Goal: Task Accomplishment & Management: Manage account settings

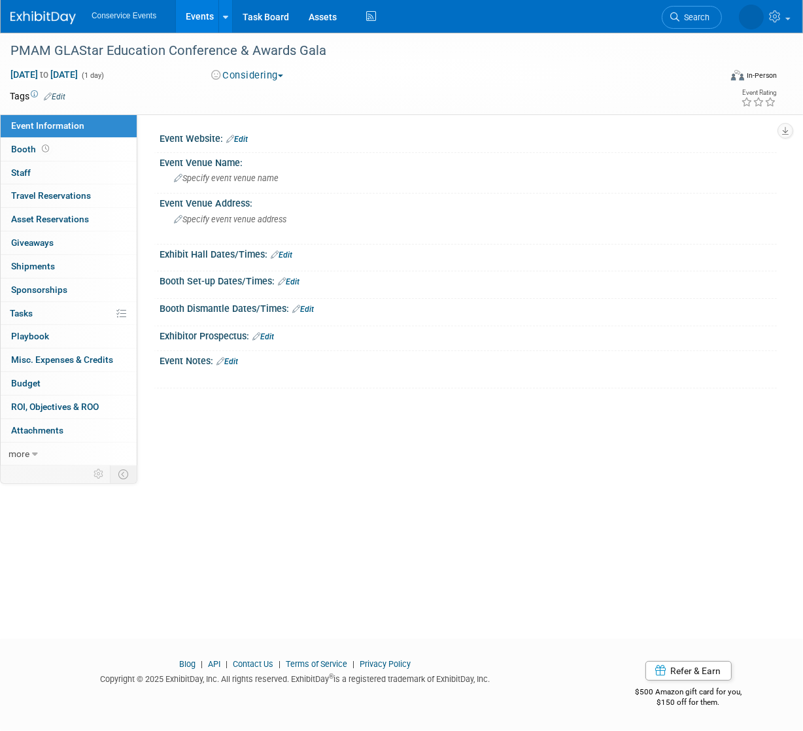
click at [192, 14] on link "Events" at bounding box center [200, 16] width 48 height 33
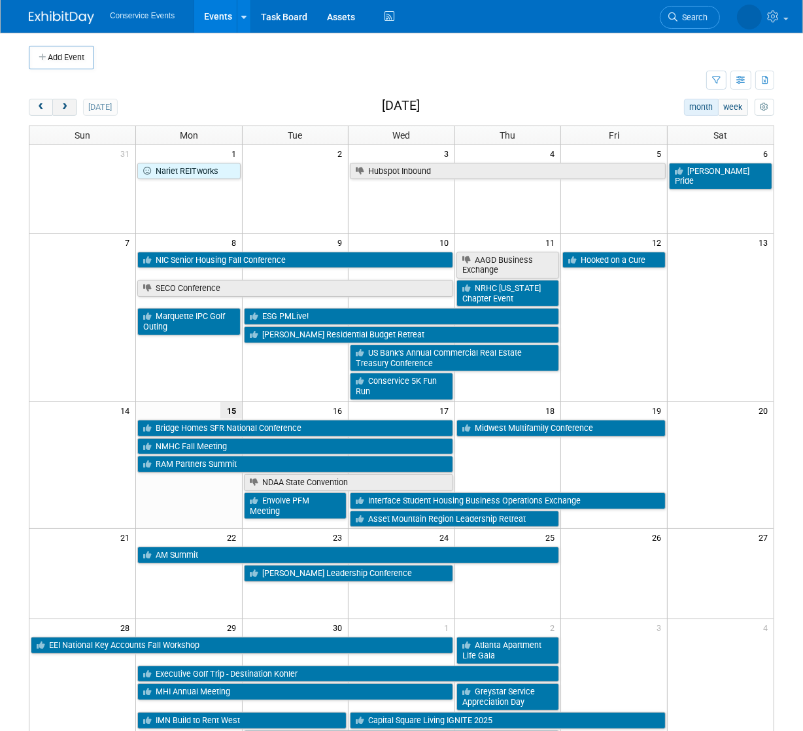
click at [67, 110] on span "next" at bounding box center [65, 107] width 10 height 9
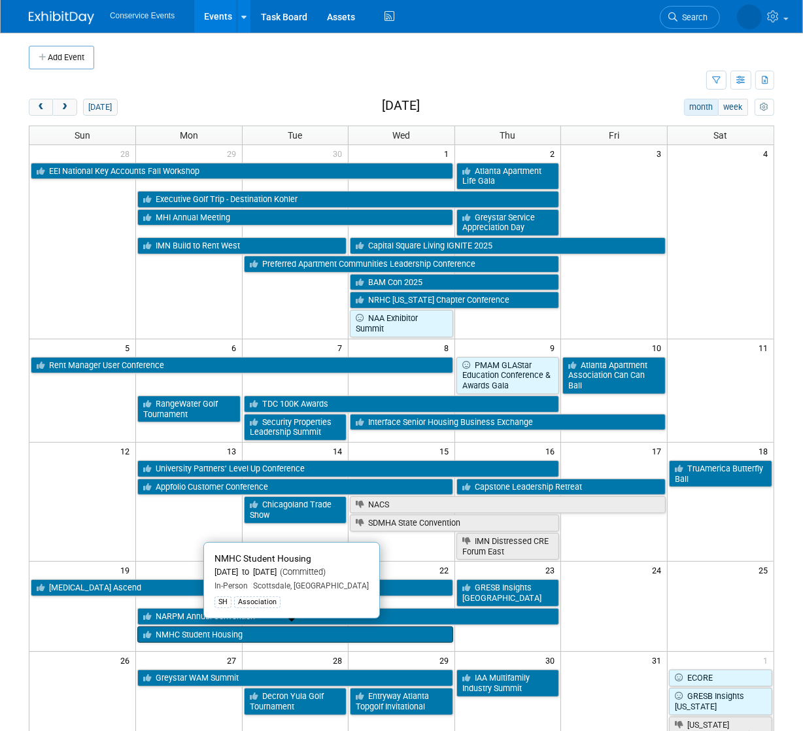
click at [245, 634] on link "NMHC Student Housing" at bounding box center [295, 635] width 316 height 17
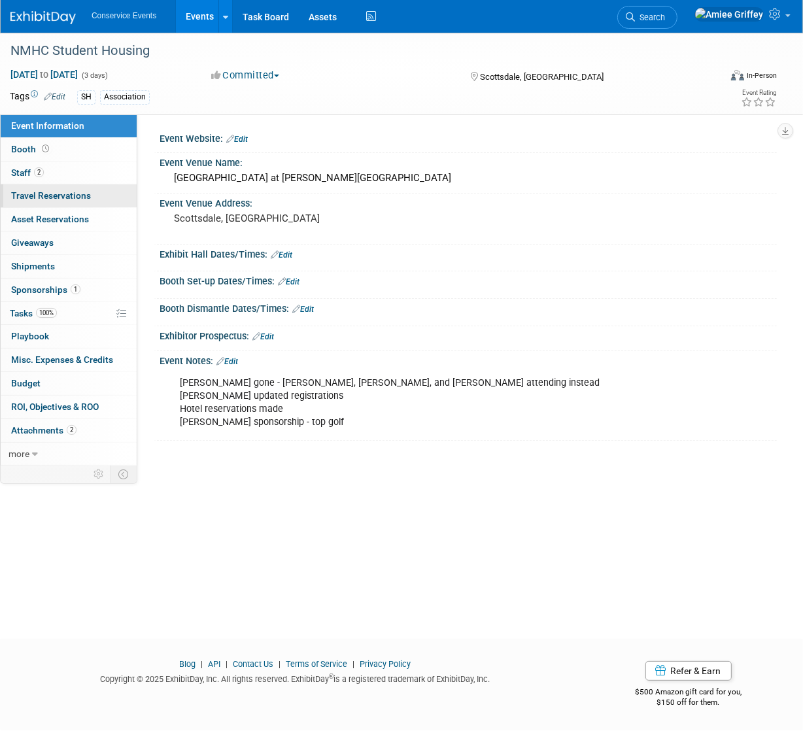
click at [64, 198] on span "Travel Reservations 0" at bounding box center [51, 195] width 80 height 10
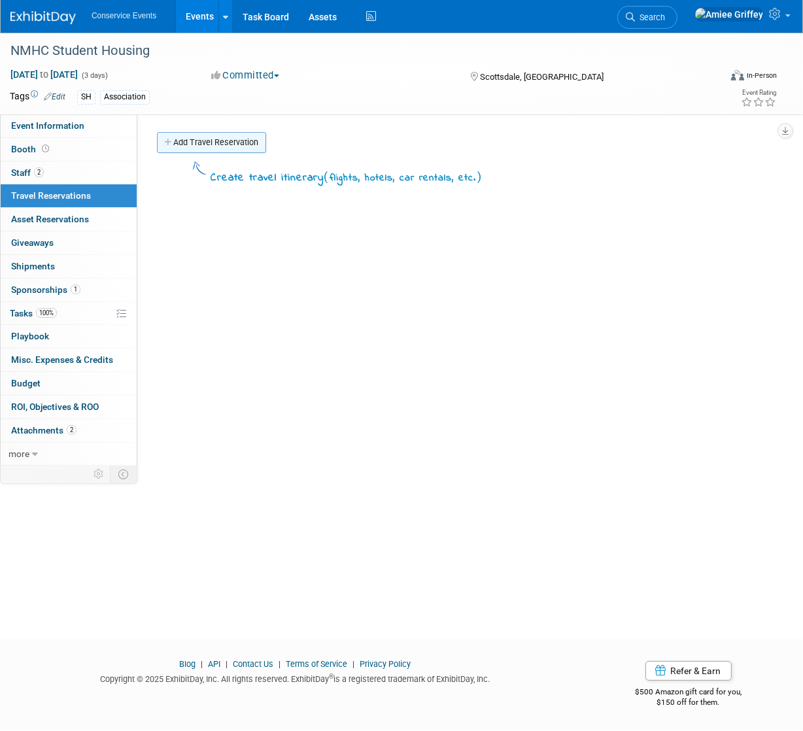
click at [230, 139] on link "Add Travel Reservation" at bounding box center [211, 142] width 109 height 21
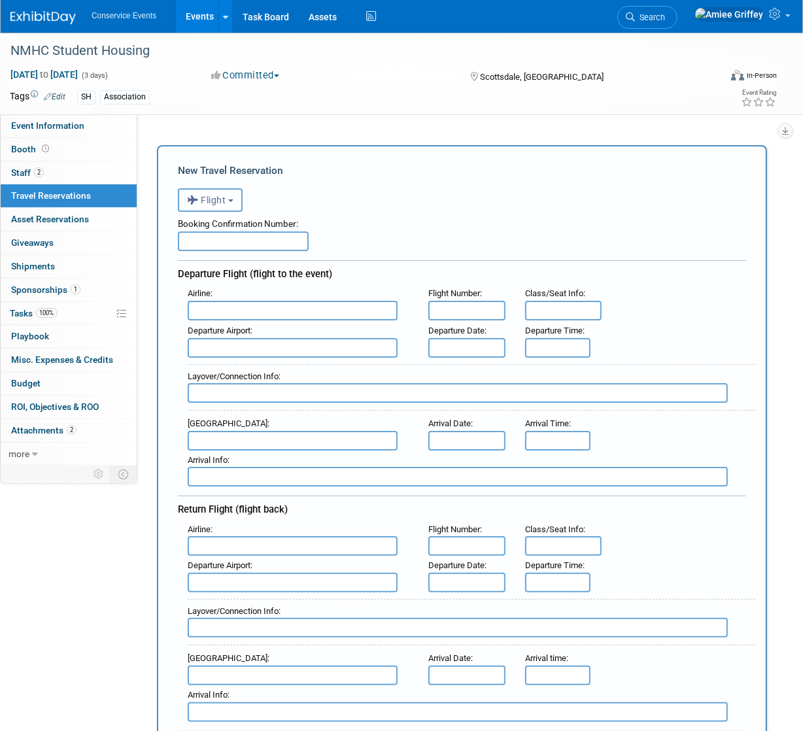
click at [221, 198] on span "Flight" at bounding box center [206, 200] width 39 height 10
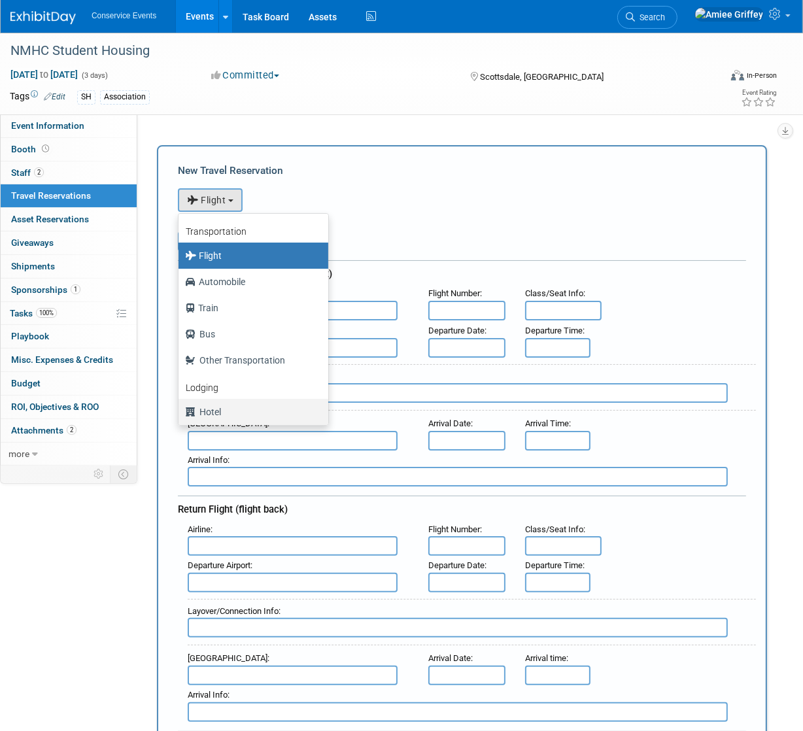
click at [238, 409] on label "Hotel" at bounding box center [250, 412] width 130 height 21
click at [181, 409] on input "Hotel" at bounding box center [176, 410] width 9 height 9
select select "6"
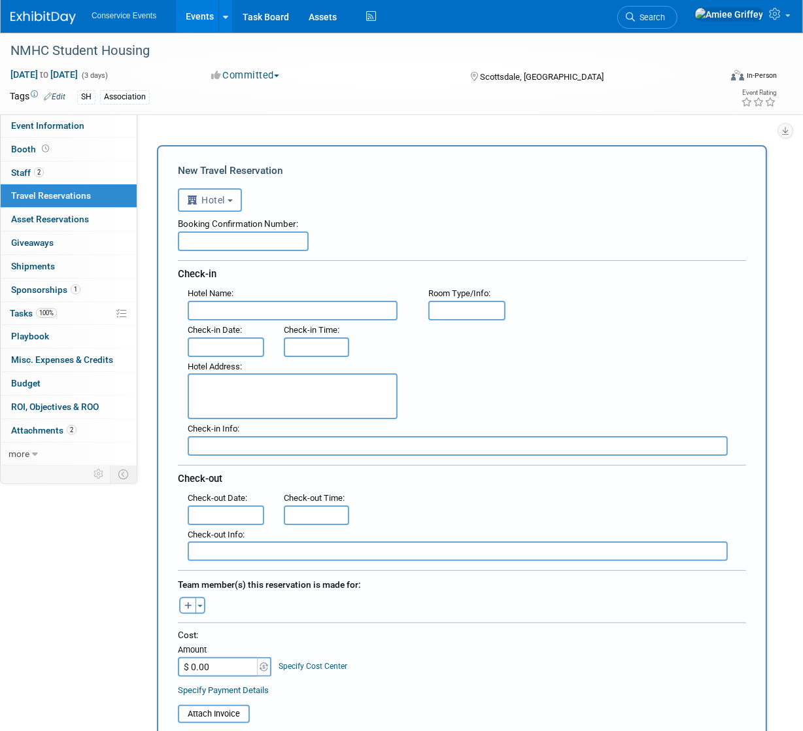
click at [244, 240] on input "text" at bounding box center [243, 242] width 131 height 20
paste input "57812759"
type input "57812759"
click at [236, 311] on input "text" at bounding box center [293, 311] width 210 height 20
paste input "Grand Hyatt Scottsdale Resort"
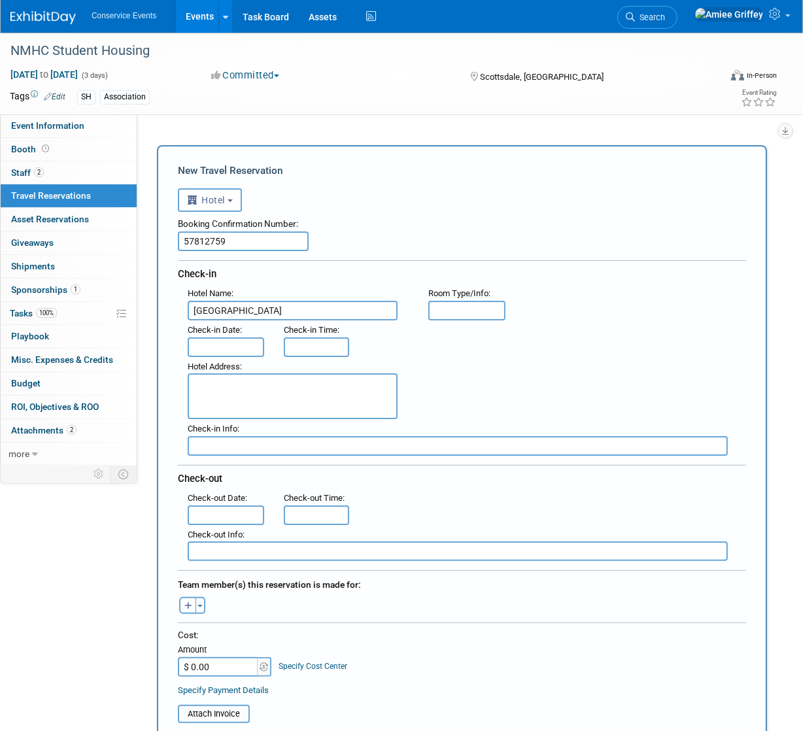
type input "Grand Hyatt Scottsdale Resort"
click at [217, 347] on input "text" at bounding box center [226, 348] width 77 height 20
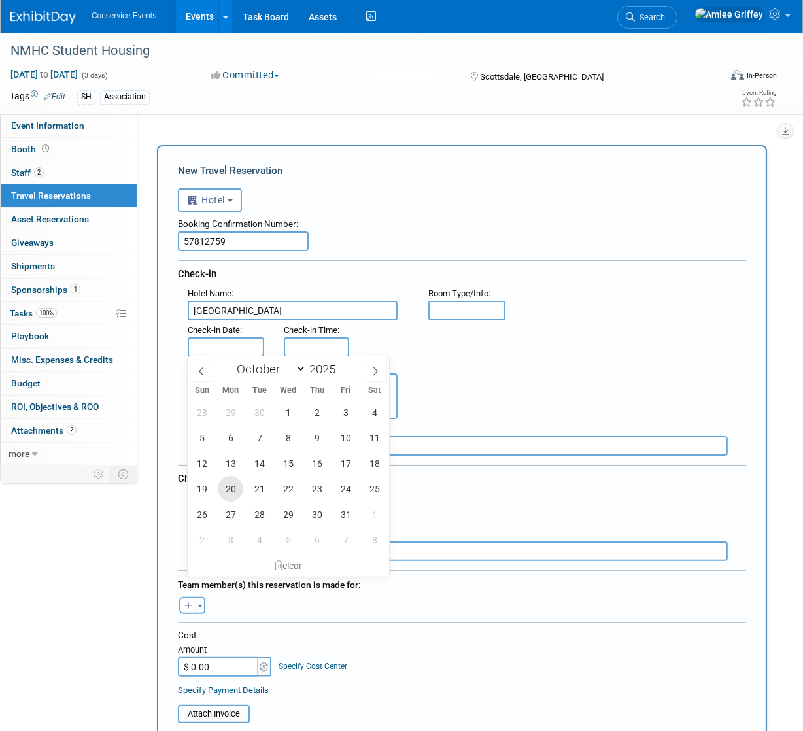
click at [225, 485] on span "20" at bounding box center [231, 489] width 26 height 26
type input "Oct 20, 2025"
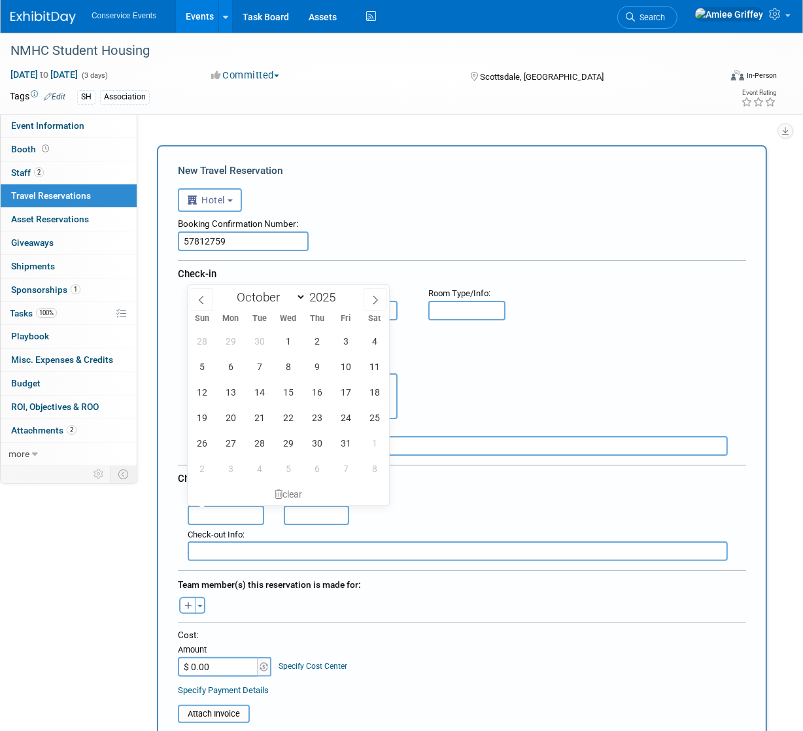
click at [239, 509] on input "text" at bounding box center [226, 516] width 77 height 20
click at [287, 425] on span "22" at bounding box center [288, 418] width 26 height 26
type input "Oct 22, 2025"
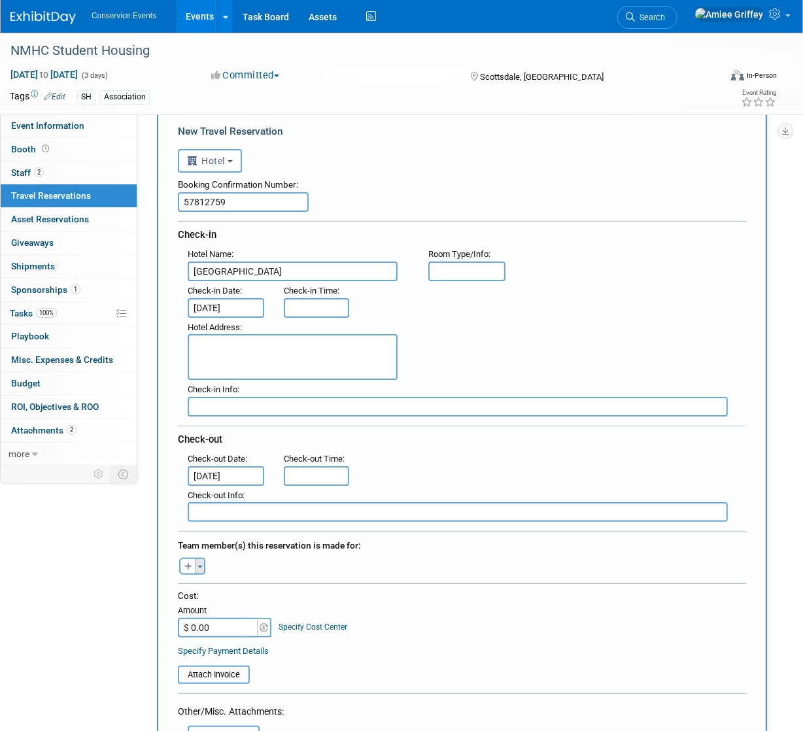
scroll to position [39, 0]
click at [190, 563] on icon "button" at bounding box center [189, 567] width 8 height 9
select select
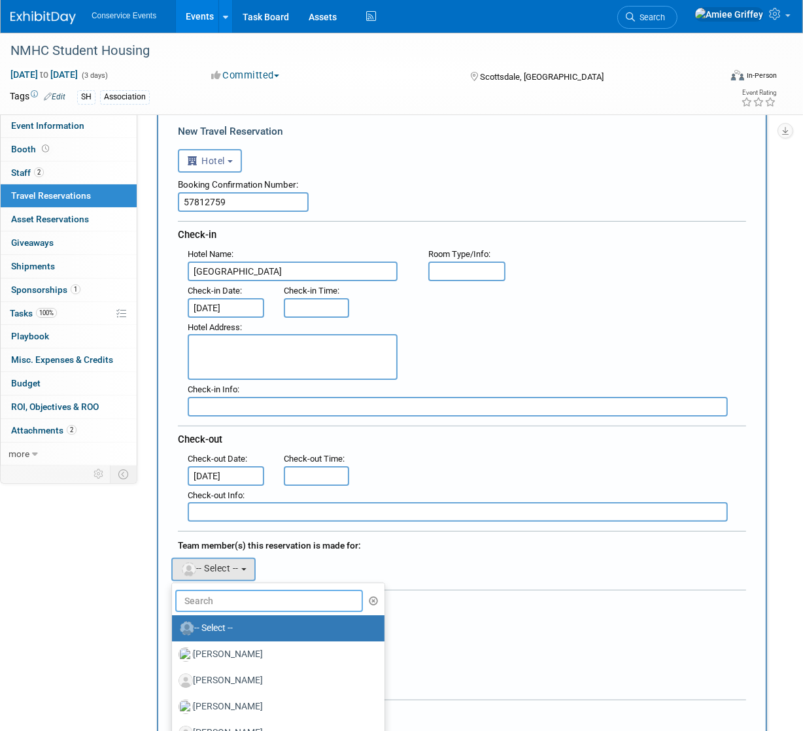
click at [224, 598] on input "text" at bounding box center [269, 601] width 188 height 22
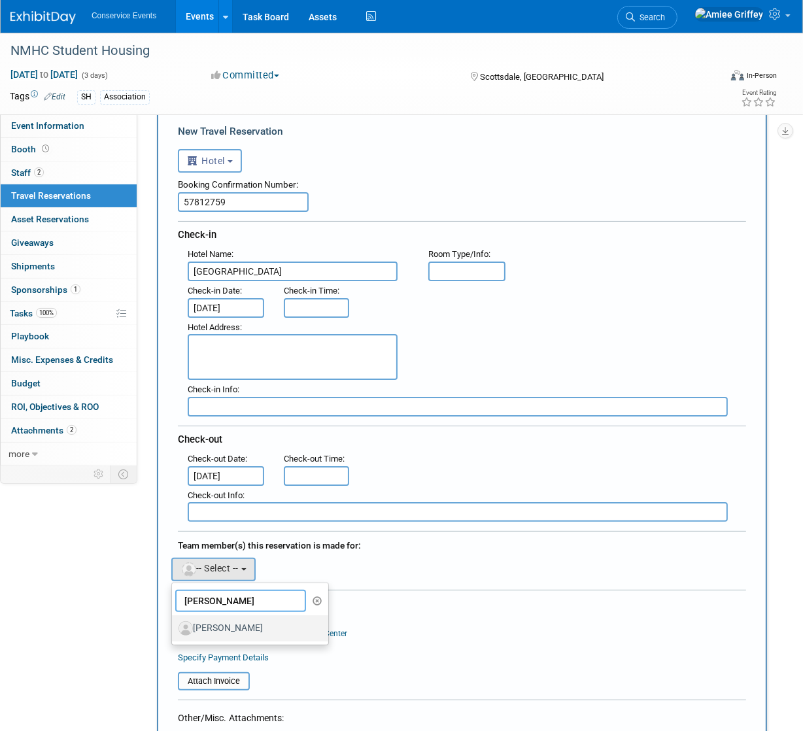
type input "justin"
click at [242, 629] on label "[PERSON_NAME]" at bounding box center [247, 628] width 137 height 21
click at [174, 629] on input "[PERSON_NAME]" at bounding box center [170, 627] width 9 height 9
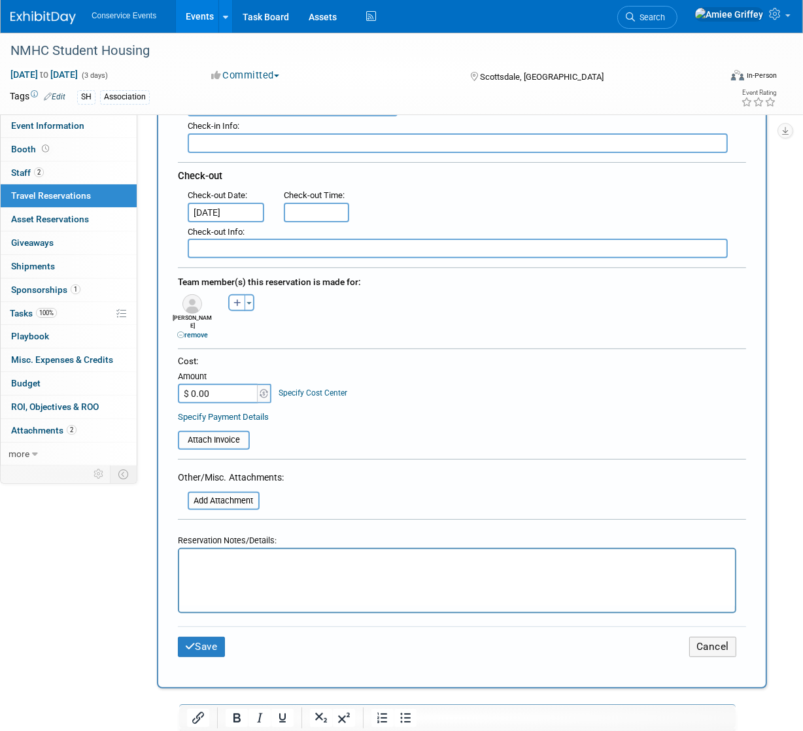
scroll to position [304, 0]
click at [217, 637] on button "Save" at bounding box center [201, 647] width 47 height 20
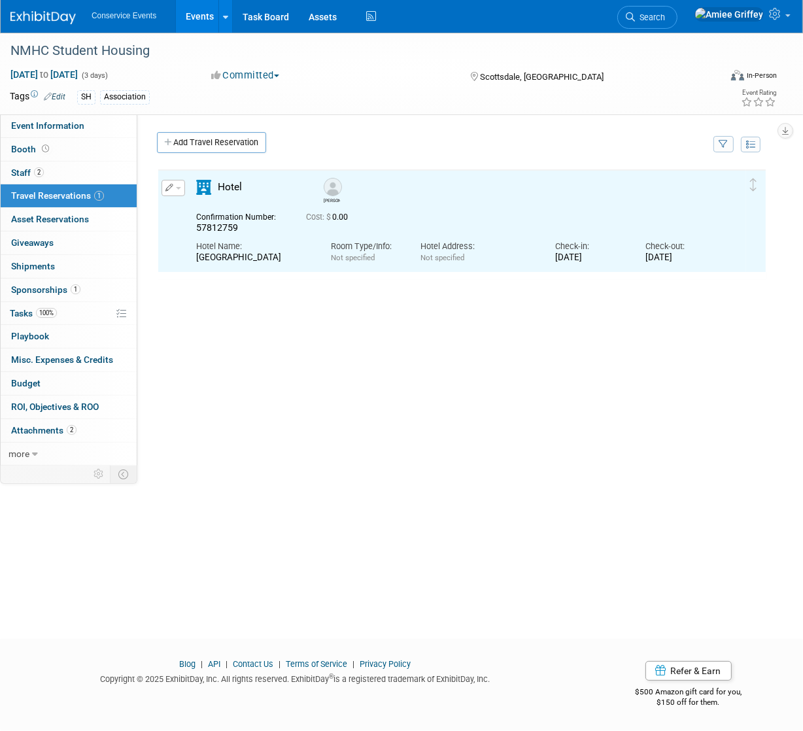
scroll to position [0, 0]
click at [202, 144] on link "Add Travel Reservation" at bounding box center [211, 142] width 109 height 21
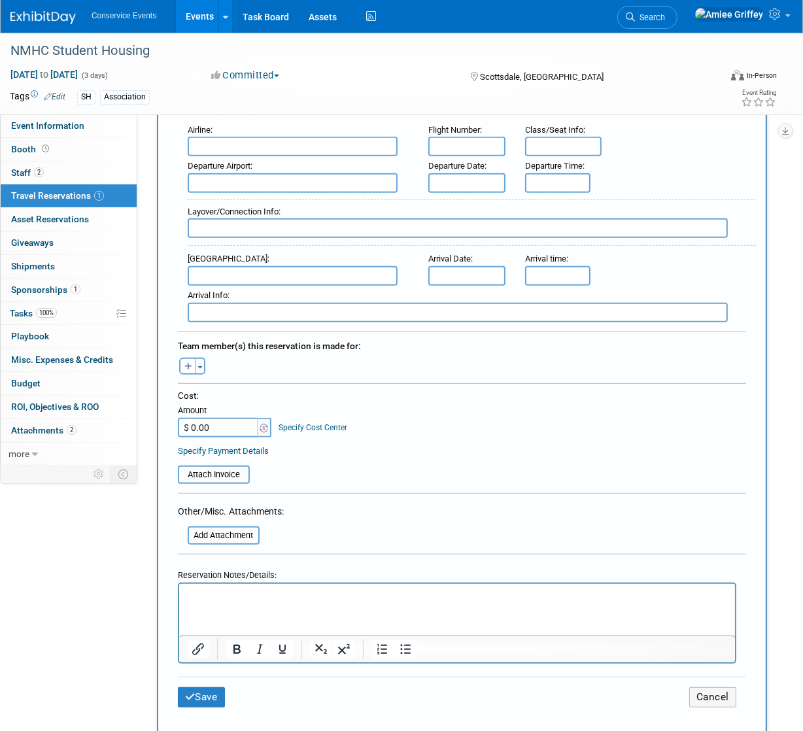
scroll to position [942, 0]
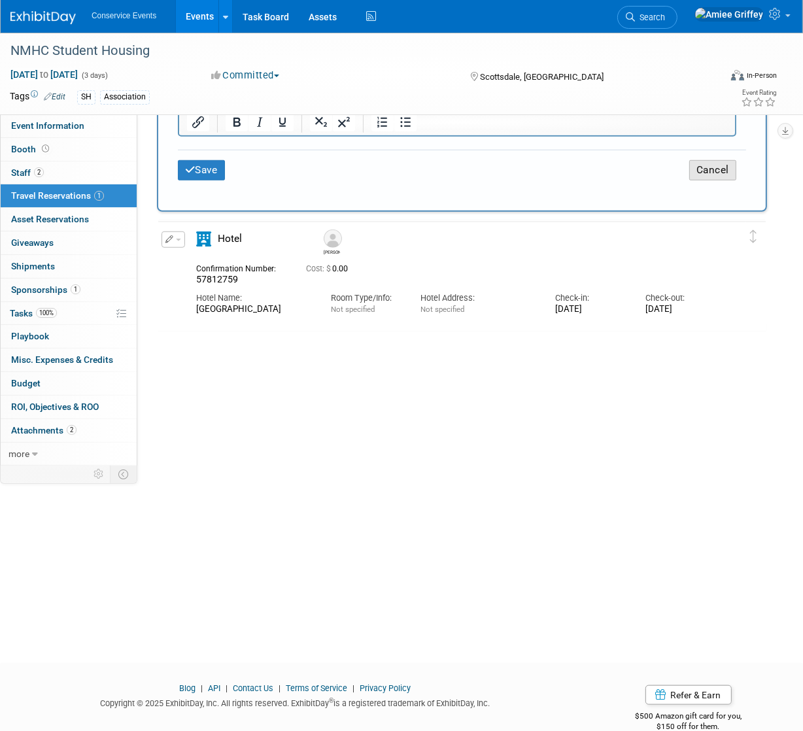
click at [707, 160] on button "Cancel" at bounding box center [713, 170] width 47 height 20
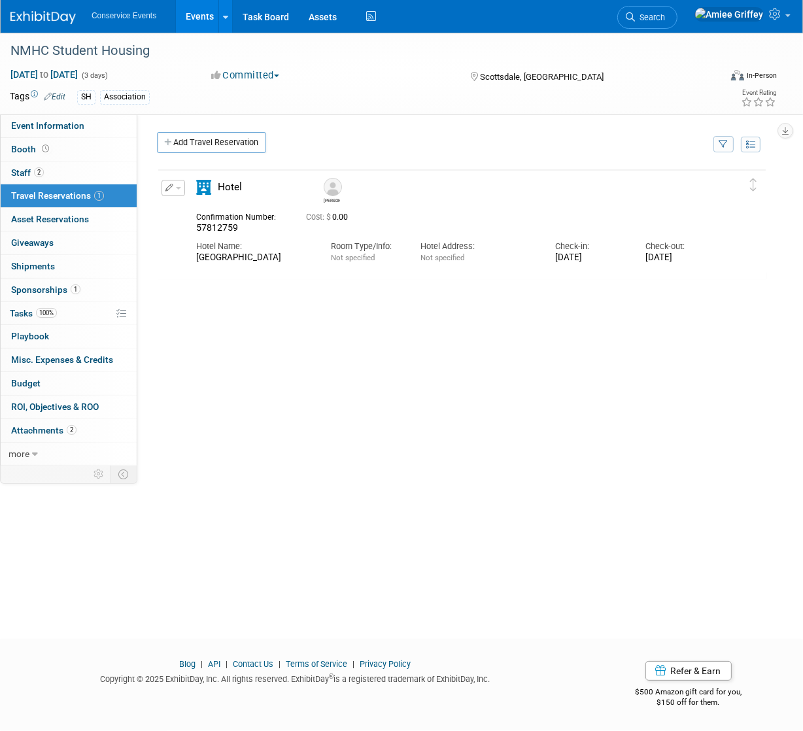
scroll to position [0, 0]
click at [183, 191] on button "button" at bounding box center [174, 188] width 24 height 16
click at [198, 253] on button "Duplicate" at bounding box center [217, 254] width 111 height 19
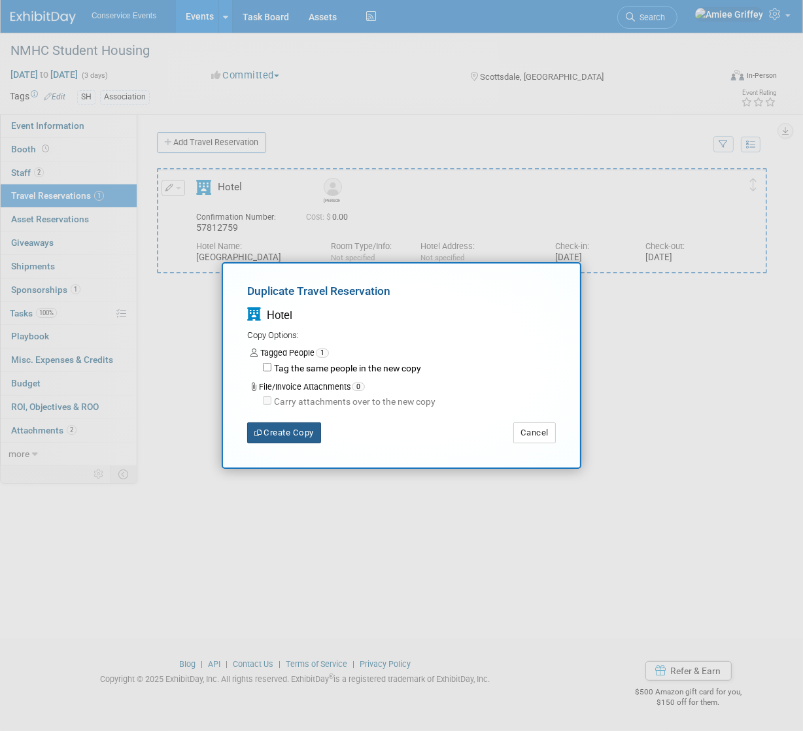
click at [292, 434] on button "Create Copy" at bounding box center [284, 433] width 74 height 21
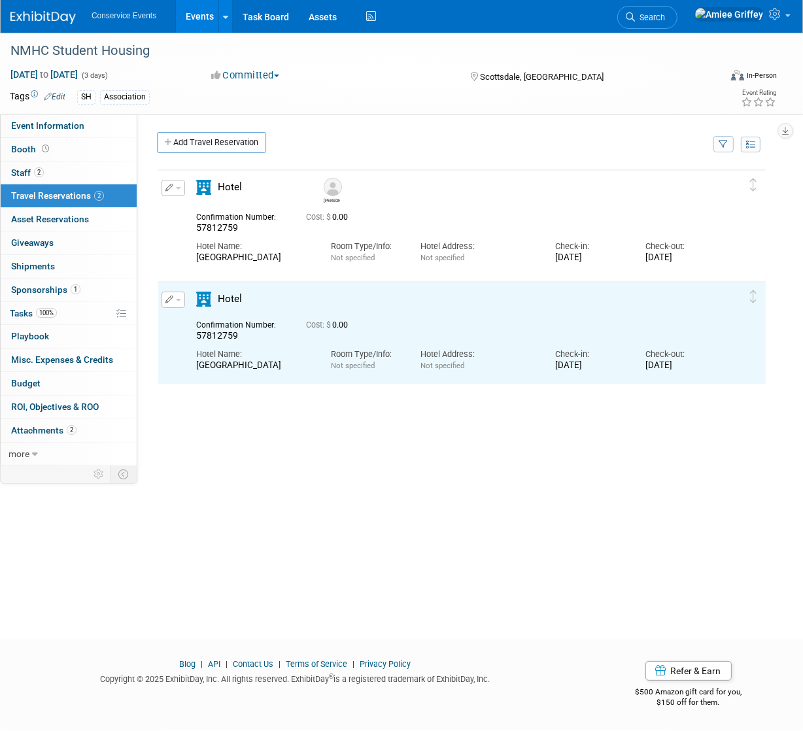
click at [182, 296] on button "button" at bounding box center [174, 300] width 24 height 16
click at [234, 368] on button "Duplicate" at bounding box center [217, 366] width 111 height 19
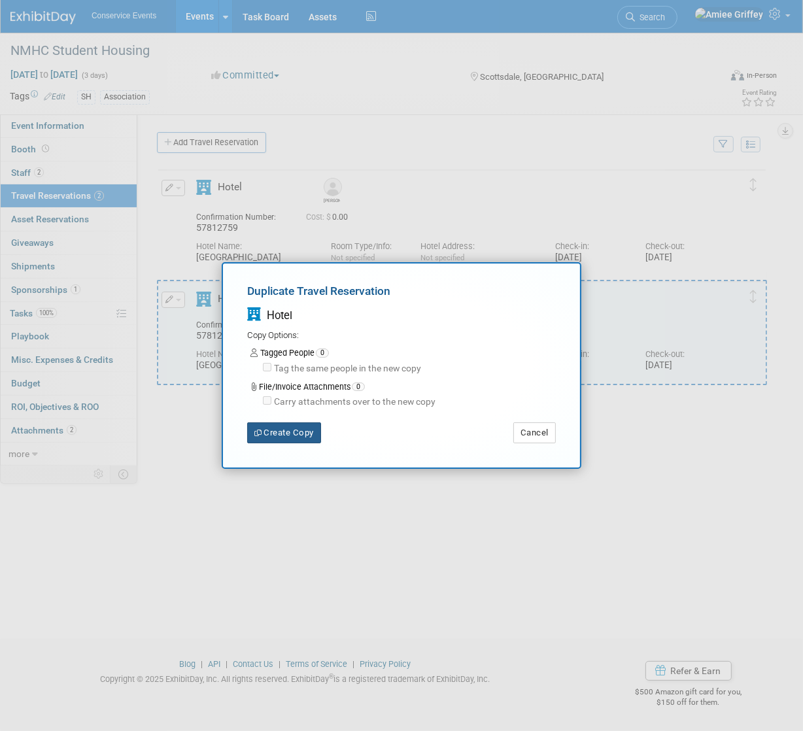
click at [271, 436] on button "Create Copy" at bounding box center [284, 433] width 74 height 21
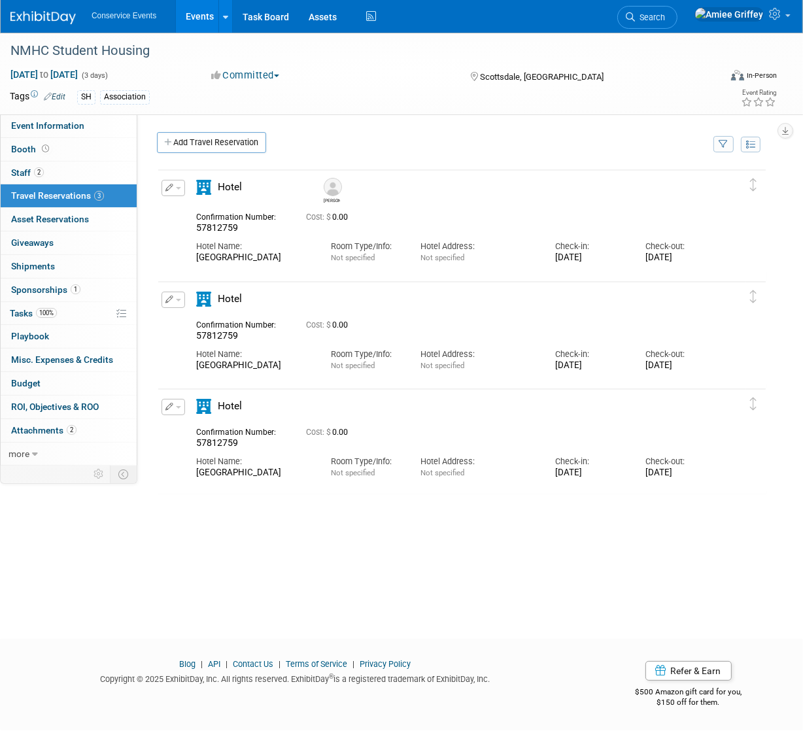
click at [174, 188] on button "button" at bounding box center [174, 188] width 24 height 16
click at [217, 215] on button "Edit Reservation" at bounding box center [217, 211] width 111 height 19
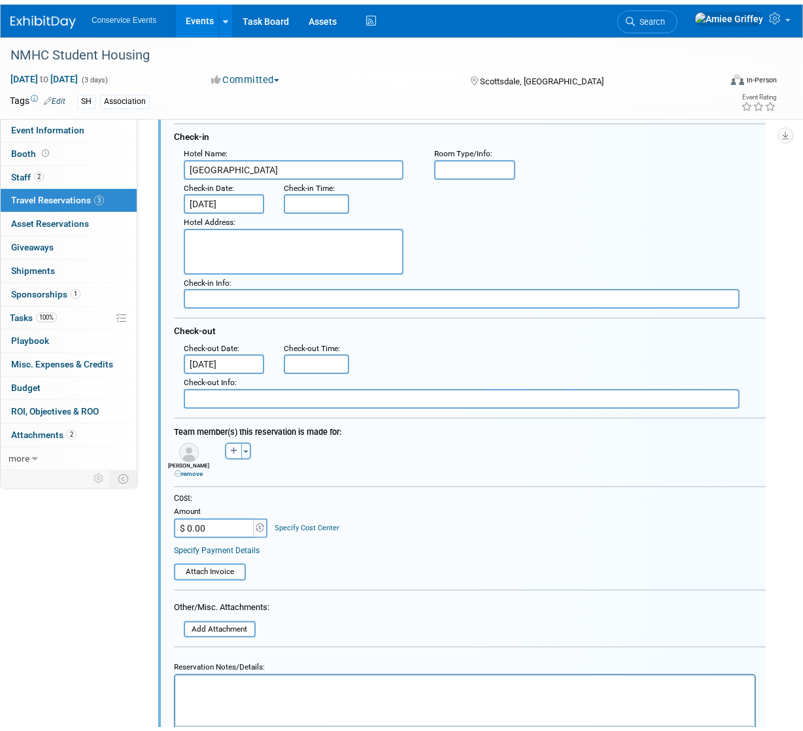
scroll to position [257, 0]
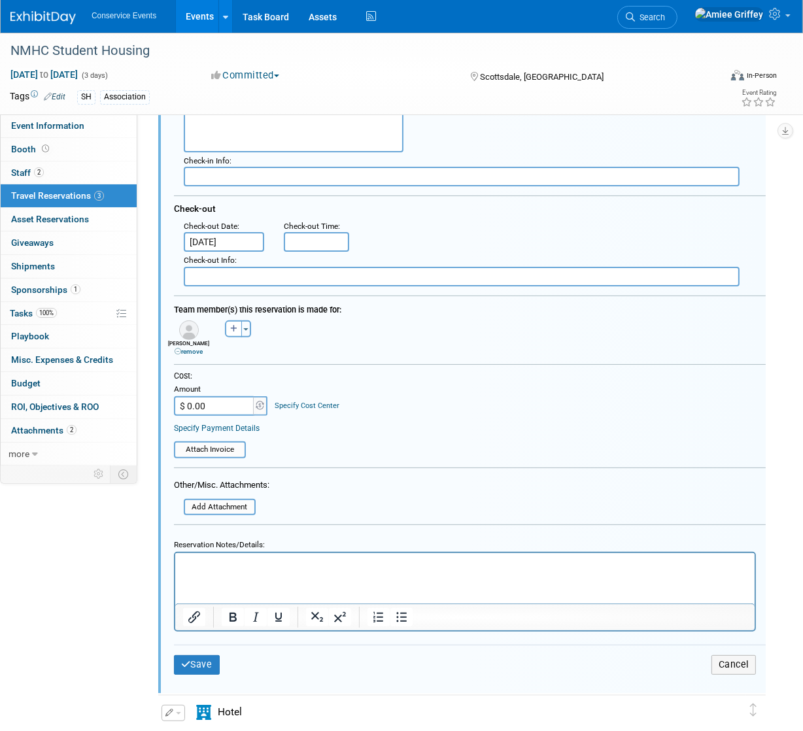
click at [222, 557] on html at bounding box center [465, 563] width 580 height 18
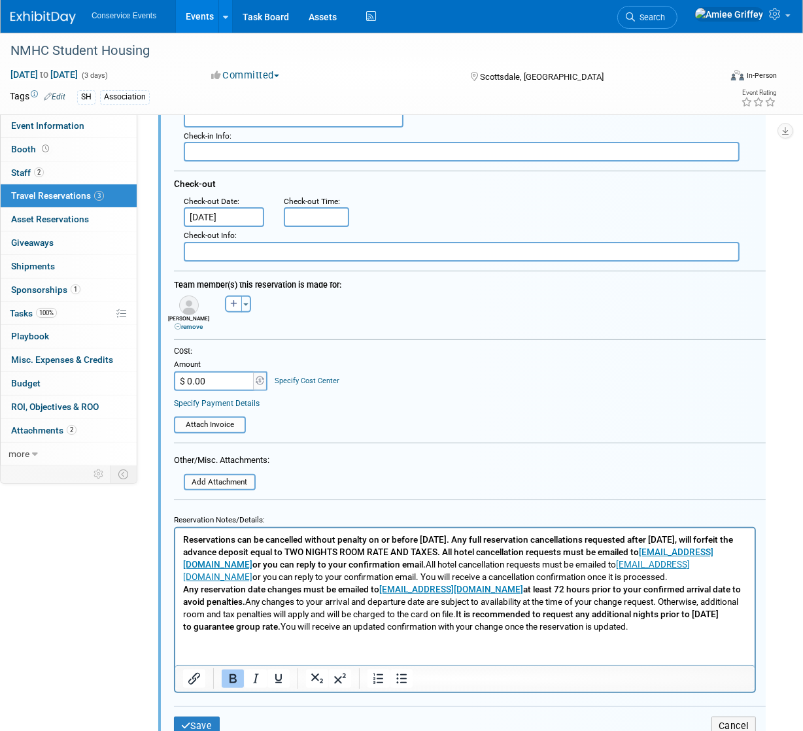
scroll to position [284, 0]
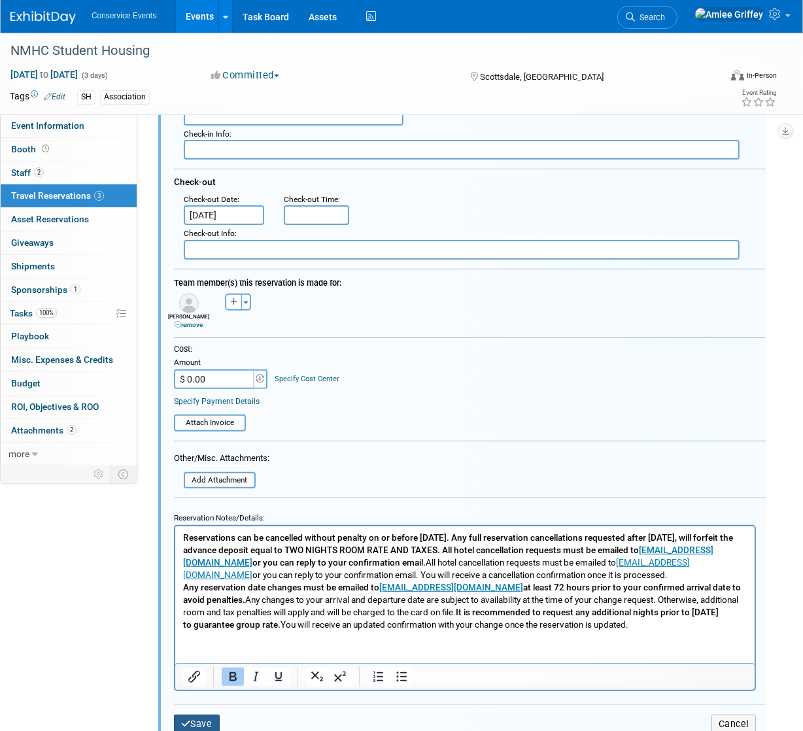
click at [205, 723] on button "Save" at bounding box center [197, 724] width 46 height 19
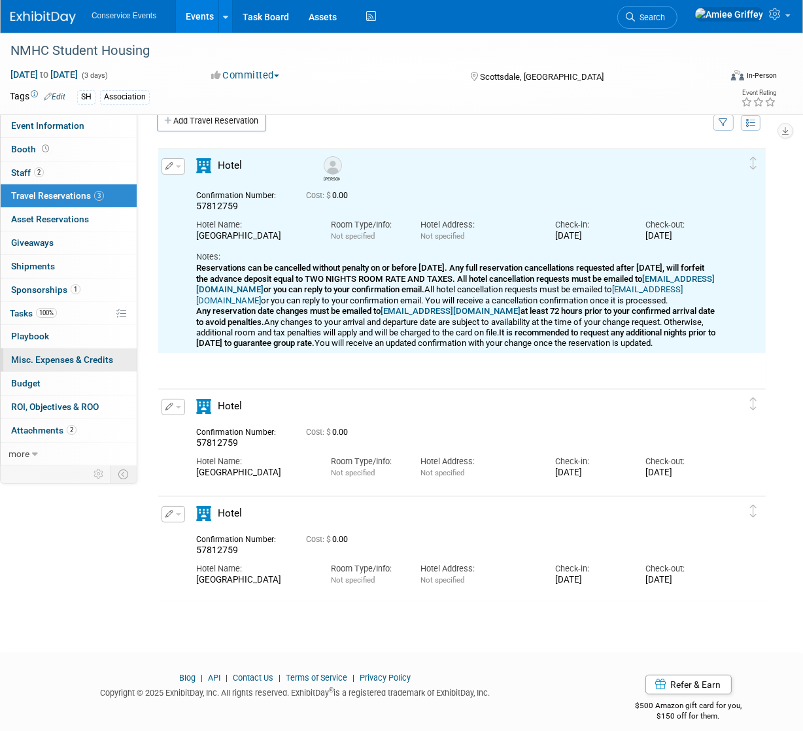
scroll to position [0, 0]
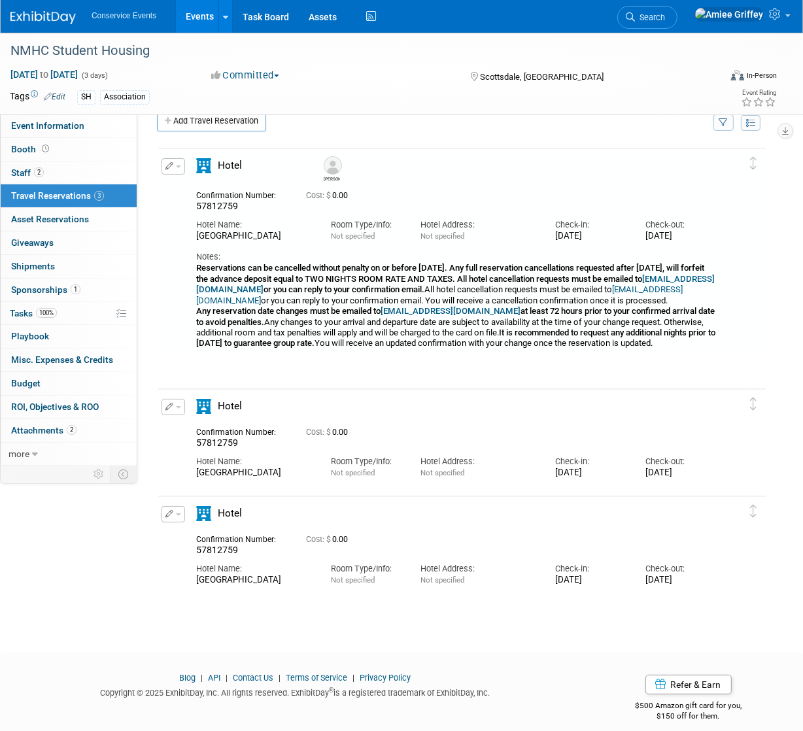
click at [180, 406] on span "button" at bounding box center [178, 407] width 5 height 3
click at [238, 430] on button "Edit Reservation" at bounding box center [217, 430] width 111 height 19
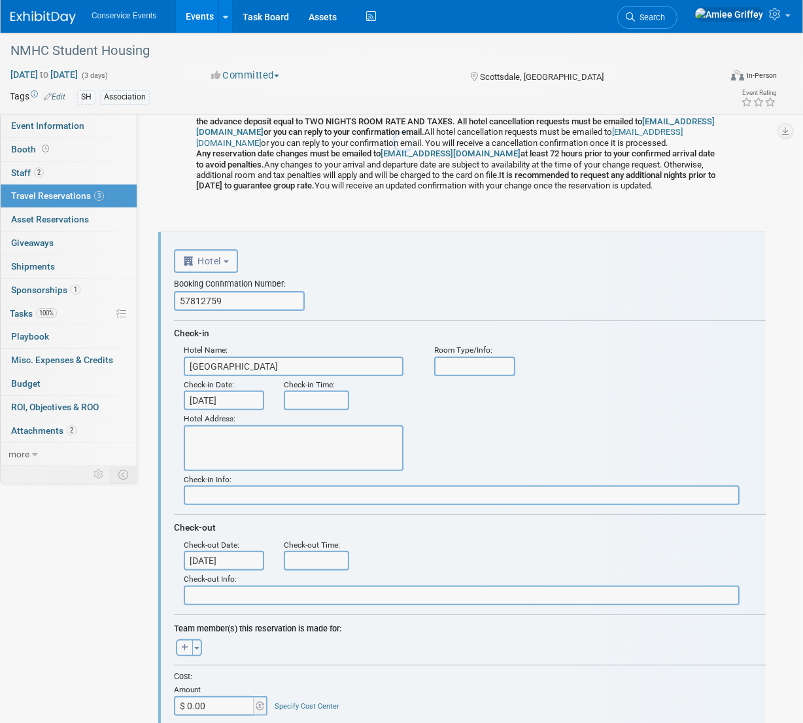
scroll to position [262, 0]
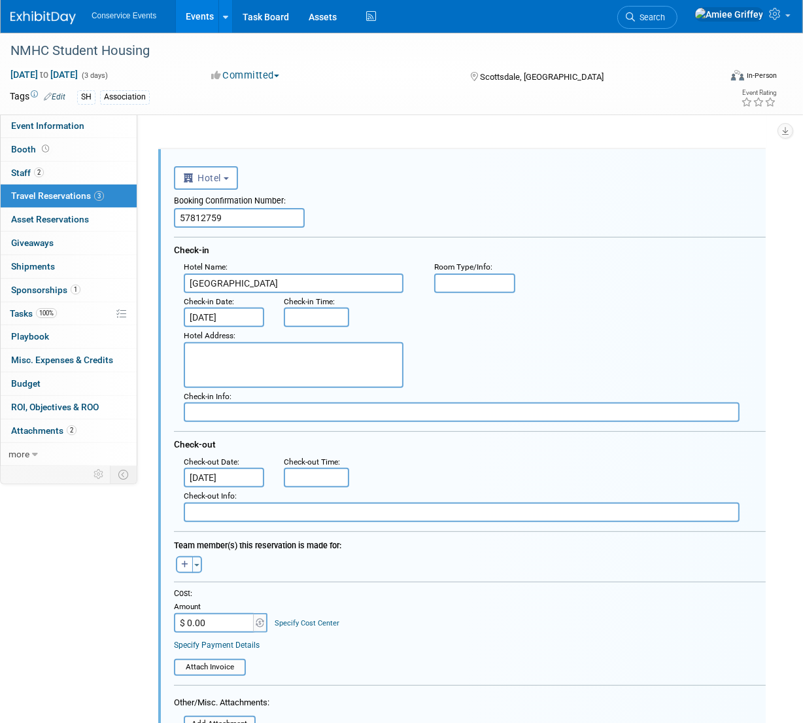
click at [251, 216] on input "57812759" at bounding box center [239, 218] width 131 height 20
paste input "72191"
type input "72191"
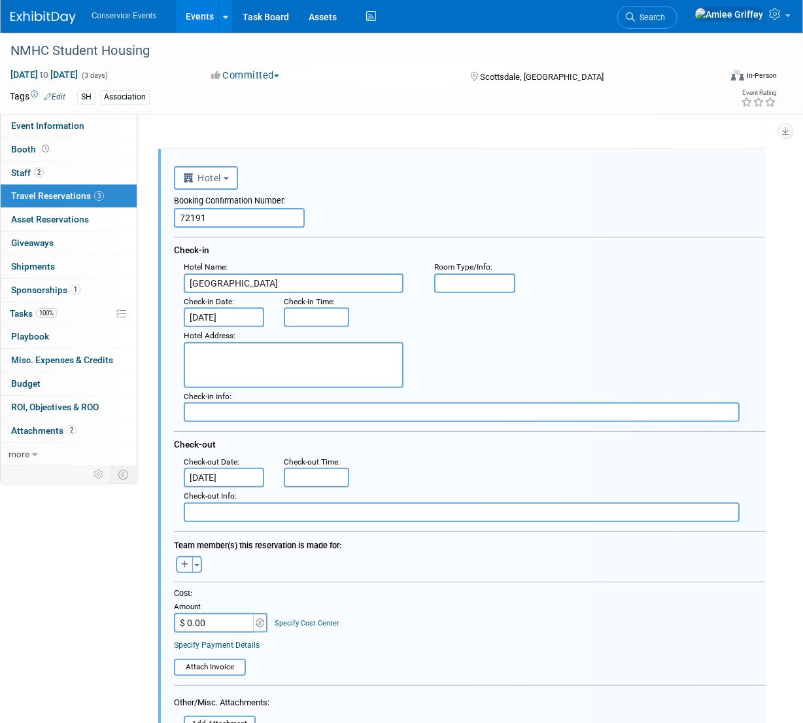
click at [186, 557] on button "button" at bounding box center [184, 564] width 17 height 17
select select
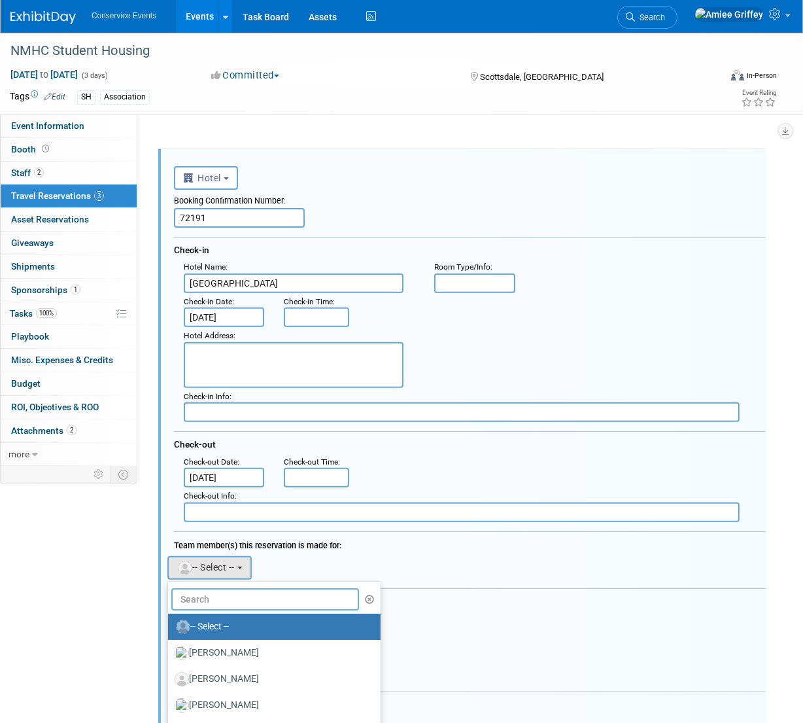
click at [204, 590] on input "text" at bounding box center [265, 599] width 188 height 22
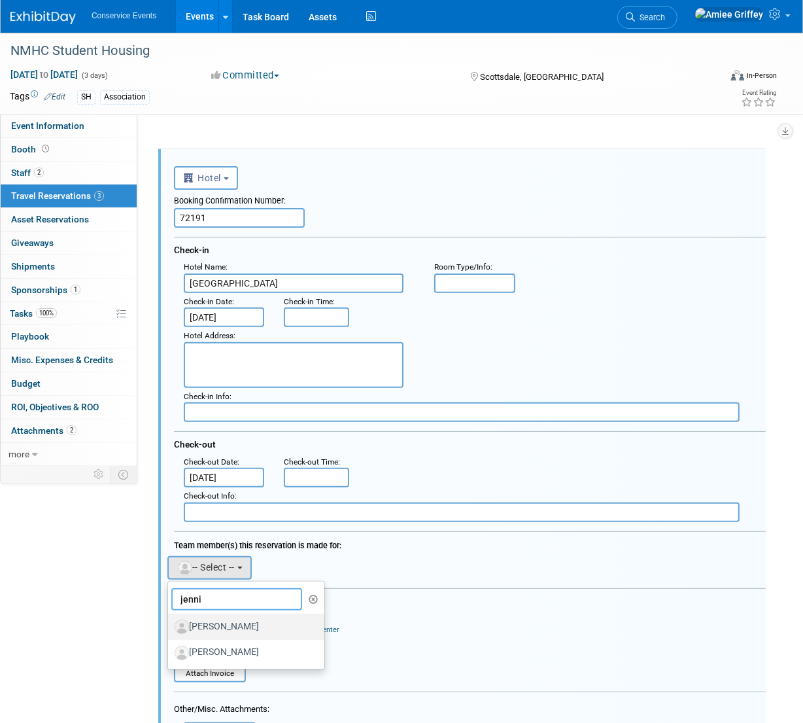
type input "jenni"
click at [230, 622] on label "[PERSON_NAME]" at bounding box center [243, 626] width 137 height 21
click at [170, 622] on input "[PERSON_NAME]" at bounding box center [166, 625] width 9 height 9
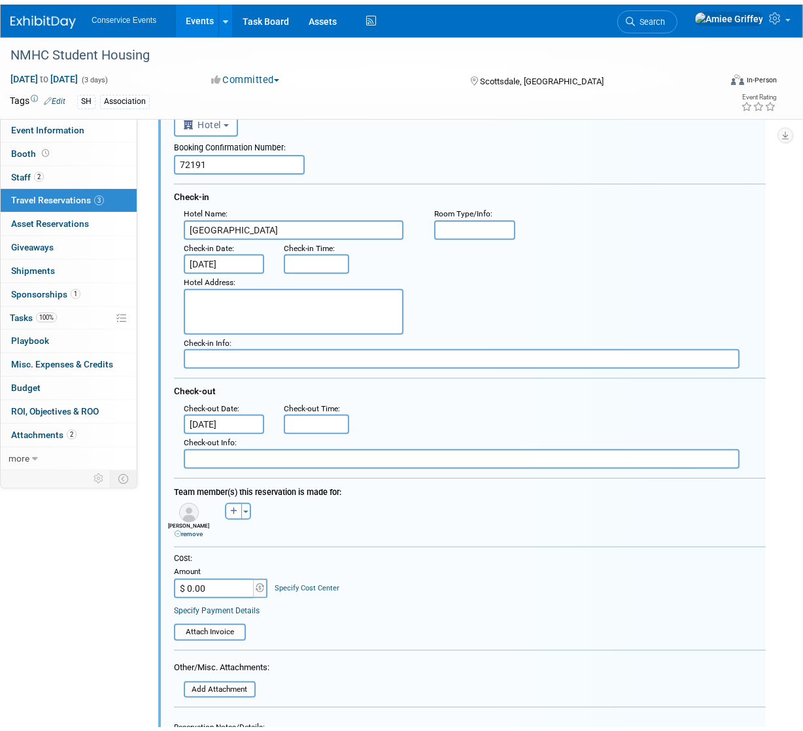
scroll to position [471, 0]
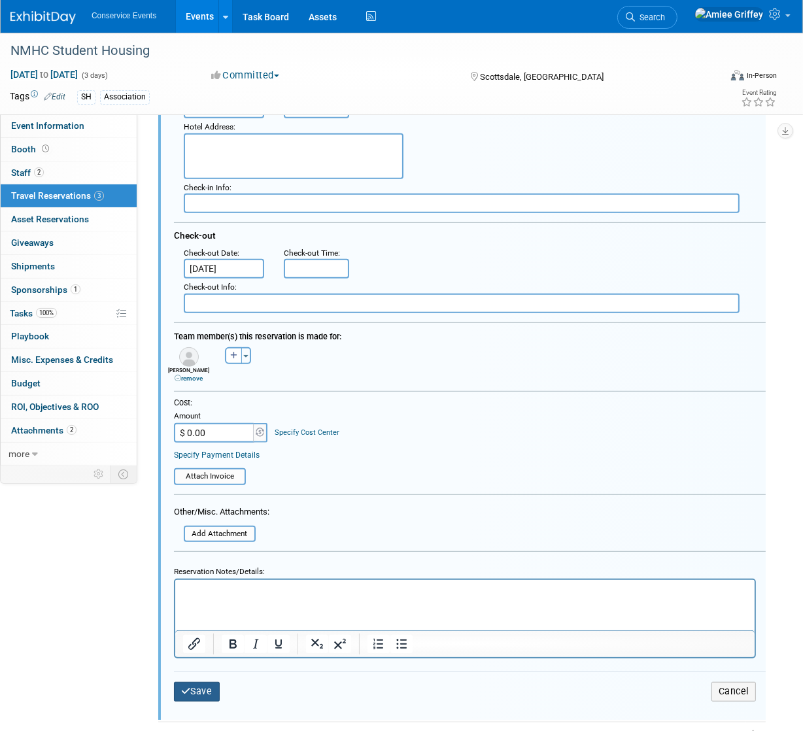
click at [203, 687] on button "Save" at bounding box center [197, 691] width 46 height 19
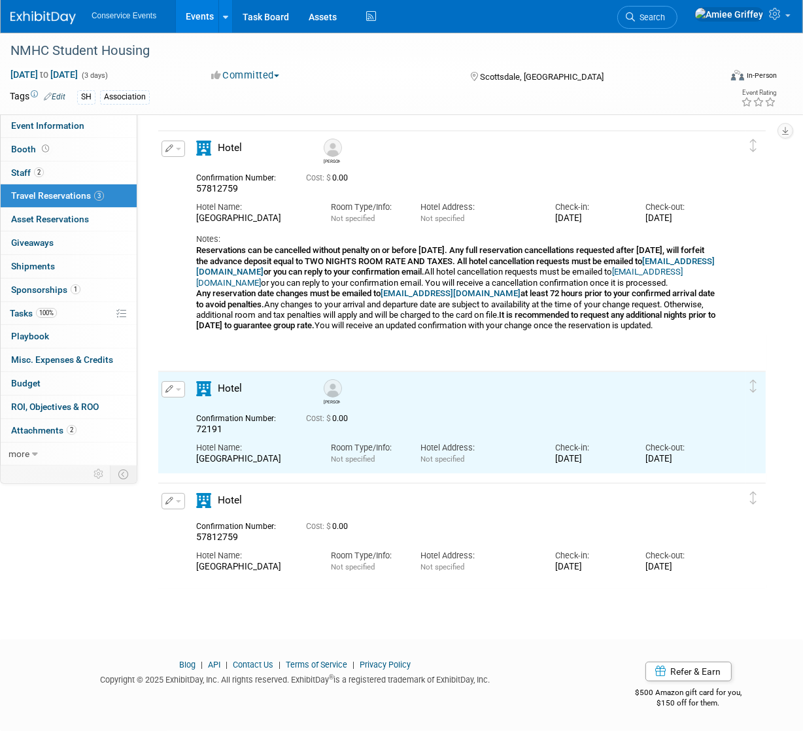
scroll to position [0, 0]
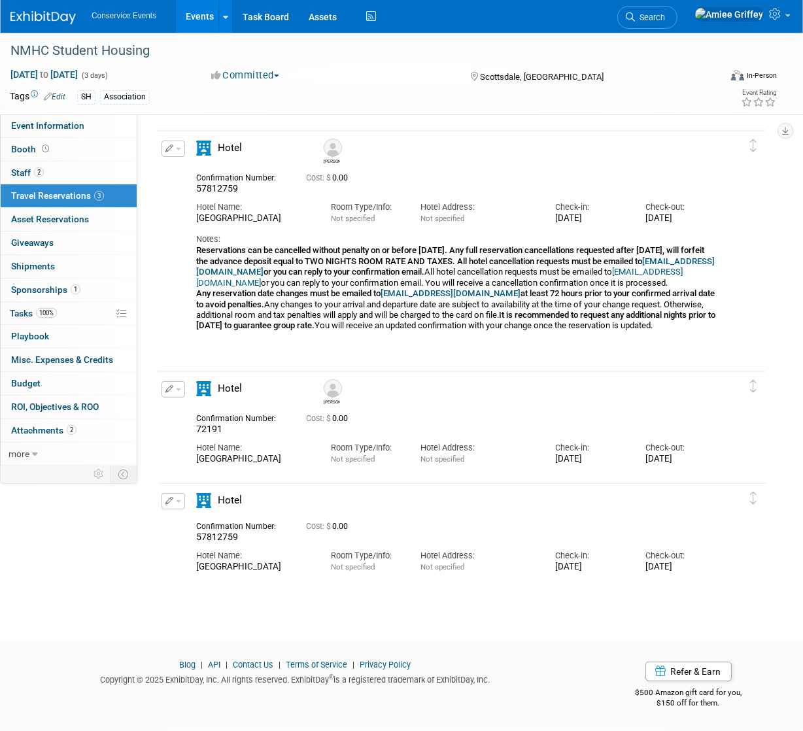
click at [176, 502] on span "button" at bounding box center [178, 502] width 5 height 3
click at [216, 525] on button "Edit Reservation" at bounding box center [217, 524] width 111 height 19
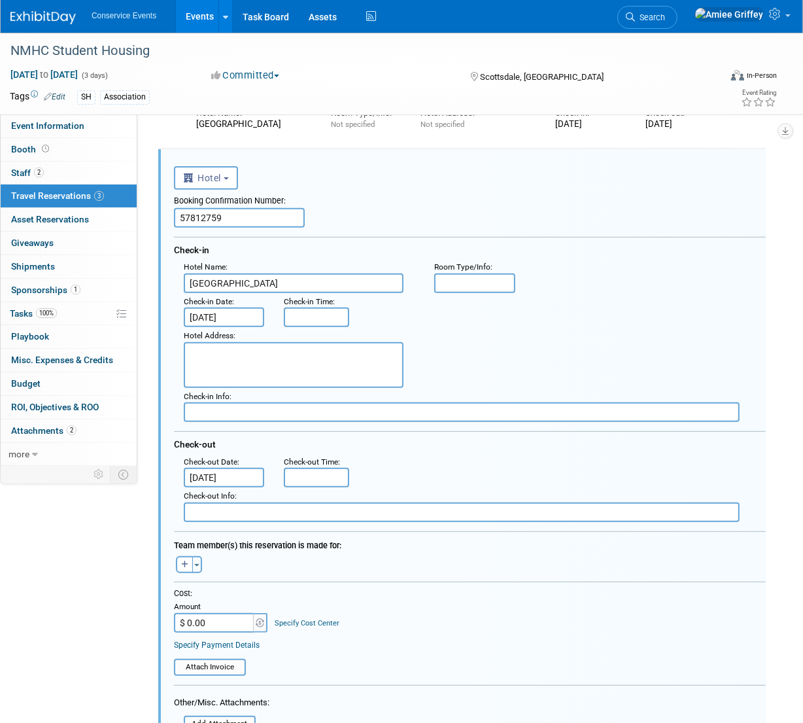
click at [232, 215] on input "57812759" at bounding box center [239, 218] width 131 height 20
paste input "72212"
type input "72212"
click at [181, 567] on button "button" at bounding box center [184, 564] width 17 height 17
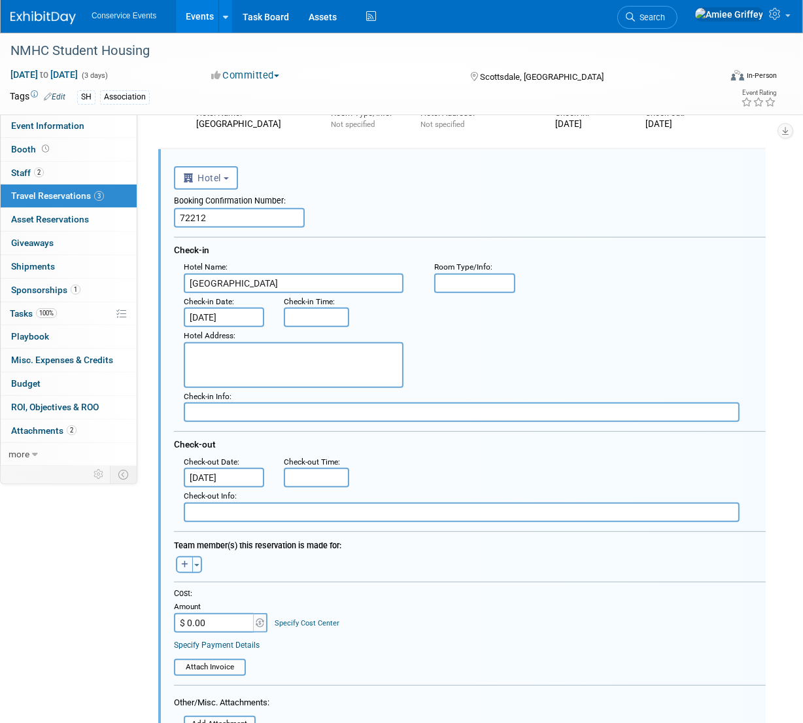
select select
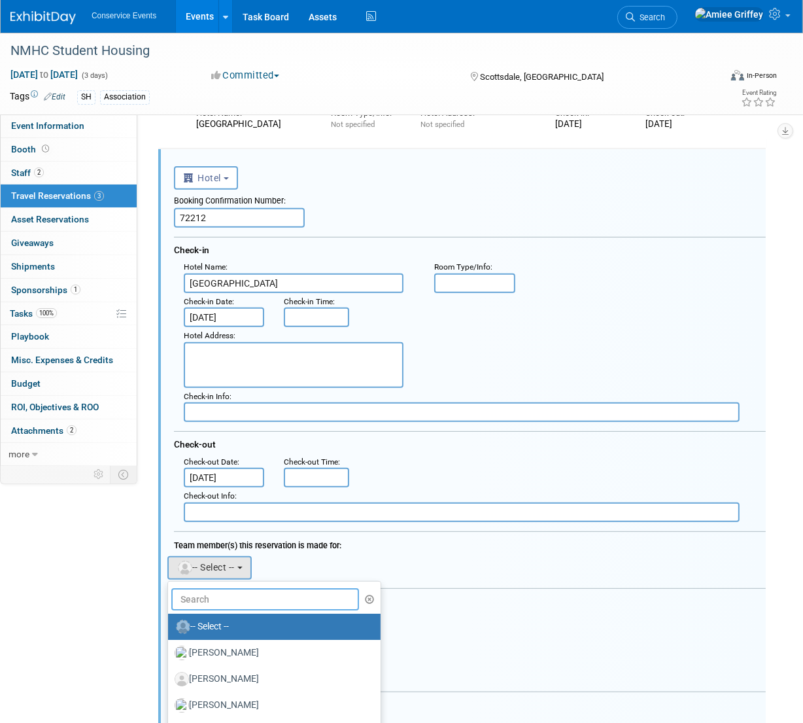
click at [215, 604] on input "text" at bounding box center [265, 599] width 188 height 22
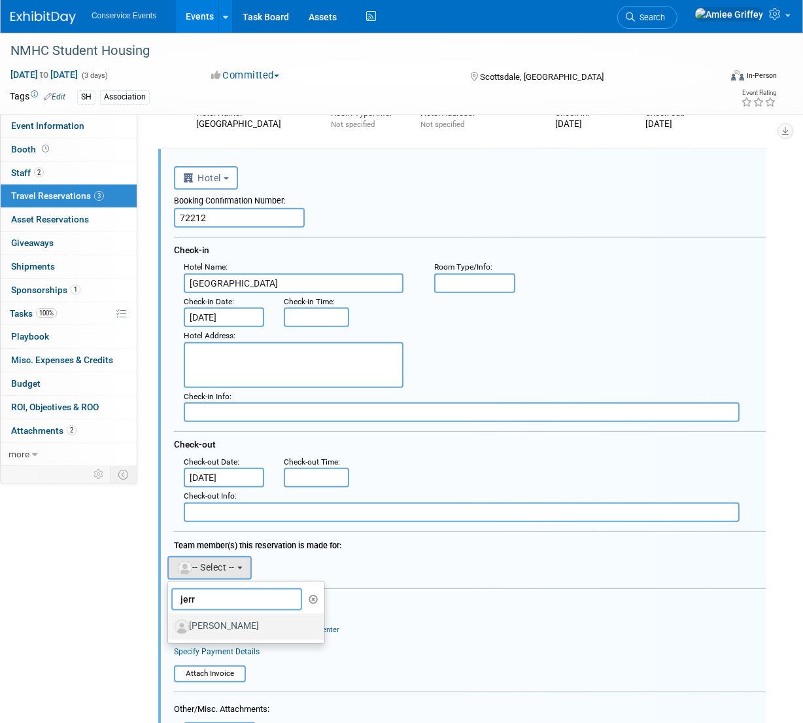
type input "jerr"
click at [216, 625] on label "[PERSON_NAME]" at bounding box center [243, 626] width 137 height 21
click at [170, 625] on input "[PERSON_NAME]" at bounding box center [166, 625] width 9 height 9
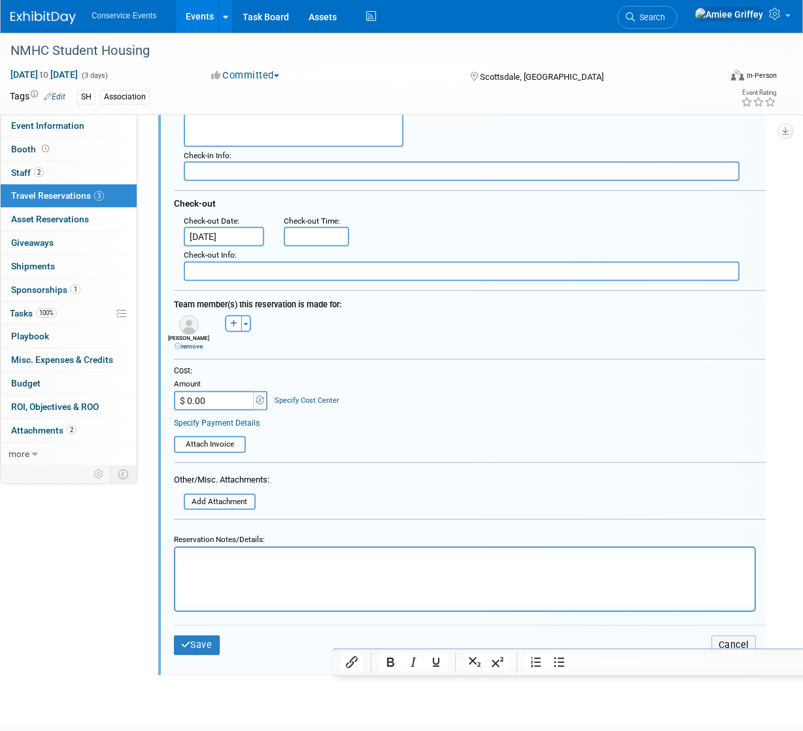
scroll to position [709, 0]
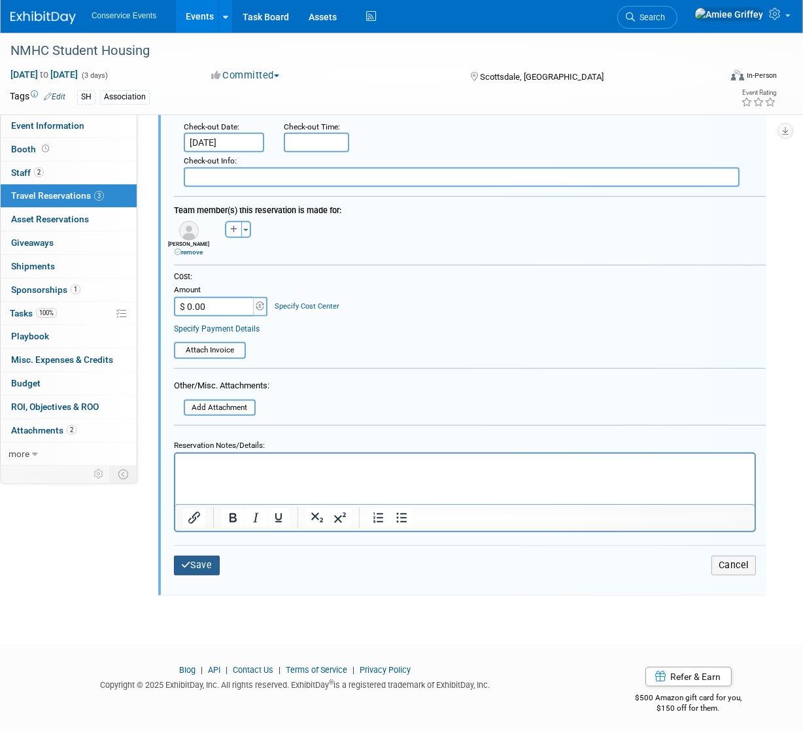
click at [198, 568] on button "Save" at bounding box center [197, 565] width 46 height 19
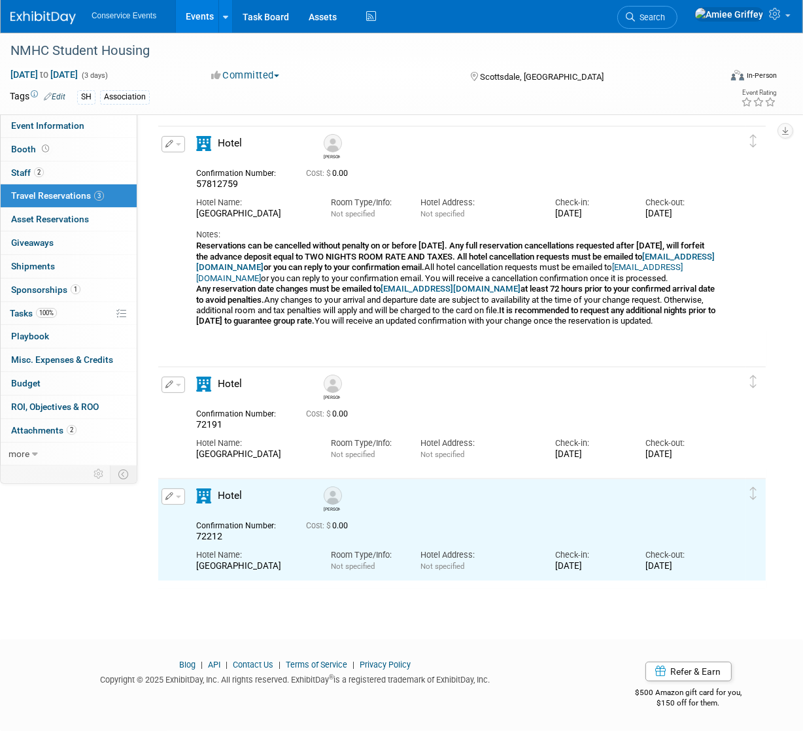
scroll to position [0, 0]
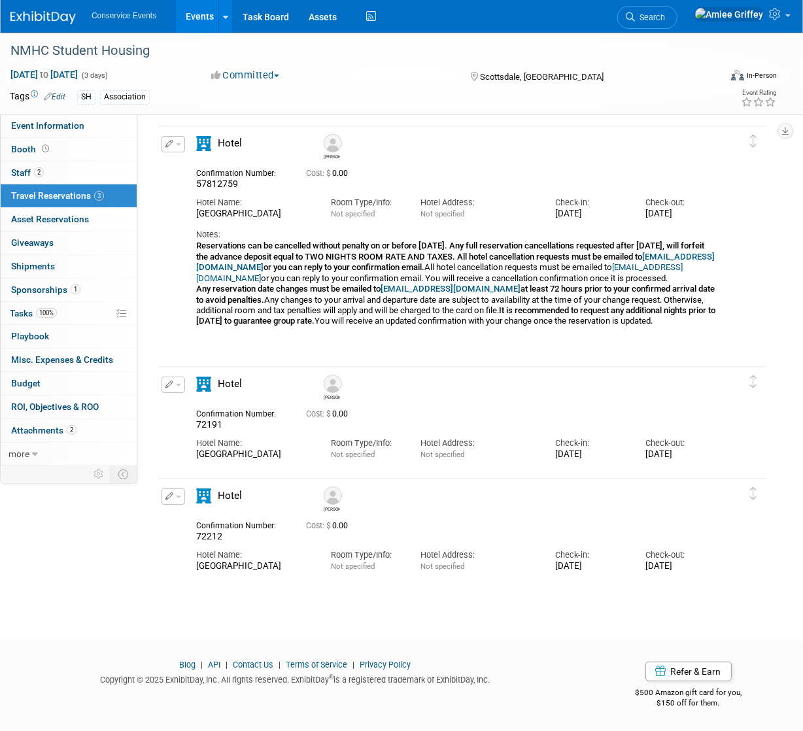
click at [196, 27] on link "Events" at bounding box center [200, 16] width 48 height 33
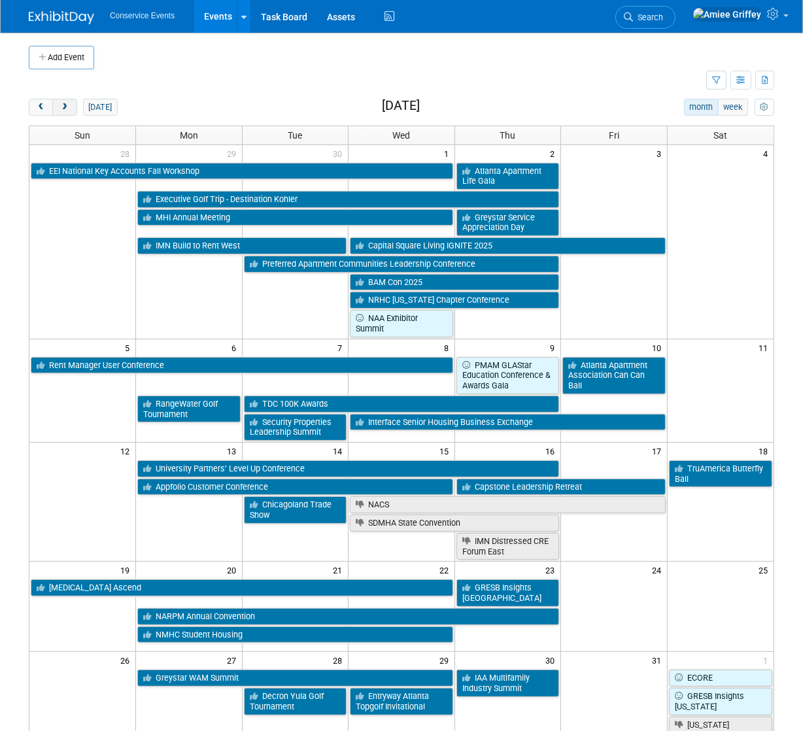
click at [67, 107] on span "next" at bounding box center [65, 107] width 10 height 9
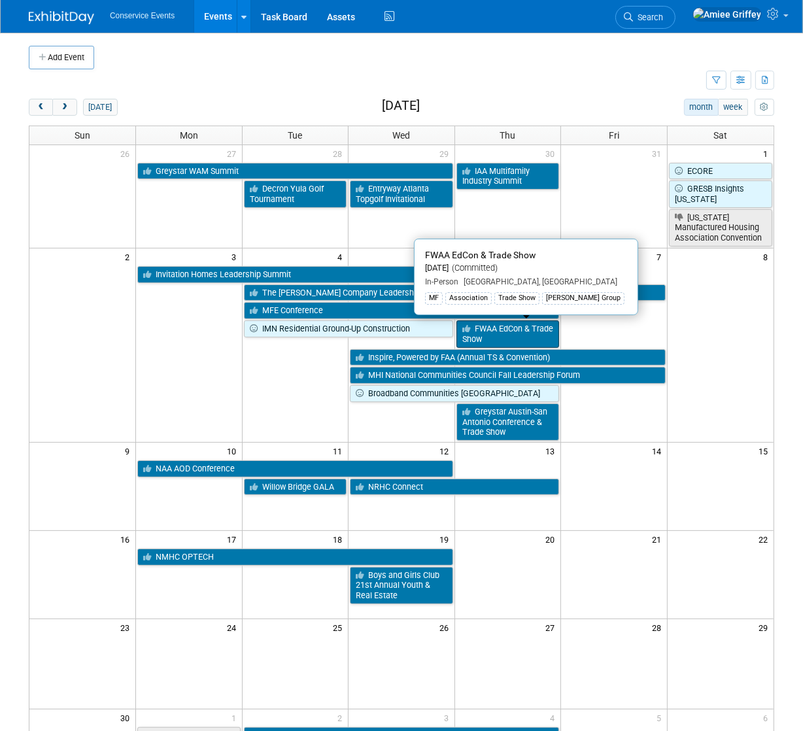
click at [531, 334] on link "FWAA EdCon & Trade Show" at bounding box center [508, 334] width 103 height 27
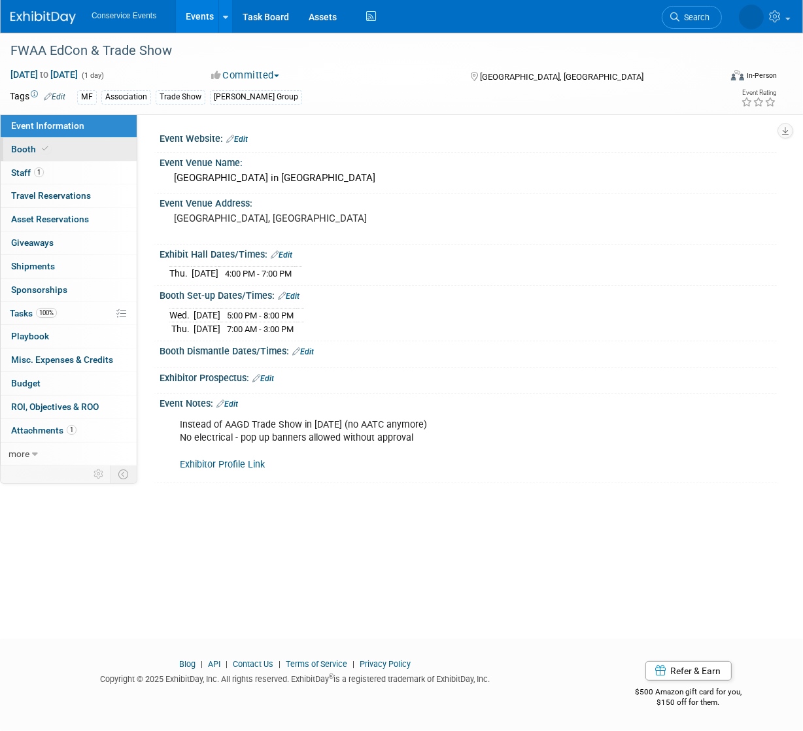
click at [33, 146] on span "Booth" at bounding box center [31, 149] width 40 height 10
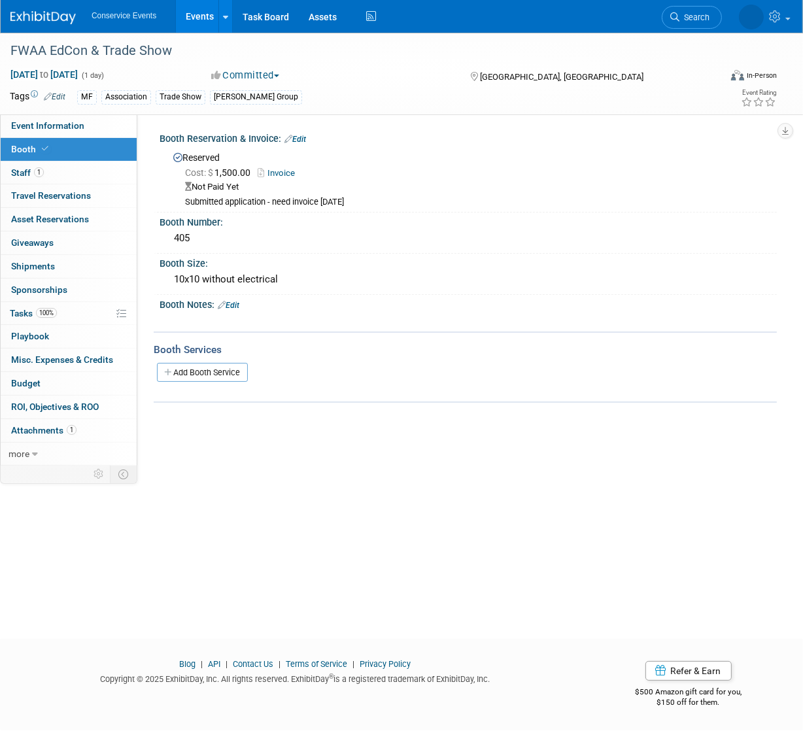
click at [283, 171] on link "Invoice" at bounding box center [280, 173] width 44 height 10
click at [302, 138] on link "Edit" at bounding box center [296, 139] width 22 height 9
click at [0, 0] on div at bounding box center [0, 0] width 0 height 0
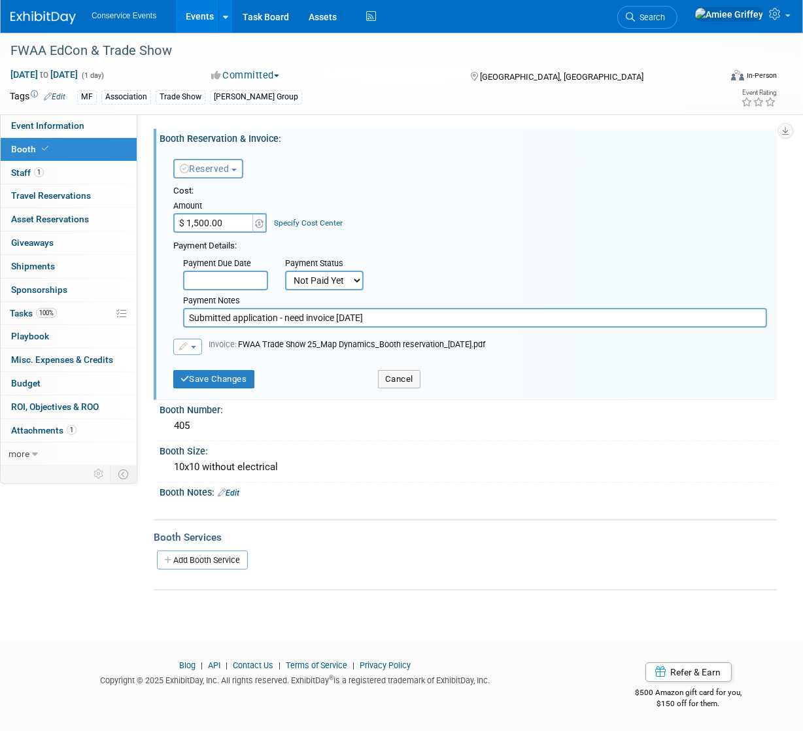
click at [332, 283] on select "Not Paid Yet Partially Paid Paid in Full" at bounding box center [324, 281] width 79 height 20
select select "1"
click at [285, 271] on select "Not Paid Yet Partially Paid Paid in Full" at bounding box center [324, 281] width 79 height 20
click at [377, 315] on input "Submitted application - need invoice 8/8/25" at bounding box center [475, 318] width 584 height 20
drag, startPoint x: 385, startPoint y: 319, endPoint x: 388, endPoint y: 311, distance: 7.9
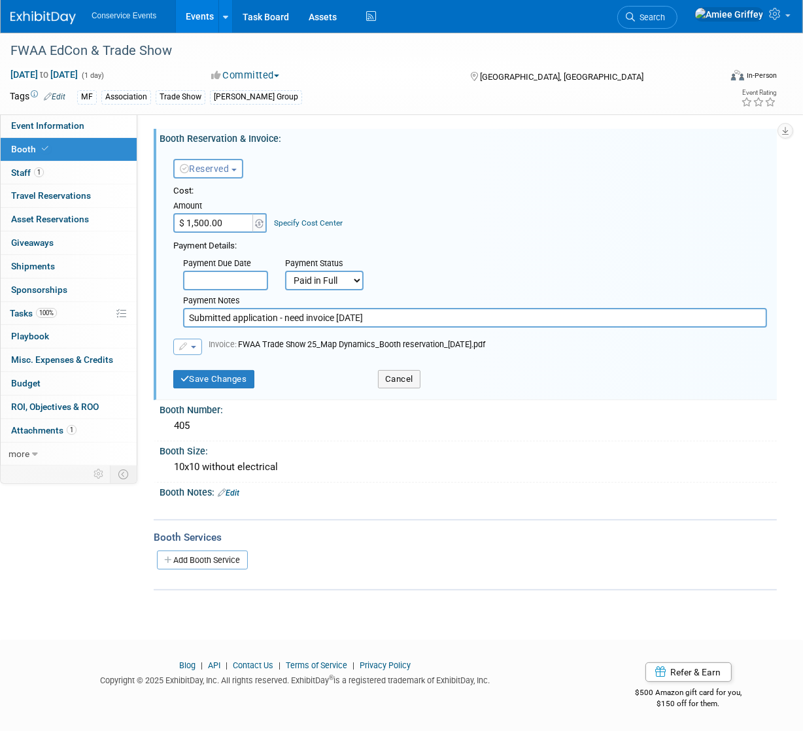
click at [388, 311] on input "Submitted application - need invoice 8/8/25" at bounding box center [475, 318] width 584 height 20
drag, startPoint x: 336, startPoint y: 318, endPoint x: 280, endPoint y: 319, distance: 55.6
click at [280, 319] on input "Submitted application - need invoice 8/8/25" at bounding box center [475, 318] width 584 height 20
click at [332, 318] on input "Submitted application 8/8/25" at bounding box center [475, 318] width 584 height 20
click at [401, 319] on input "Submitted application 8/8/25 - invoice paid online 9.15.25" at bounding box center [475, 318] width 584 height 20
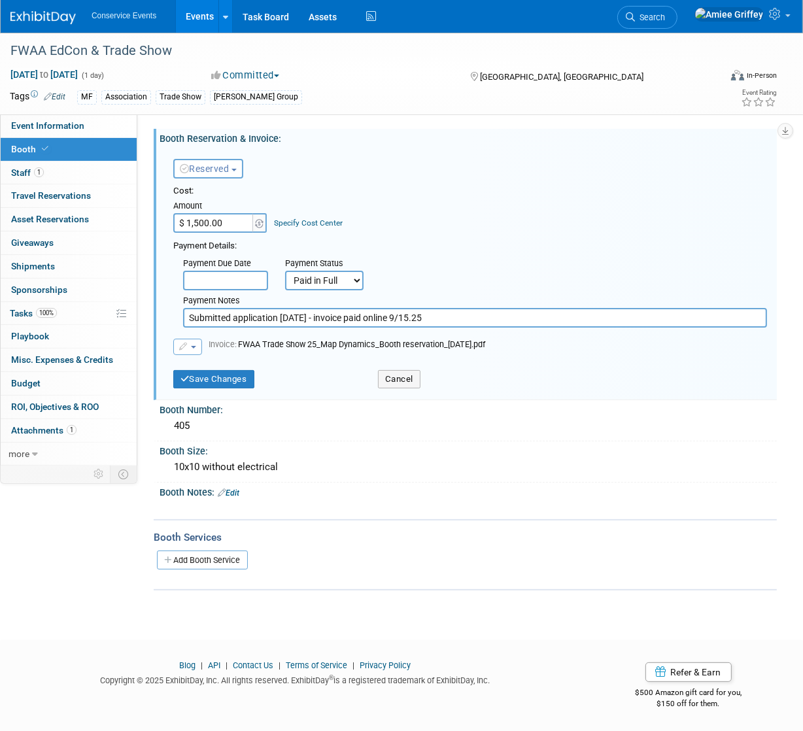
click at [417, 319] on input "Submitted application 8/8/25 - invoice paid online 9/15.25" at bounding box center [475, 318] width 584 height 20
type input "Submitted application 8/8/25 - invoice paid online 9/15/25"
click at [219, 380] on button "Save Changes" at bounding box center [213, 379] width 81 height 18
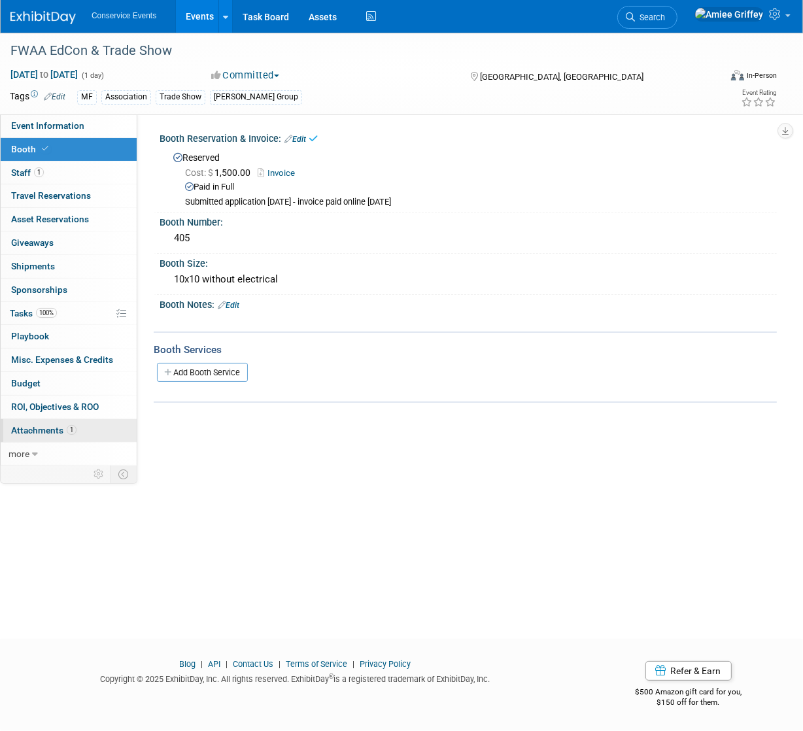
click at [46, 434] on span "Attachments 1" at bounding box center [43, 430] width 65 height 10
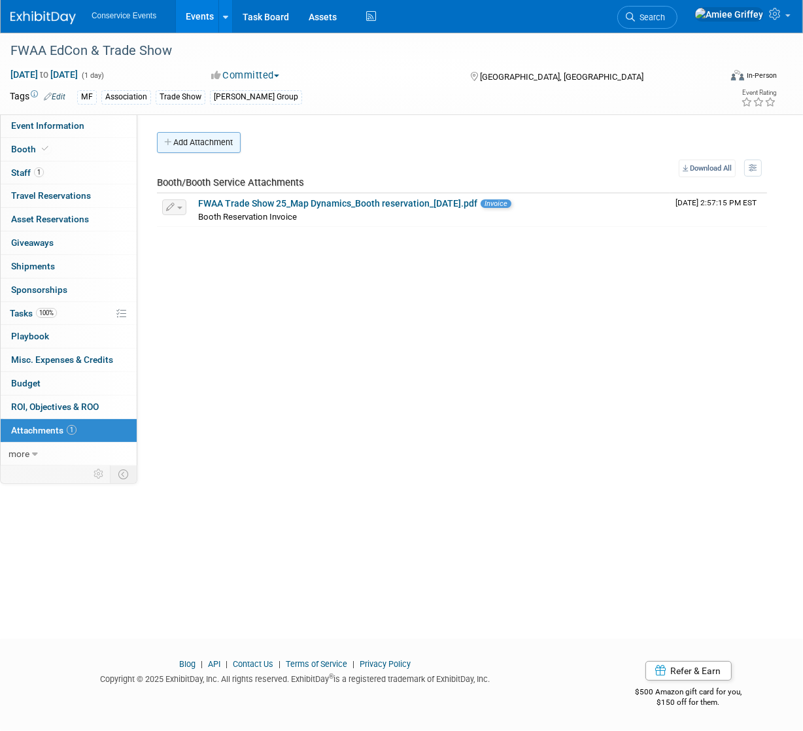
click at [213, 143] on button "Add Attachment" at bounding box center [199, 142] width 84 height 21
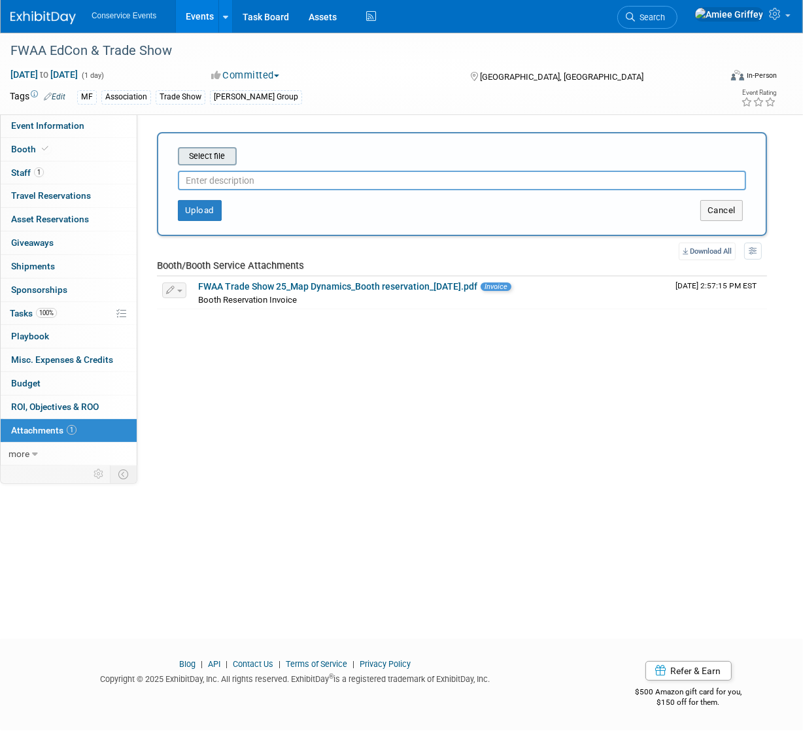
click at [206, 161] on input "file" at bounding box center [158, 157] width 156 height 16
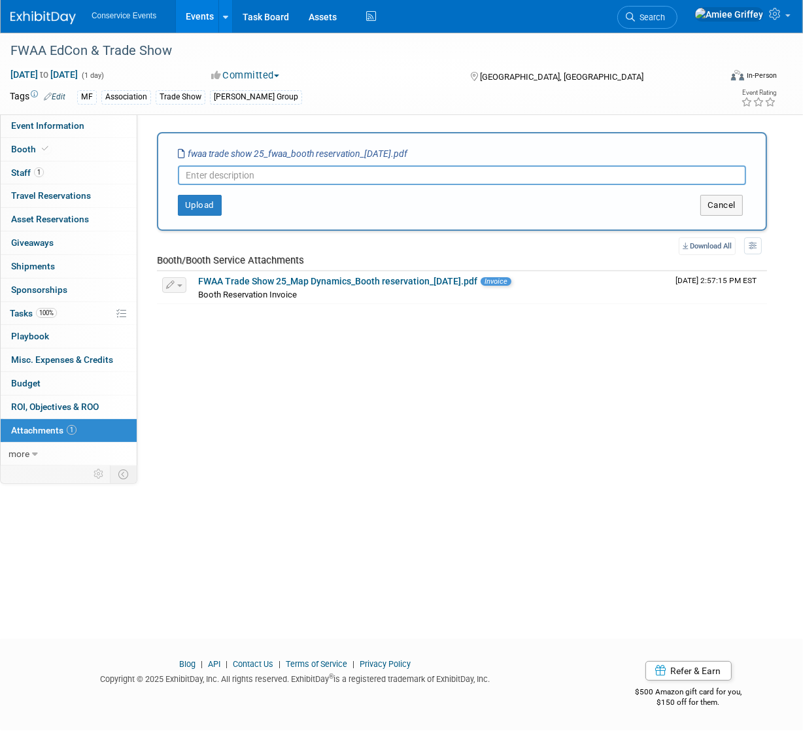
click at [200, 170] on input "text" at bounding box center [462, 176] width 569 height 20
type input "Booth payment"
click at [197, 200] on button "Upload" at bounding box center [200, 205] width 44 height 21
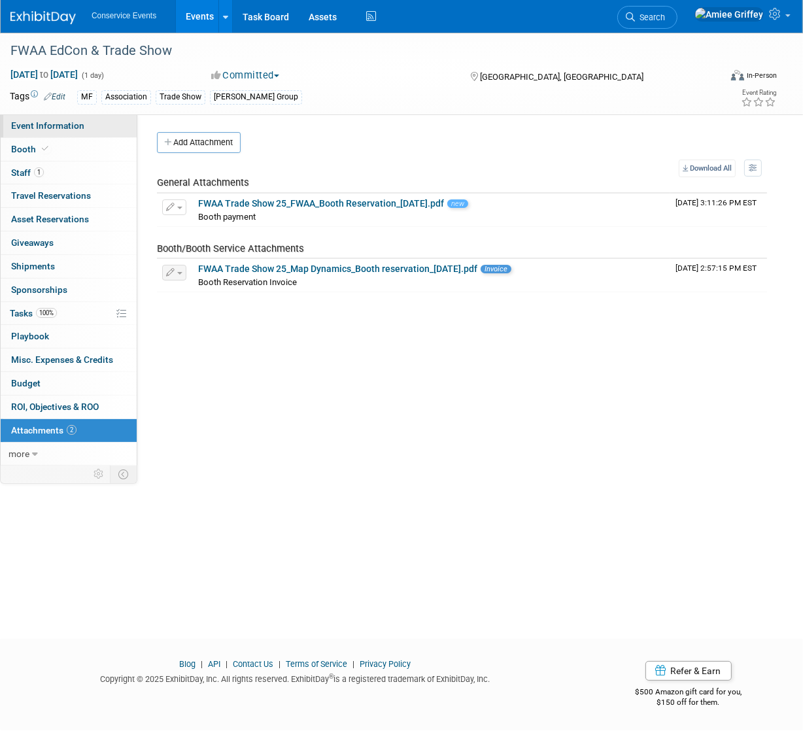
click at [97, 119] on link "Event Information" at bounding box center [69, 126] width 136 height 23
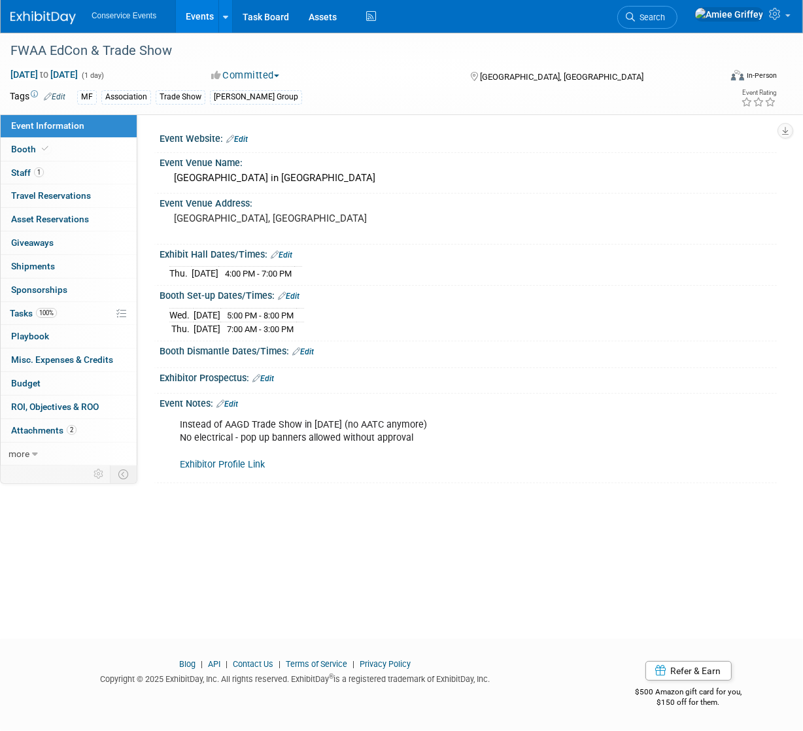
click at [202, 21] on link "Events" at bounding box center [200, 16] width 48 height 33
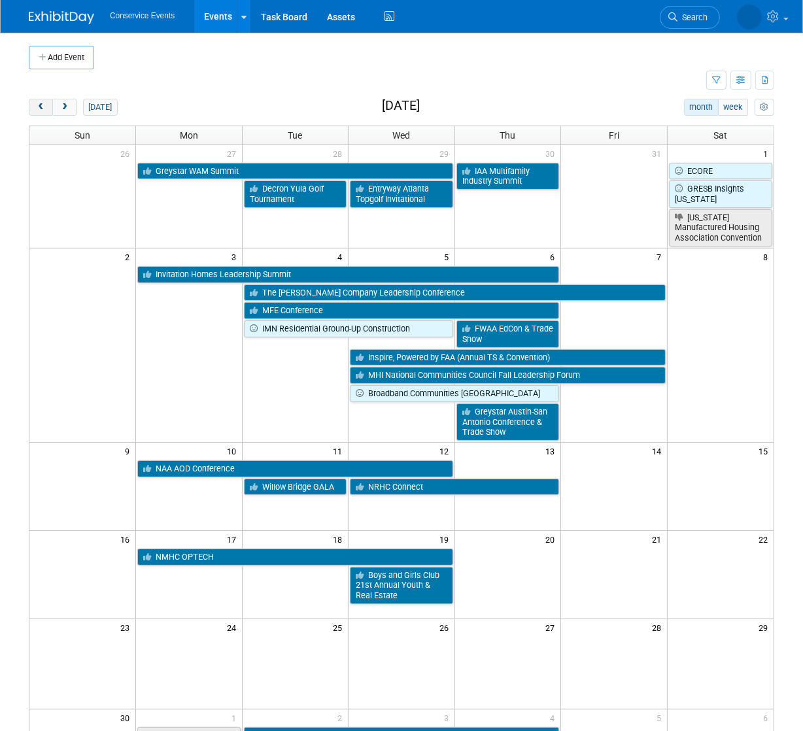
click at [39, 107] on span "prev" at bounding box center [41, 107] width 10 height 9
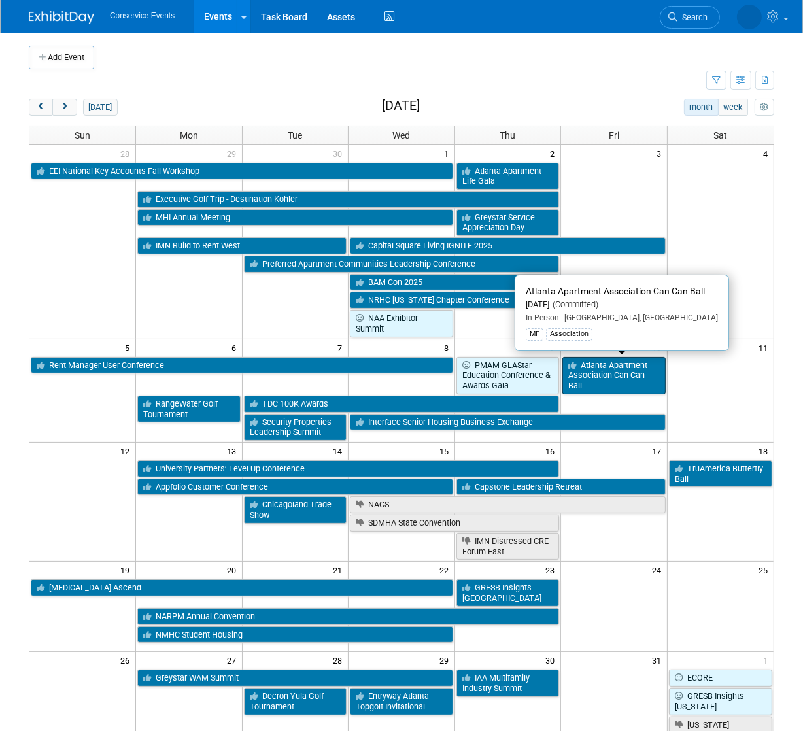
click at [635, 372] on link "Atlanta Apartment Association Can Can Ball" at bounding box center [614, 375] width 103 height 37
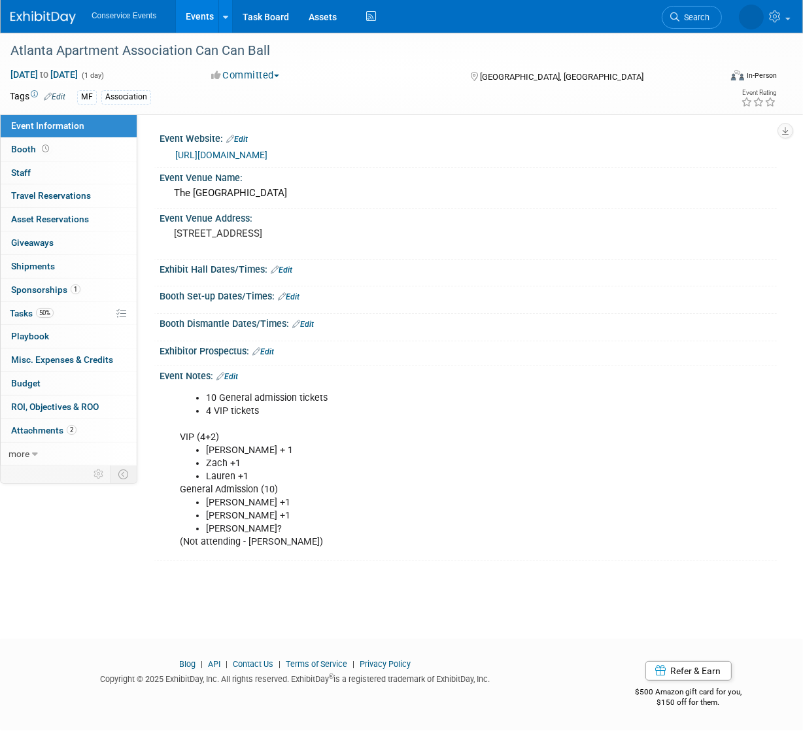
click at [268, 155] on link "[URL][DOMAIN_NAME]" at bounding box center [221, 155] width 92 height 10
click at [18, 297] on link "1 Sponsorships 1" at bounding box center [69, 290] width 136 height 23
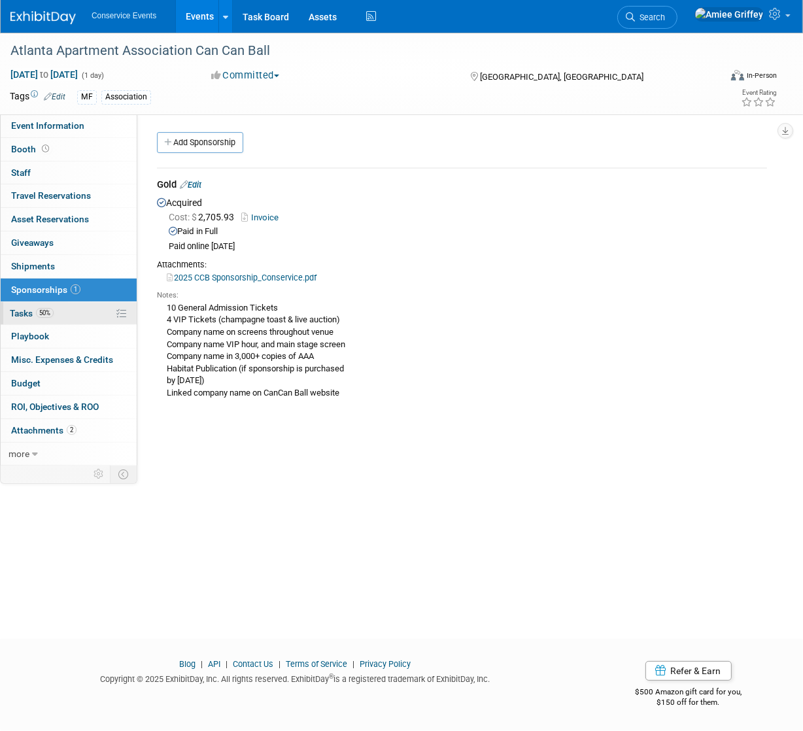
click at [26, 315] on span "Tasks 50%" at bounding box center [32, 313] width 44 height 10
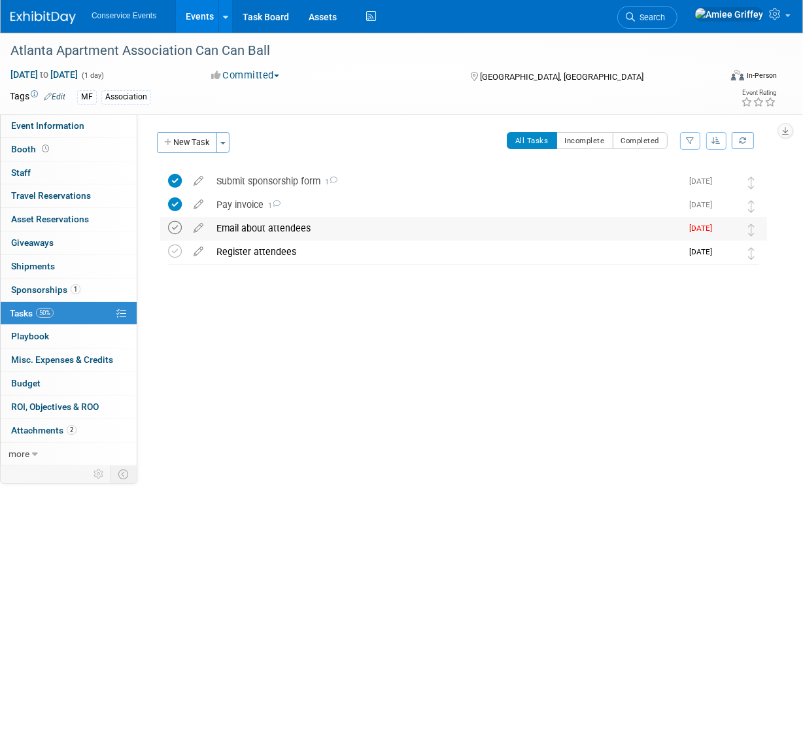
click at [176, 228] on icon at bounding box center [175, 228] width 14 height 14
click at [278, 249] on div "Register attendees" at bounding box center [446, 252] width 472 height 22
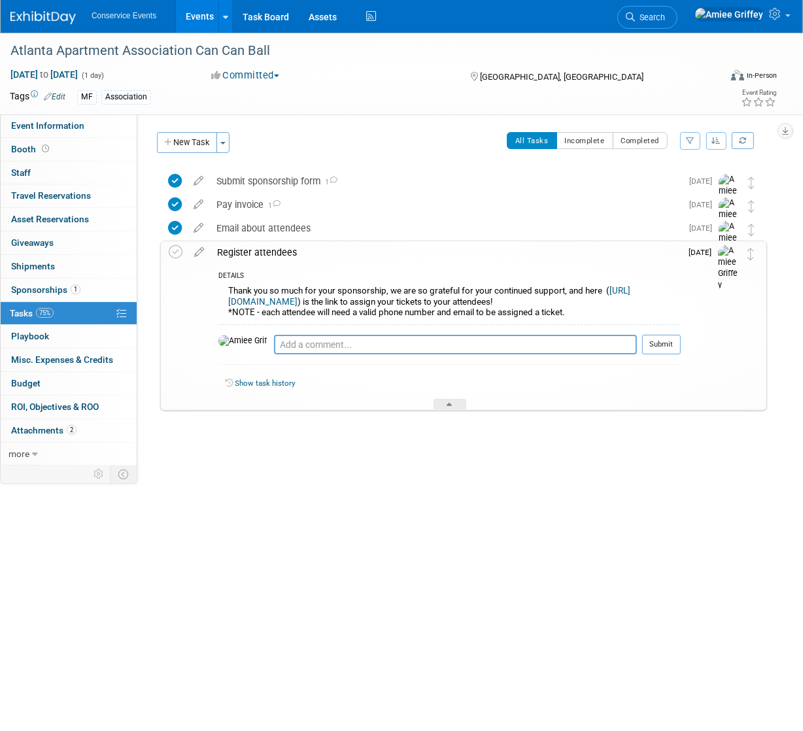
click at [442, 300] on link "[URL][DOMAIN_NAME]" at bounding box center [429, 296] width 402 height 20
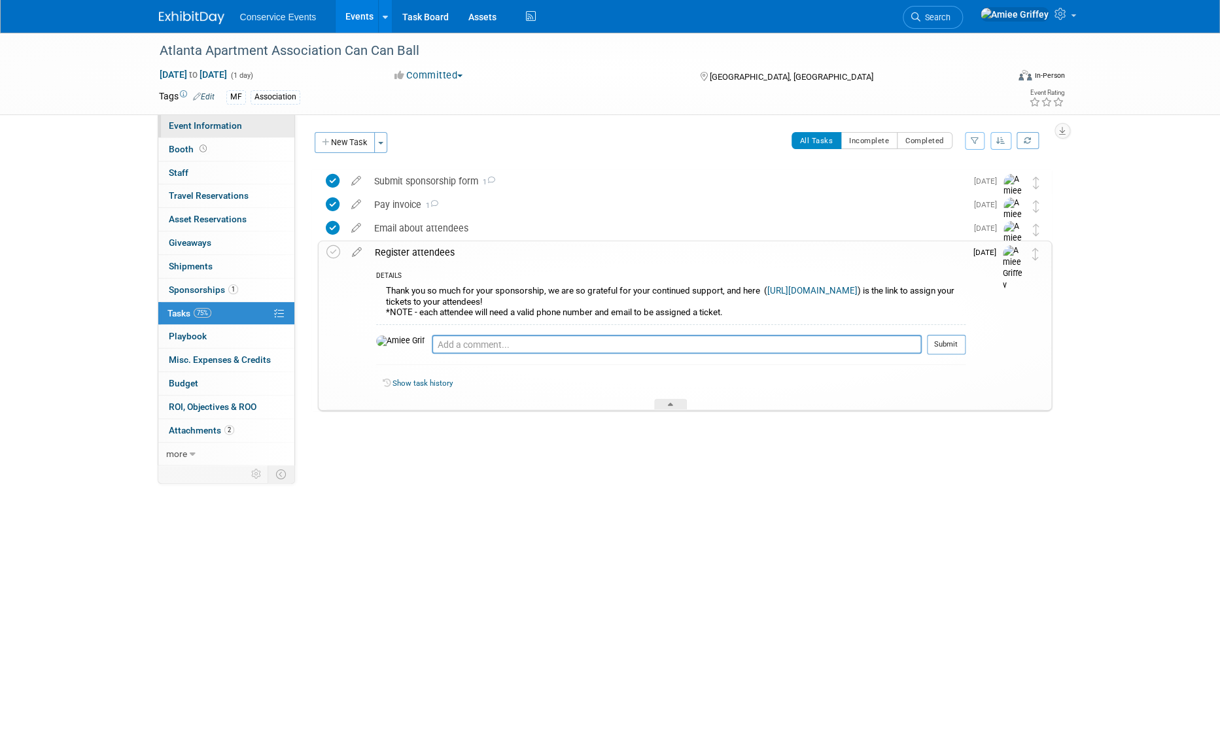
click at [219, 124] on span "Event Information" at bounding box center [205, 125] width 73 height 10
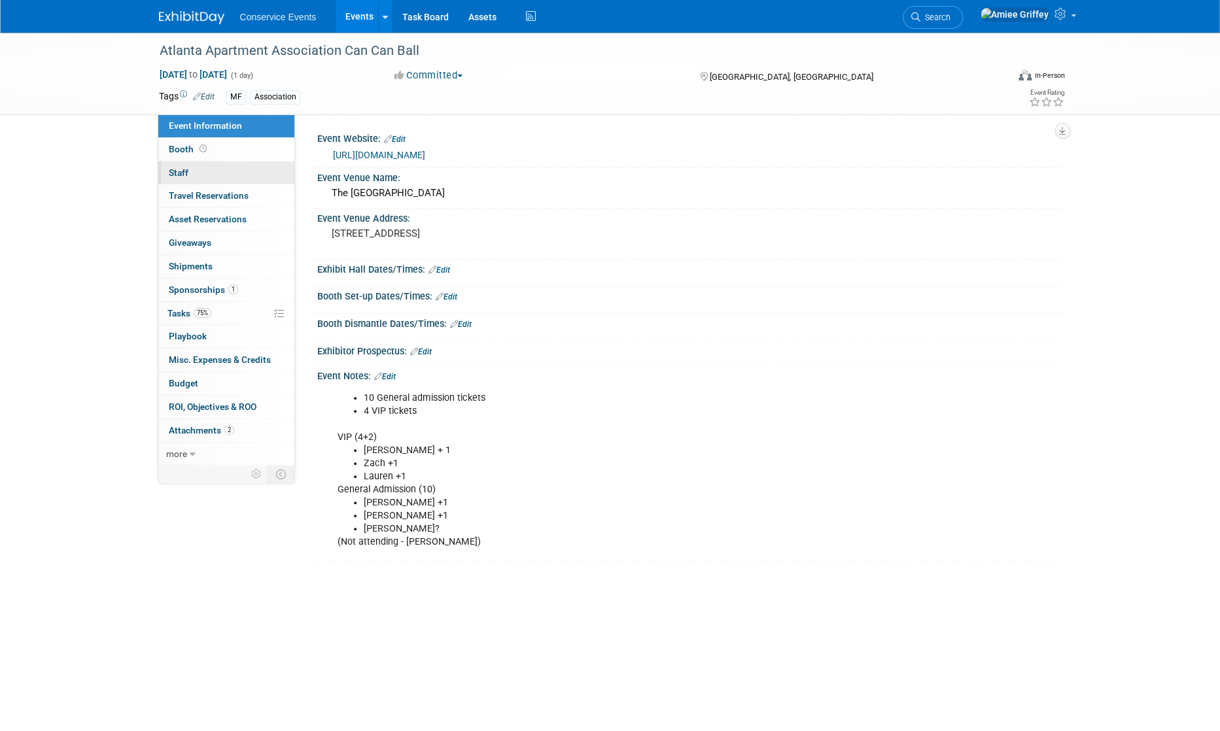
click at [193, 178] on link "0 Staff 0" at bounding box center [226, 173] width 136 height 23
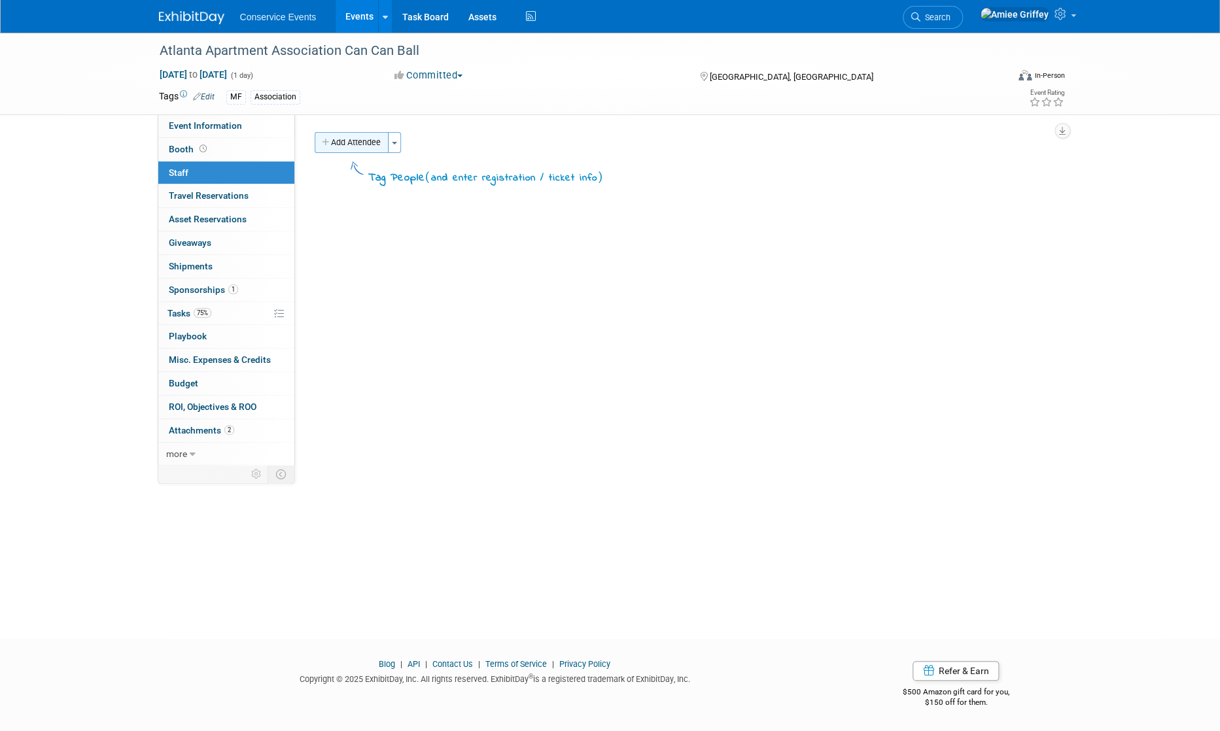
click at [345, 145] on button "Add Attendee" at bounding box center [352, 142] width 74 height 21
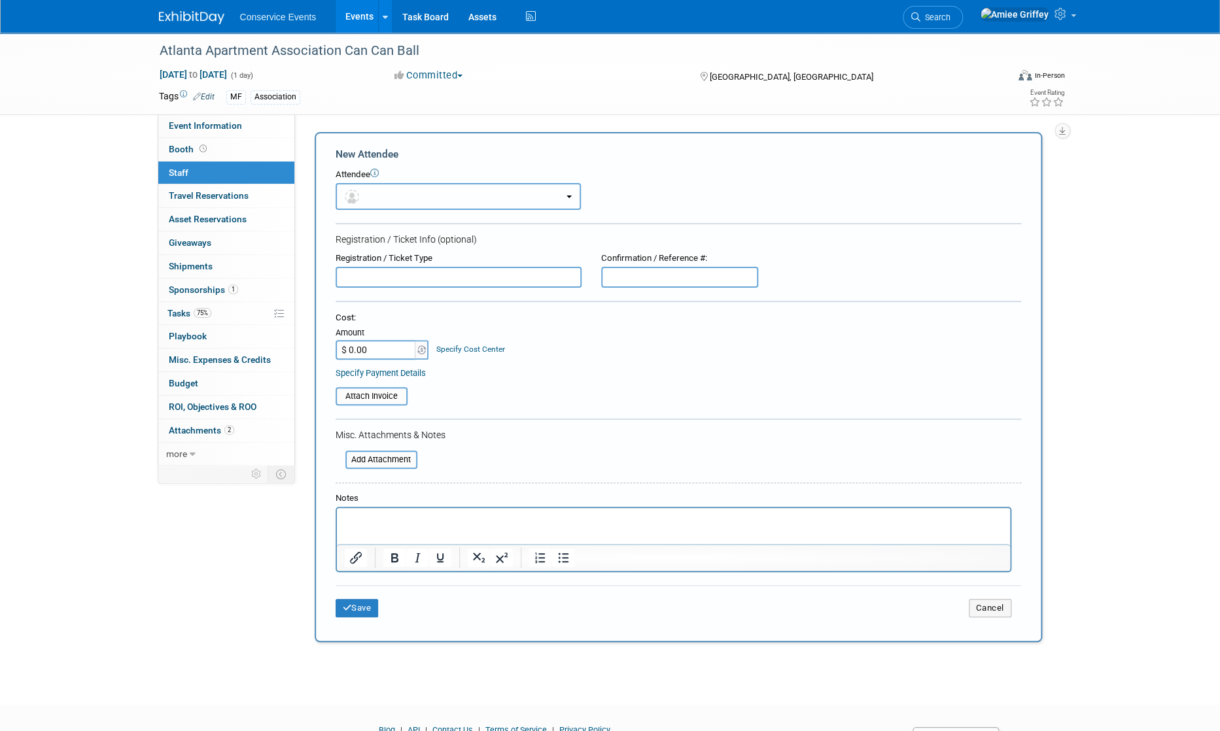
click at [381, 202] on button "button" at bounding box center [458, 196] width 245 height 27
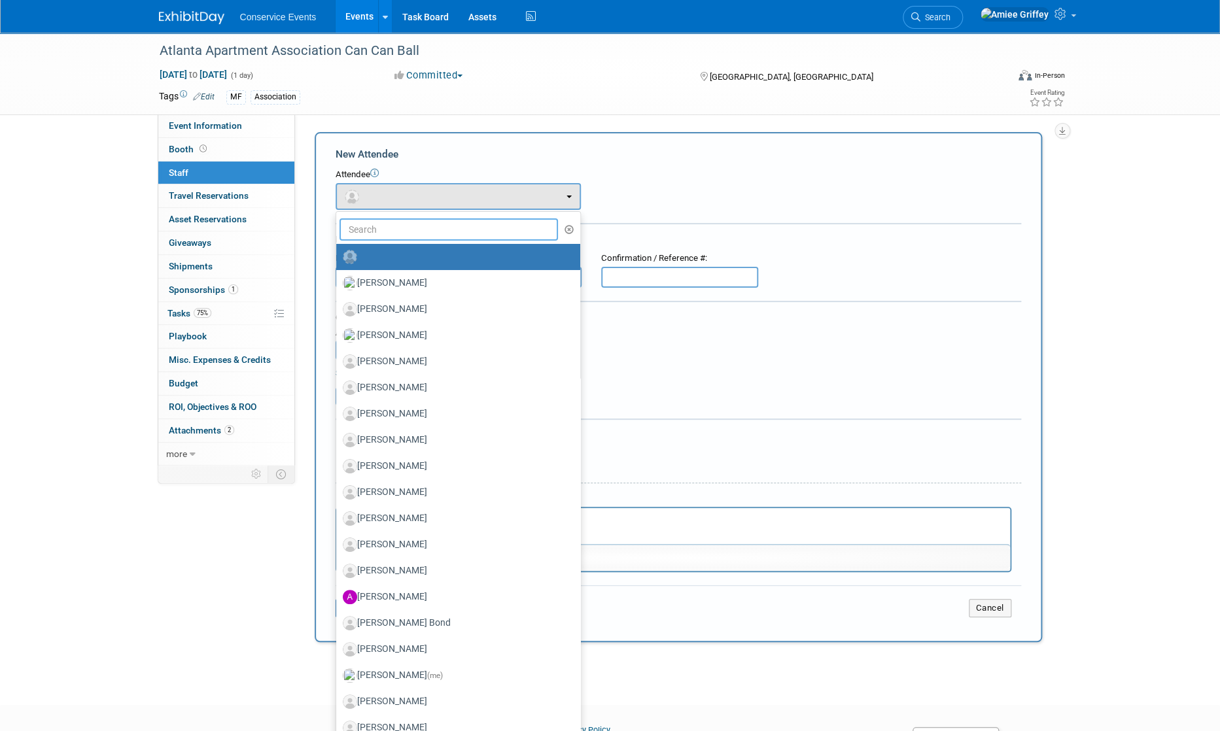
click at [406, 231] on input "text" at bounding box center [449, 230] width 219 height 22
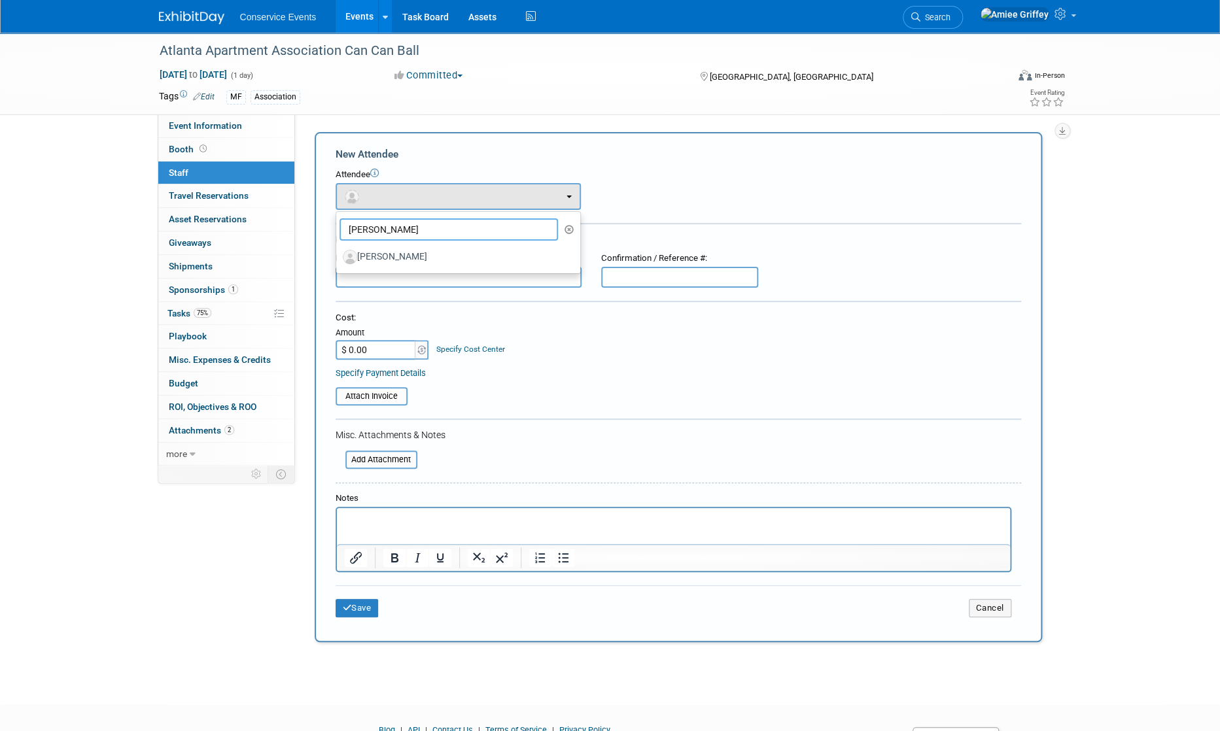
type input "[PERSON_NAME]"
click at [389, 253] on label "[PERSON_NAME]" at bounding box center [455, 257] width 224 height 21
click at [338, 253] on input "[PERSON_NAME]" at bounding box center [334, 255] width 9 height 9
select select "f3b7bc9b-f3f1-4f93-a793-f3904661ca06"
select select "4"
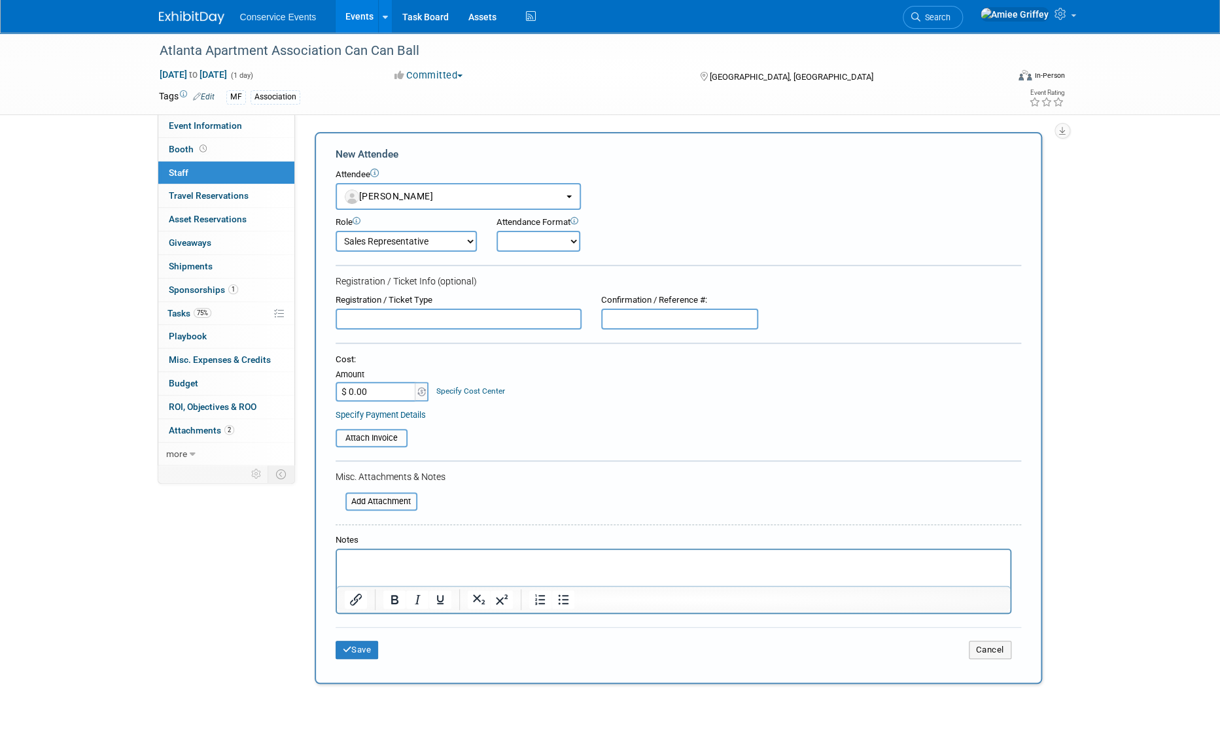
click at [519, 245] on select "Onsite Remote" at bounding box center [539, 241] width 84 height 21
select select "1"
click at [497, 231] on select "Onsite Remote" at bounding box center [539, 241] width 84 height 21
click at [368, 648] on button "Save" at bounding box center [357, 650] width 43 height 18
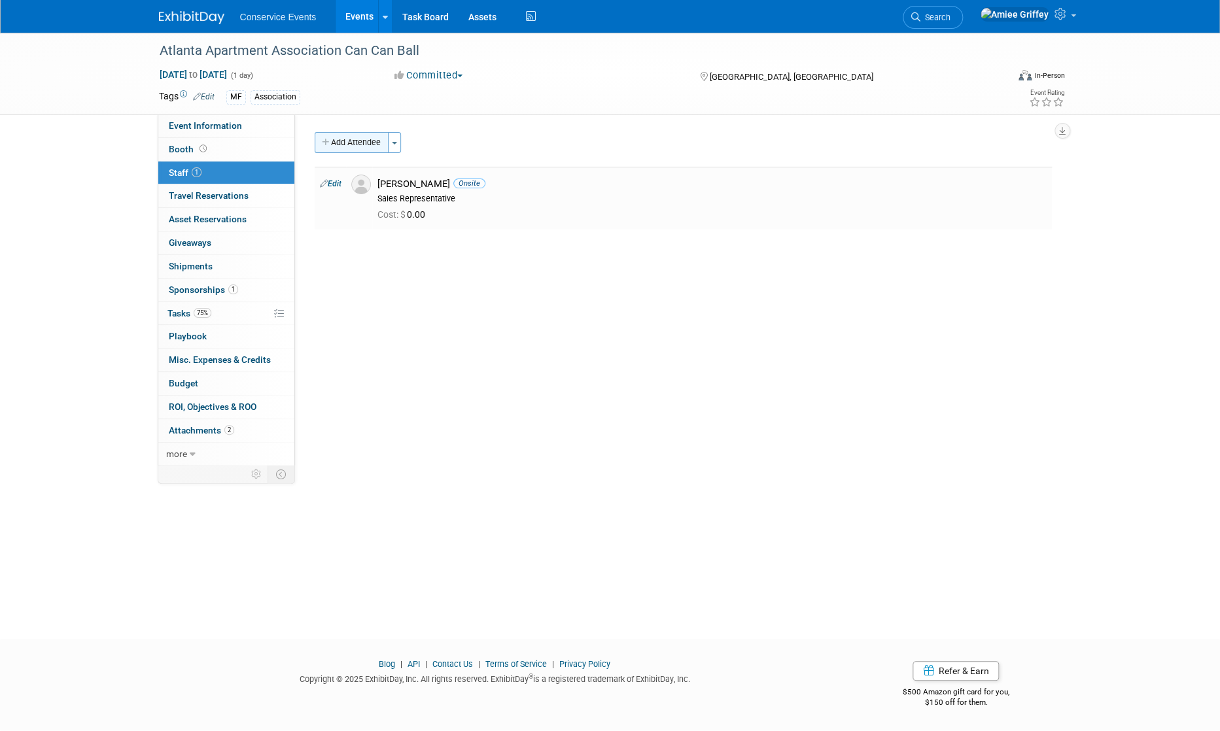
click at [362, 148] on button "Add Attendee" at bounding box center [352, 142] width 74 height 21
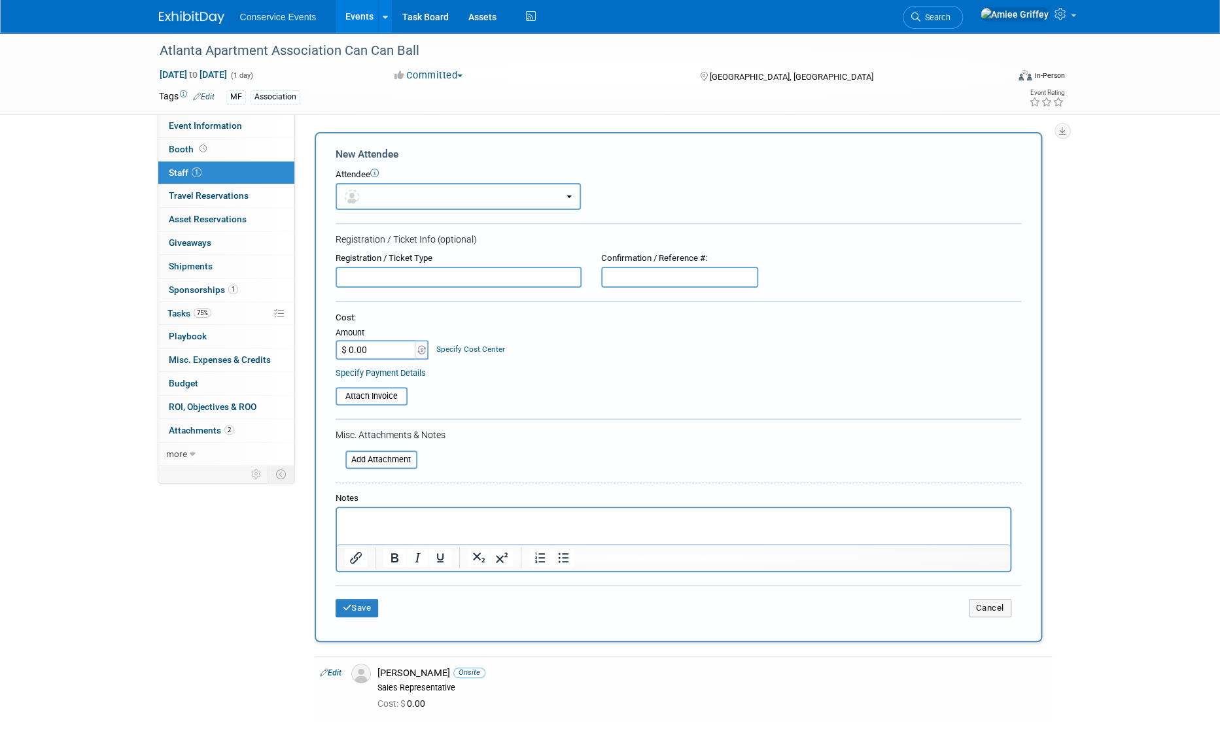
click at [407, 187] on button "button" at bounding box center [458, 196] width 245 height 27
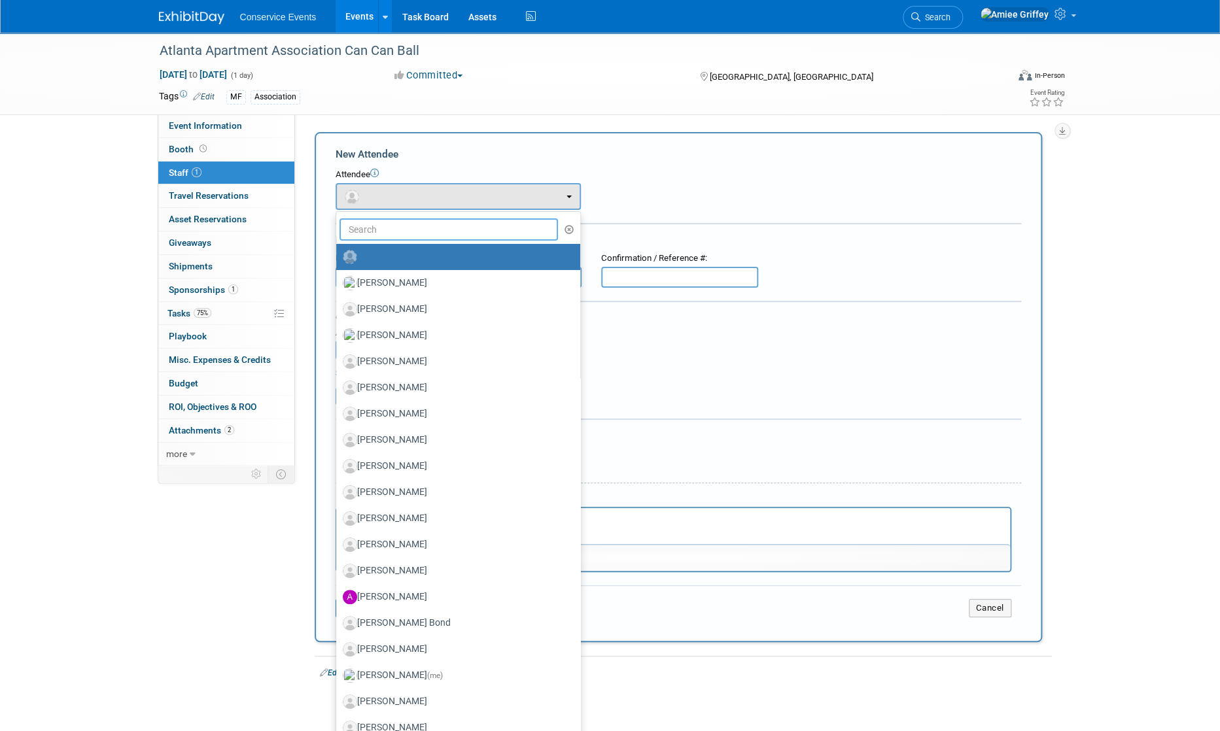
click at [433, 219] on input "text" at bounding box center [449, 230] width 219 height 22
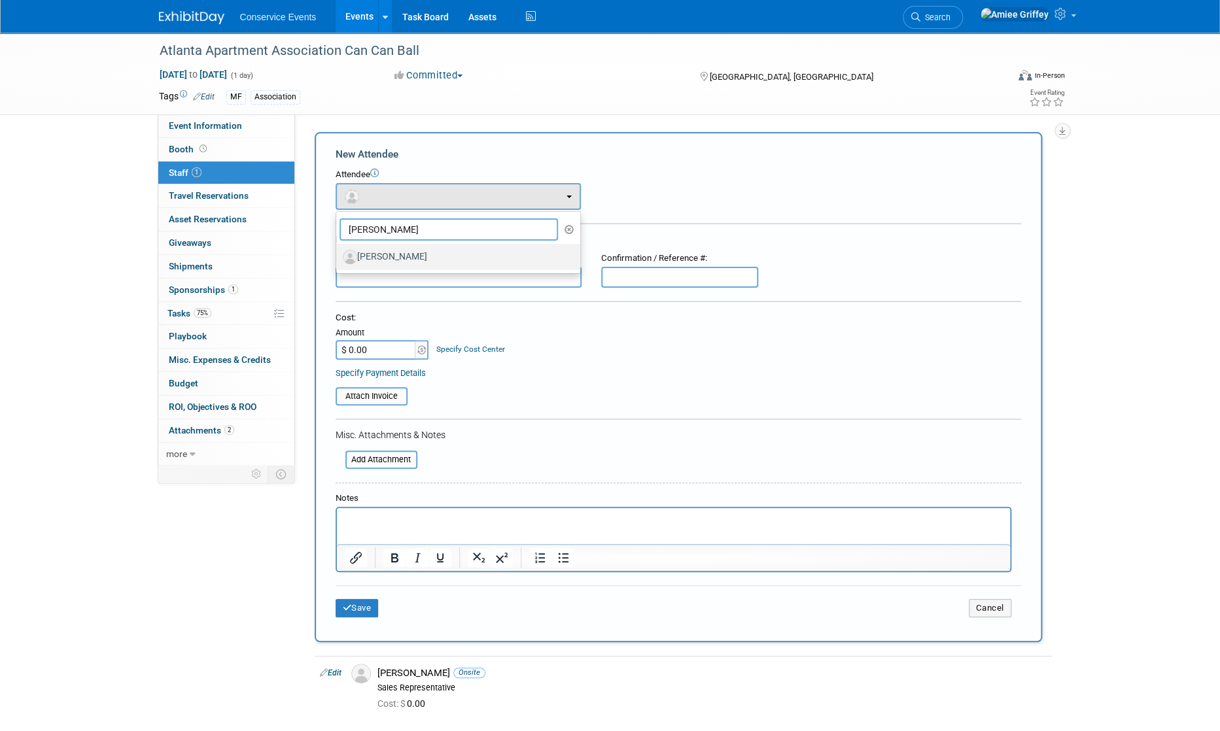
type input "pam"
click at [449, 258] on label "Pam Berkosky" at bounding box center [455, 257] width 224 height 21
click at [338, 258] on input "Pam Berkosky" at bounding box center [334, 255] width 9 height 9
select select "04700e6a-88b1-4253-807d-a1a079a18dc2"
select select "4"
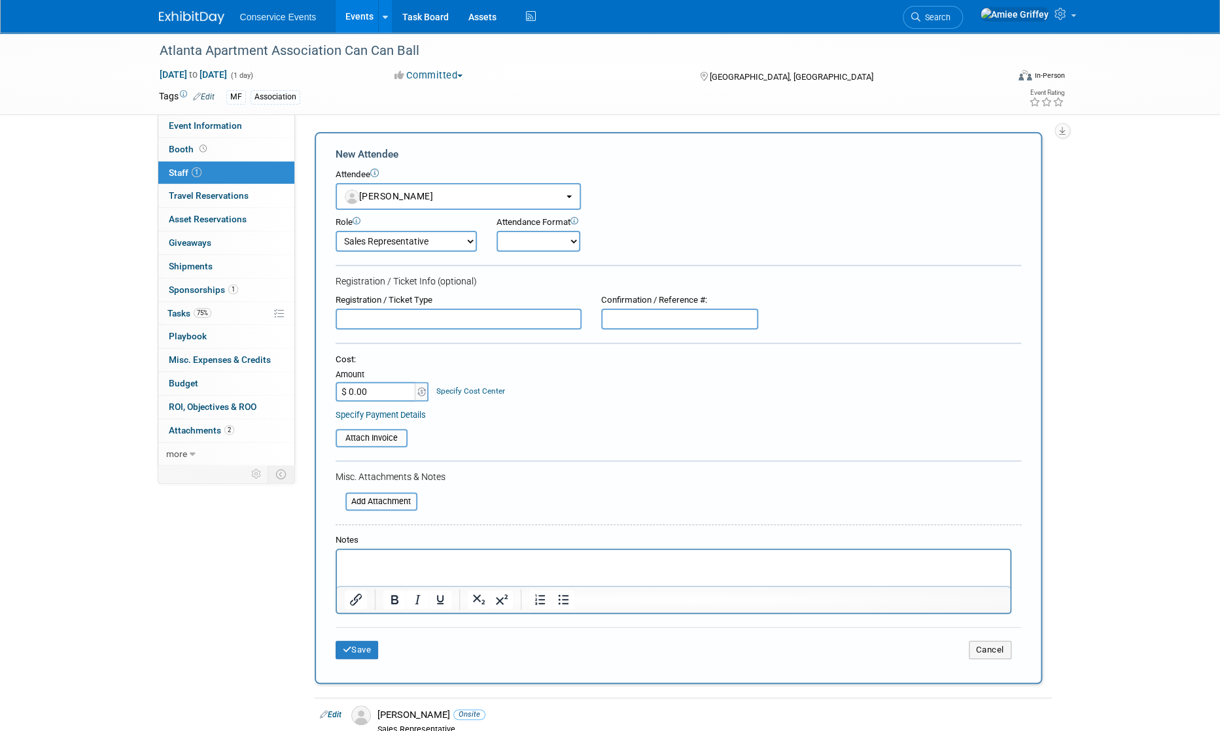
click at [573, 223] on icon at bounding box center [575, 221] width 8 height 8
click at [554, 236] on select "Onsite Remote" at bounding box center [539, 241] width 84 height 21
select select "1"
click at [497, 231] on select "Onsite Remote" at bounding box center [539, 241] width 84 height 21
click at [372, 652] on button "Save" at bounding box center [357, 650] width 43 height 18
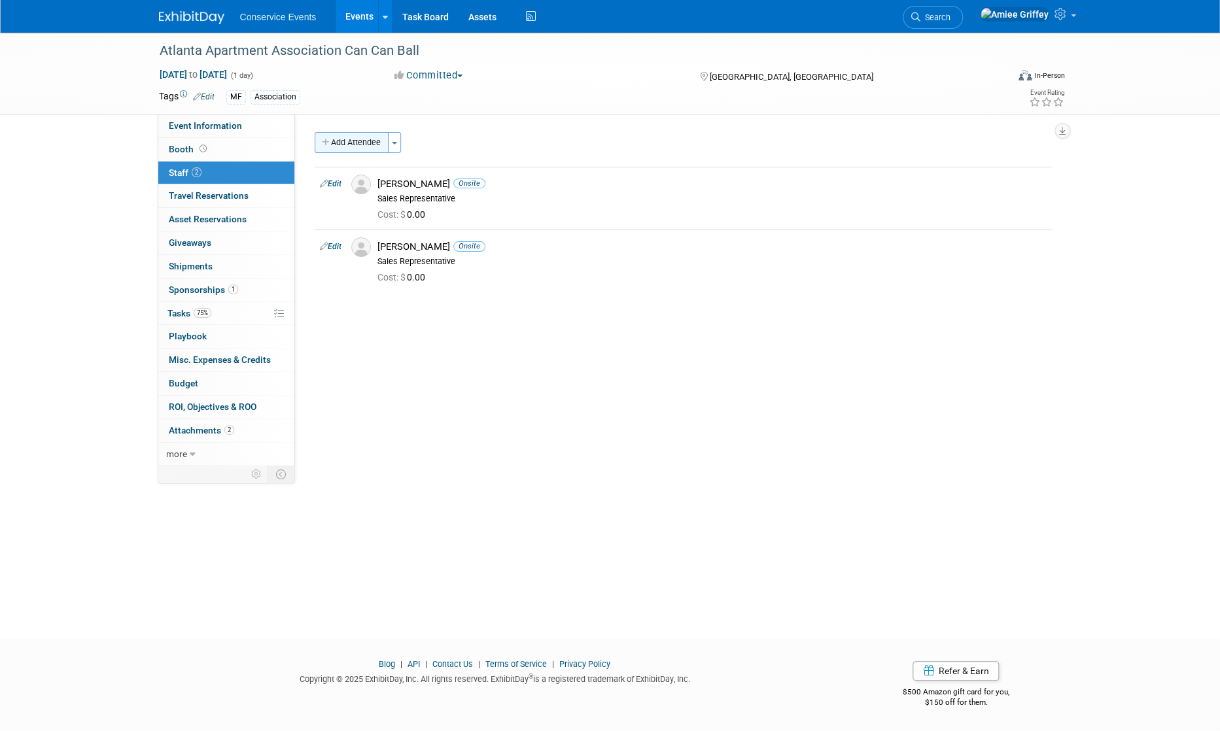
click at [338, 149] on button "Add Attendee" at bounding box center [352, 142] width 74 height 21
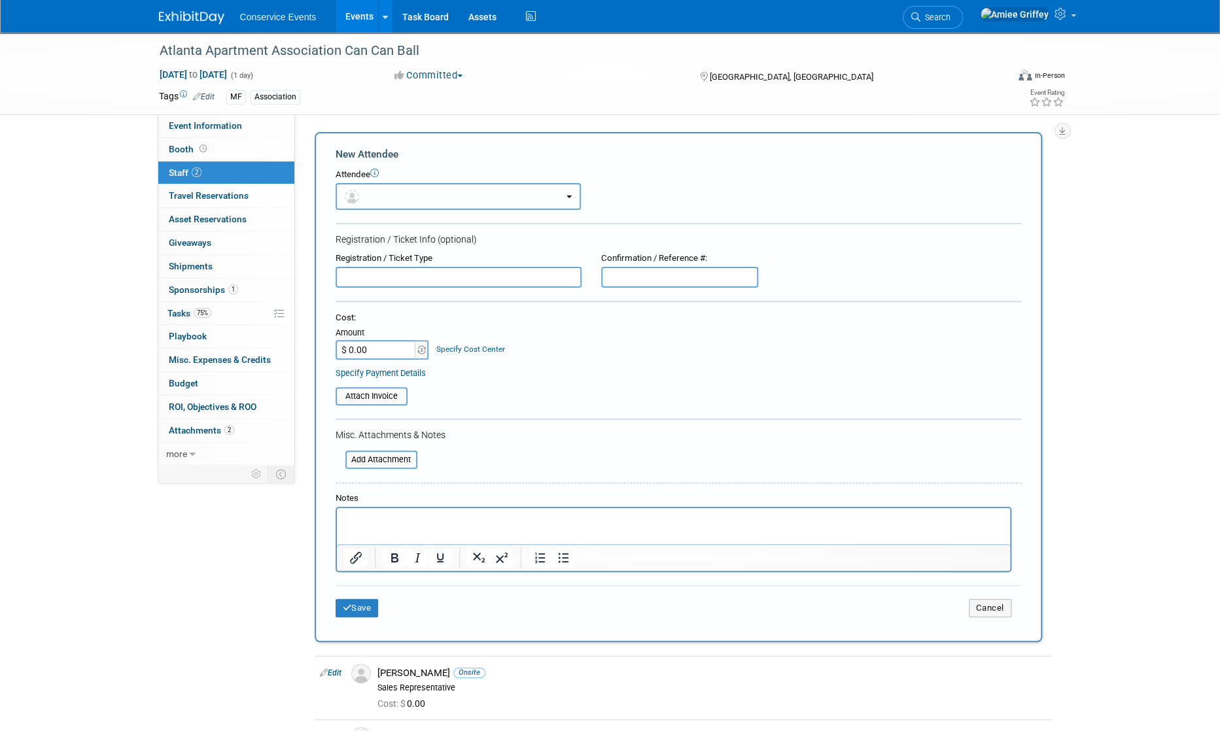
click at [400, 198] on button "button" at bounding box center [458, 196] width 245 height 27
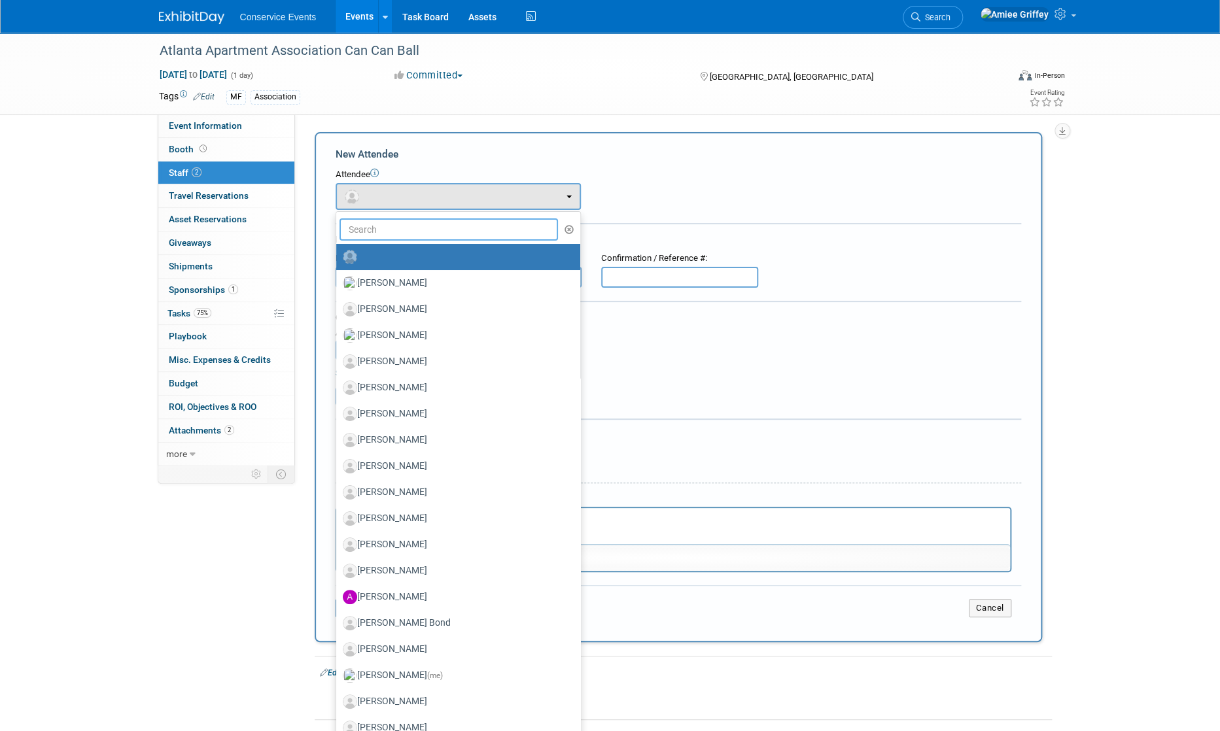
click at [397, 232] on input "text" at bounding box center [449, 230] width 219 height 22
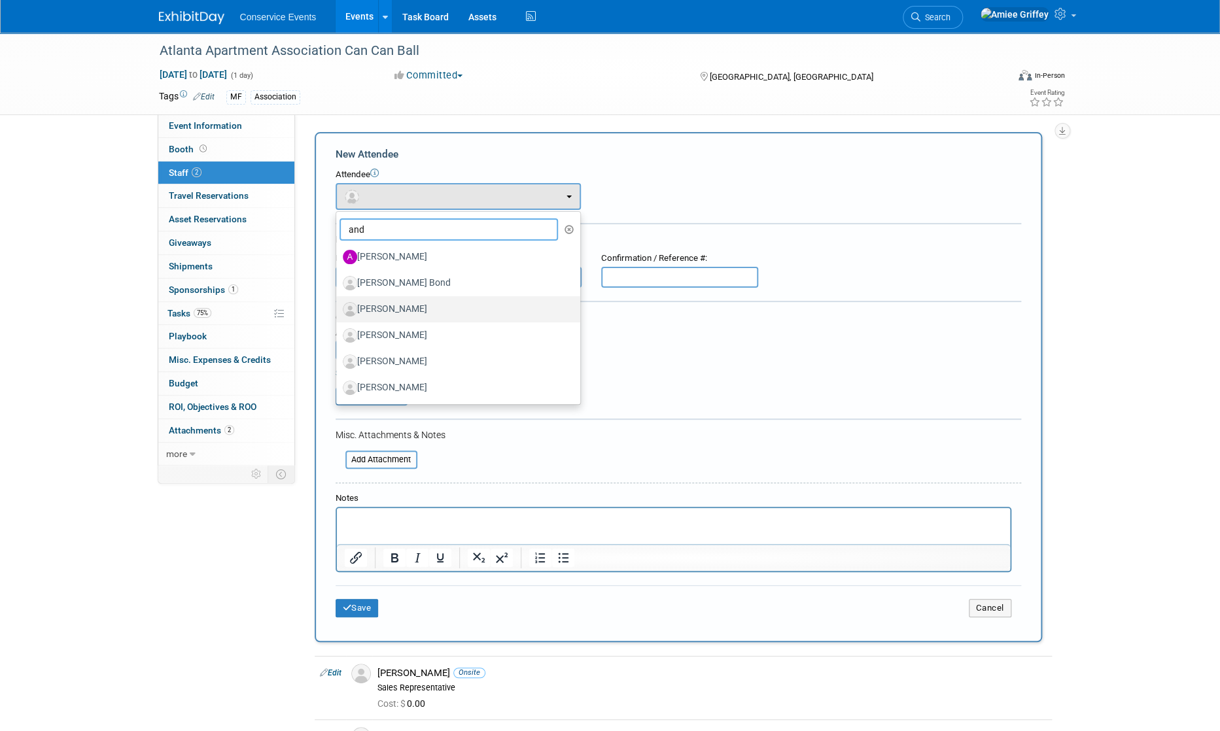
type input "and"
click at [391, 312] on label "[PERSON_NAME]" at bounding box center [455, 309] width 224 height 21
click at [338, 312] on input "[PERSON_NAME]" at bounding box center [334, 308] width 9 height 9
select select "073a3cef-5b96-4142-b6f9-53cbeb27754d"
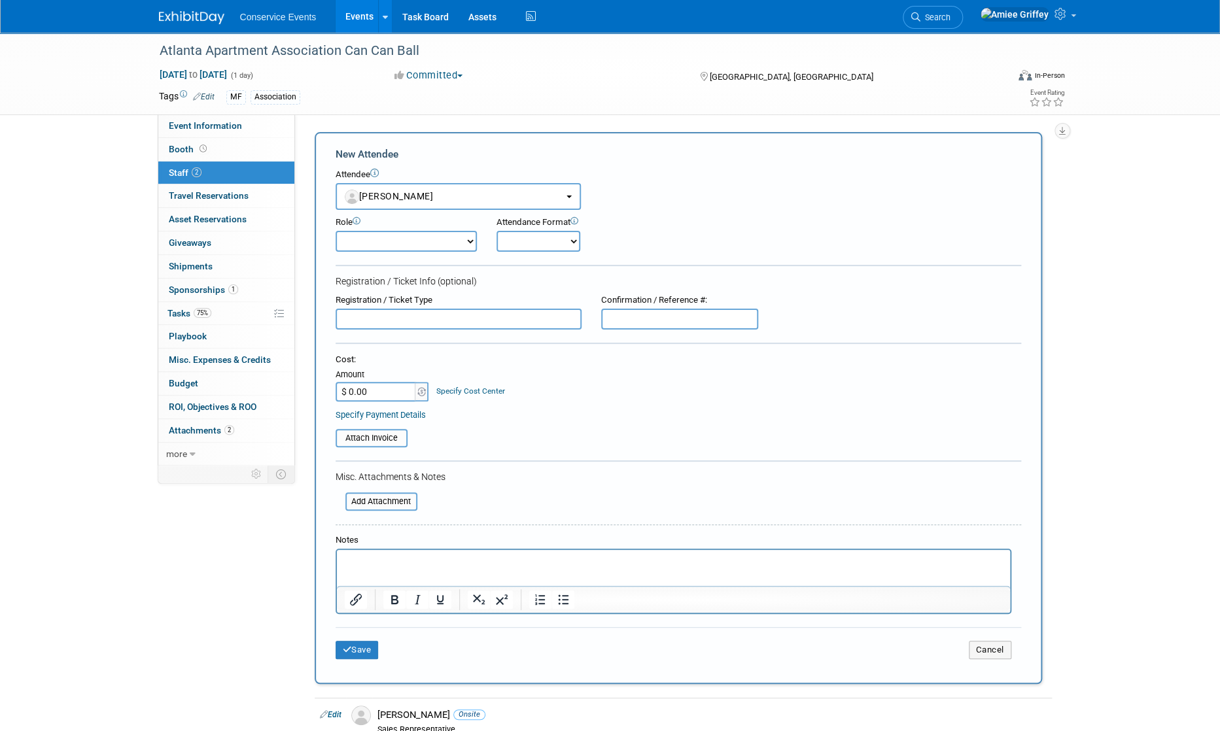
drag, startPoint x: 472, startPoint y: 238, endPoint x: 463, endPoint y: 239, distance: 9.2
click at [471, 238] on div "Role Demonstrator Host Planner Presenter Sales Representative" at bounding box center [406, 234] width 161 height 35
click at [449, 239] on select "Demonstrator Host Planner Presenter Sales Representative Set-up/Dismantle Crew …" at bounding box center [406, 241] width 141 height 21
select select "100"
click at [336, 231] on select "Demonstrator Host Planner Presenter Sales Representative Set-up/Dismantle Crew …" at bounding box center [406, 241] width 141 height 21
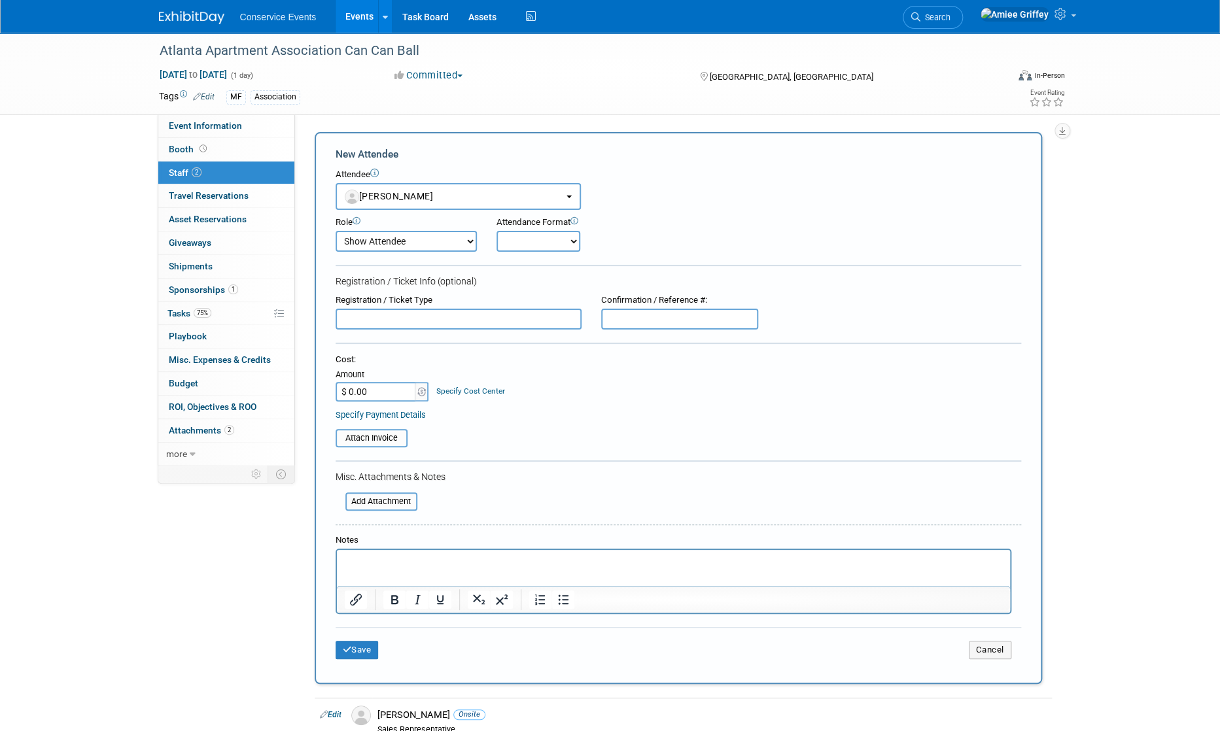
click at [527, 234] on select "Onsite Remote" at bounding box center [539, 241] width 84 height 21
select select "1"
click at [497, 231] on select "Onsite Remote" at bounding box center [539, 241] width 84 height 21
click at [353, 646] on button "Save" at bounding box center [357, 650] width 43 height 18
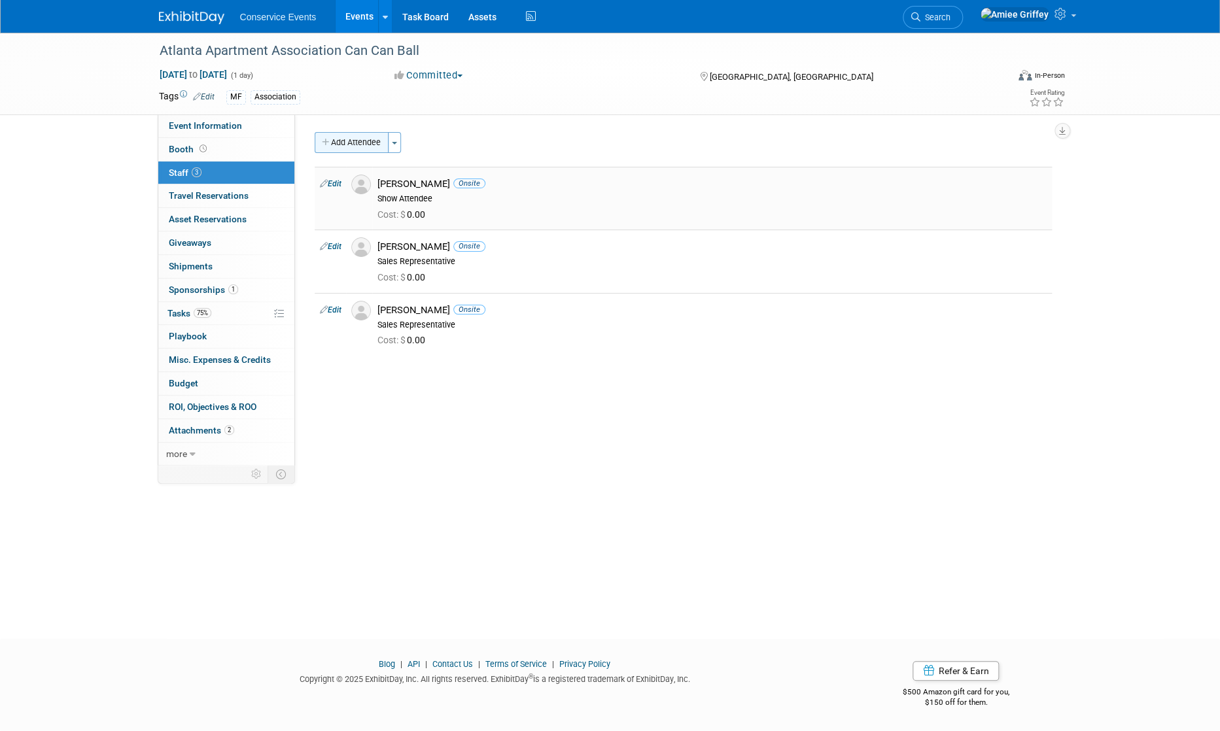
click at [370, 145] on button "Add Attendee" at bounding box center [352, 142] width 74 height 21
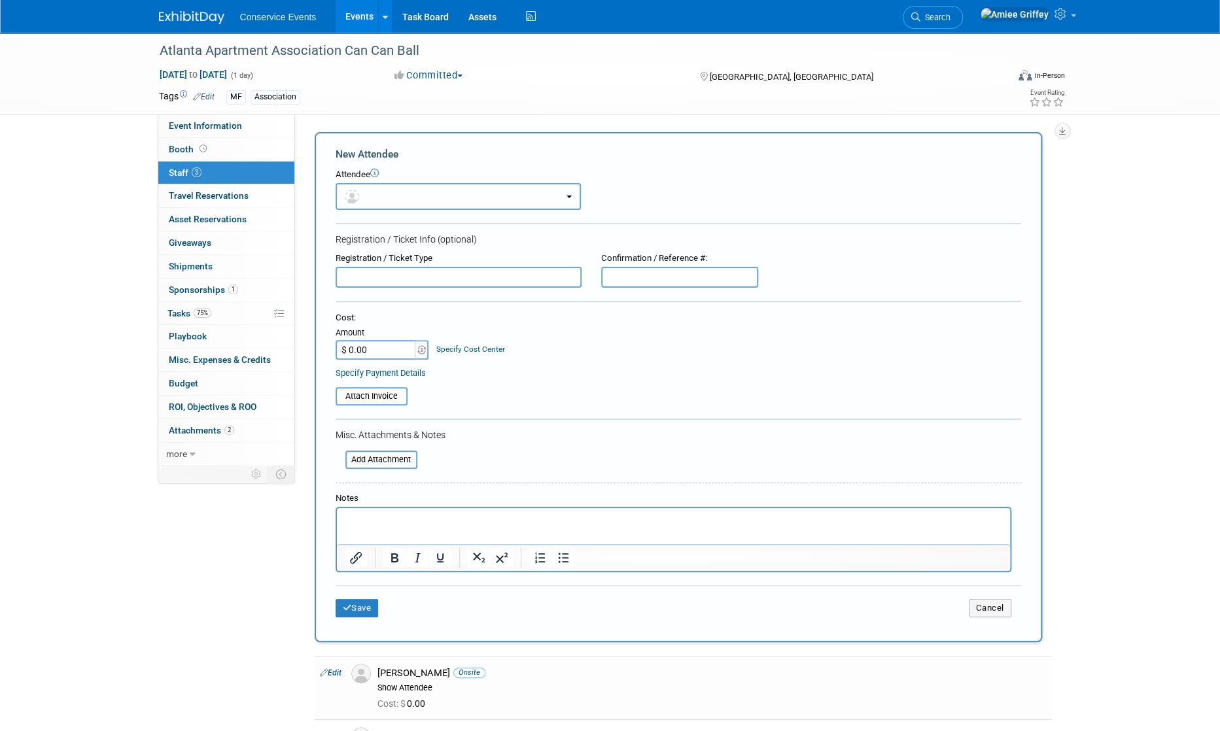
click at [410, 194] on button "button" at bounding box center [458, 196] width 245 height 27
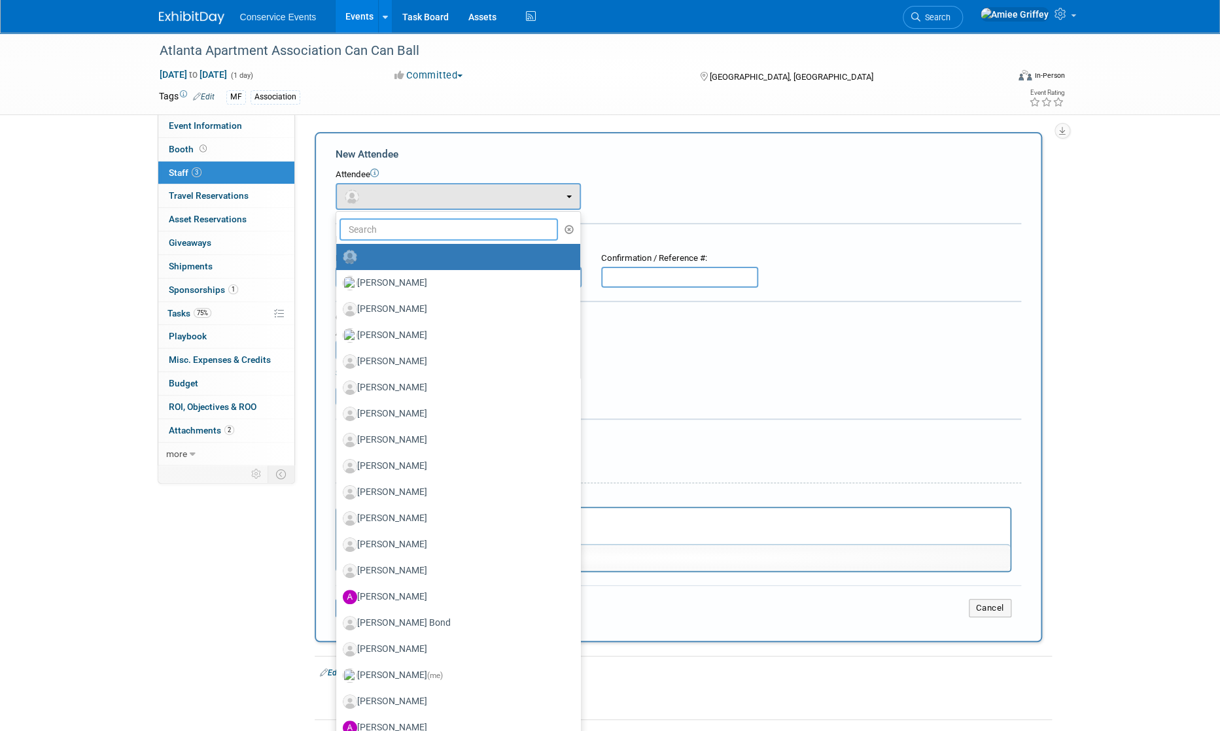
click at [422, 230] on input "text" at bounding box center [449, 230] width 219 height 22
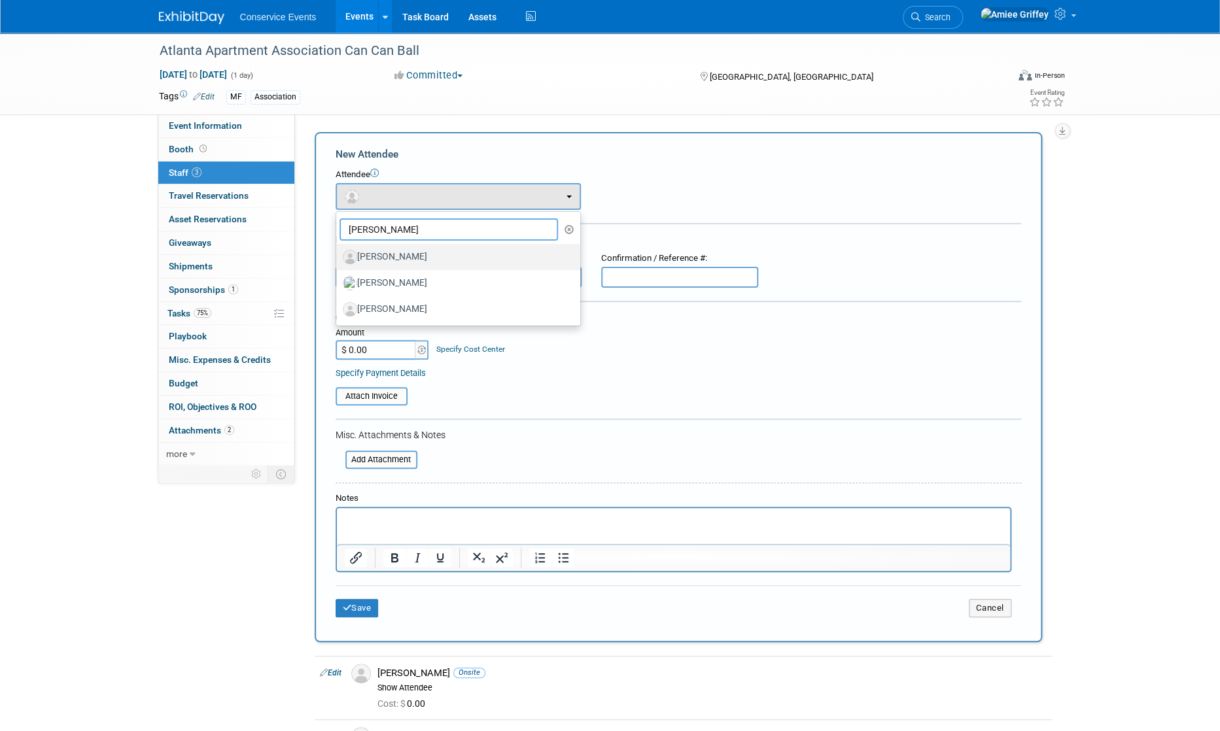
type input "adam"
click at [411, 255] on label "[PERSON_NAME]" at bounding box center [455, 257] width 224 height 21
click at [338, 255] on input "[PERSON_NAME]" at bounding box center [334, 255] width 9 height 9
select select "e8f6dc2f-3dbd-4ec3-8517-4e285ee505c4"
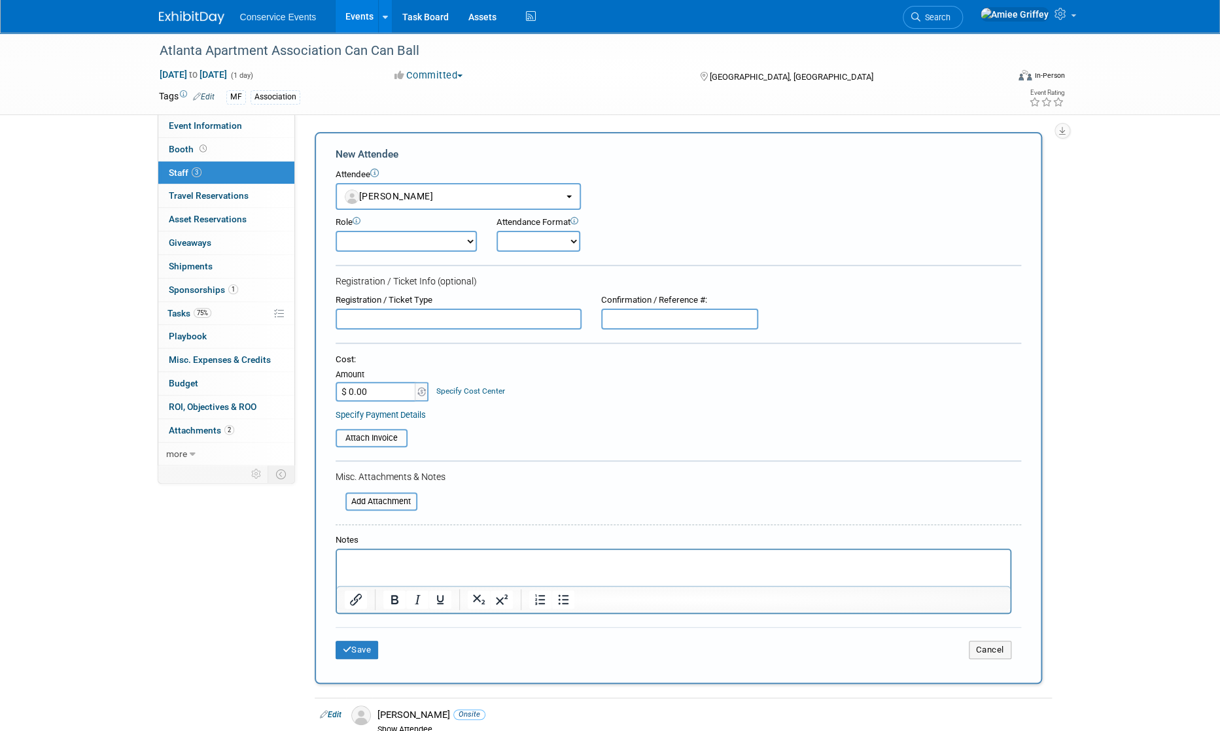
click at [457, 238] on select "Demonstrator Host Planner Presenter Sales Representative Set-up/Dismantle Crew …" at bounding box center [406, 241] width 141 height 21
select select "100"
click at [336, 231] on select "Demonstrator Host Planner Presenter Sales Representative Set-up/Dismantle Crew …" at bounding box center [406, 241] width 141 height 21
click at [545, 247] on select "Onsite Remote" at bounding box center [539, 241] width 84 height 21
select select "1"
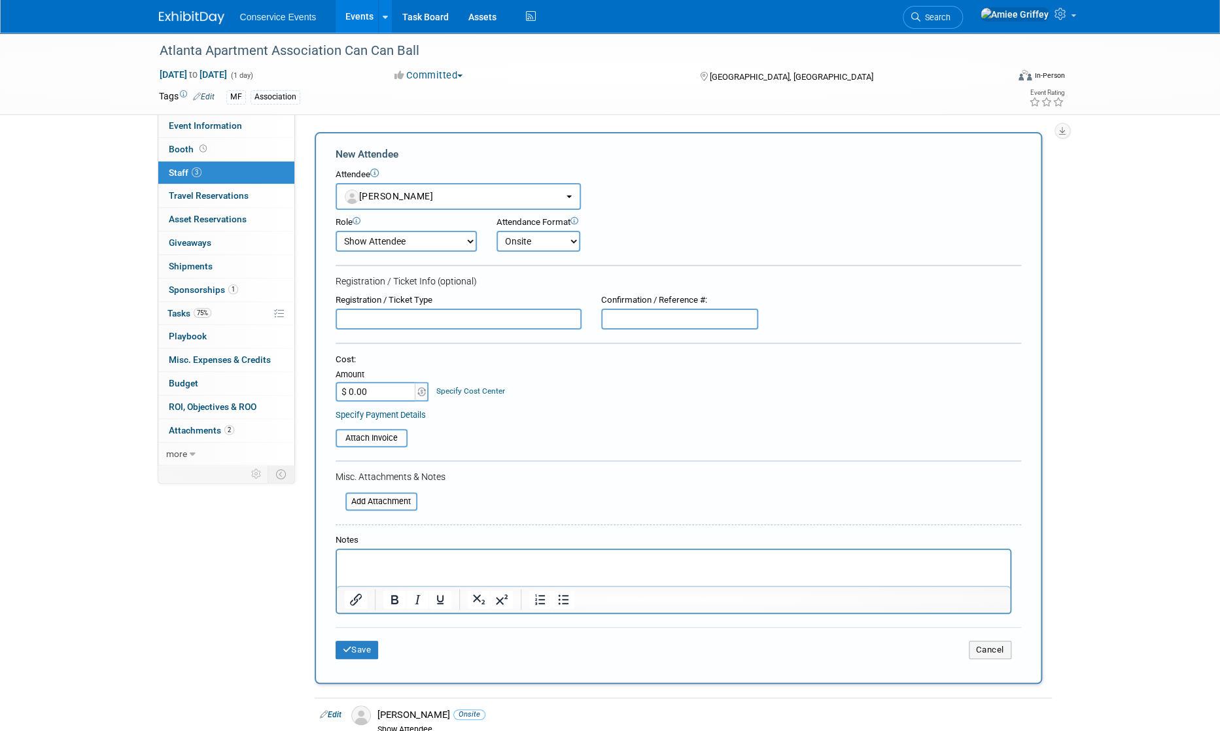
click at [497, 231] on select "Onsite Remote" at bounding box center [539, 241] width 84 height 21
click at [374, 648] on button "Save" at bounding box center [357, 650] width 43 height 18
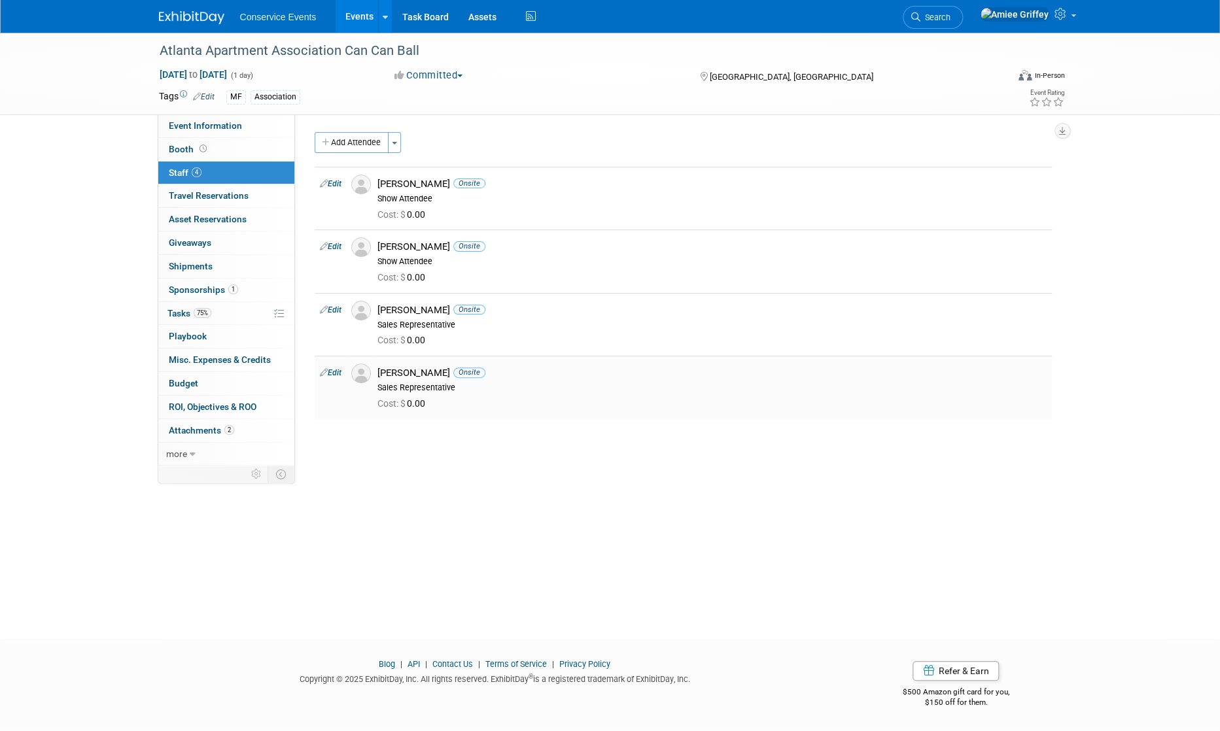
click at [365, 378] on img at bounding box center [361, 374] width 20 height 20
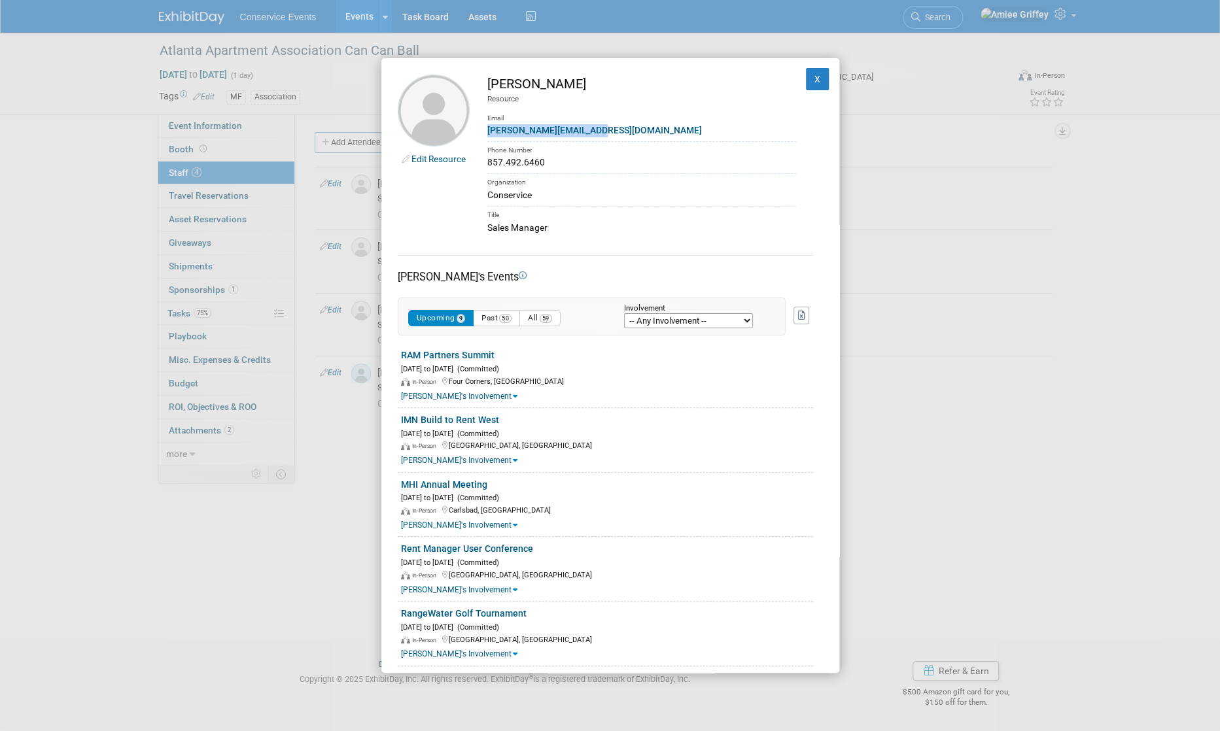
drag, startPoint x: 612, startPoint y: 132, endPoint x: 482, endPoint y: 136, distance: 130.3
click at [482, 136] on td "Zach Beck Resource Email zachbeck@conservice.com Phone Number 857.492.6460 Orga…" at bounding box center [633, 155] width 326 height 160
copy link "zachbeck@conservice.com"
drag, startPoint x: 552, startPoint y: 162, endPoint x: 487, endPoint y: 164, distance: 65.4
click at [487, 164] on div "857.492.6460" at bounding box center [641, 163] width 309 height 14
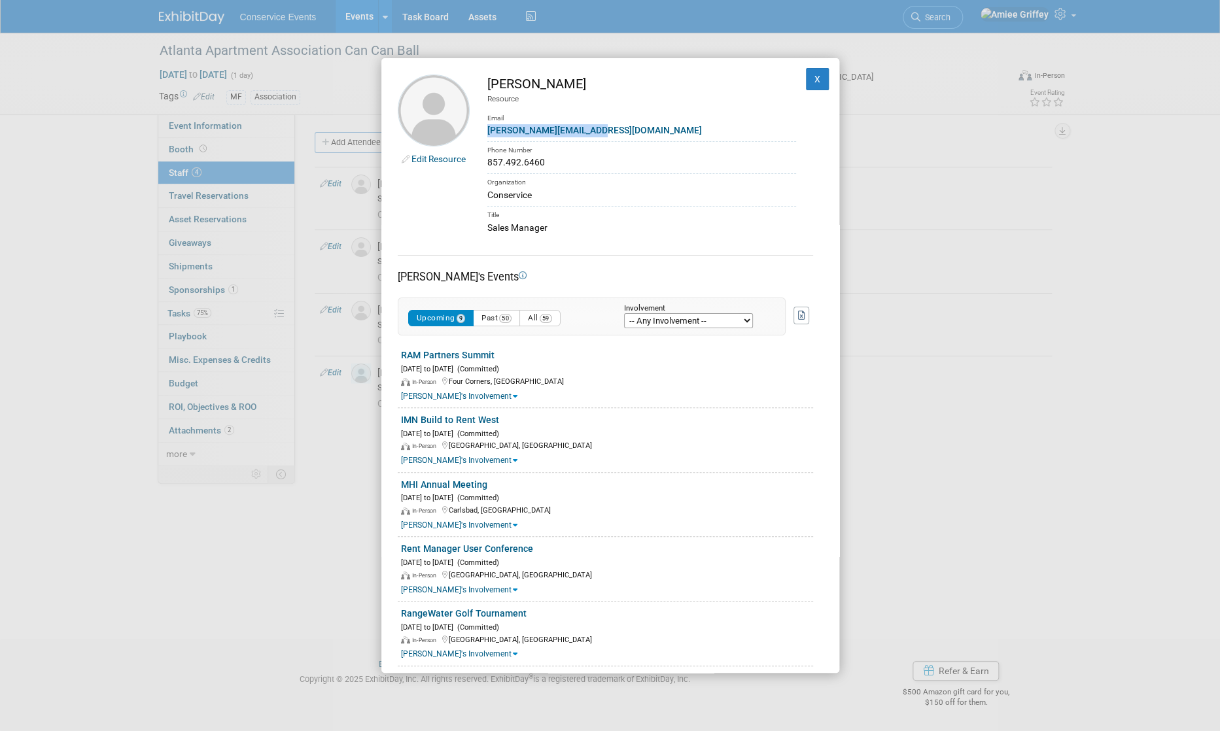
copy div "857.492.6460"
drag, startPoint x: 616, startPoint y: 132, endPoint x: 487, endPoint y: 132, distance: 129.6
click at [487, 132] on div "zachbeck@conservice.com" at bounding box center [641, 131] width 309 height 14
copy link "zachbeck@conservice.com"
click at [803, 80] on button "X" at bounding box center [818, 79] width 24 height 22
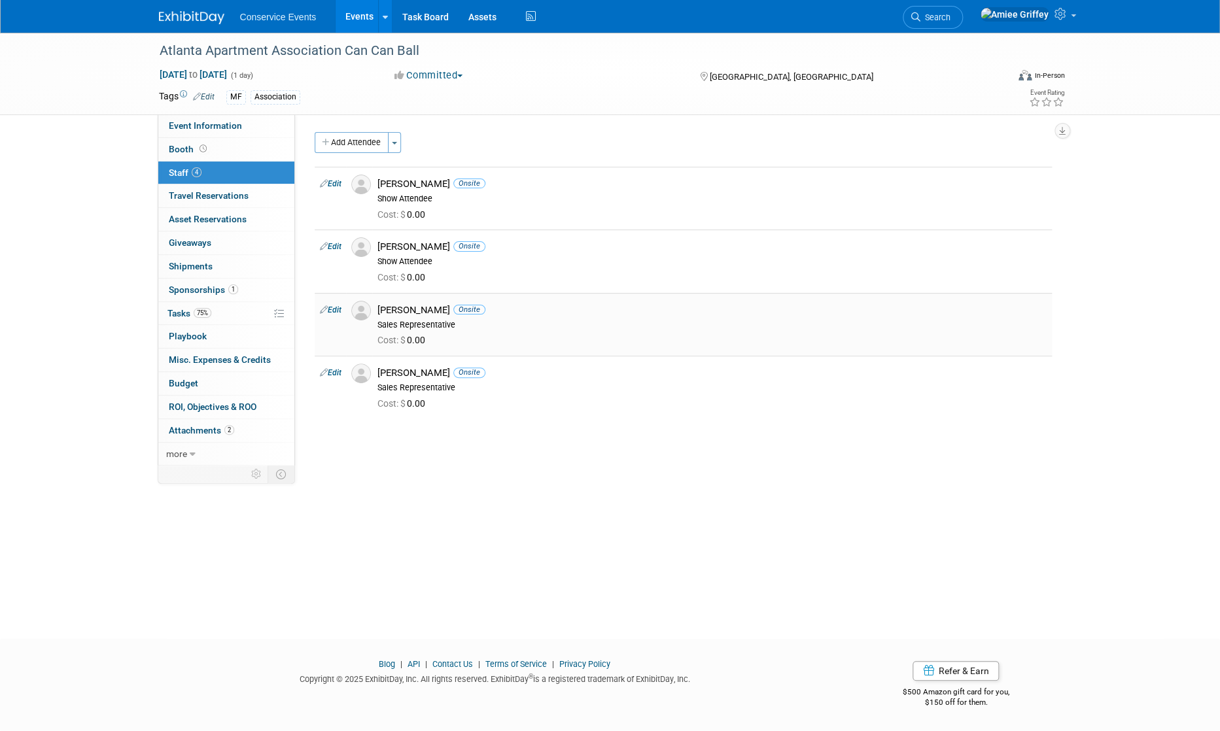
click at [359, 313] on img at bounding box center [361, 311] width 20 height 20
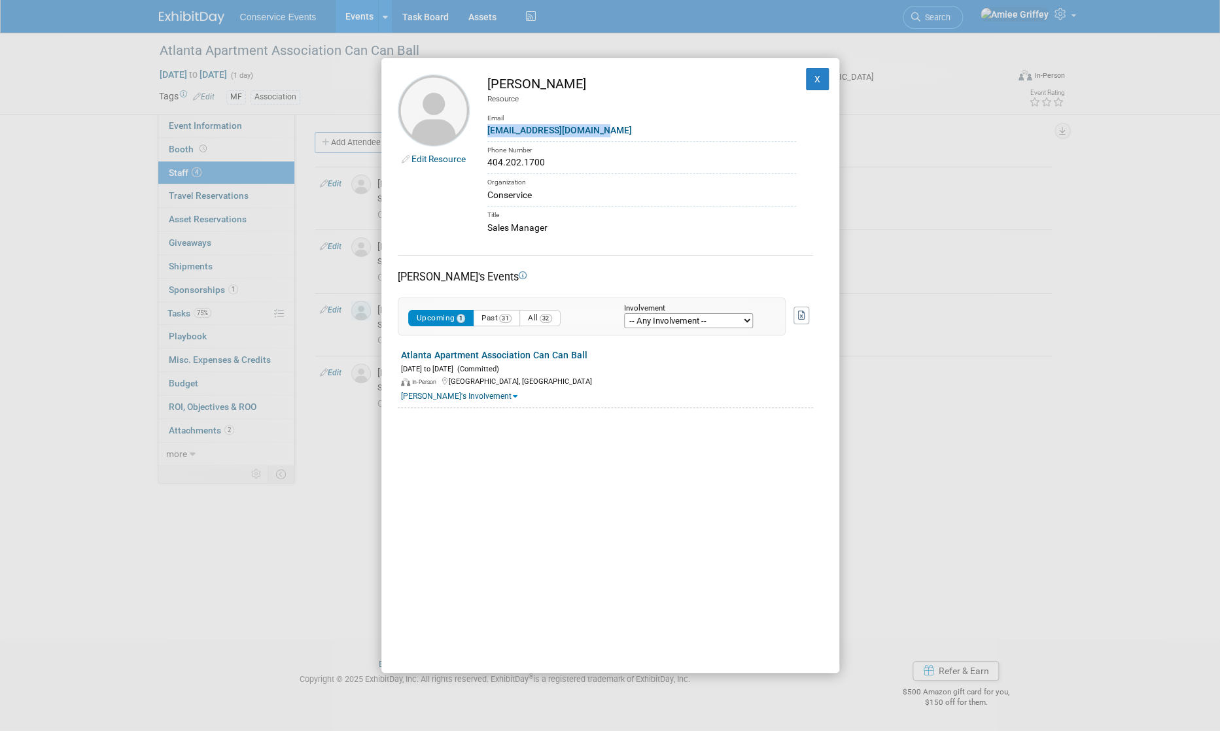
drag, startPoint x: 629, startPoint y: 128, endPoint x: 484, endPoint y: 132, distance: 145.3
click at [484, 132] on td "Pam Berkosky Resource Email pberkosky@conservice.com Phone Number 404.202.1700 …" at bounding box center [633, 155] width 326 height 160
copy link "pberkosky@conservice.com"
drag, startPoint x: 555, startPoint y: 160, endPoint x: 487, endPoint y: 163, distance: 68.1
click at [487, 163] on div "404.202.1700" at bounding box center [641, 163] width 309 height 14
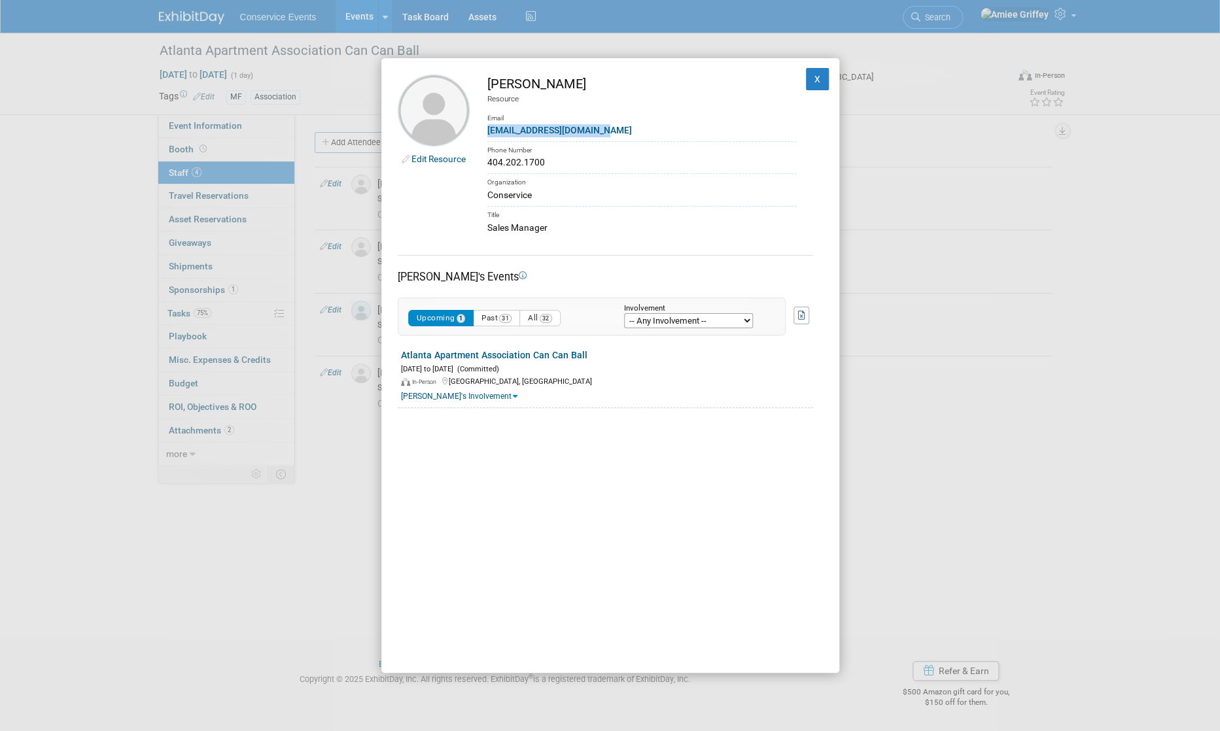
copy div "404.202.1700"
drag, startPoint x: 616, startPoint y: 128, endPoint x: 486, endPoint y: 130, distance: 129.6
click at [486, 130] on td "Pam Berkosky Resource Email pberkosky@conservice.com Phone Number 404.202.1700 …" at bounding box center [633, 155] width 326 height 160
copy link "pberkosky@conservice.com"
click at [803, 76] on button "X" at bounding box center [818, 79] width 24 height 22
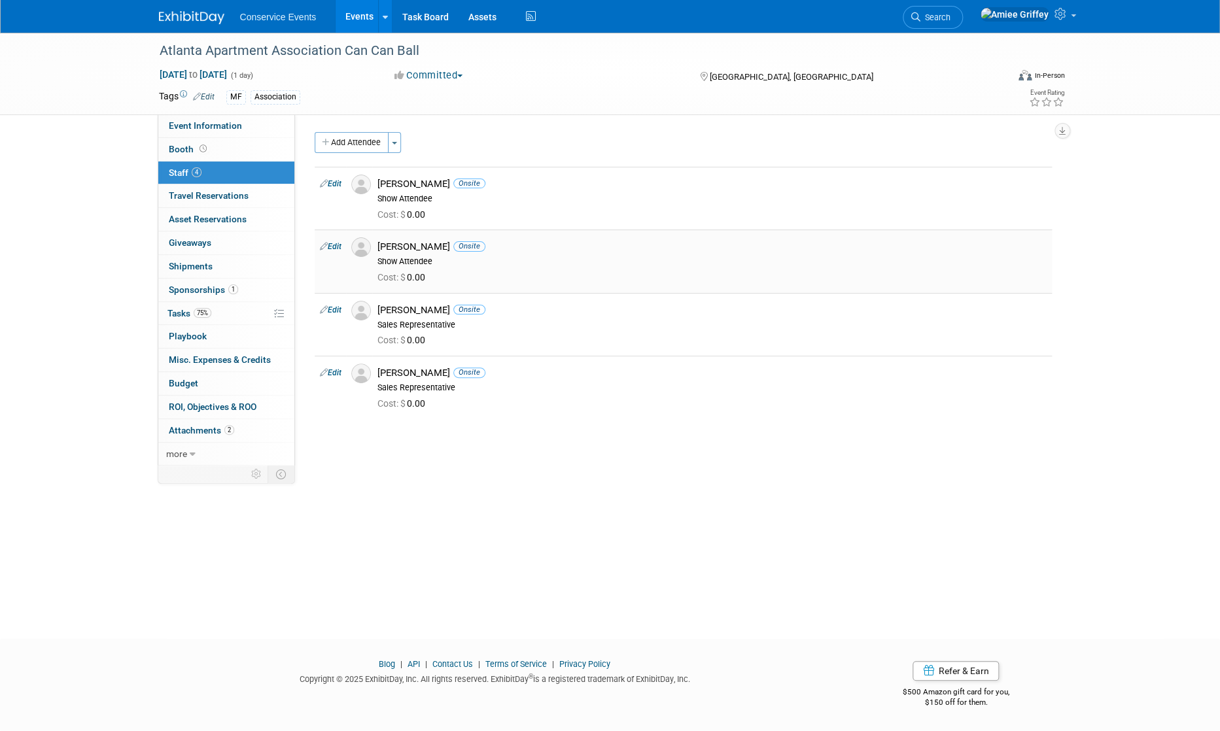
click at [357, 245] on img at bounding box center [361, 248] width 20 height 20
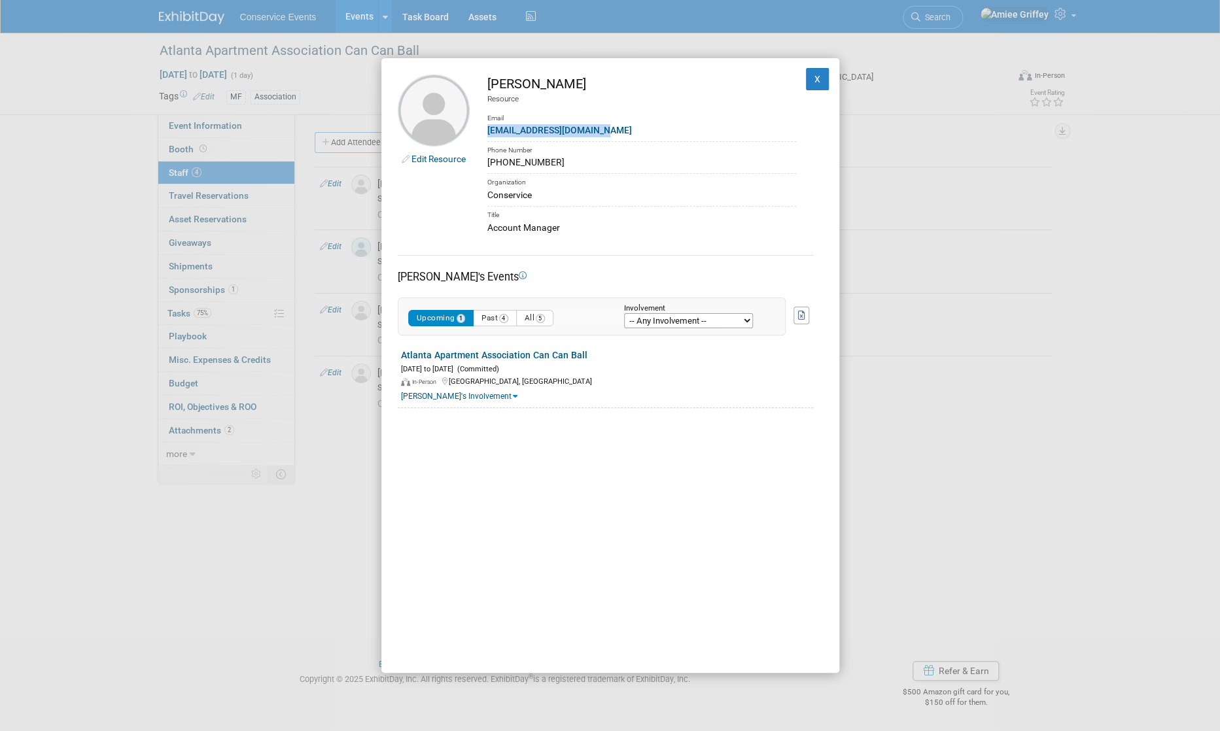
drag, startPoint x: 610, startPoint y: 130, endPoint x: 486, endPoint y: 134, distance: 123.7
click at [486, 134] on td "Andrew Fretwell Resource Email afretwell@conservice.com Phone Number (404) 626-…" at bounding box center [633, 155] width 326 height 160
copy link "afretwell@conservice.com"
drag, startPoint x: 554, startPoint y: 165, endPoint x: 485, endPoint y: 164, distance: 69.4
click at [485, 164] on td "Andrew Fretwell Resource Email afretwell@conservice.com Phone Number (404) 626-…" at bounding box center [633, 155] width 326 height 160
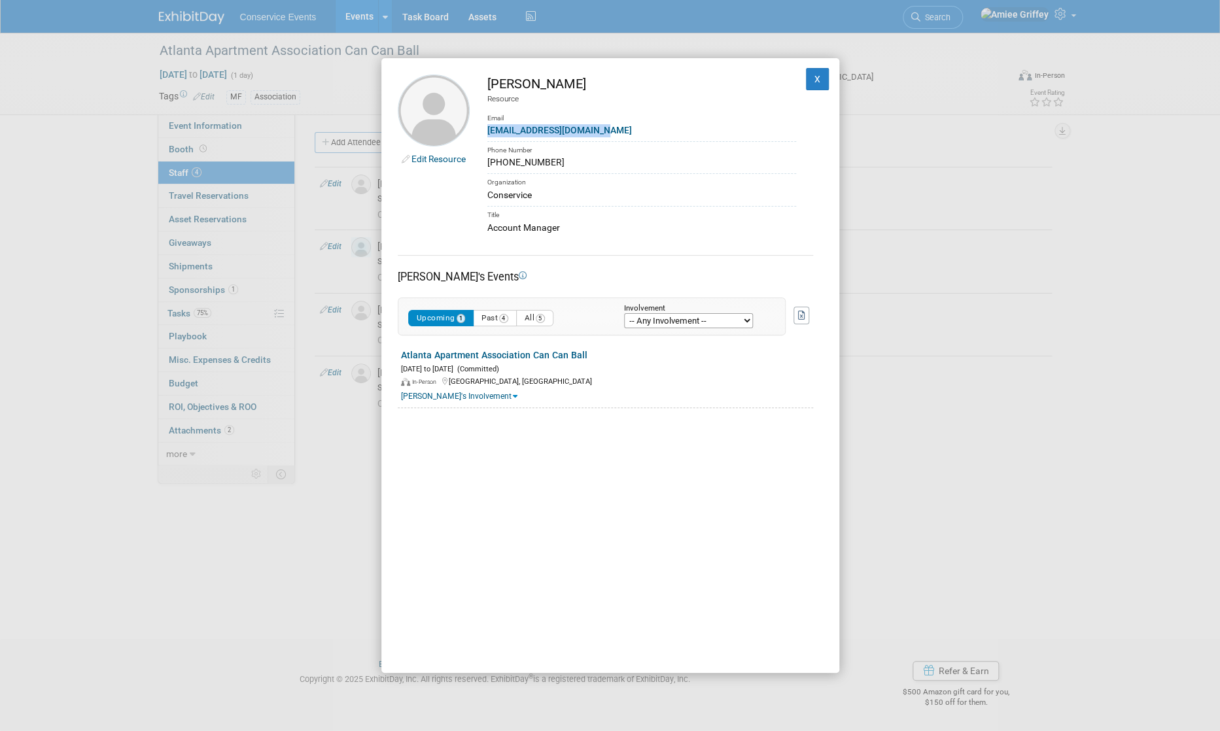
copy div "[PHONE_NUMBER]"
drag, startPoint x: 601, startPoint y: 130, endPoint x: 487, endPoint y: 131, distance: 113.8
click at [487, 131] on div "afretwell@conservice.com" at bounding box center [641, 131] width 309 height 14
copy link "afretwell@conservice.com"
click at [803, 77] on button "X" at bounding box center [818, 79] width 24 height 22
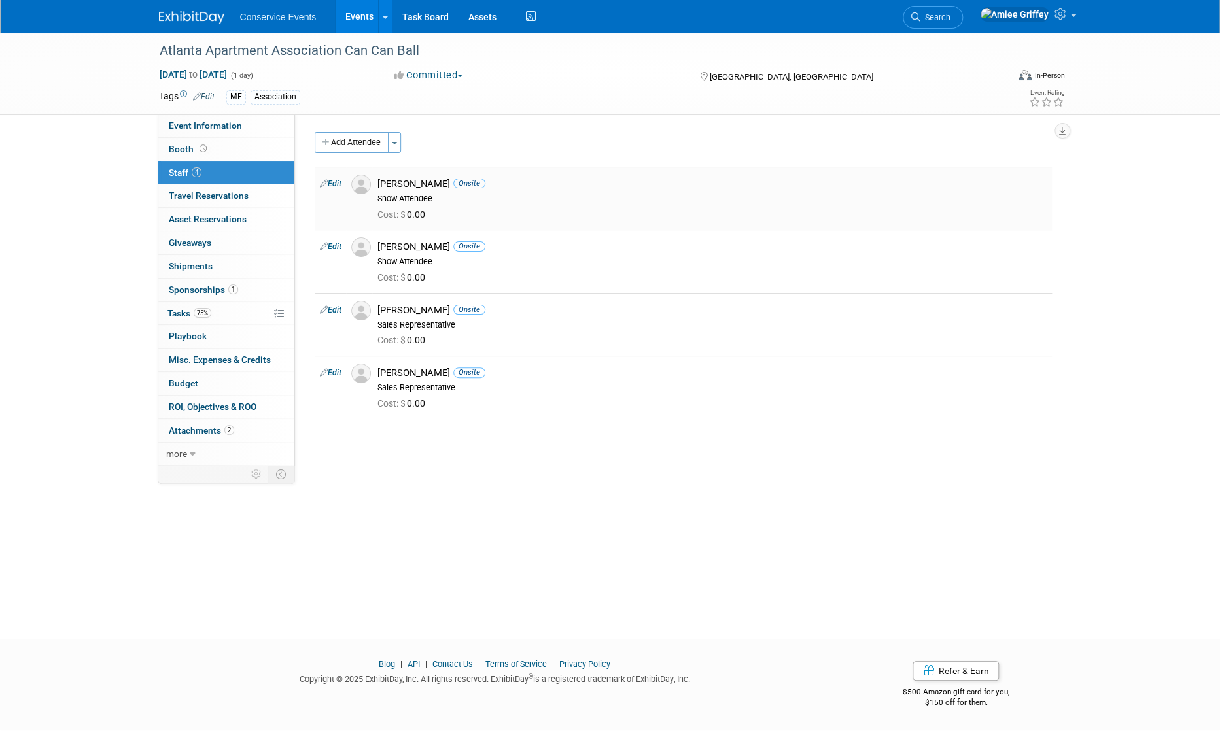
click at [408, 178] on div "Adam Watts Onsite" at bounding box center [712, 184] width 669 height 12
click at [369, 183] on div "Adam Watts Onsite Show Attendee" at bounding box center [712, 189] width 689 height 29
click at [363, 185] on img at bounding box center [361, 185] width 20 height 20
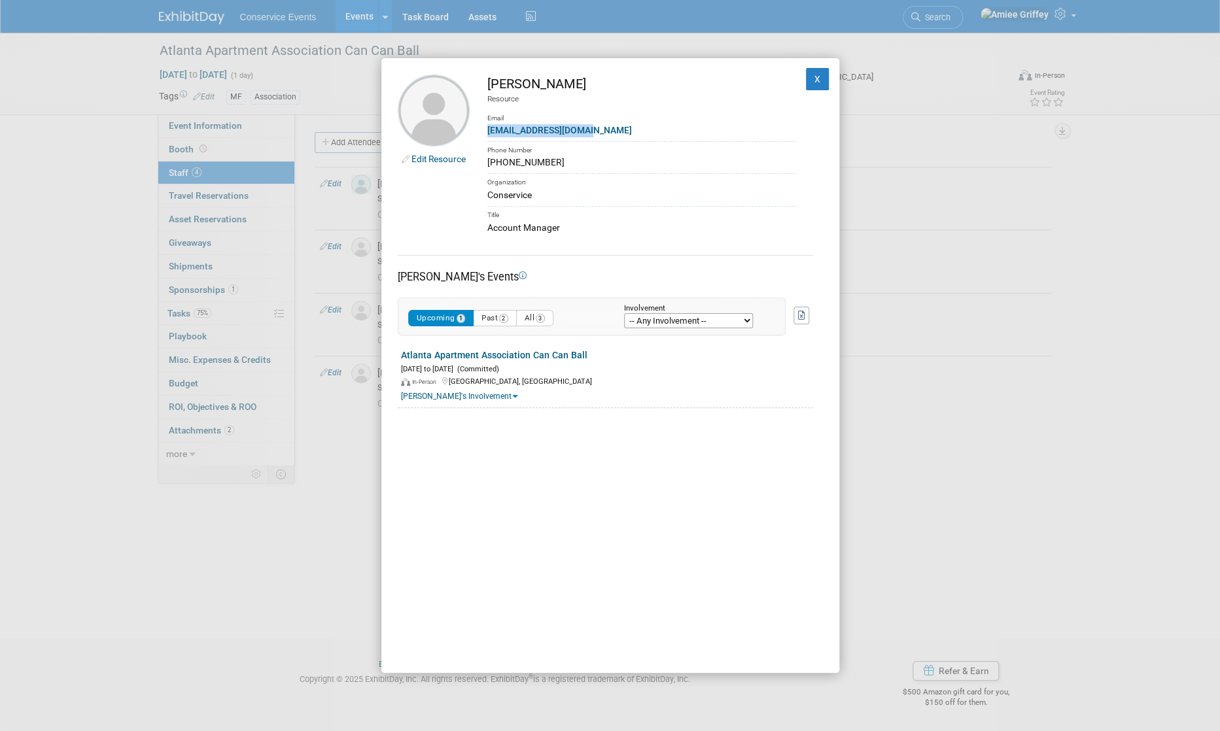
drag, startPoint x: 593, startPoint y: 132, endPoint x: 485, endPoint y: 133, distance: 108.6
click at [485, 133] on td "Adam Watts Resource Email jwatts@conservice.com Phone Number 435-713-2173 Organ…" at bounding box center [633, 155] width 326 height 160
copy link "jwatts@conservice.com"
drag, startPoint x: 539, startPoint y: 163, endPoint x: 488, endPoint y: 163, distance: 51.0
click at [488, 163] on div "435-713-2173" at bounding box center [641, 163] width 309 height 14
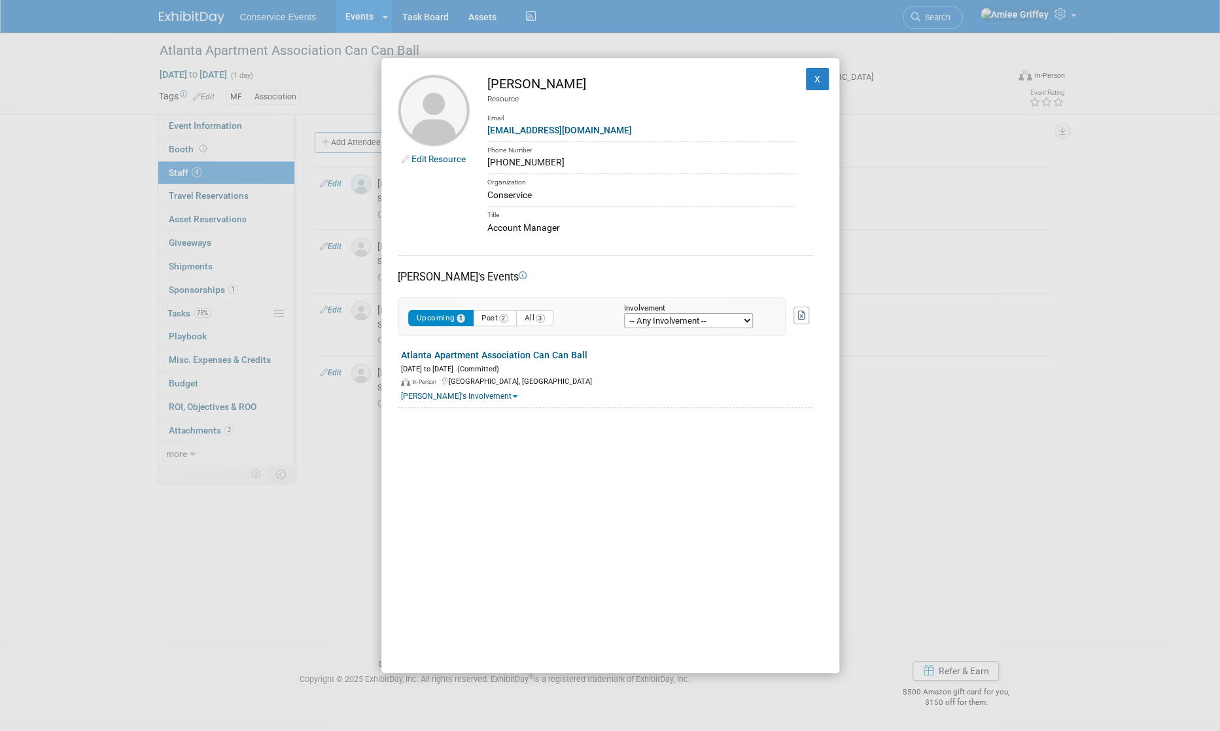
click at [613, 128] on div "jwatts@conservice.com" at bounding box center [641, 131] width 309 height 14
drag, startPoint x: 601, startPoint y: 132, endPoint x: 485, endPoint y: 134, distance: 115.8
click at [485, 134] on td "Adam Watts Resource Email jwatts@conservice.com Phone Number 435-713-2173 Organ…" at bounding box center [633, 155] width 326 height 160
drag, startPoint x: 558, startPoint y: 164, endPoint x: 487, endPoint y: 165, distance: 70.7
click at [487, 165] on div "435-713-2173" at bounding box center [641, 163] width 309 height 14
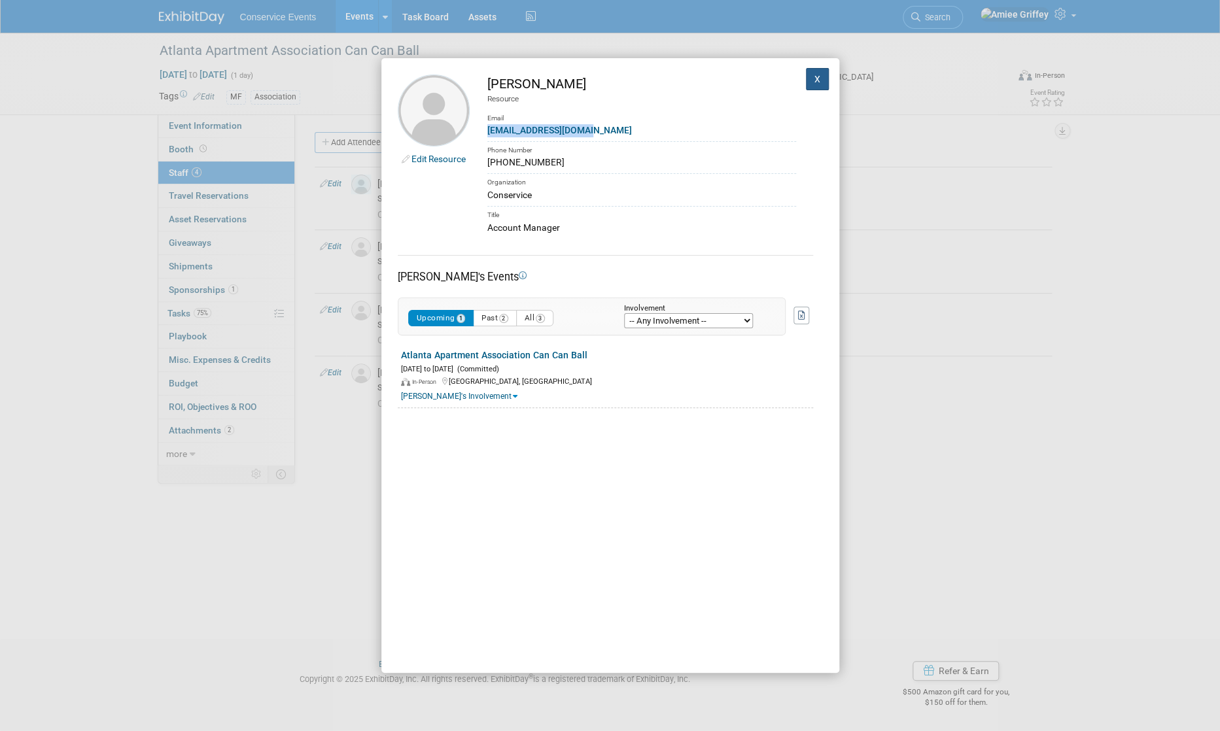
click at [803, 81] on button "X" at bounding box center [818, 79] width 24 height 22
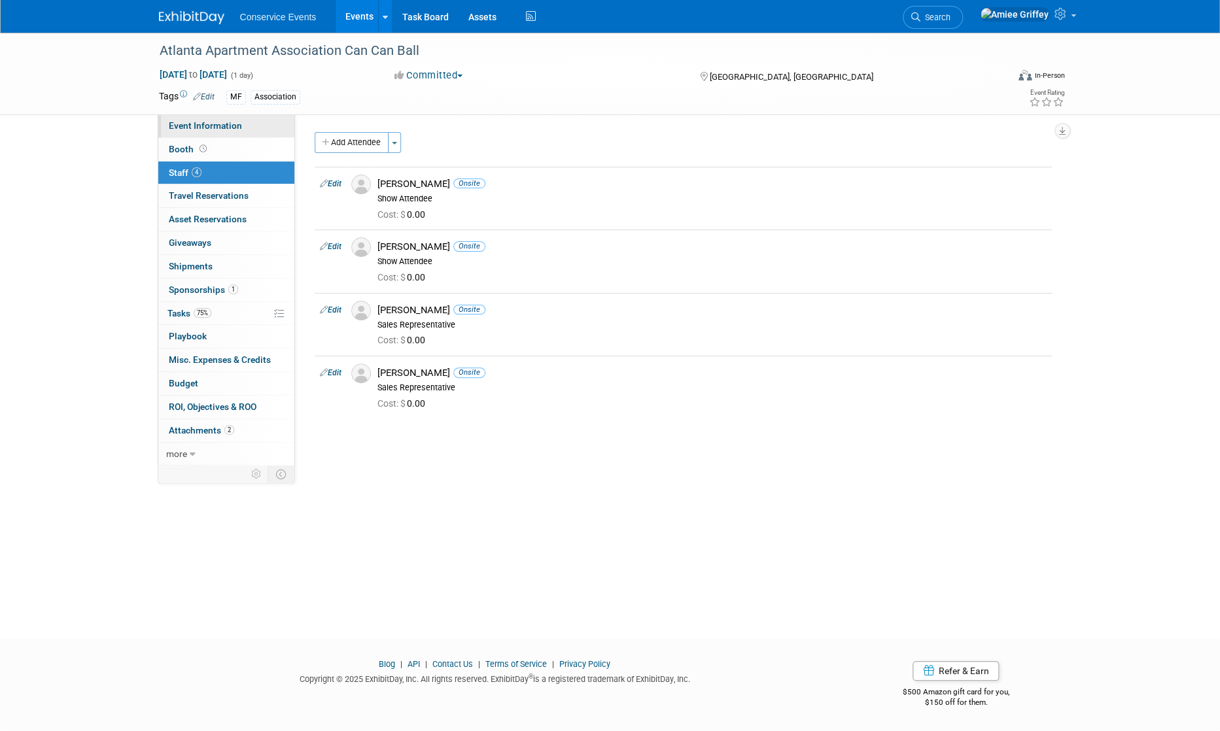
click at [179, 128] on span "Event Information" at bounding box center [205, 125] width 73 height 10
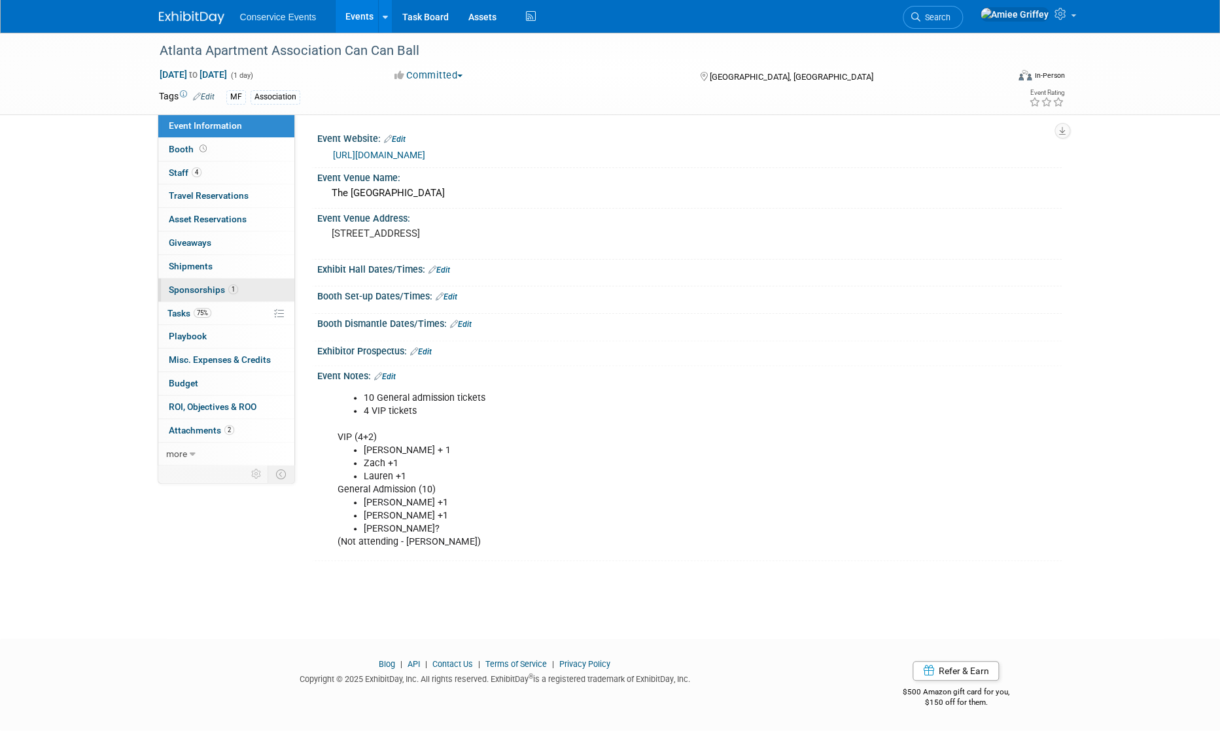
click at [196, 295] on link "1 Sponsorships 1" at bounding box center [226, 290] width 136 height 23
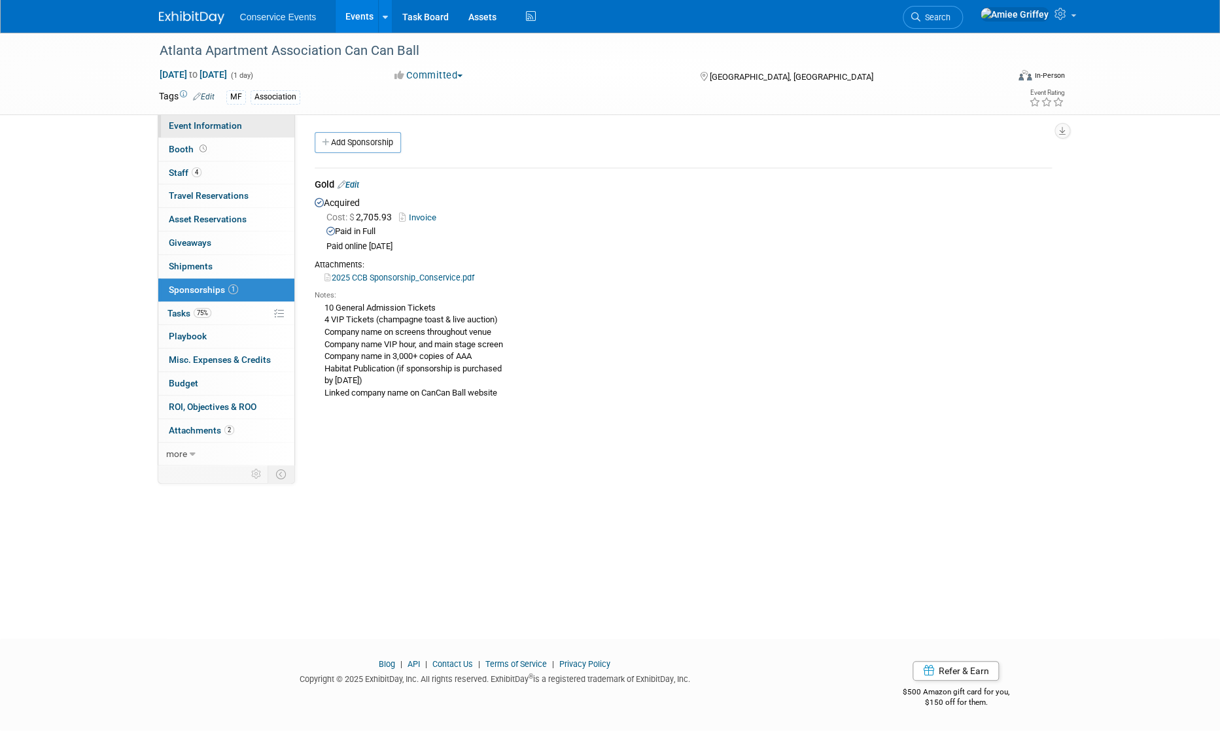
click at [228, 125] on span "Event Information" at bounding box center [205, 125] width 73 height 10
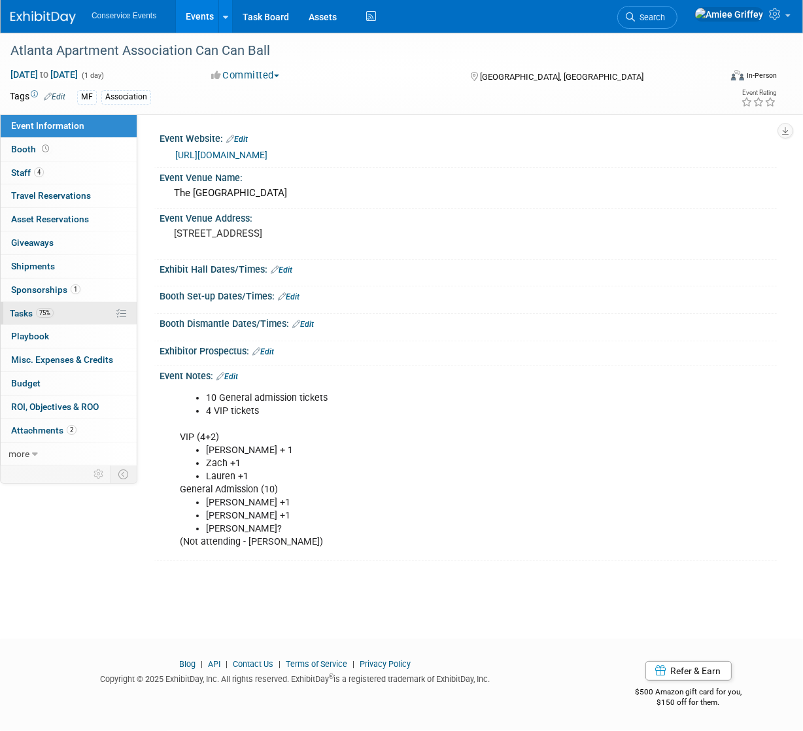
click at [81, 317] on link "75% Tasks 75%" at bounding box center [69, 313] width 136 height 23
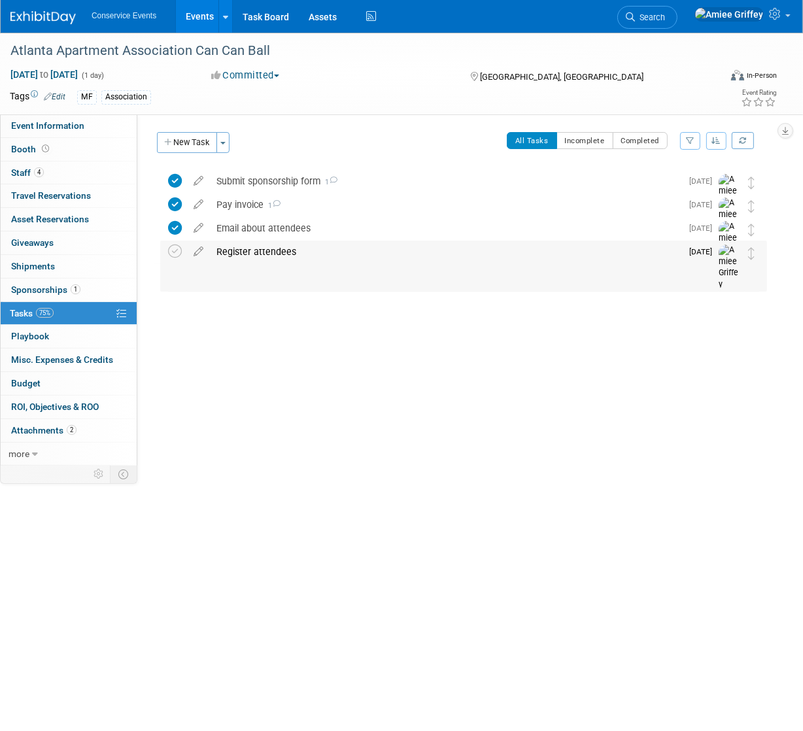
click at [253, 243] on div "Register attendees" at bounding box center [446, 252] width 472 height 22
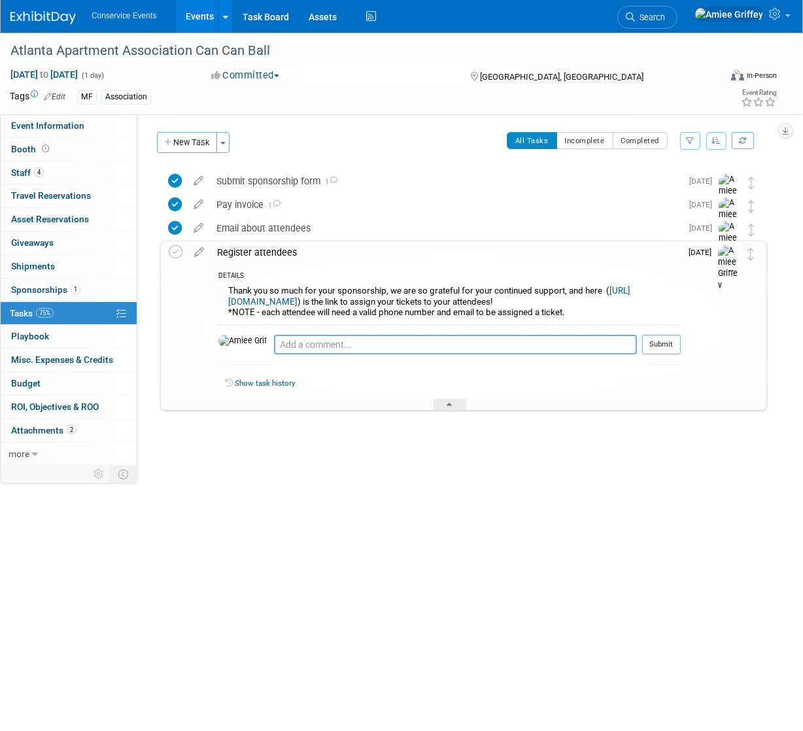
click at [276, 355] on textarea at bounding box center [455, 345] width 363 height 20
click at [343, 355] on textarea "Zach, Pam, and Lauren registered as VIP (2 additional tickets purchased)" at bounding box center [455, 345] width 363 height 20
type textarea "Zach, Pam, and Lauren + 3 guests registered as VIP (2 additional tickets purcha…"
click at [674, 353] on button "Submit" at bounding box center [662, 345] width 39 height 20
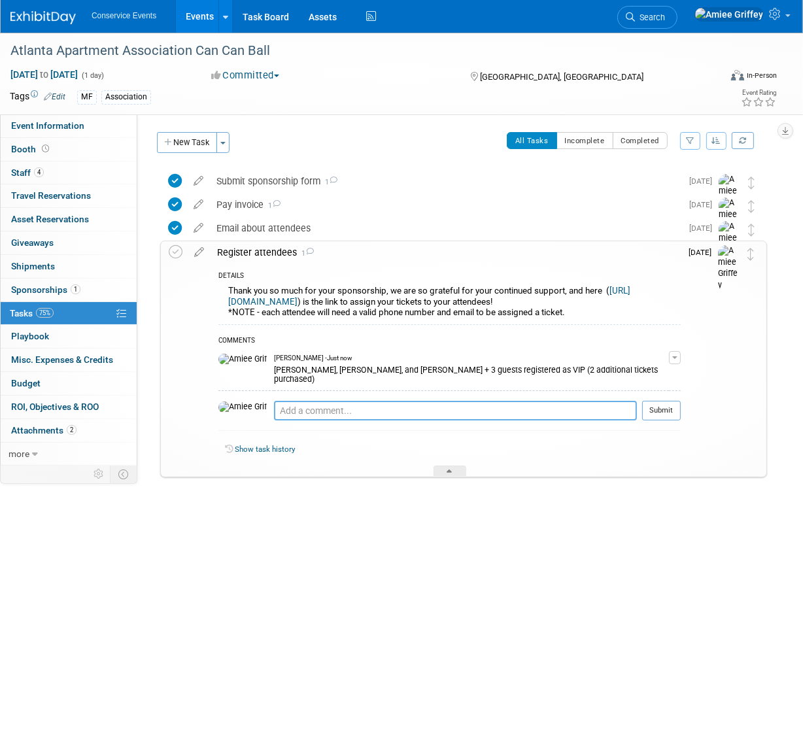
click at [274, 414] on textarea at bounding box center [455, 411] width 363 height 20
type textarea "Andy and Adam + 2 guests registered as GA"
click at [671, 413] on button "Submit" at bounding box center [662, 411] width 39 height 20
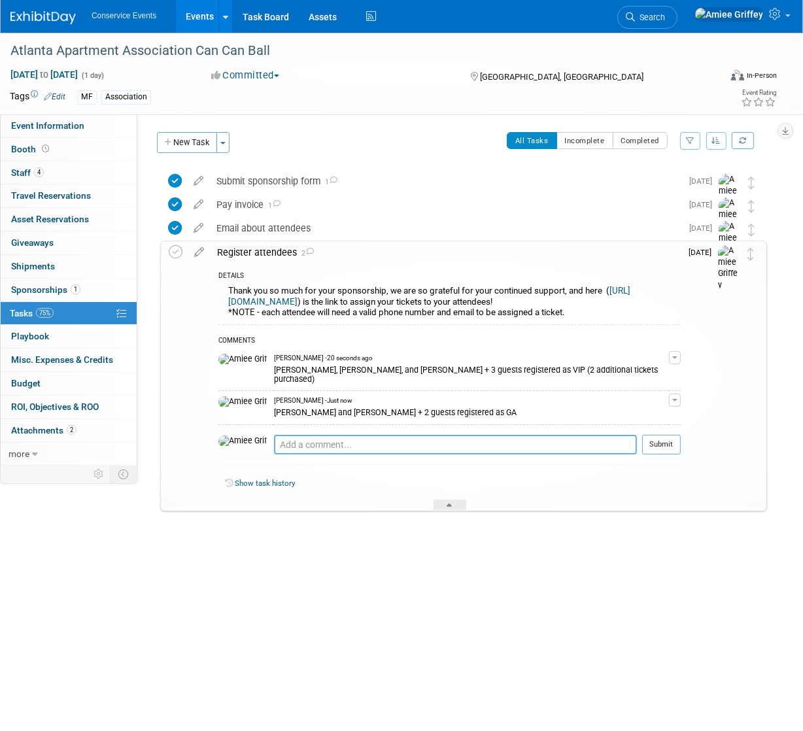
click at [325, 448] on textarea at bounding box center [455, 445] width 363 height 20
type textarea "Lounge seating purchased"
click at [681, 443] on button "Submit" at bounding box center [662, 445] width 39 height 20
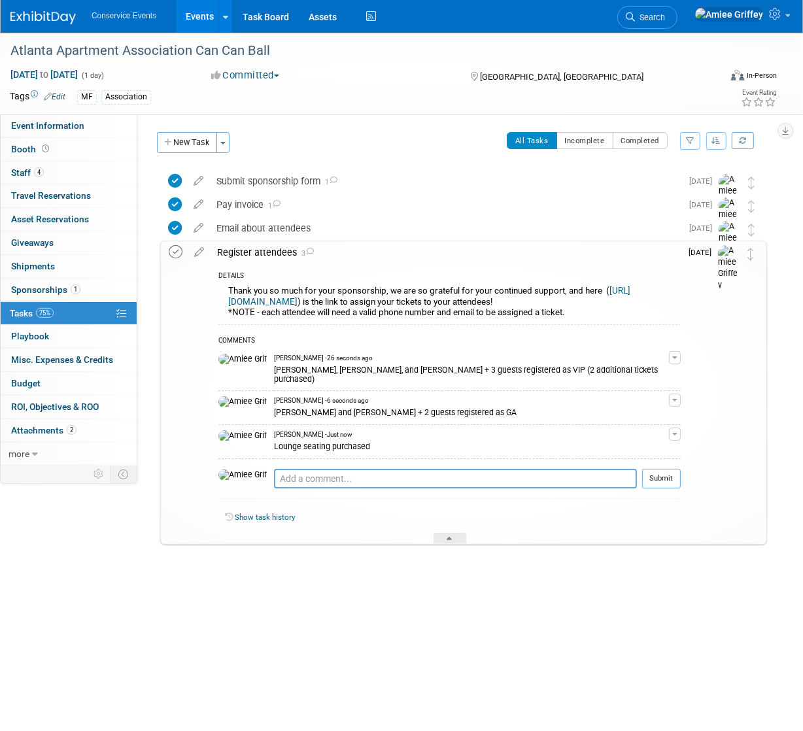
click at [176, 250] on icon at bounding box center [176, 252] width 14 height 14
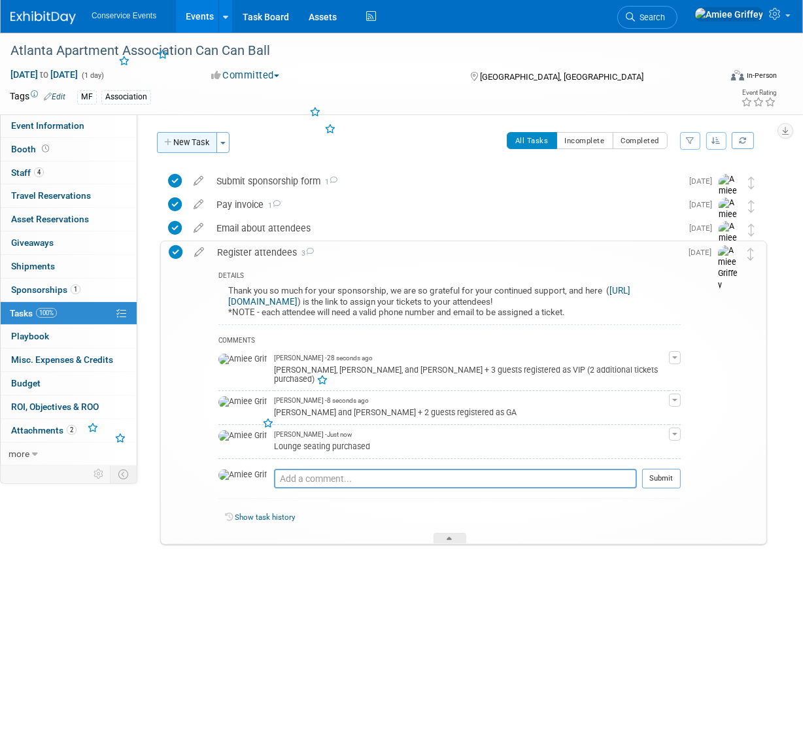
click at [196, 136] on button "New Task" at bounding box center [187, 142] width 60 height 21
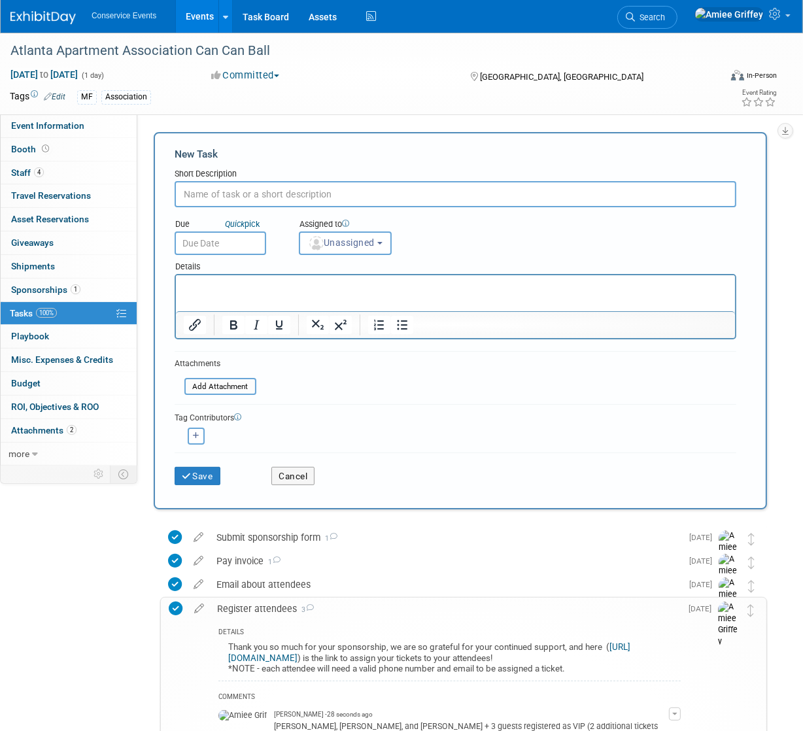
click at [233, 195] on input "text" at bounding box center [456, 194] width 562 height 26
type input "Update email"
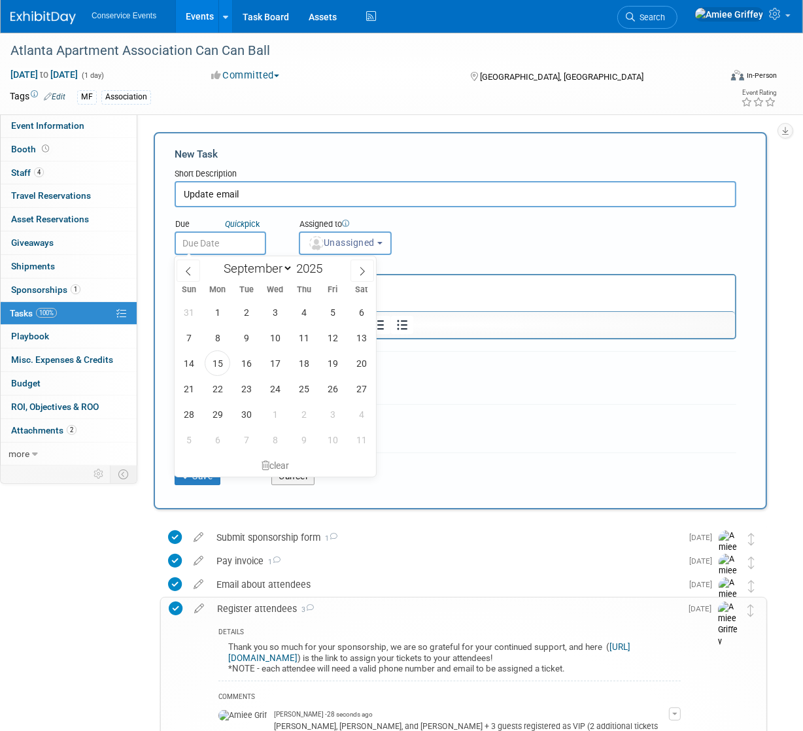
click at [227, 248] on input "text" at bounding box center [221, 244] width 92 height 24
click at [222, 359] on span "15" at bounding box center [218, 364] width 26 height 26
type input "[DATE]"
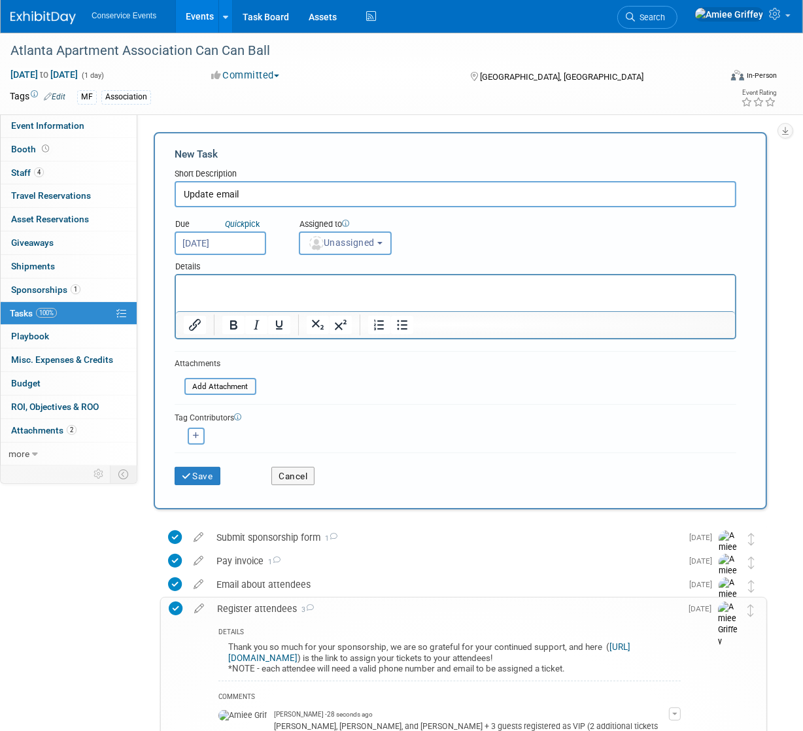
click at [361, 251] on button "Unassigned" at bounding box center [345, 244] width 93 height 24
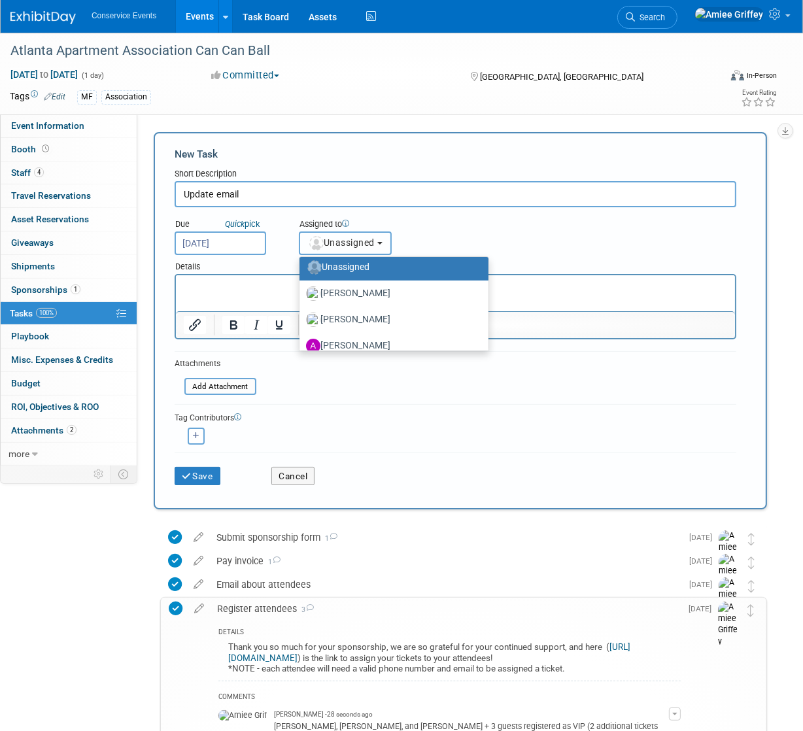
scroll to position [75, 0]
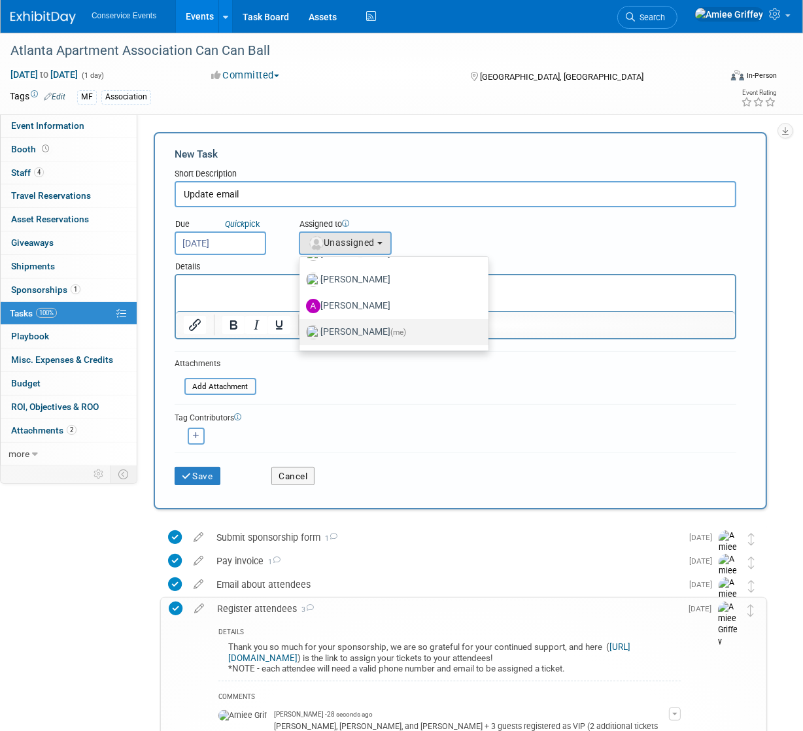
click at [366, 328] on label "[PERSON_NAME] (me)" at bounding box center [390, 332] width 169 height 21
click at [302, 328] on input "[PERSON_NAME] (me)" at bounding box center [297, 330] width 9 height 9
select select "28722387-35c6-4557-bb24-edeacb20f2e1"
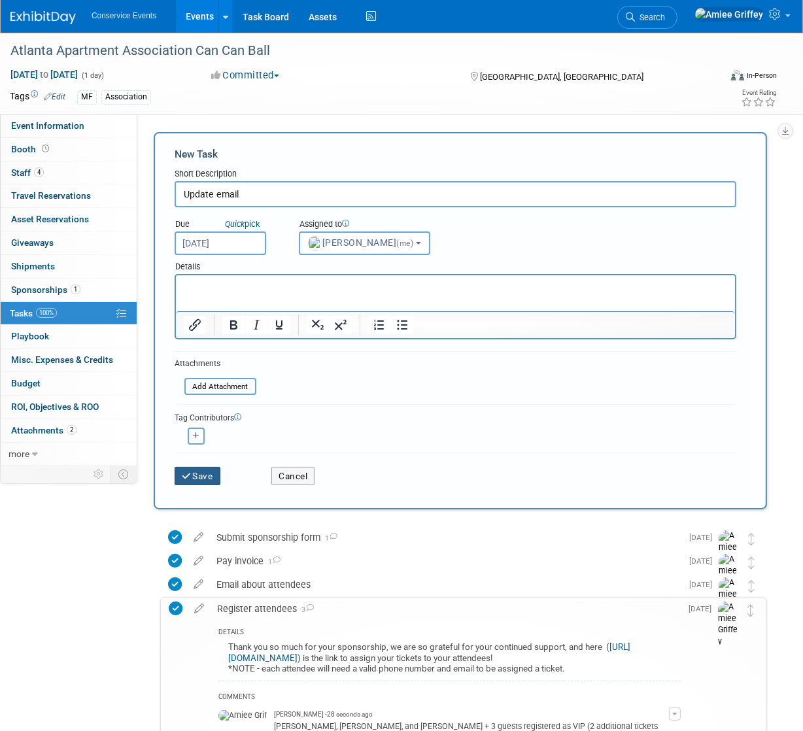
click at [201, 476] on button "Save" at bounding box center [198, 476] width 46 height 18
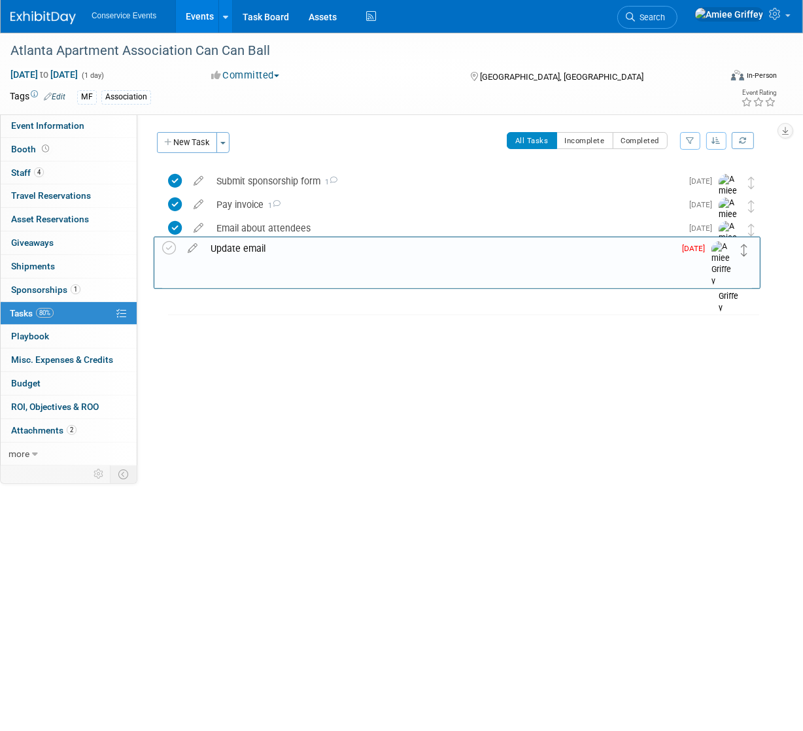
drag, startPoint x: 754, startPoint y: 183, endPoint x: 747, endPoint y: 250, distance: 67.1
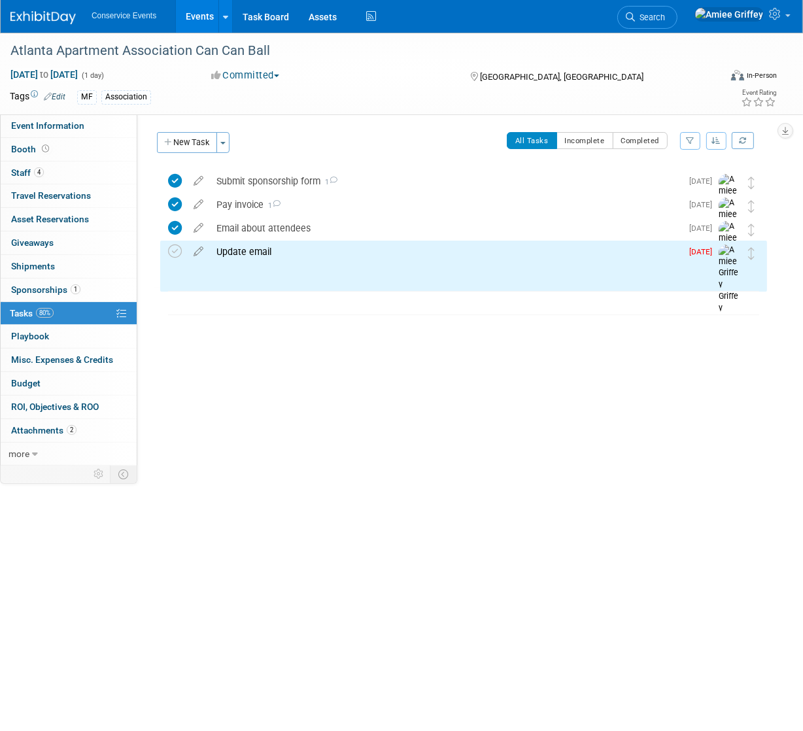
click at [264, 254] on div "Update email" at bounding box center [446, 252] width 472 height 22
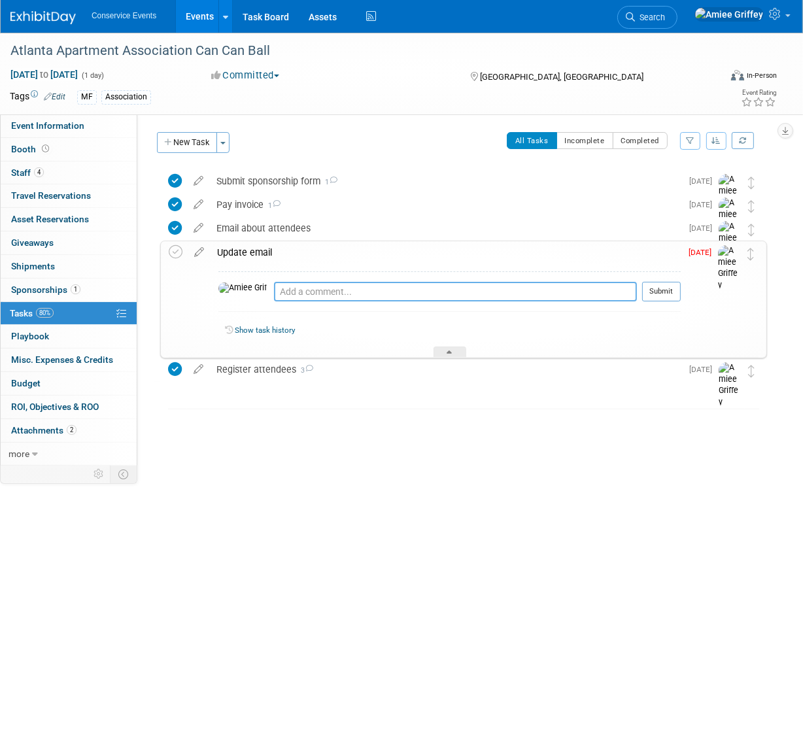
click at [280, 292] on textarea at bounding box center [455, 292] width 363 height 20
type textarea "Notified attendees via email 9.15.25"
click at [655, 288] on button "Submit" at bounding box center [662, 292] width 39 height 20
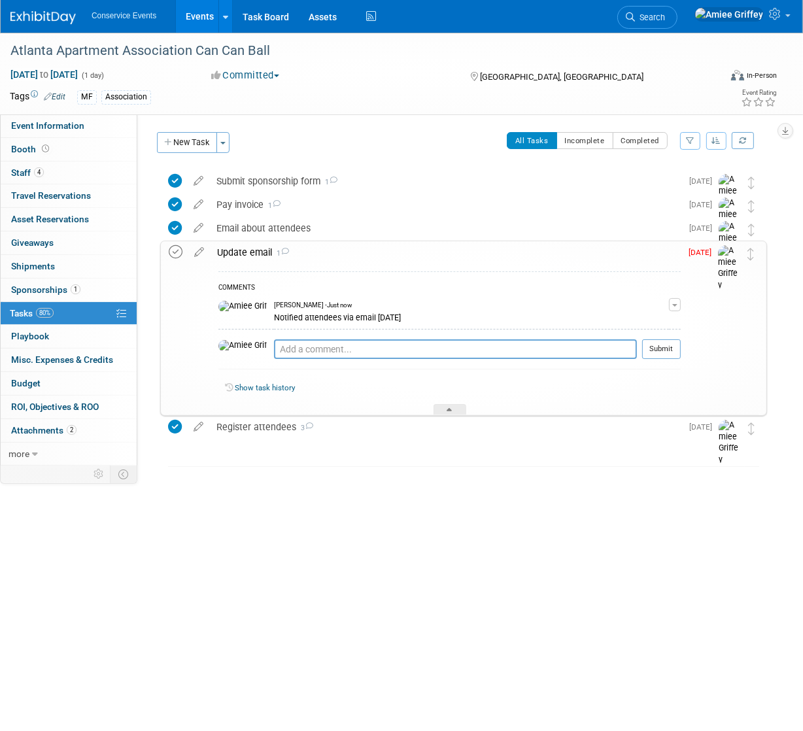
click at [177, 250] on icon at bounding box center [176, 252] width 14 height 14
click at [245, 260] on div "Update email 1" at bounding box center [446, 252] width 470 height 22
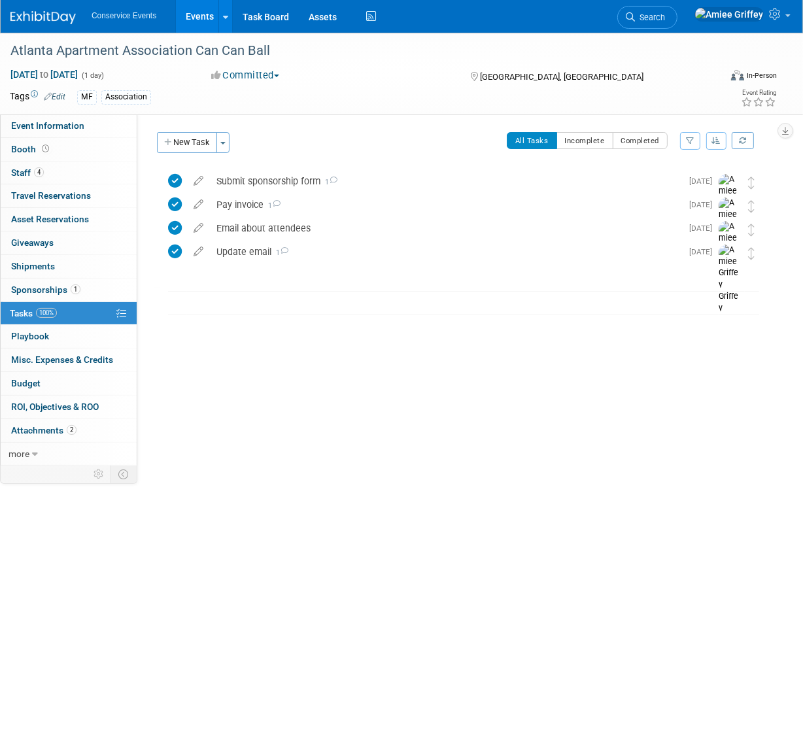
click at [53, 351] on link "0 Misc. Expenses & Credits 0" at bounding box center [69, 360] width 136 height 23
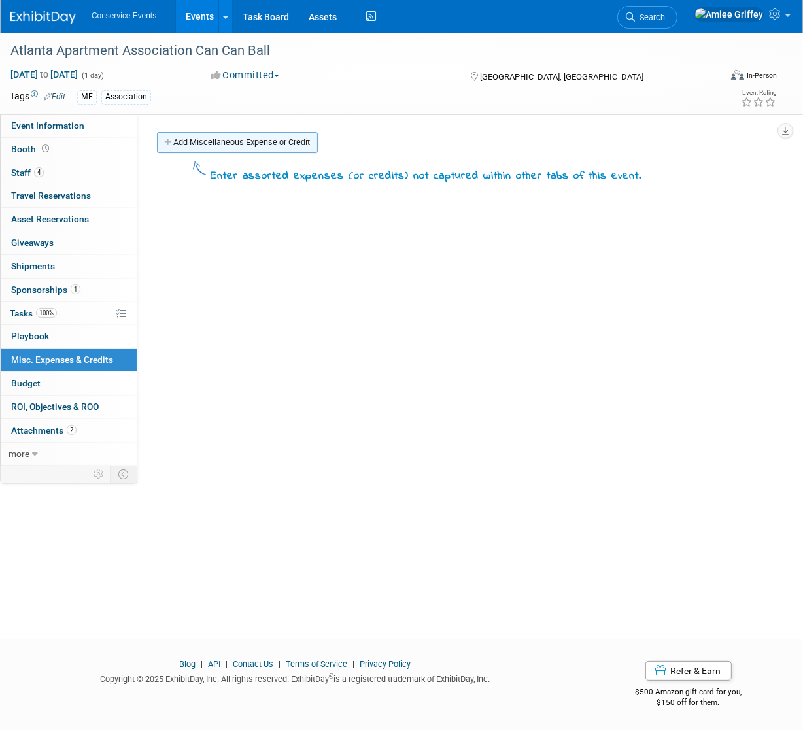
click at [220, 132] on link "Add Miscellaneous Expense or Credit" at bounding box center [237, 142] width 161 height 21
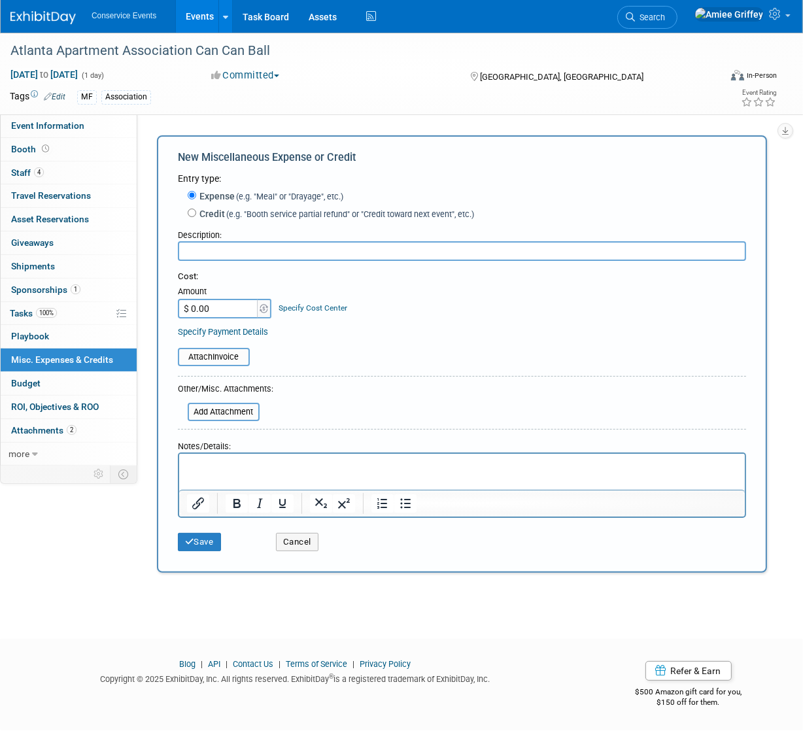
scroll to position [0, 0]
click at [220, 247] on input "text" at bounding box center [462, 251] width 569 height 20
type input "+2 VIP tickets and Lounge Seating"
click at [234, 311] on input "$ 0.00" at bounding box center [219, 309] width 82 height 20
click at [221, 313] on input "$ 0.00" at bounding box center [219, 309] width 82 height 20
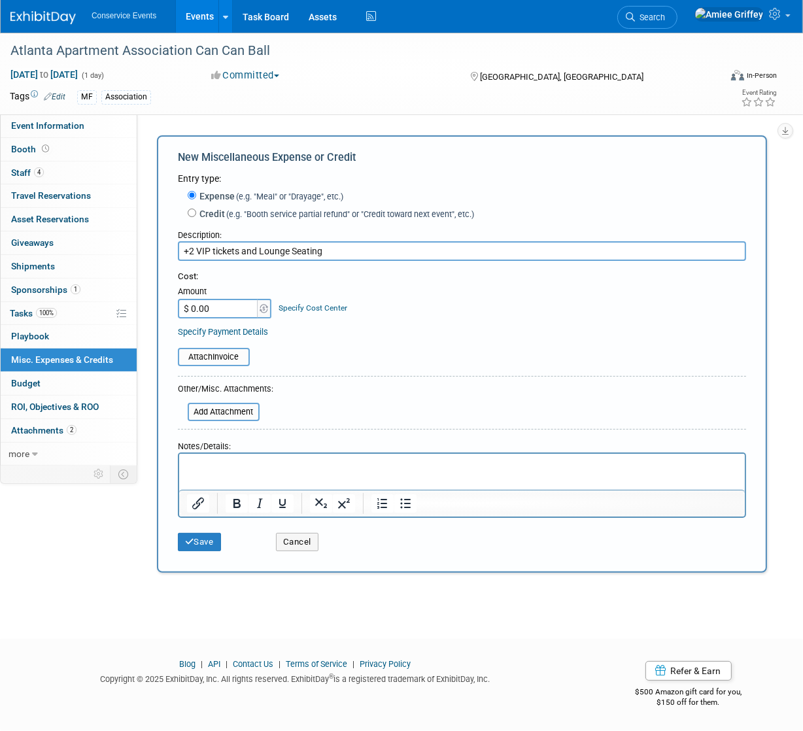
click at [221, 311] on input "$ 0.00" at bounding box center [219, 309] width 82 height 20
type input "$ 1,095.00"
click at [218, 360] on input "file" at bounding box center [171, 357] width 156 height 16
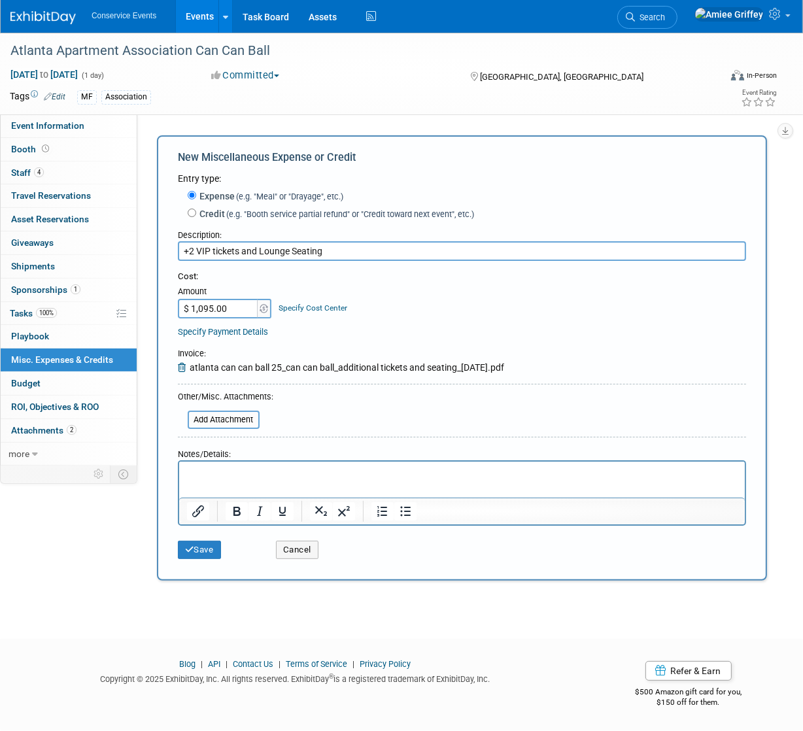
click at [218, 474] on p "Rich Text Area. Press ALT-0 for help." at bounding box center [461, 473] width 551 height 13
click at [271, 477] on p "+2 VIP tickets" at bounding box center [461, 473] width 551 height 13
click at [271, 473] on p "+2 VIP tickets - $150x2" at bounding box center [461, 473] width 551 height 13
click at [281, 485] on p "+Lounge Seating for 8" at bounding box center [461, 486] width 551 height 13
click at [330, 485] on p "+Lounge Seating for 8 - $795" at bounding box center [461, 486] width 551 height 13
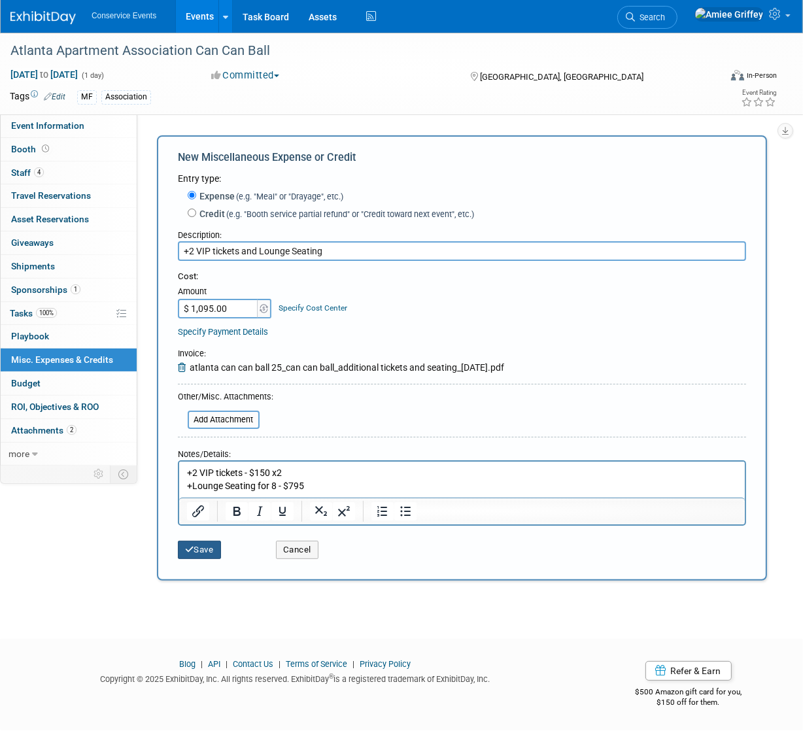
click at [211, 551] on button "Save" at bounding box center [199, 550] width 43 height 18
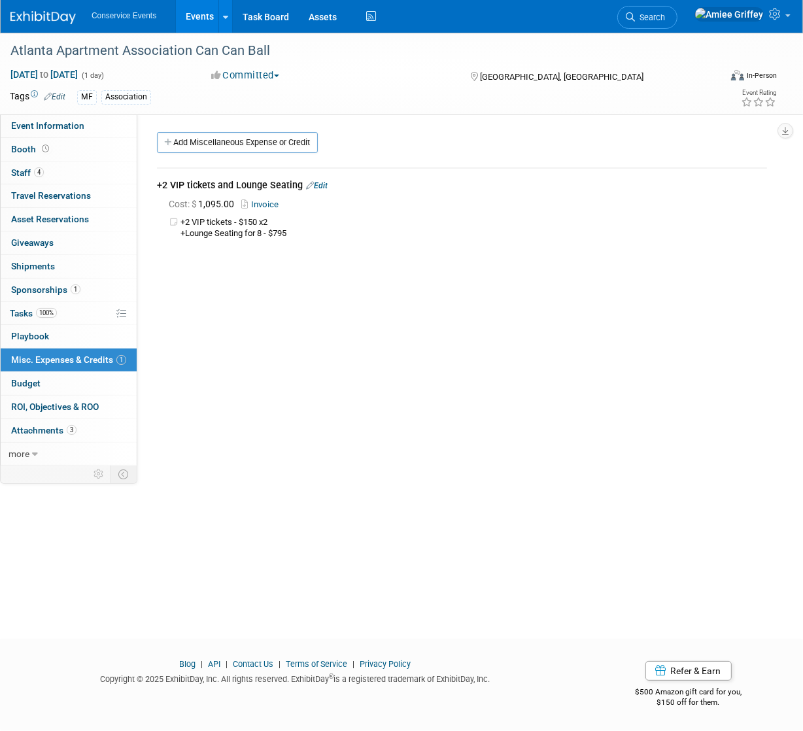
click at [194, 20] on link "Events" at bounding box center [200, 16] width 48 height 33
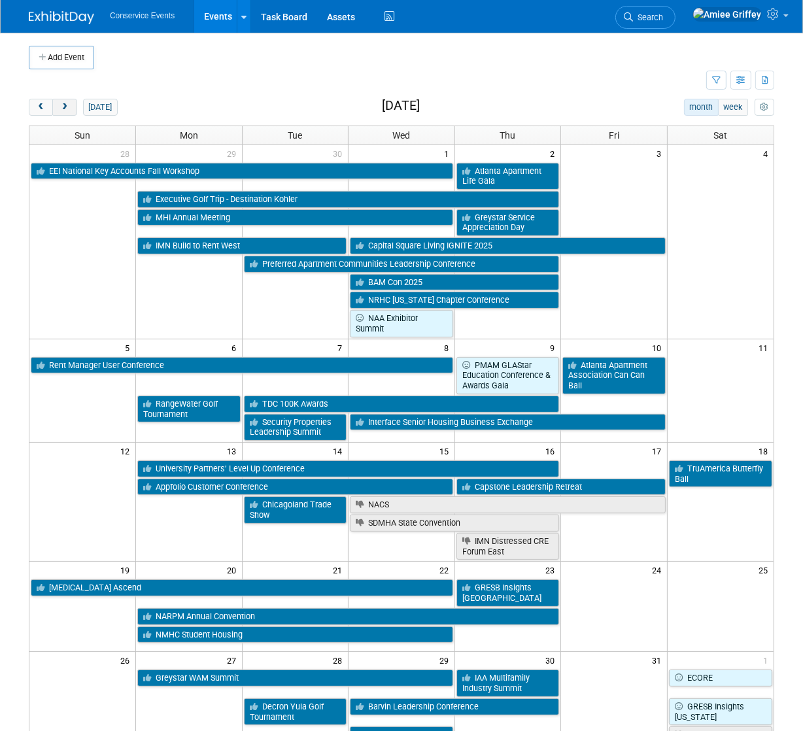
click at [62, 111] on span "next" at bounding box center [65, 107] width 10 height 9
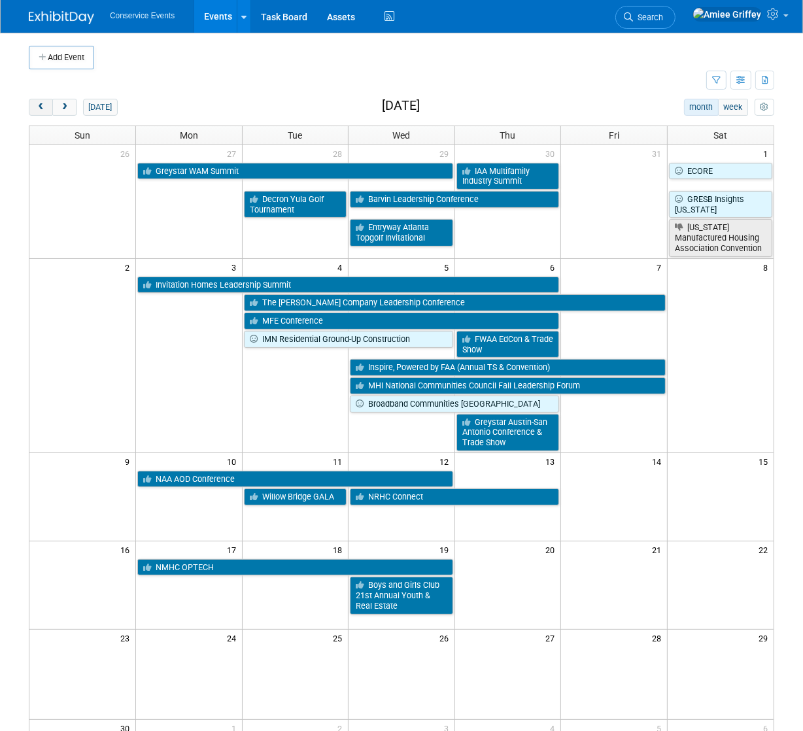
click at [41, 107] on span "prev" at bounding box center [41, 107] width 10 height 9
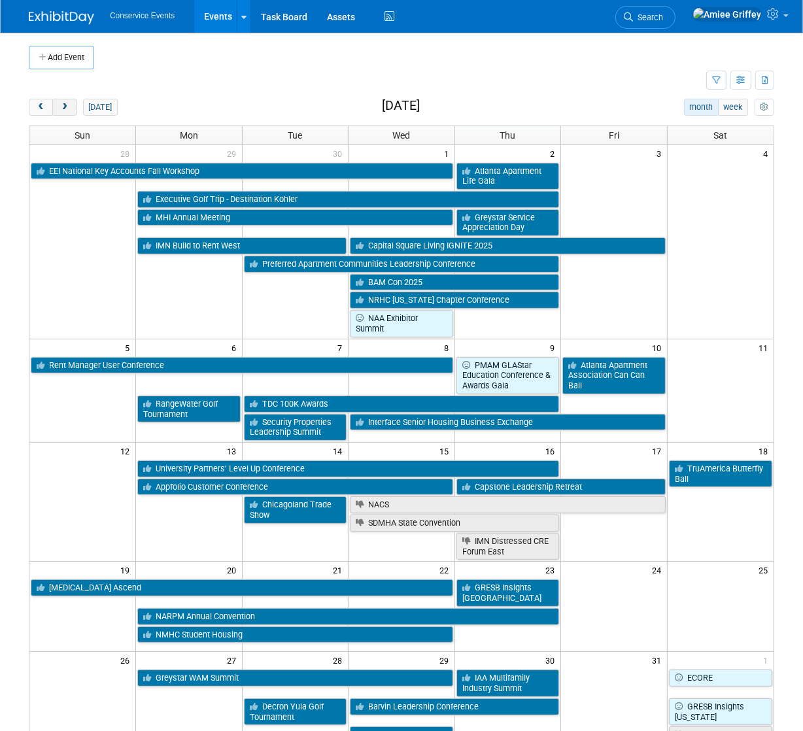
click at [65, 108] on span "next" at bounding box center [65, 107] width 10 height 9
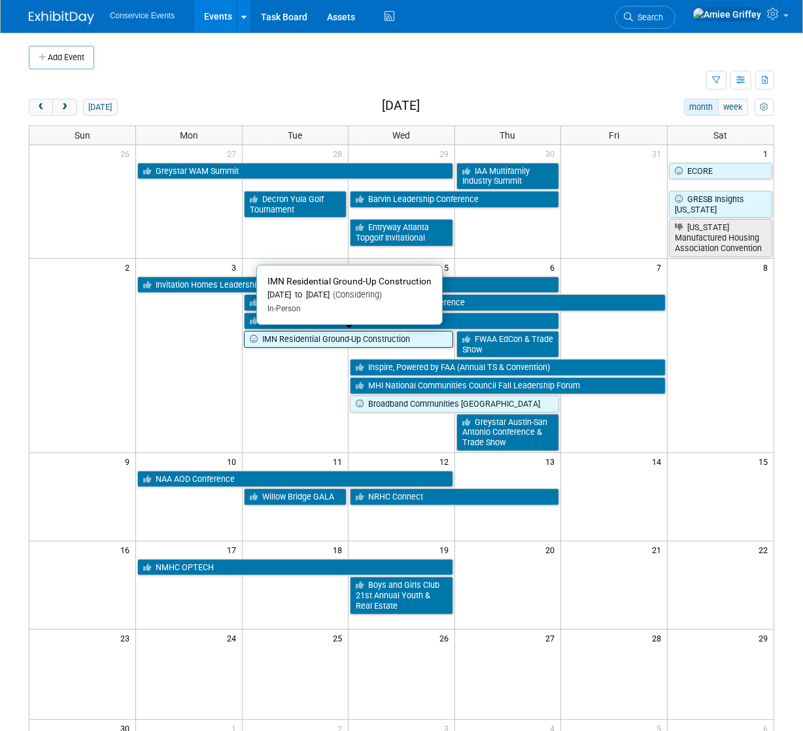
click at [308, 340] on link "IMN Residential Ground-Up Construction" at bounding box center [348, 339] width 209 height 17
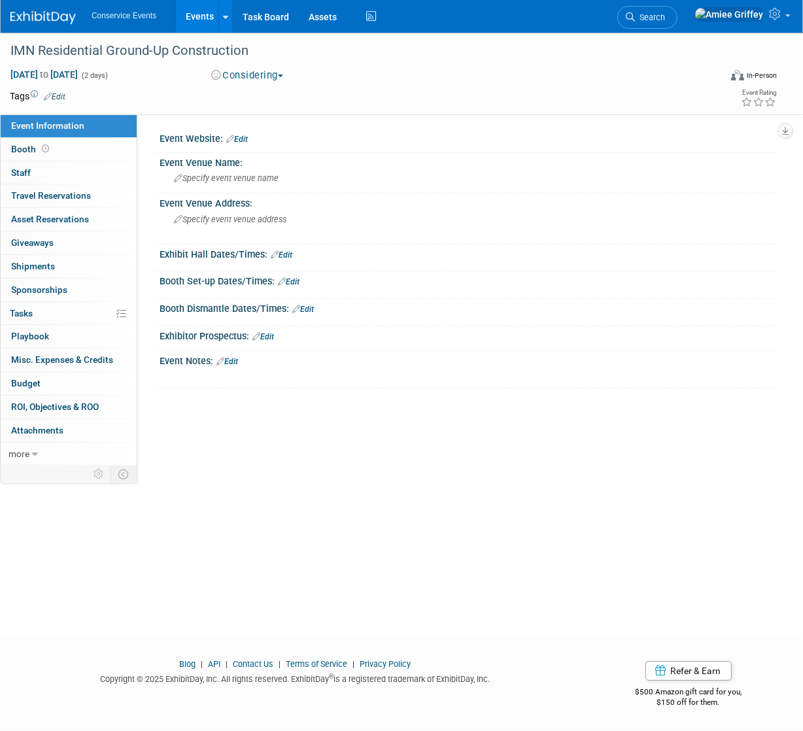
click at [247, 71] on button "Considering" at bounding box center [248, 76] width 82 height 14
click at [270, 96] on link "Committed" at bounding box center [258, 97] width 103 height 18
click at [59, 97] on link "Edit" at bounding box center [55, 96] width 22 height 9
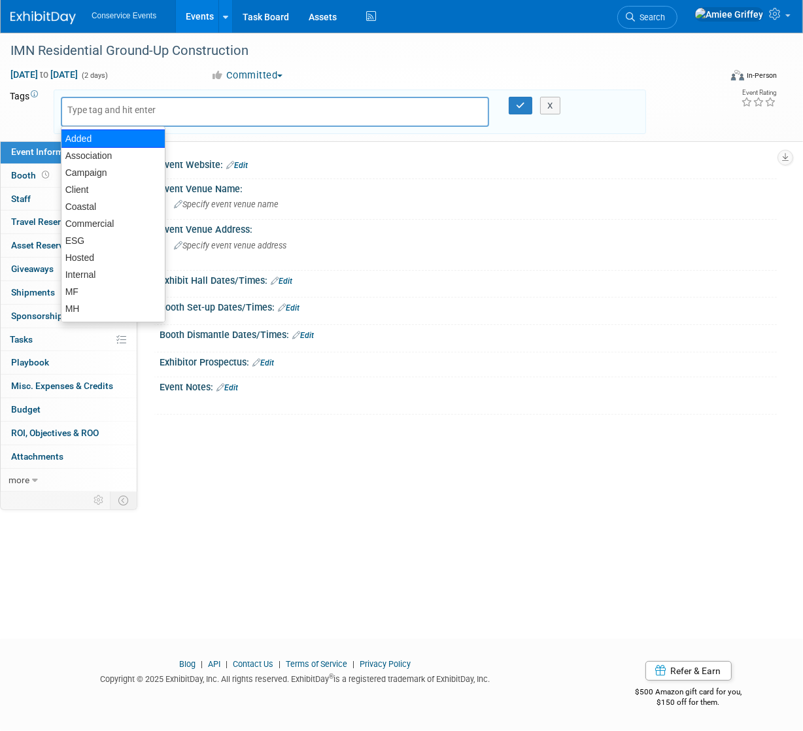
click at [94, 112] on input "text" at bounding box center [119, 109] width 105 height 13
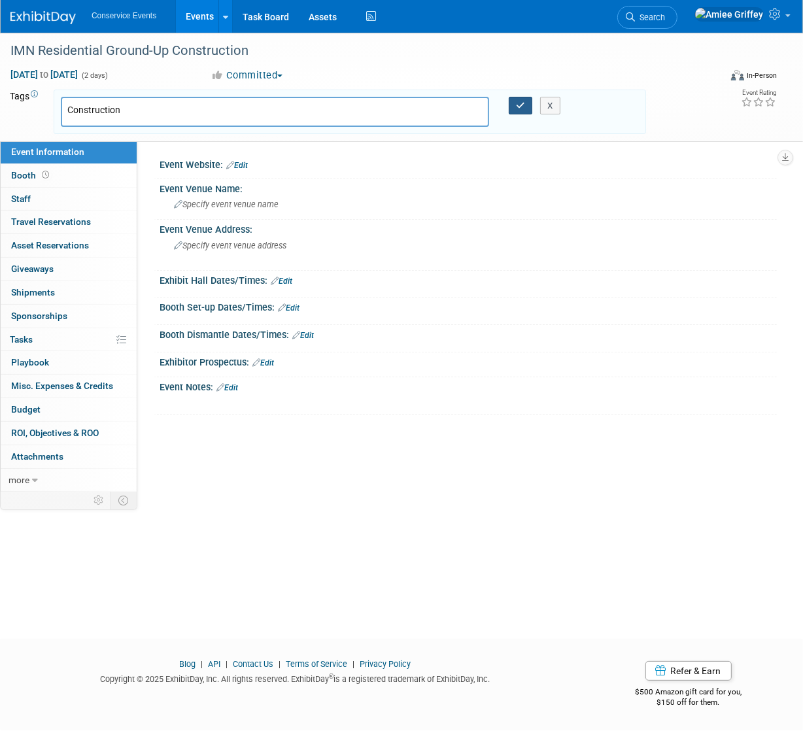
type input "Construction"
click at [518, 101] on icon "button" at bounding box center [520, 105] width 9 height 9
type input "Construction"
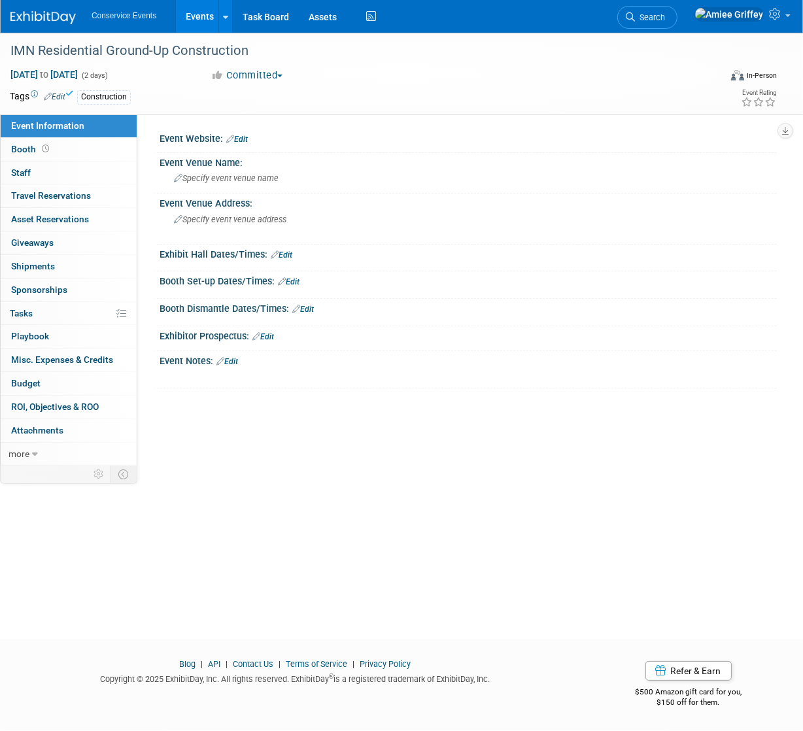
click at [52, 94] on link "Edit" at bounding box center [55, 96] width 22 height 9
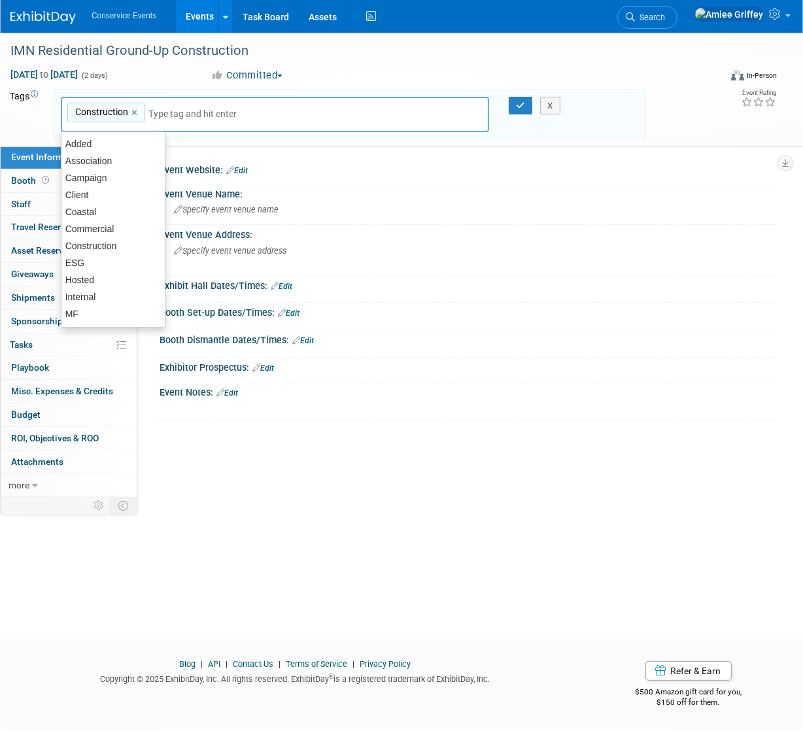
click at [173, 111] on input "text" at bounding box center [201, 113] width 105 height 13
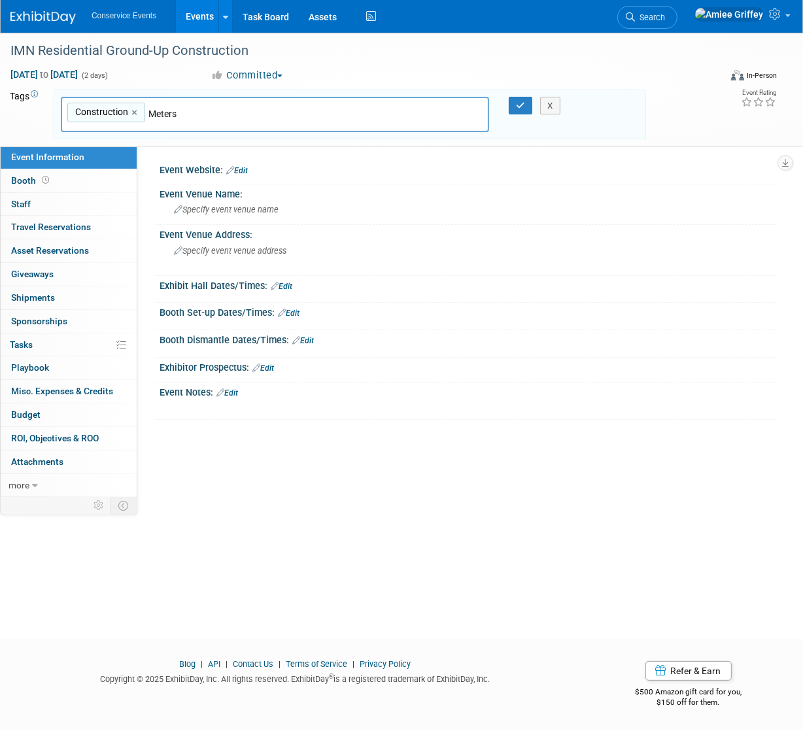
type input "Meters"
click at [529, 105] on div "X" at bounding box center [552, 106] width 50 height 18
click at [520, 105] on icon "button" at bounding box center [520, 105] width 9 height 9
type input "Construction,Meters"
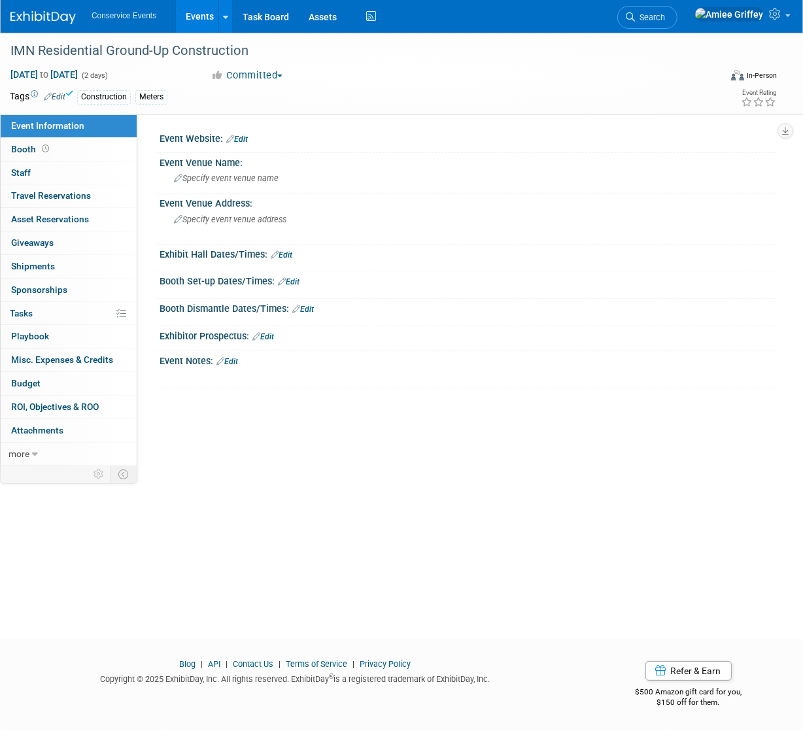
click at [60, 95] on link "Edit" at bounding box center [55, 96] width 22 height 9
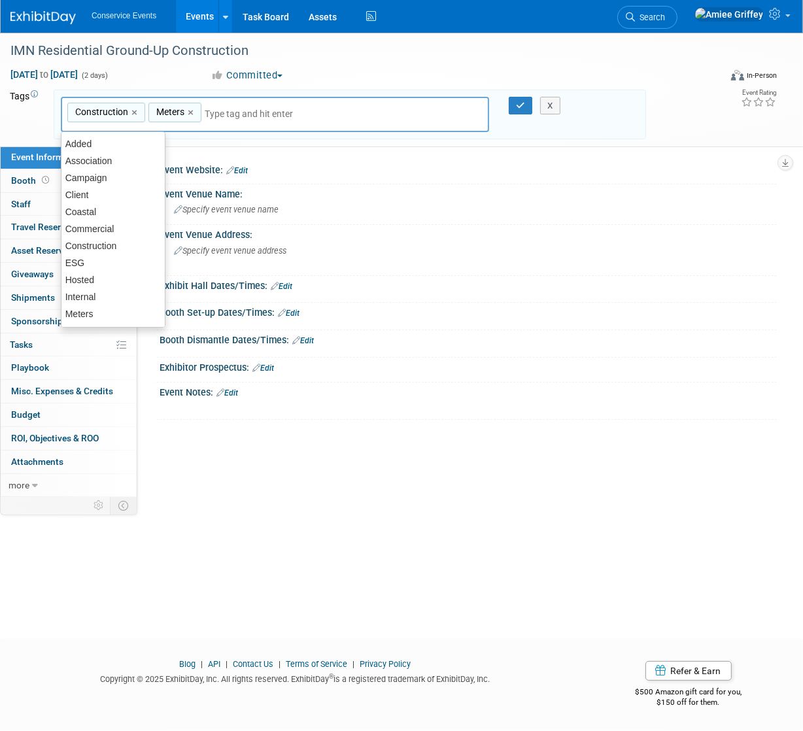
click at [219, 113] on input "text" at bounding box center [257, 113] width 105 height 13
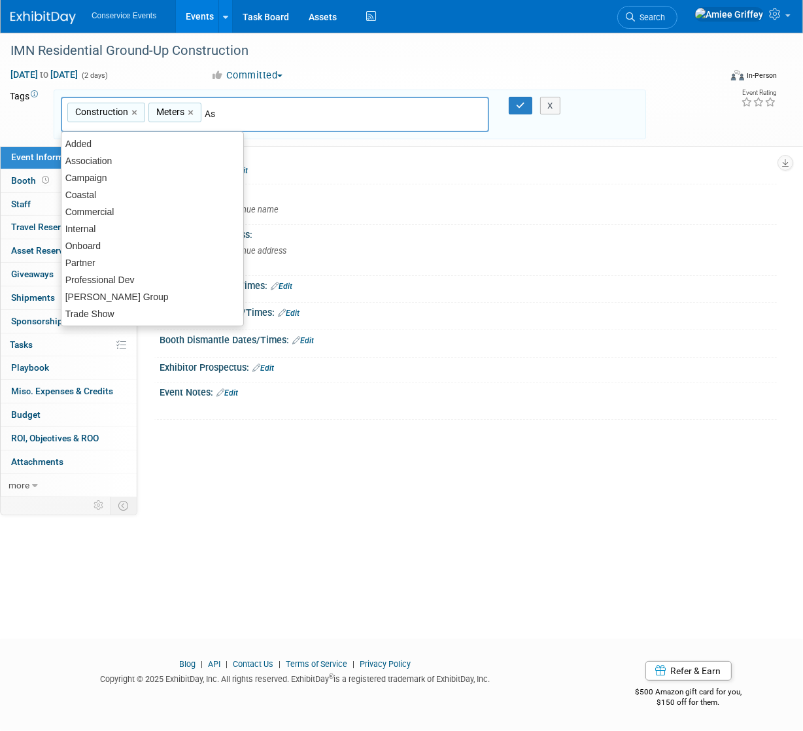
type input "Ass"
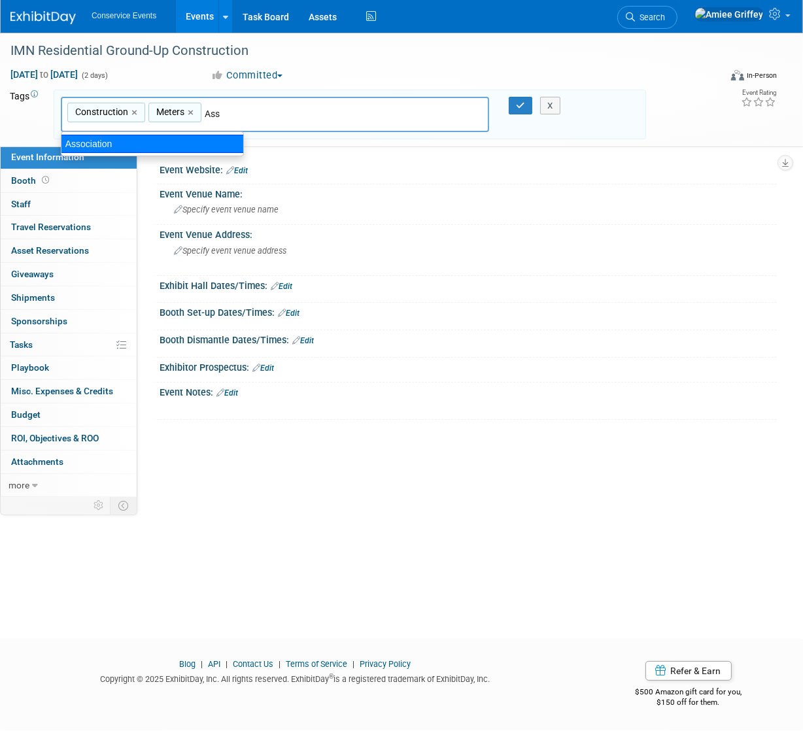
click at [156, 143] on div "Association" at bounding box center [152, 144] width 183 height 18
type input "Construction, Meters, Association"
type input "Trade"
click at [115, 147] on div "Trade Show" at bounding box center [152, 144] width 183 height 18
type input "Construction, Meters, Association, Trade Show"
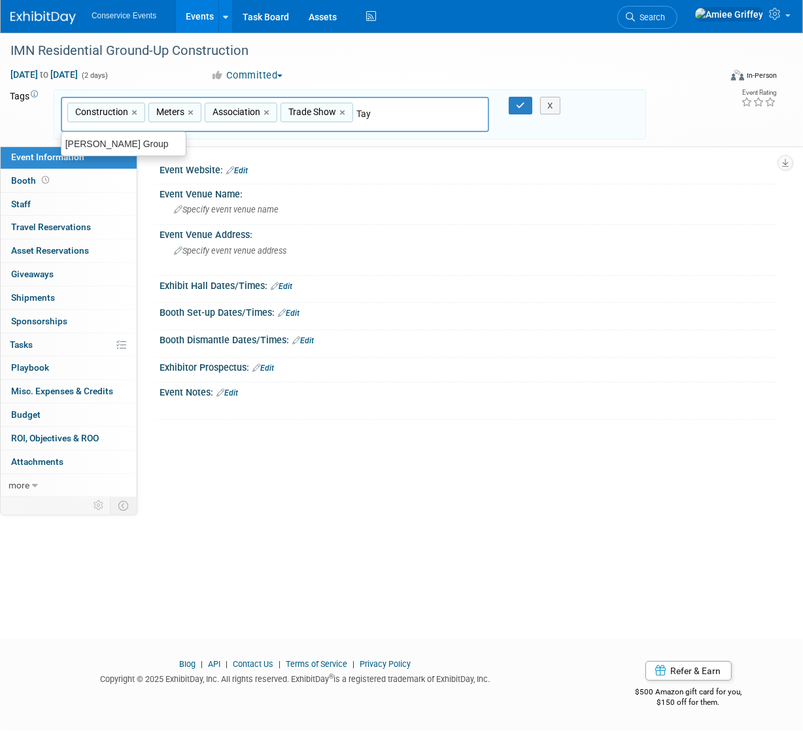
type input "Tayl"
click at [122, 150] on div "[PERSON_NAME] Group" at bounding box center [124, 144] width 126 height 18
type input "Construction, Meters, Association, Trade Show, [PERSON_NAME] Group"
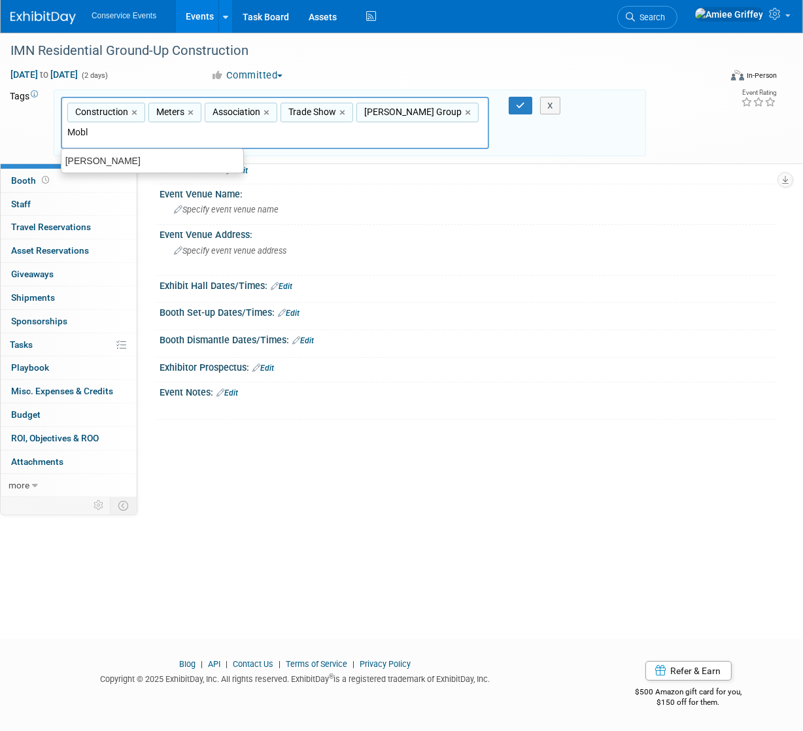
type input "[PERSON_NAME]"
click at [205, 167] on div "Mobly" at bounding box center [152, 161] width 183 height 18
type input "Construction, Meters, Association, Trade Show, Taylor Group, Mobly"
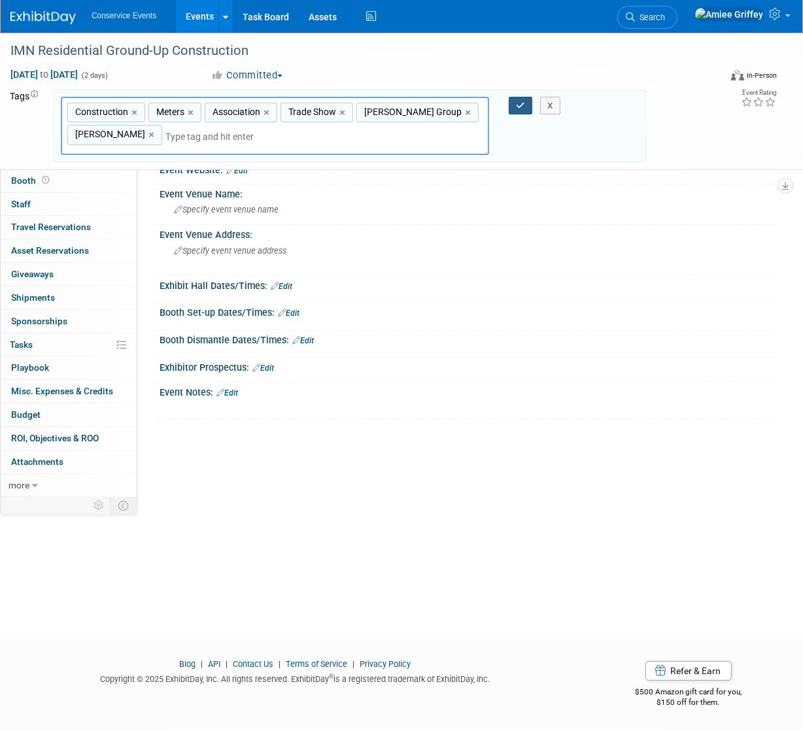
click at [516, 102] on icon "button" at bounding box center [520, 105] width 9 height 9
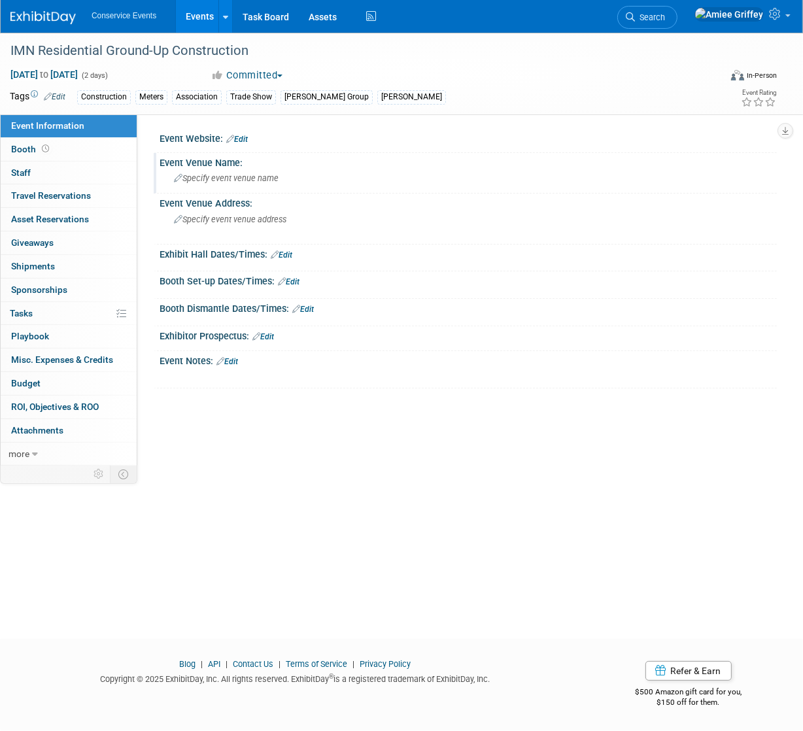
click at [252, 182] on span "Specify event venue name" at bounding box center [226, 178] width 105 height 10
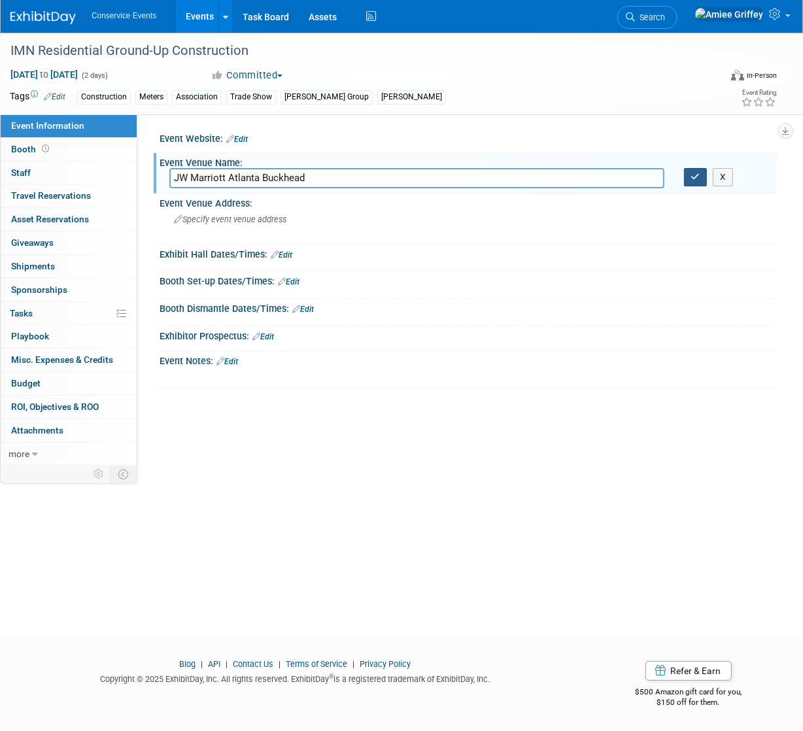
type input "JW Marriott Atlanta Buckhead"
click at [694, 175] on icon "button" at bounding box center [696, 177] width 9 height 9
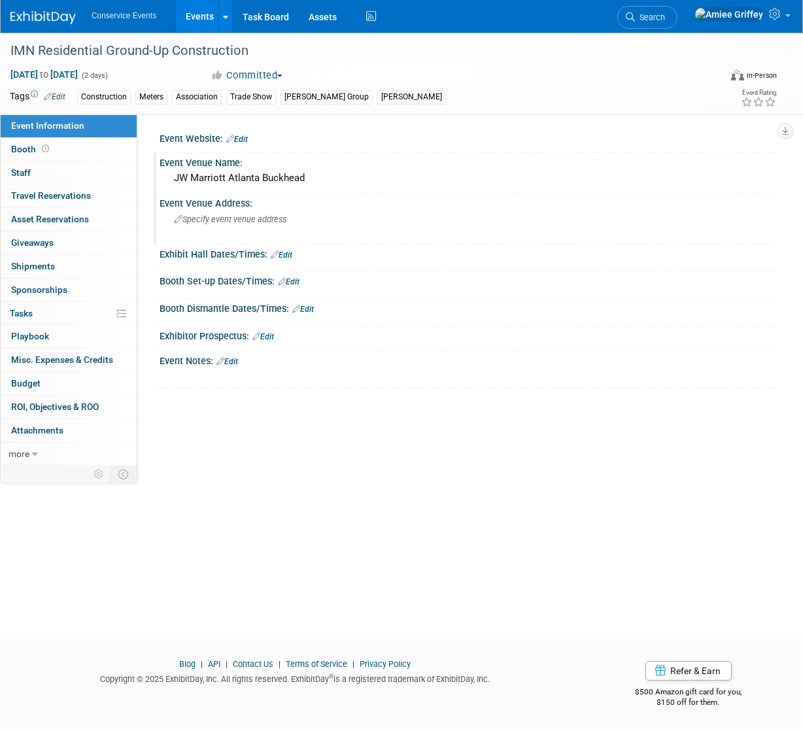
click at [239, 222] on span "Specify event venue address" at bounding box center [230, 220] width 113 height 10
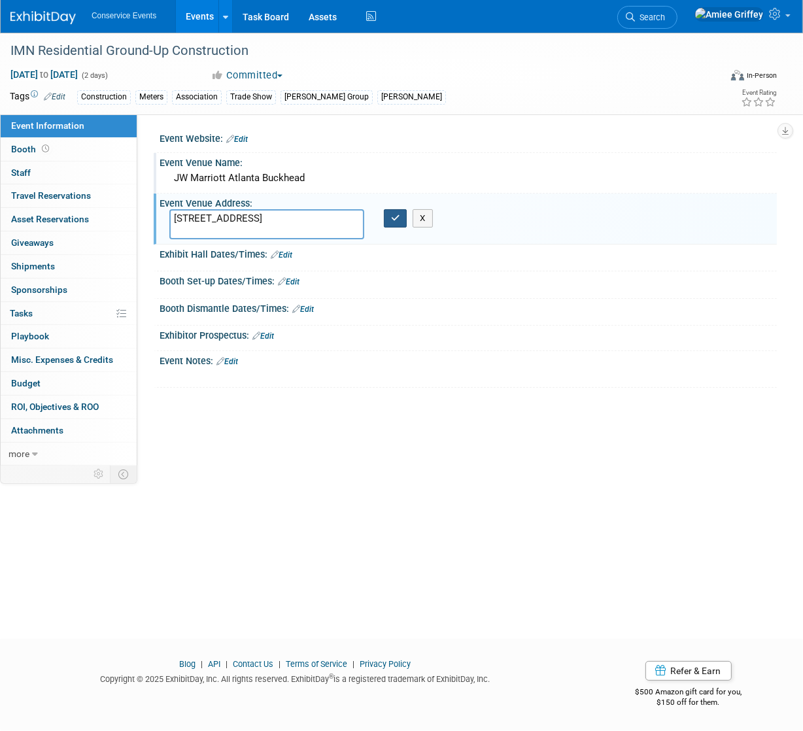
type textarea "3300 Lenox Rd NE, Atlanta, GA 30326"
click at [393, 220] on icon "button" at bounding box center [395, 218] width 9 height 9
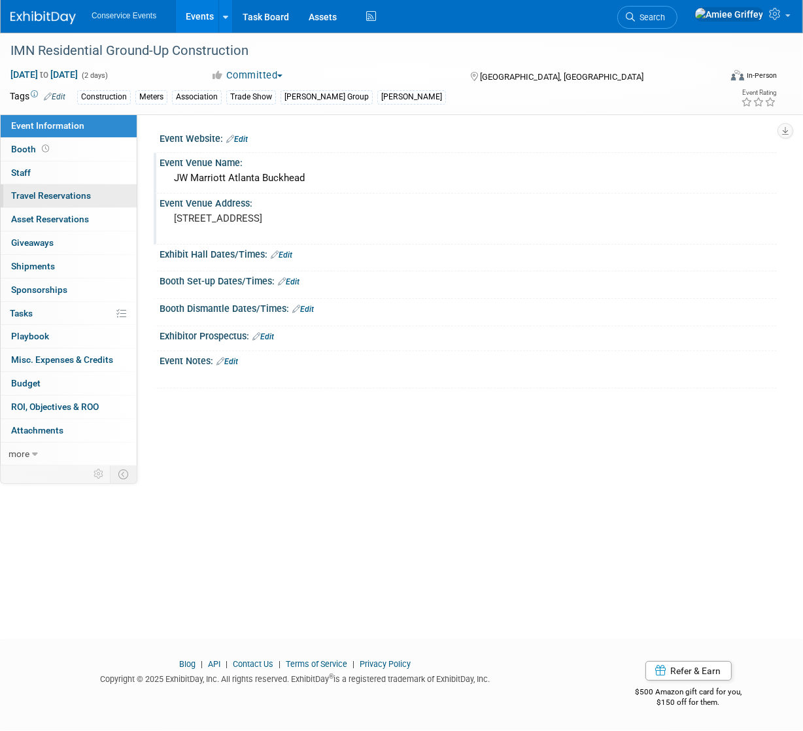
click at [70, 195] on span "Travel Reservations 0" at bounding box center [51, 195] width 80 height 10
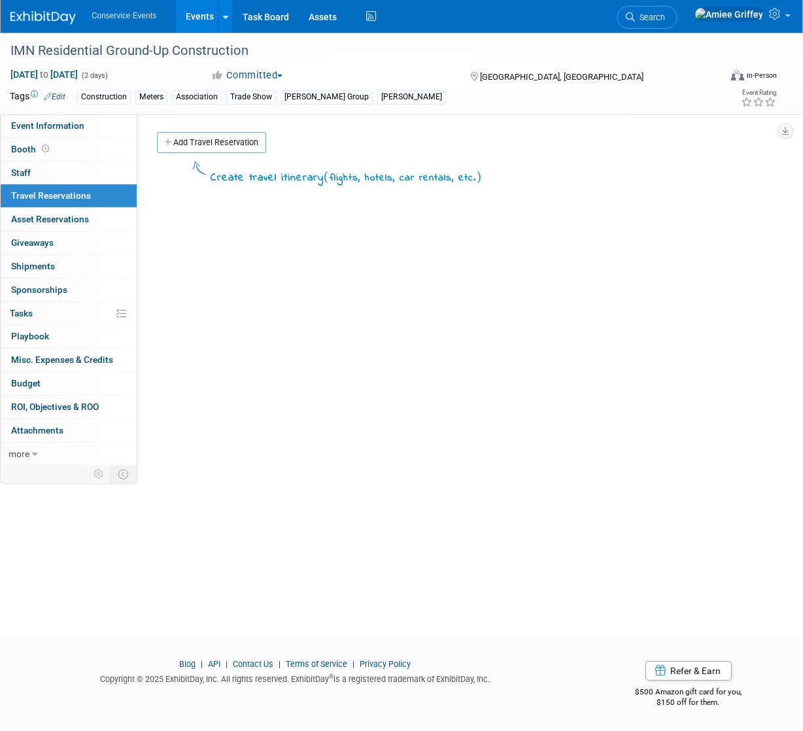
click at [243, 150] on link "Add Travel Reservation" at bounding box center [211, 142] width 109 height 21
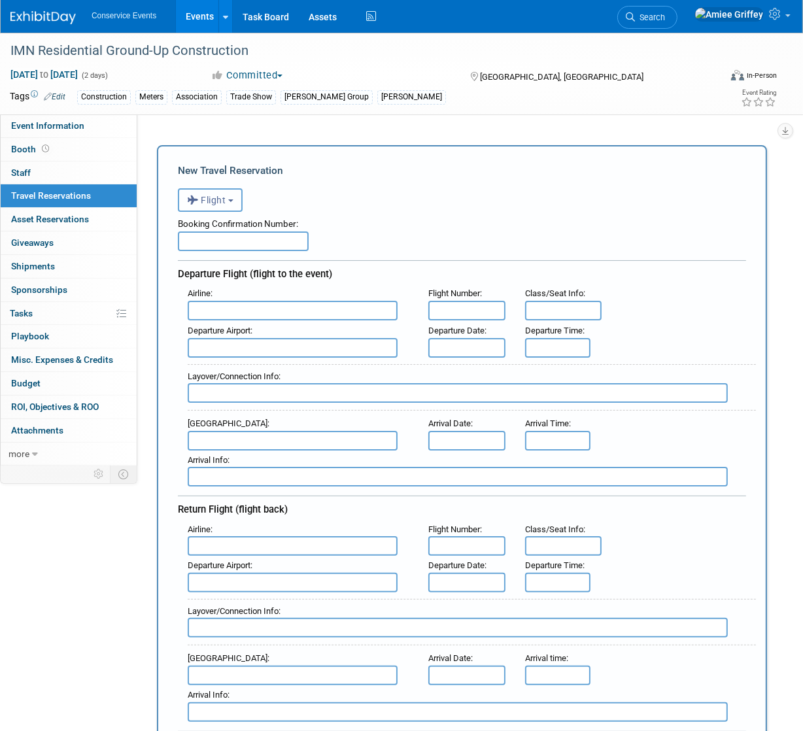
click at [232, 205] on button "Flight" at bounding box center [210, 200] width 65 height 24
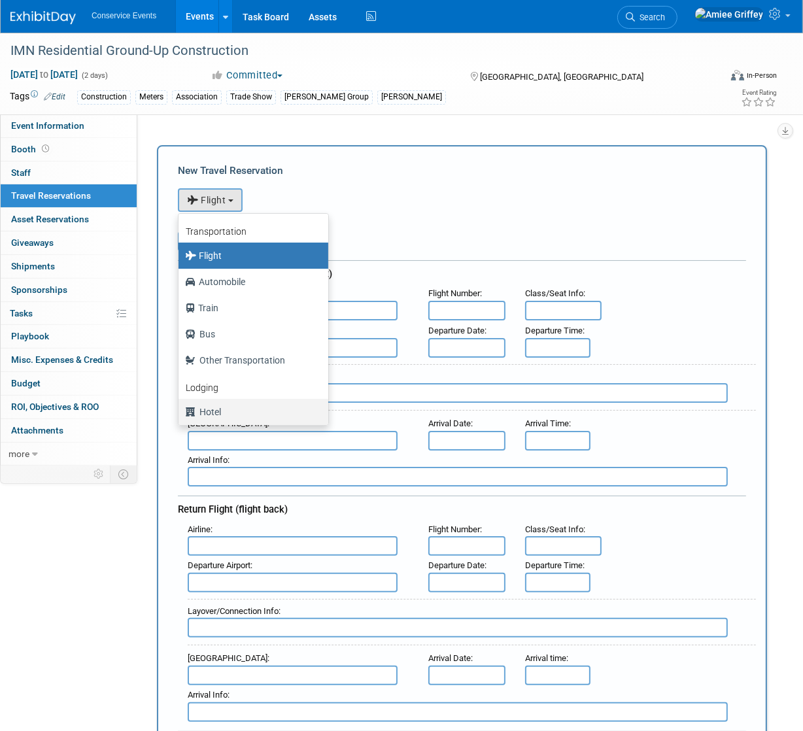
click at [228, 414] on label "Hotel" at bounding box center [250, 412] width 130 height 21
click at [181, 414] on input "Hotel" at bounding box center [176, 410] width 9 height 9
select select "6"
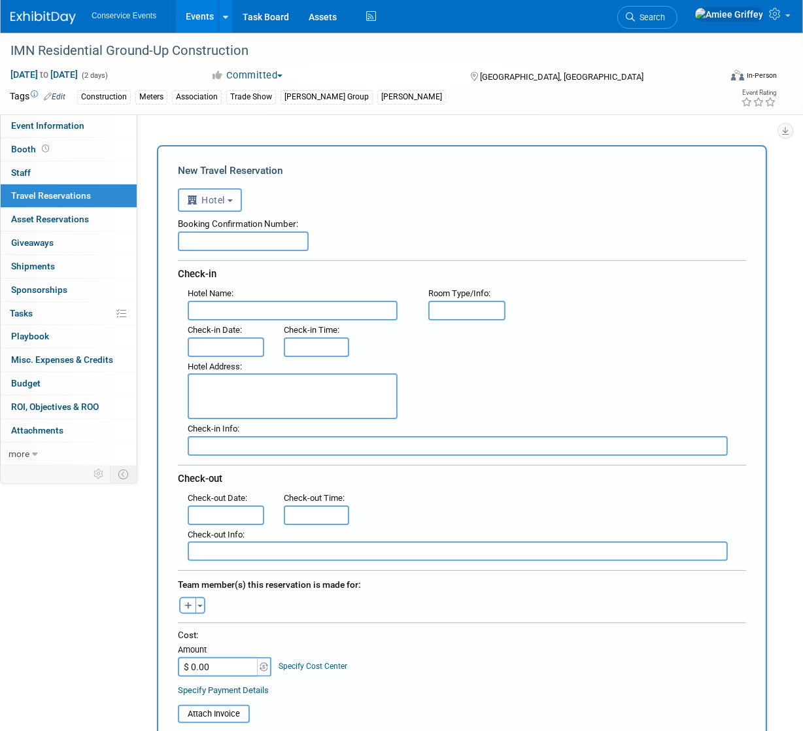
click at [280, 312] on input "text" at bounding box center [293, 311] width 210 height 20
type input "JW Marriott Atlanta Buckhead"
click at [218, 349] on input "text" at bounding box center [226, 348] width 77 height 20
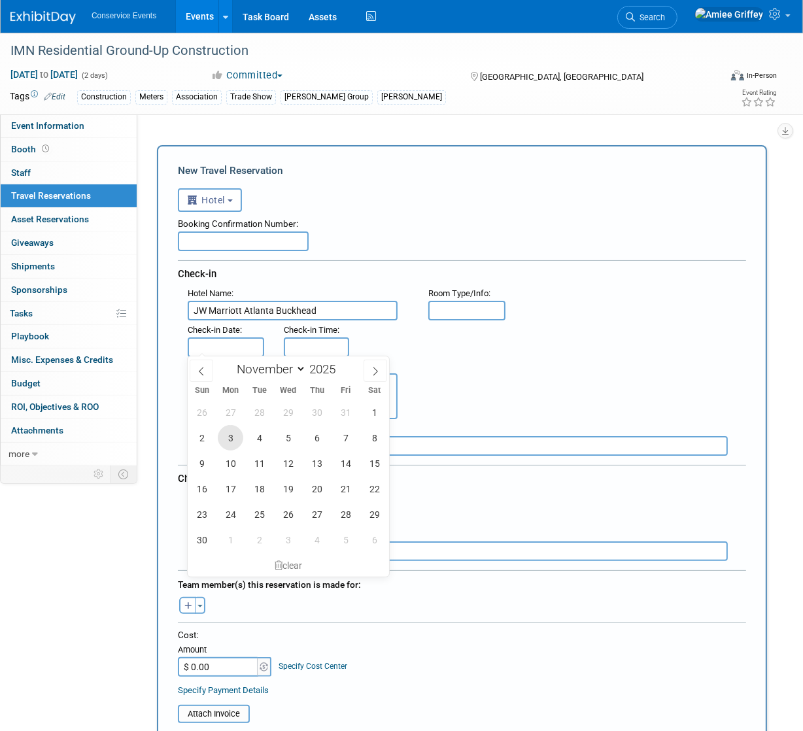
click at [226, 441] on span "3" at bounding box center [231, 438] width 26 height 26
type input "Nov 3, 2025"
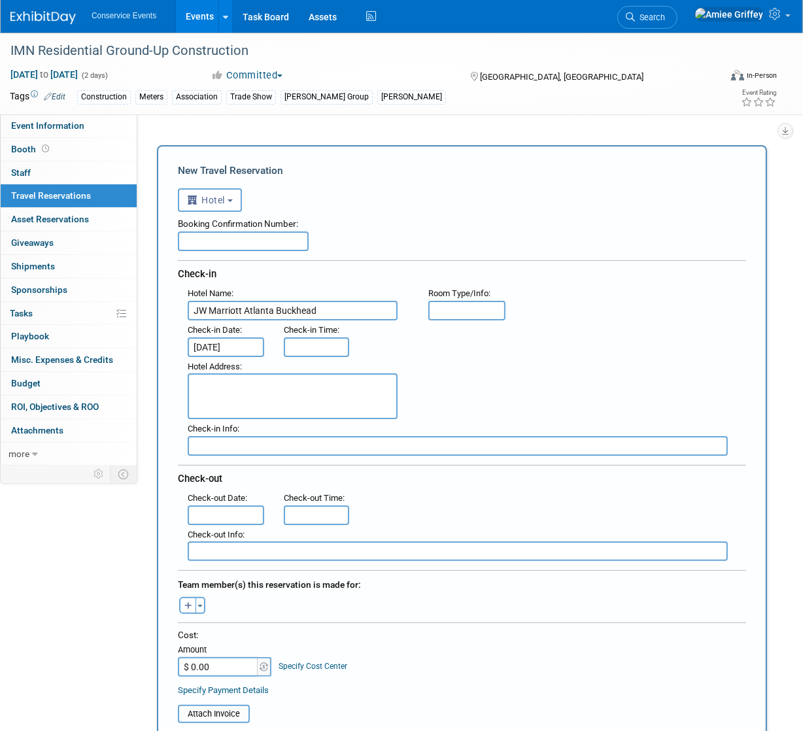
click at [228, 513] on input "text" at bounding box center [226, 516] width 77 height 20
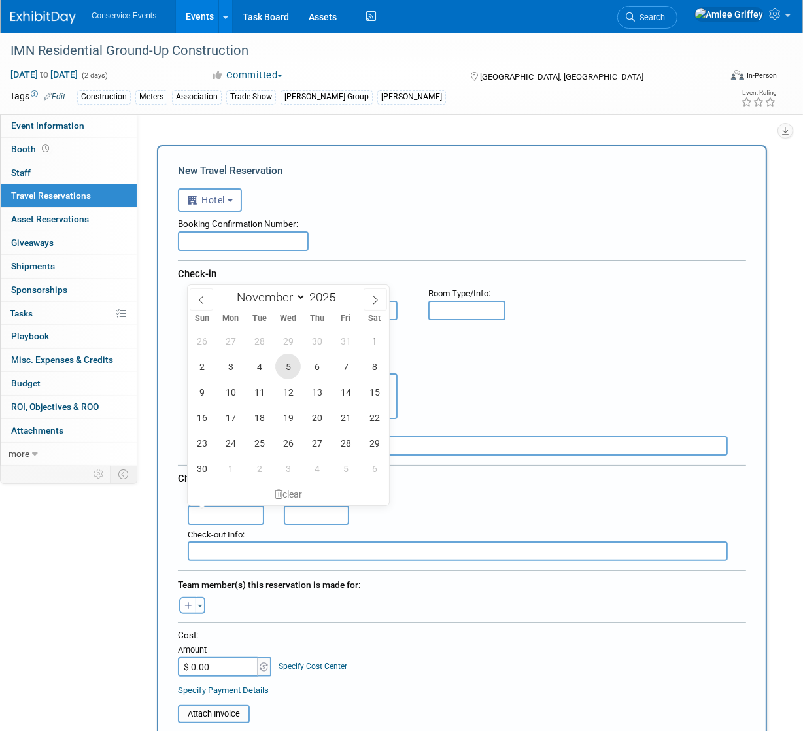
click at [294, 372] on span "5" at bounding box center [288, 367] width 26 height 26
type input "Nov 5, 2025"
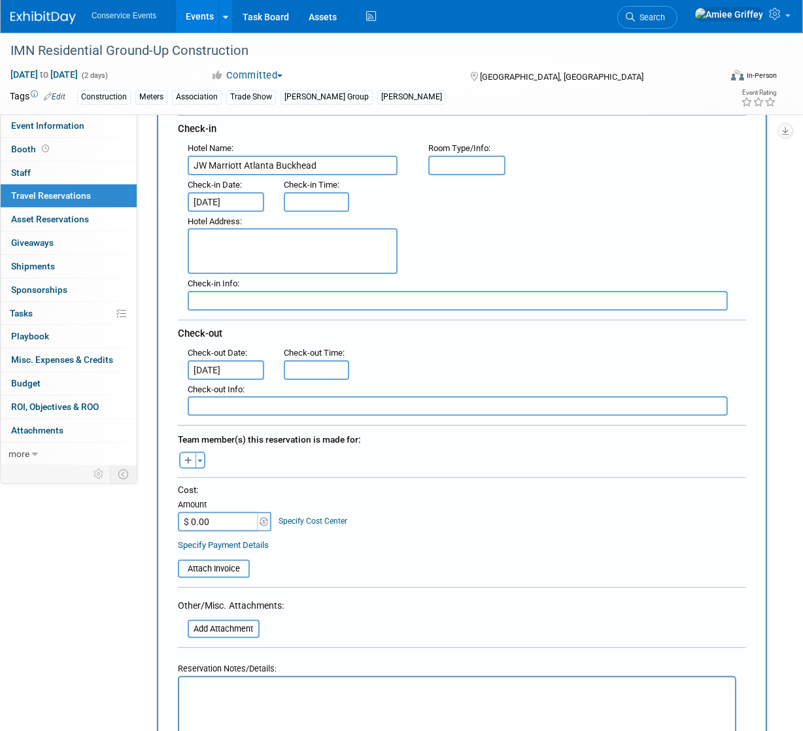
scroll to position [163, 0]
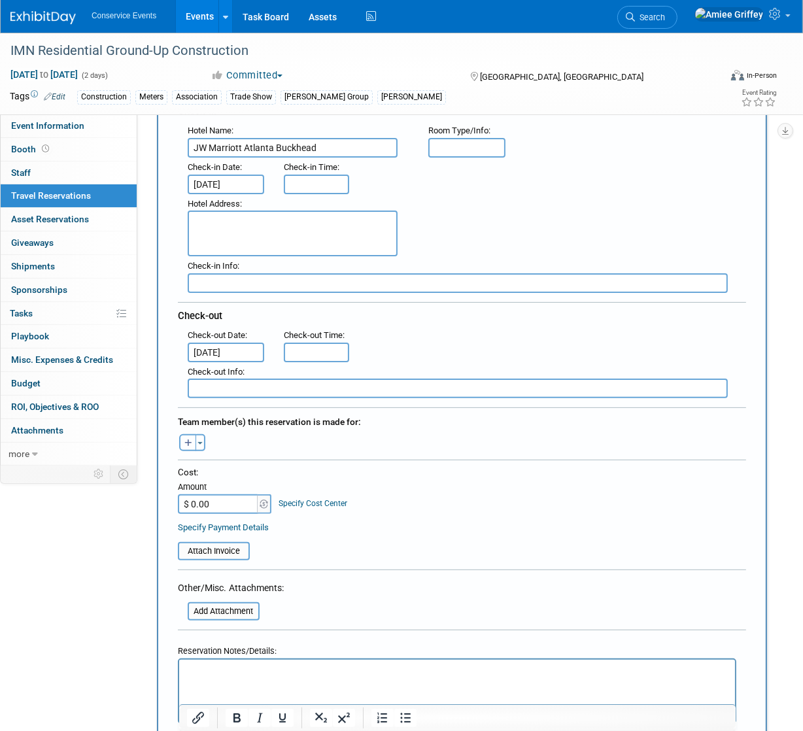
click at [191, 440] on icon "button" at bounding box center [189, 444] width 8 height 9
select select
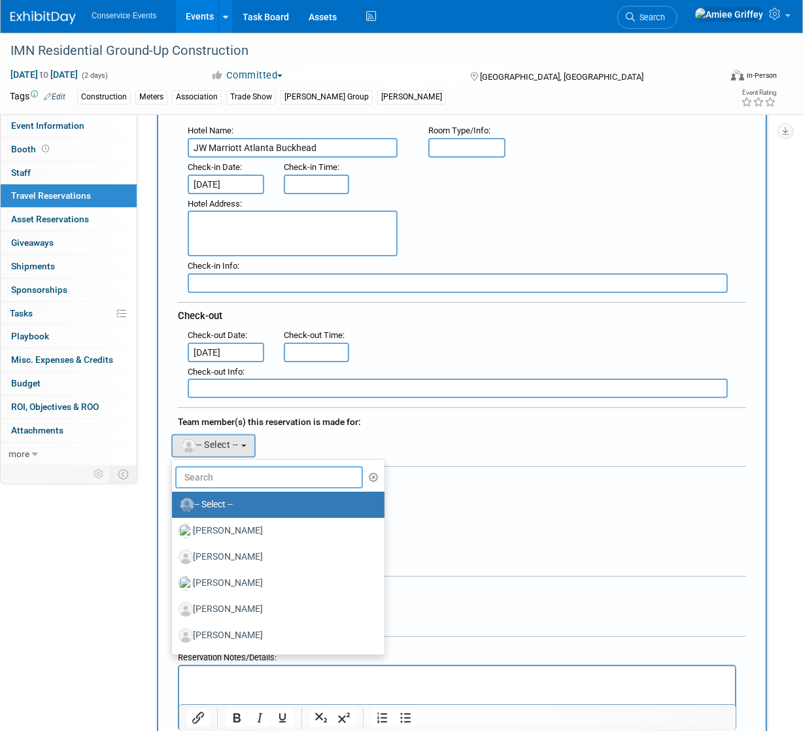
click at [220, 472] on input "text" at bounding box center [269, 478] width 188 height 22
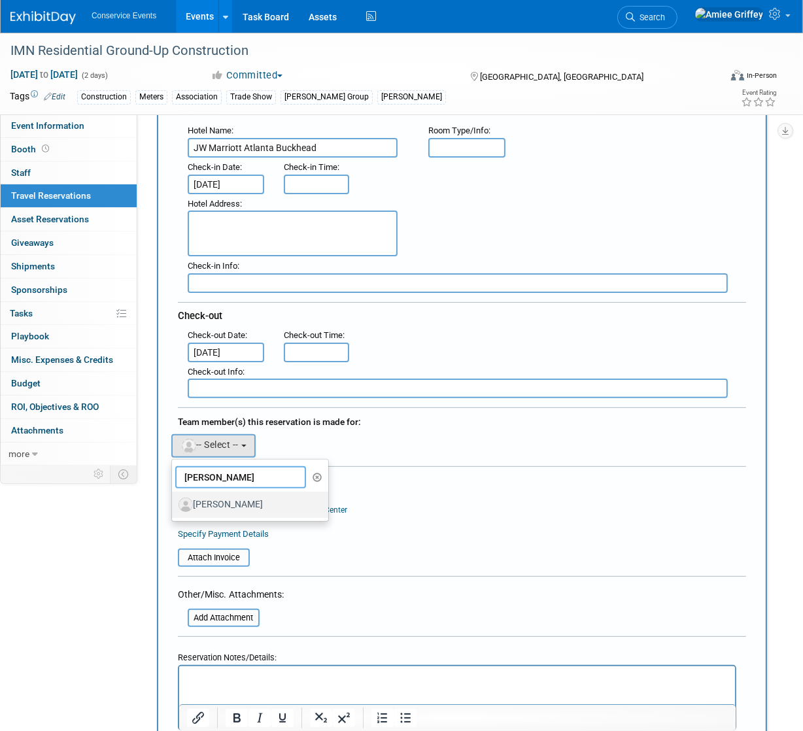
type input "Zach"
click at [233, 498] on label "[PERSON_NAME]" at bounding box center [247, 505] width 137 height 21
click at [174, 499] on input "[PERSON_NAME]" at bounding box center [170, 503] width 9 height 9
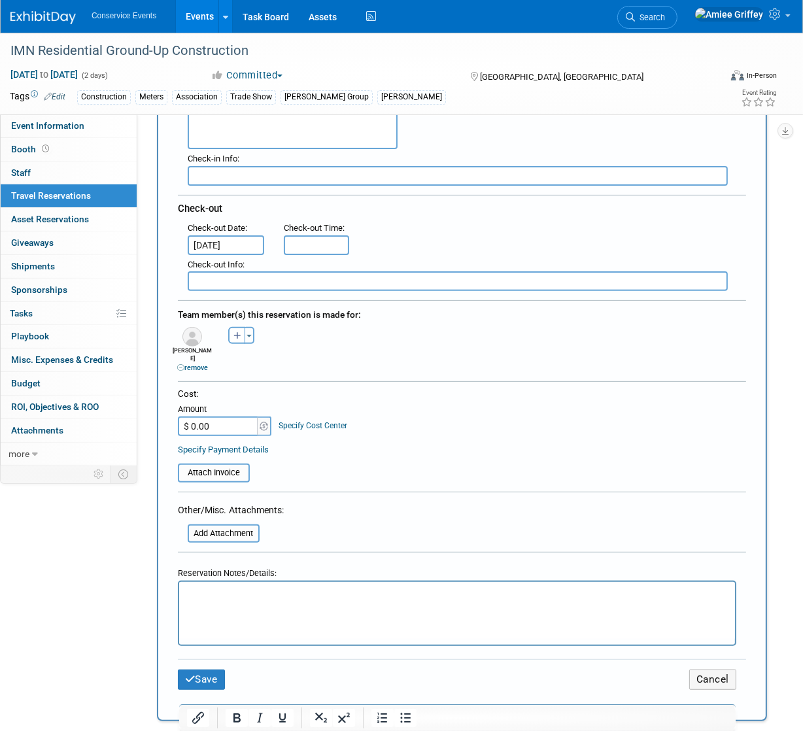
scroll to position [311, 0]
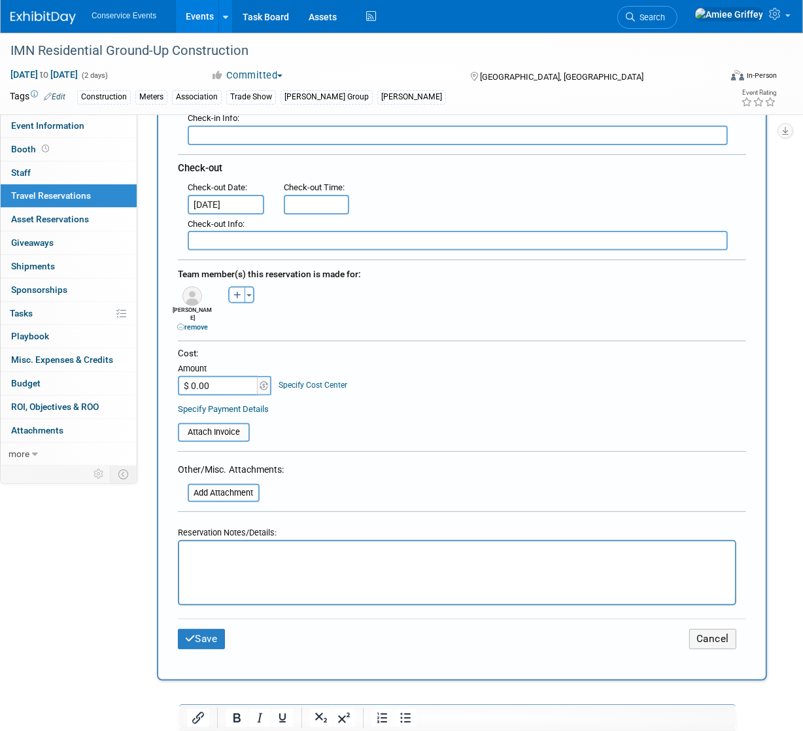
click at [234, 561] on html at bounding box center [457, 551] width 556 height 19
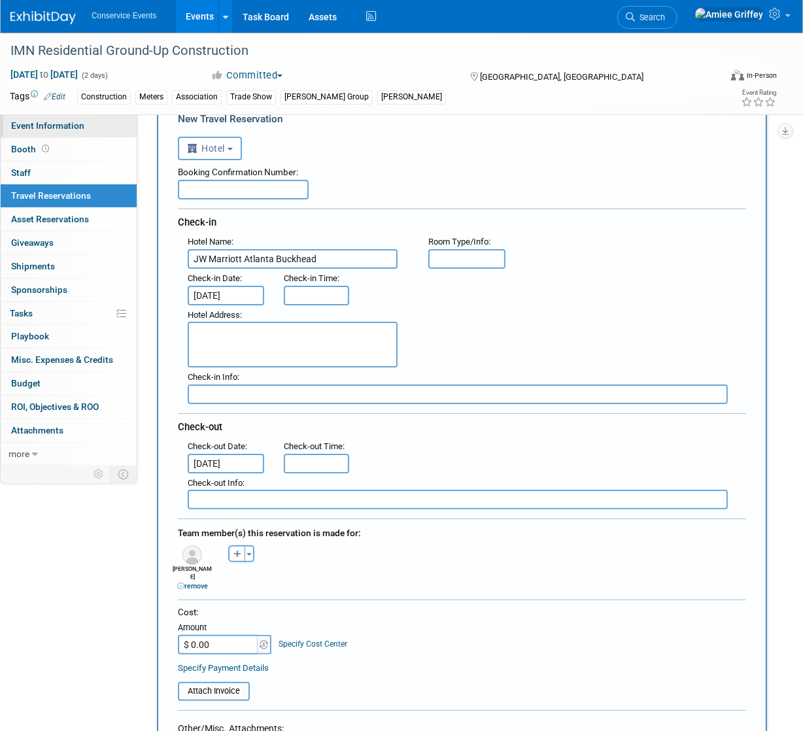
scroll to position [0, 0]
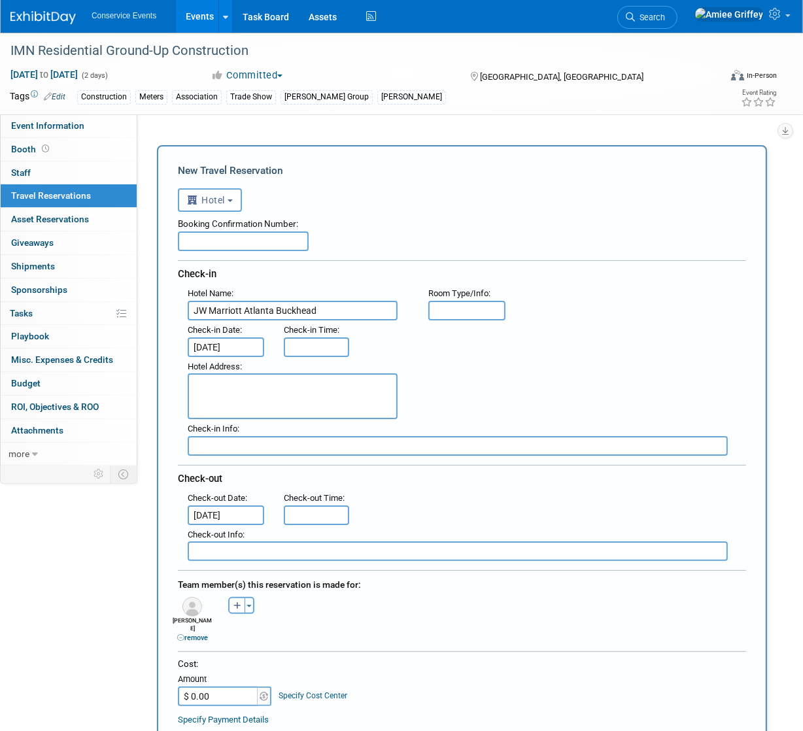
click at [204, 241] on input "text" at bounding box center [243, 242] width 131 height 20
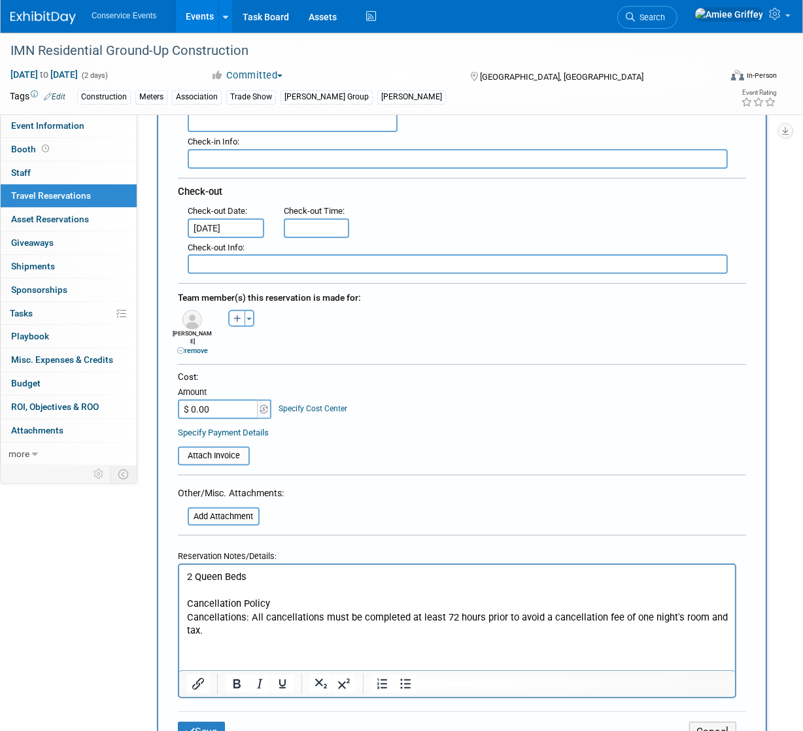
scroll to position [309, 0]
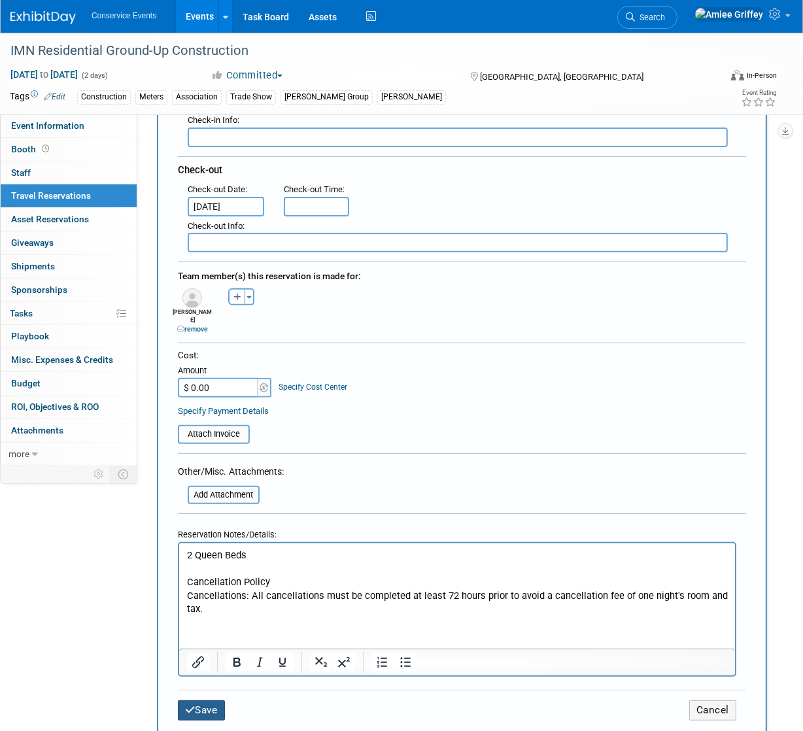
type input "PRGLHN6T"
click at [202, 702] on button "Save" at bounding box center [201, 711] width 47 height 20
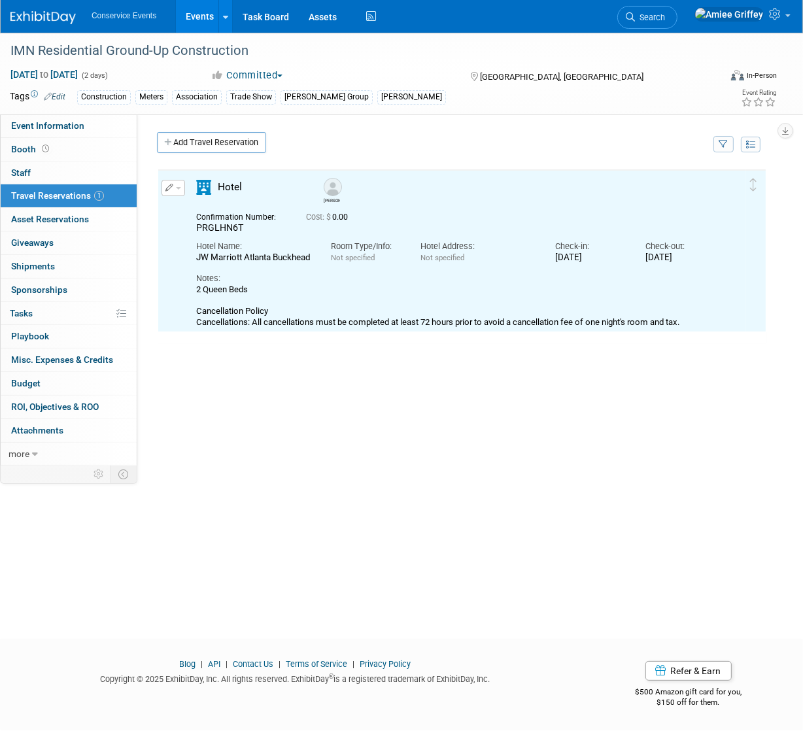
scroll to position [0, 0]
click at [181, 185] on button "button" at bounding box center [174, 188] width 24 height 16
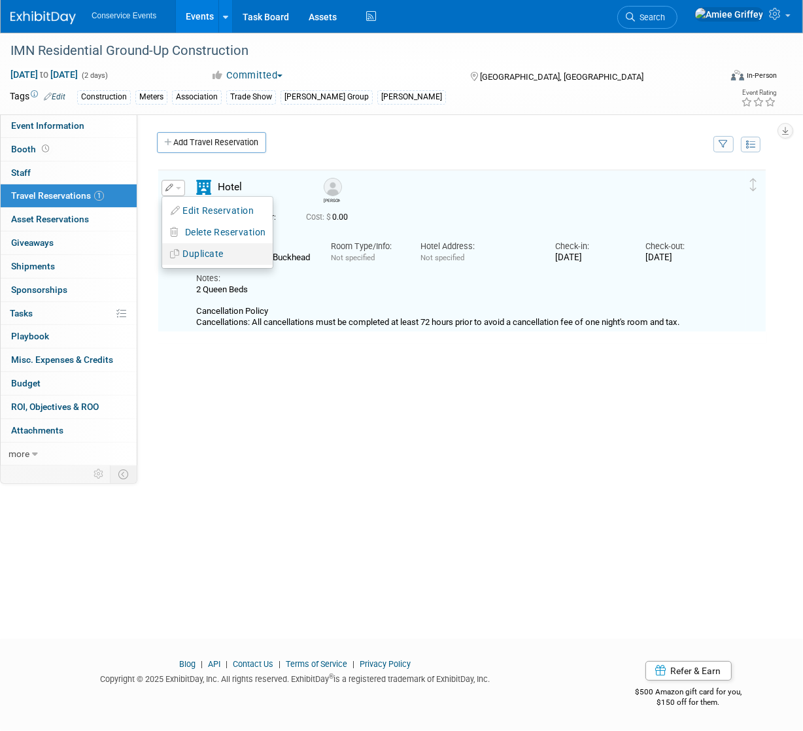
click at [213, 255] on button "Duplicate" at bounding box center [217, 254] width 111 height 19
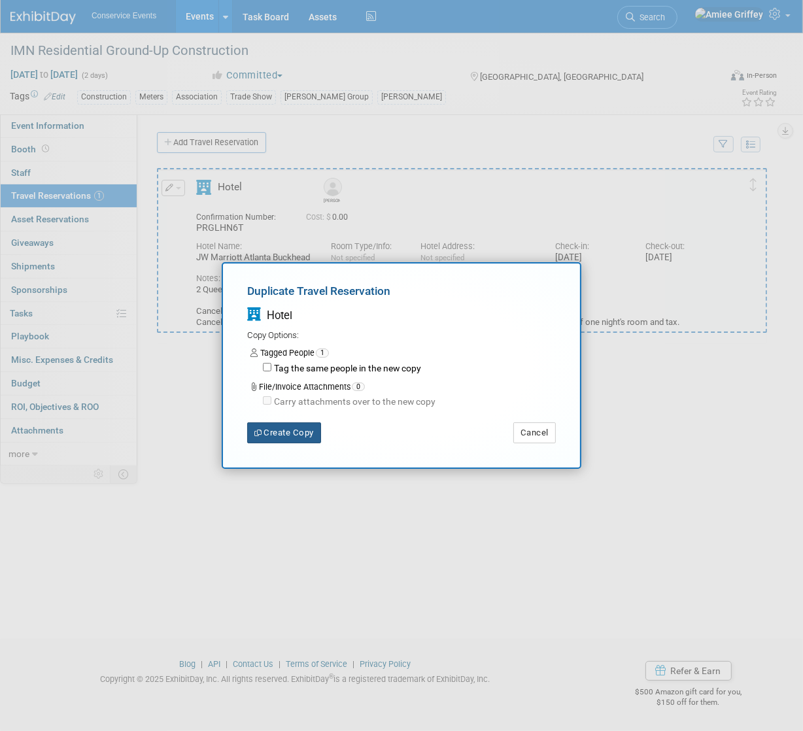
click at [303, 433] on button "Create Copy" at bounding box center [284, 433] width 74 height 21
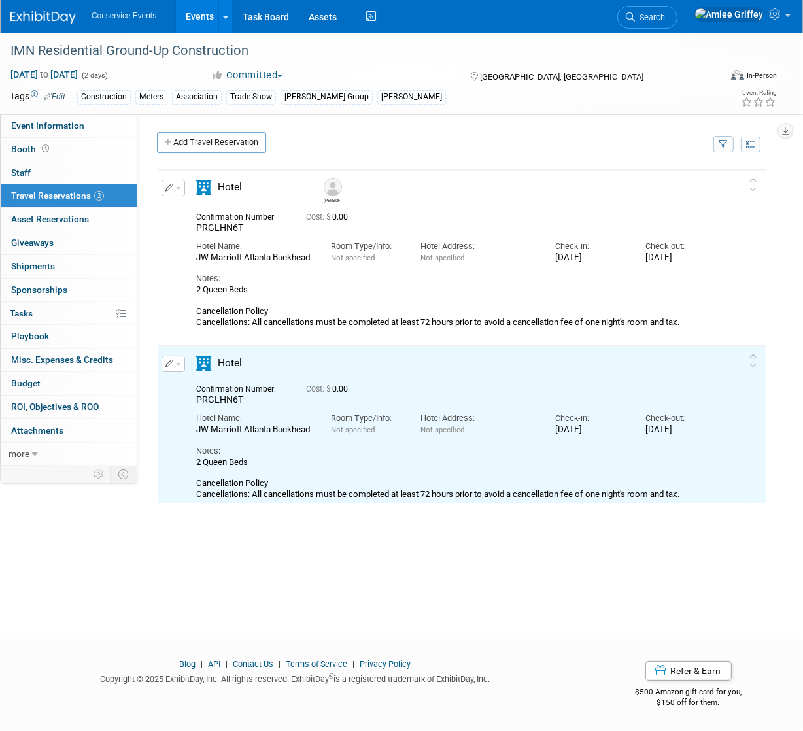
click at [179, 367] on button "button" at bounding box center [174, 364] width 24 height 16
click at [233, 383] on button "Edit Reservation" at bounding box center [217, 387] width 111 height 19
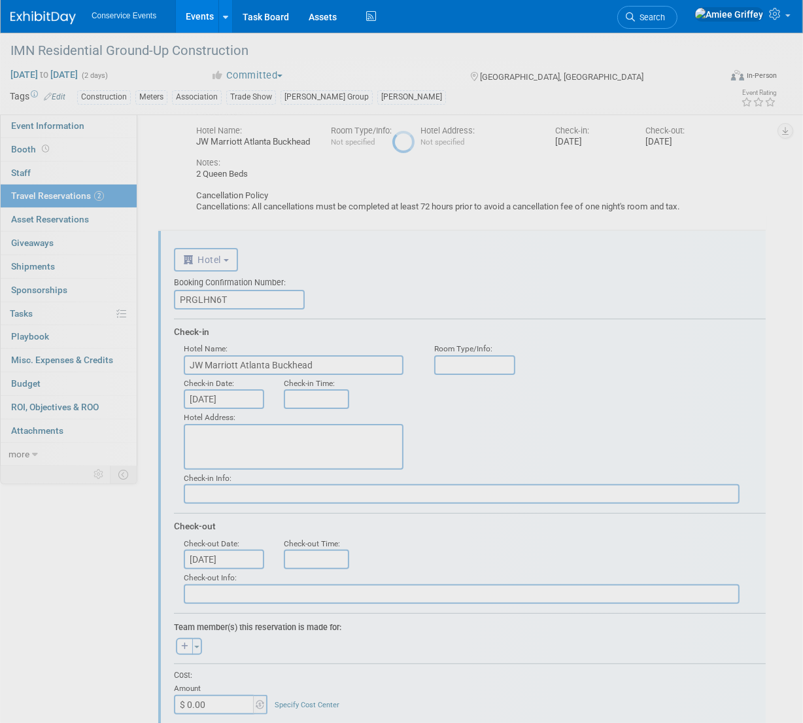
scroll to position [198, 0]
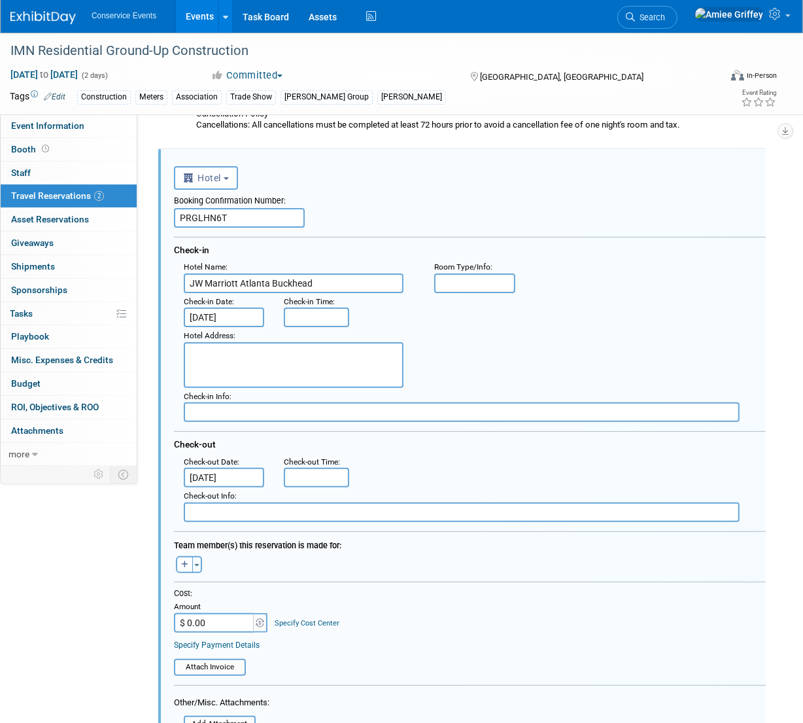
drag, startPoint x: 241, startPoint y: 218, endPoint x: 144, endPoint y: 216, distance: 97.5
click at [144, 216] on div "Event Website: Edit Event Venue Name: JW Marriott Atlanta Buckhead Event Venue …" at bounding box center [457, 92] width 640 height 351
click at [283, 220] on input "PRGLHN6T" at bounding box center [239, 218] width 131 height 20
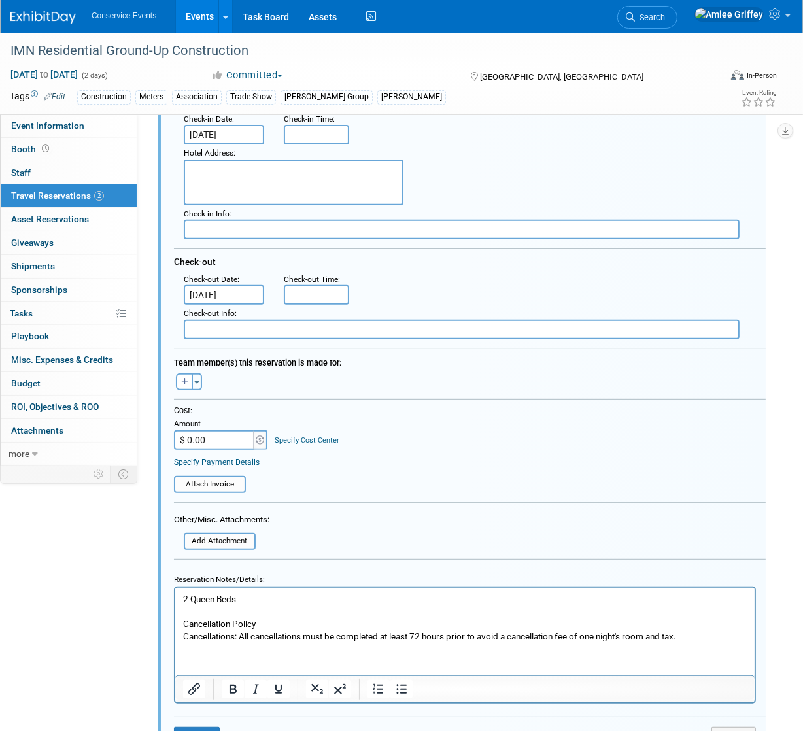
scroll to position [386, 0]
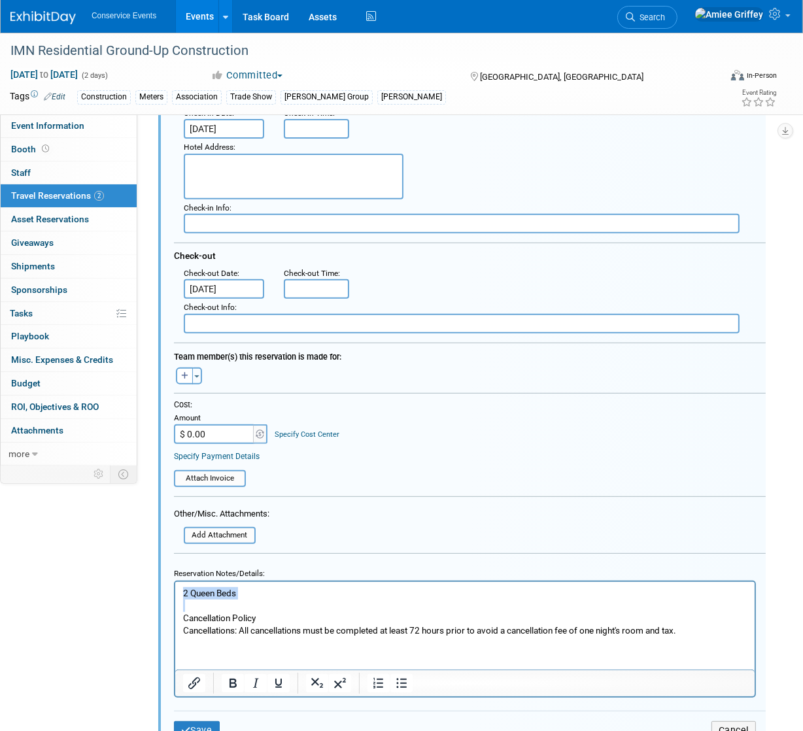
drag, startPoint x: 183, startPoint y: 616, endPoint x: 165, endPoint y: 590, distance: 31.9
click at [175, 590] on html "2 Queen Beds Cancellation Policy Cancellations: All cancellations must be compl…" at bounding box center [465, 609] width 580 height 55
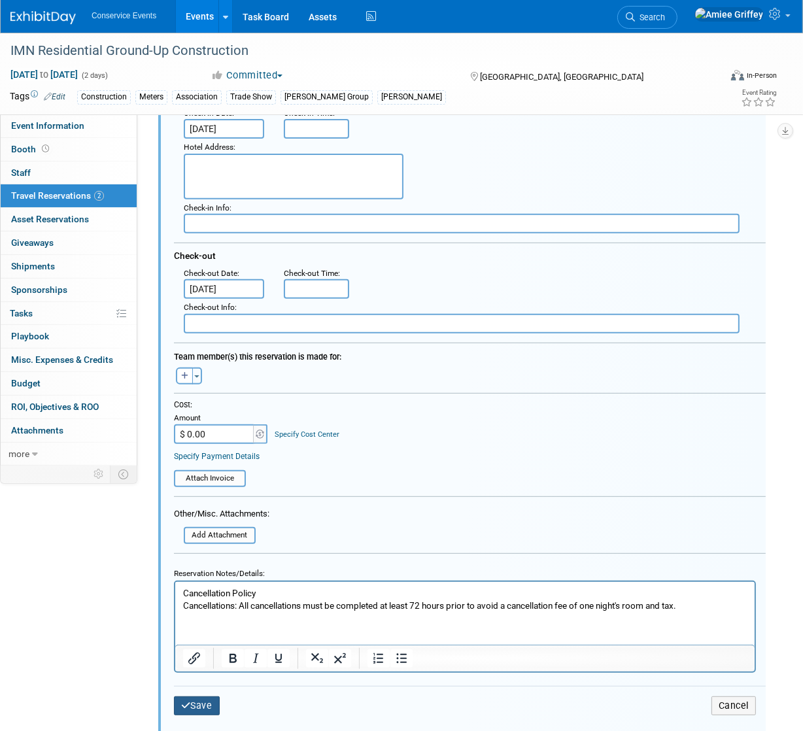
click at [203, 709] on button "Save" at bounding box center [197, 706] width 46 height 19
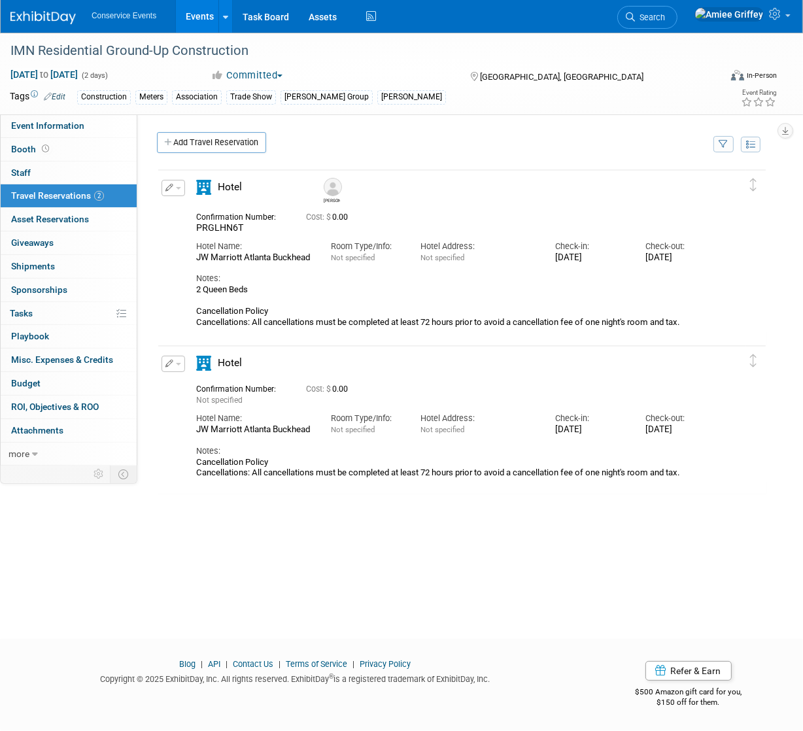
scroll to position [0, 0]
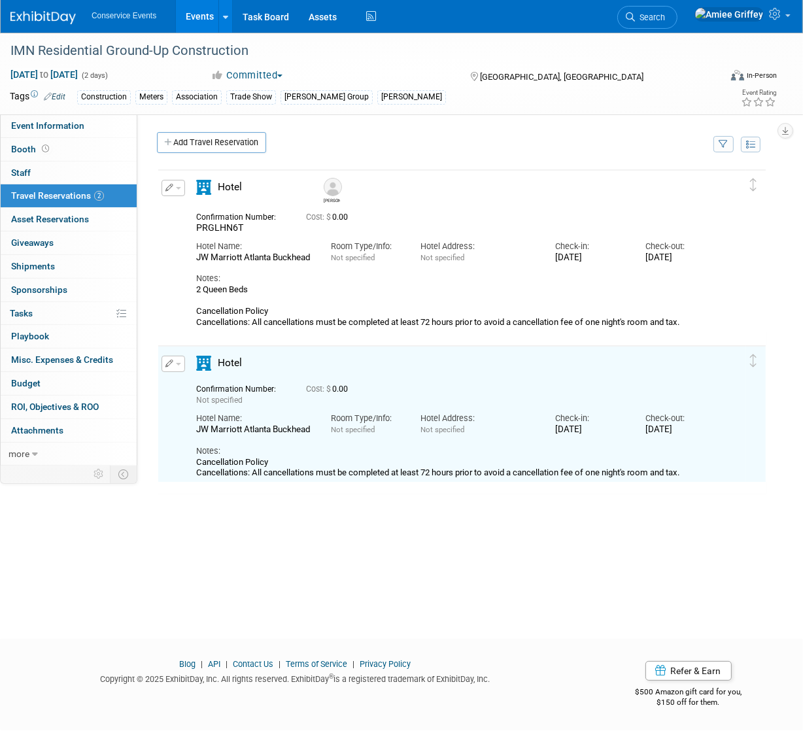
click at [179, 367] on button "button" at bounding box center [174, 364] width 24 height 16
click at [207, 437] on button "Duplicate" at bounding box center [217, 430] width 111 height 19
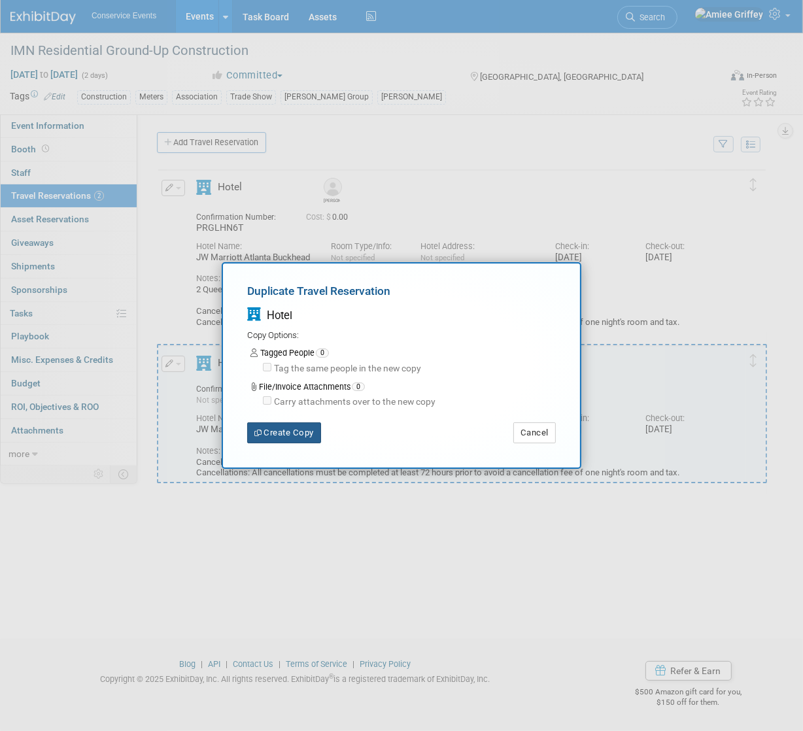
click at [294, 434] on button "Create Copy" at bounding box center [284, 433] width 74 height 21
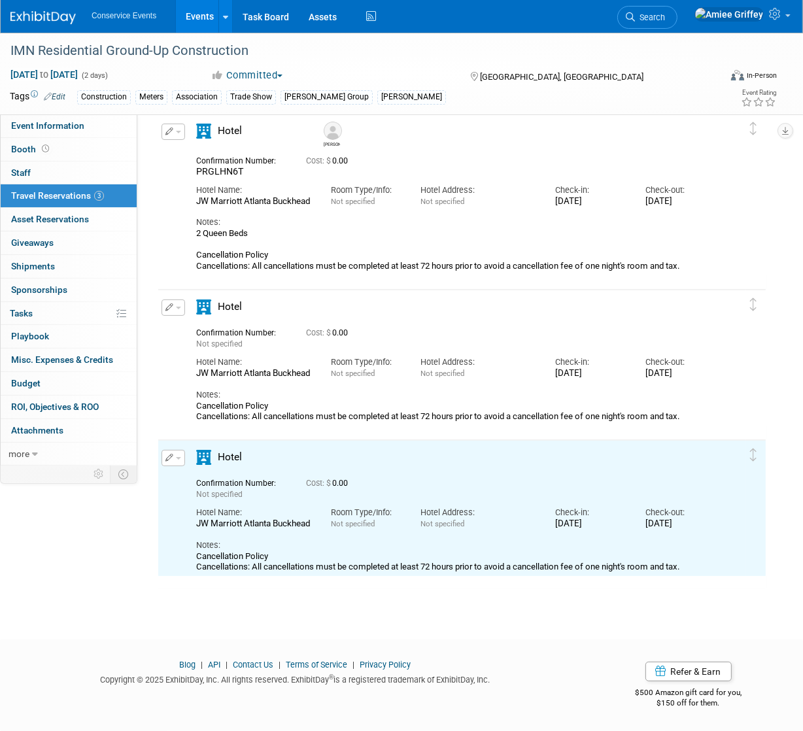
click at [177, 457] on span "button" at bounding box center [178, 458] width 5 height 3
click at [218, 525] on button "Duplicate" at bounding box center [217, 524] width 111 height 19
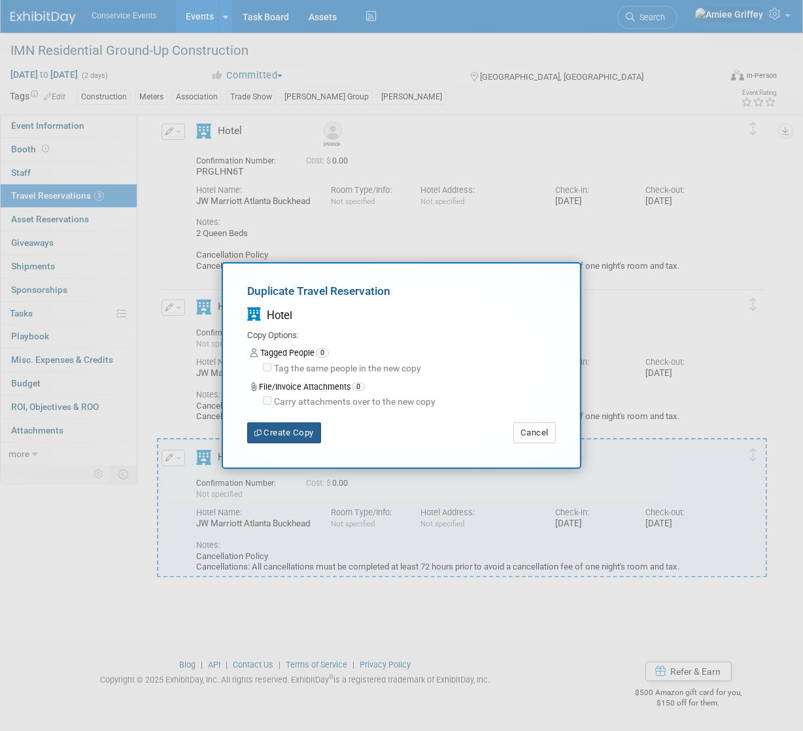
click at [272, 440] on button "Create Copy" at bounding box center [284, 433] width 74 height 21
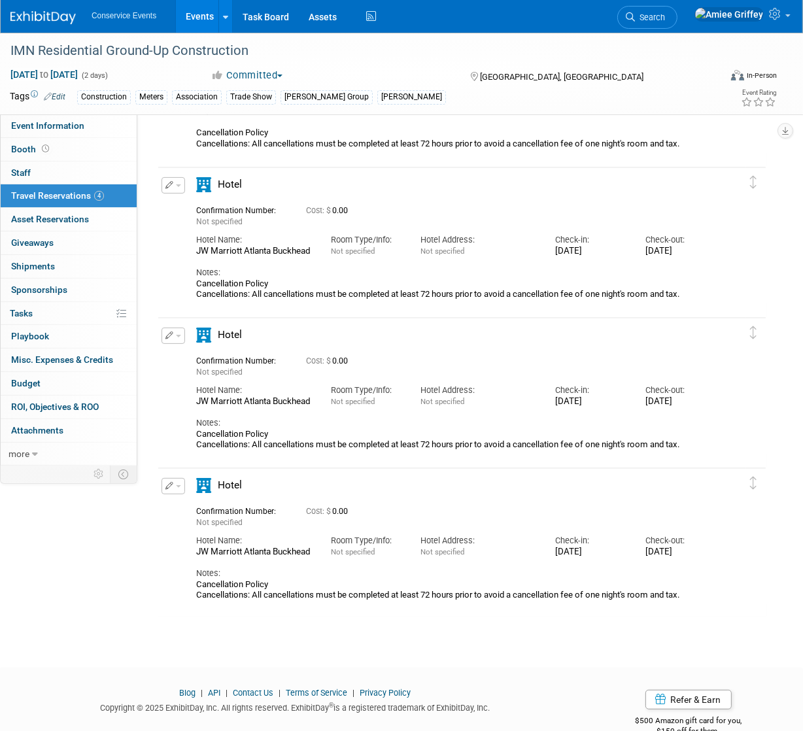
click at [177, 185] on span "button" at bounding box center [178, 186] width 5 height 3
click at [183, 207] on button "Edit Reservation" at bounding box center [217, 208] width 111 height 19
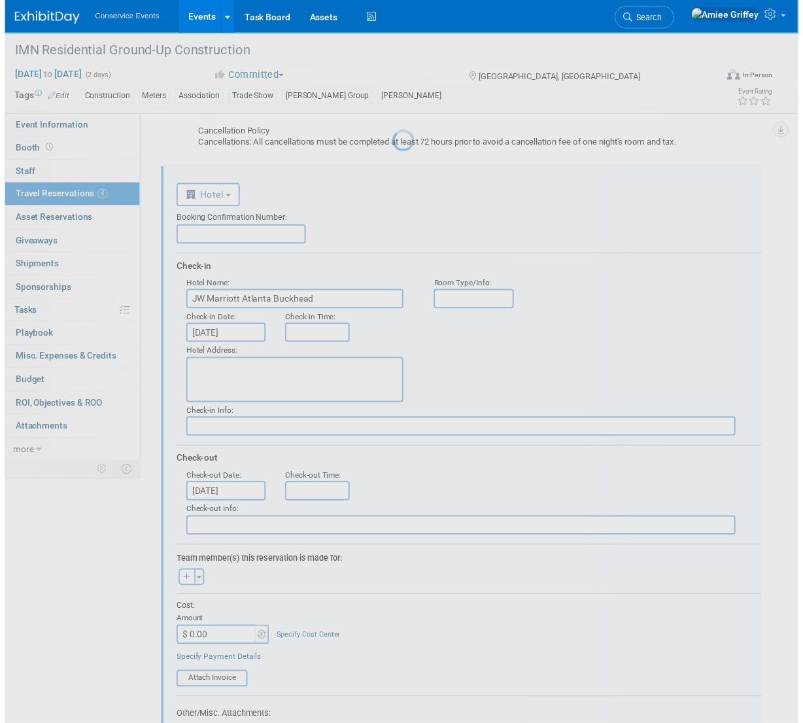
scroll to position [198, 0]
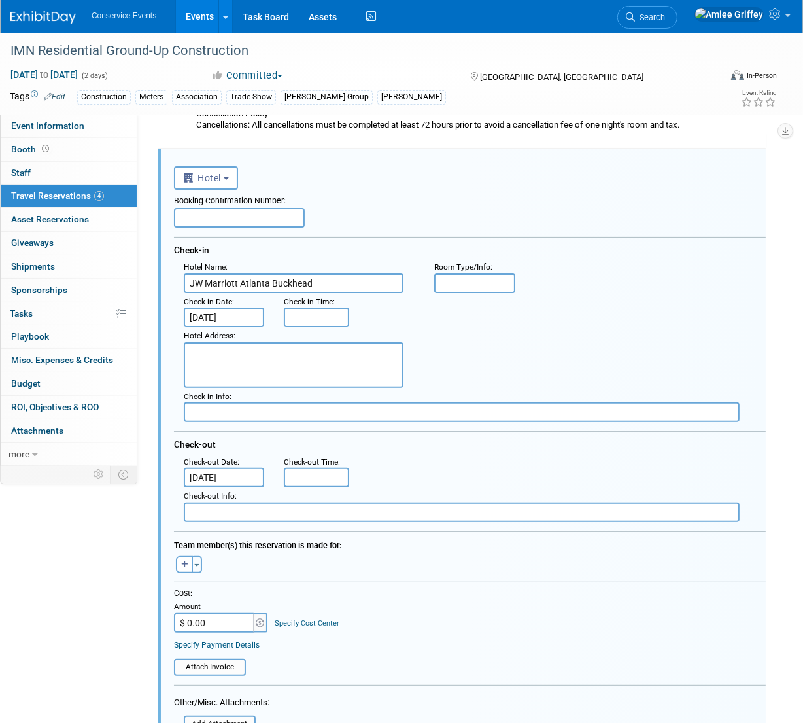
click at [233, 218] on input "text" at bounding box center [239, 218] width 131 height 20
paste input "H5UIE2DW"
type input "H5UIE2DW"
click at [180, 557] on button "button" at bounding box center [184, 564] width 17 height 17
select select
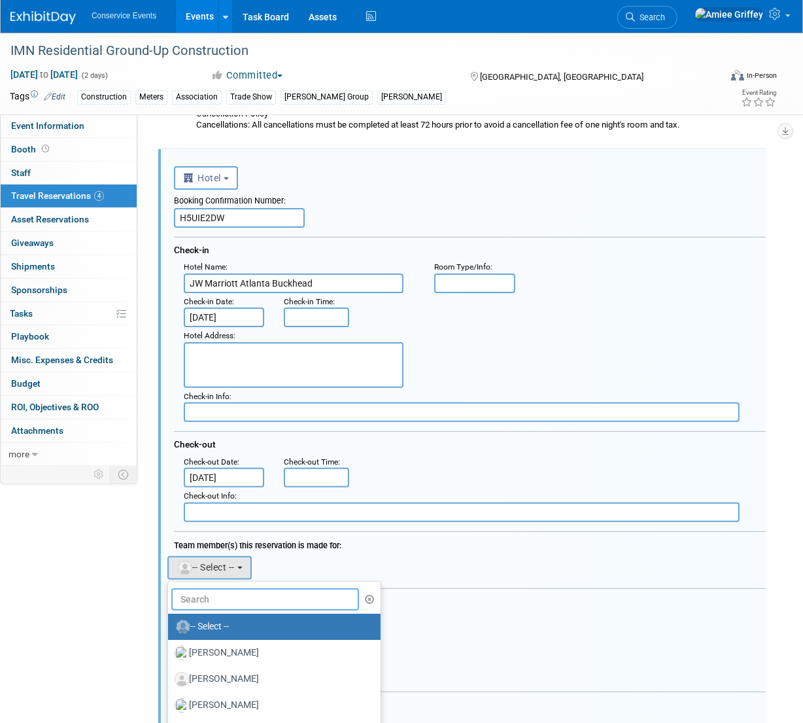
click at [203, 596] on input "text" at bounding box center [265, 599] width 188 height 22
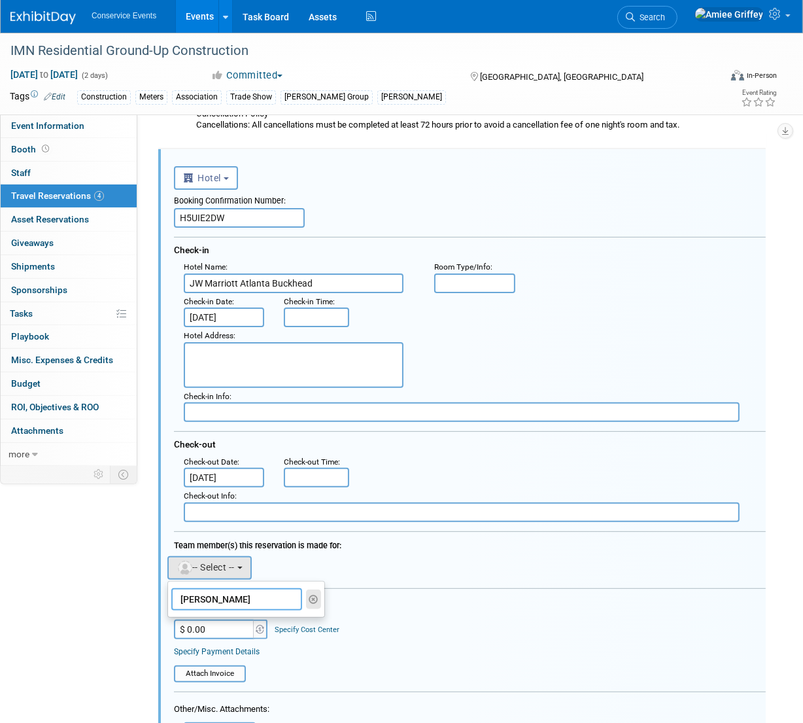
type input "[PERSON_NAME]"
click at [313, 595] on icon "button" at bounding box center [314, 599] width 10 height 9
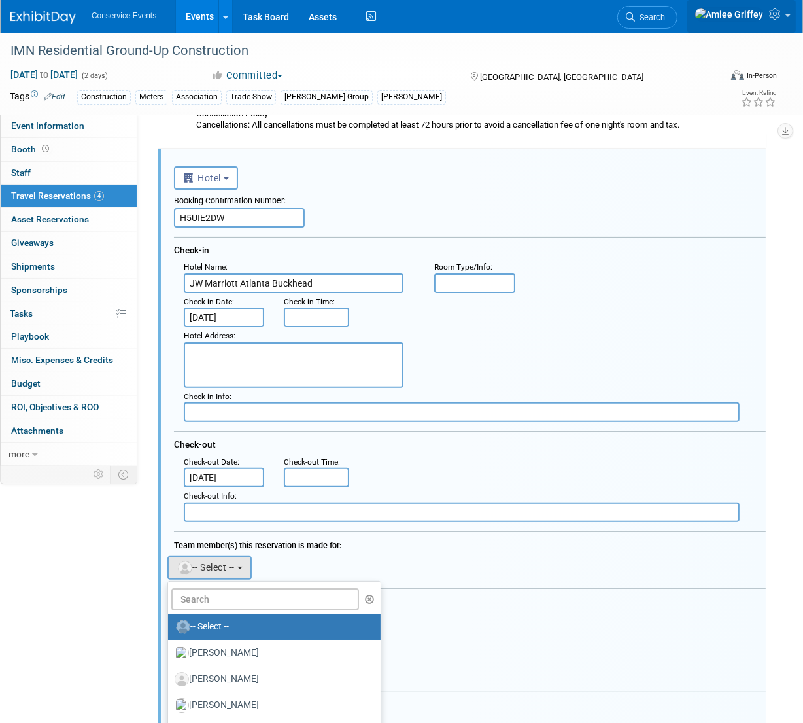
click at [785, 20] on link at bounding box center [742, 16] width 109 height 33
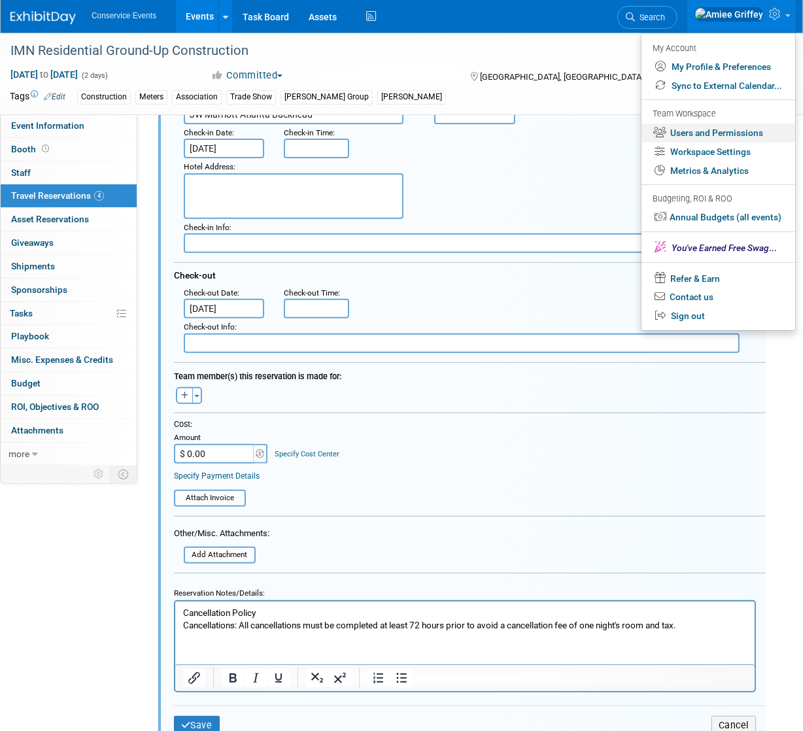
scroll to position [388, 0]
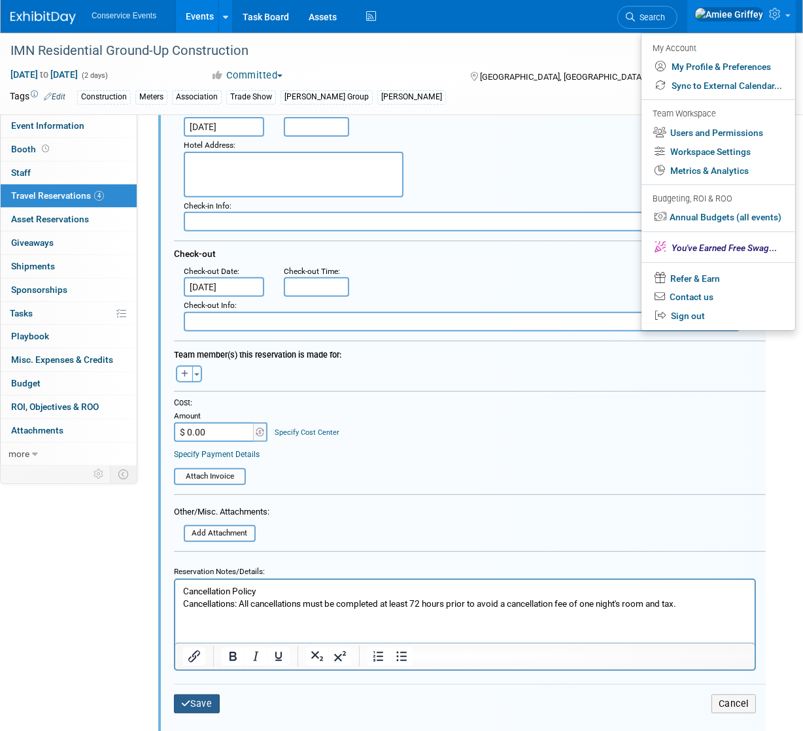
click at [198, 706] on button "Save" at bounding box center [197, 704] width 46 height 19
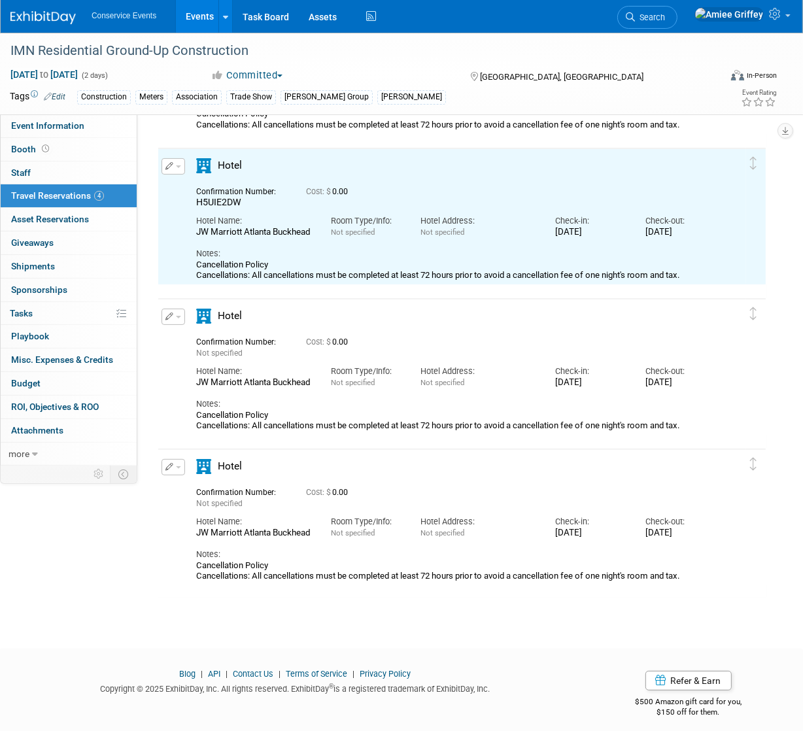
scroll to position [0, 0]
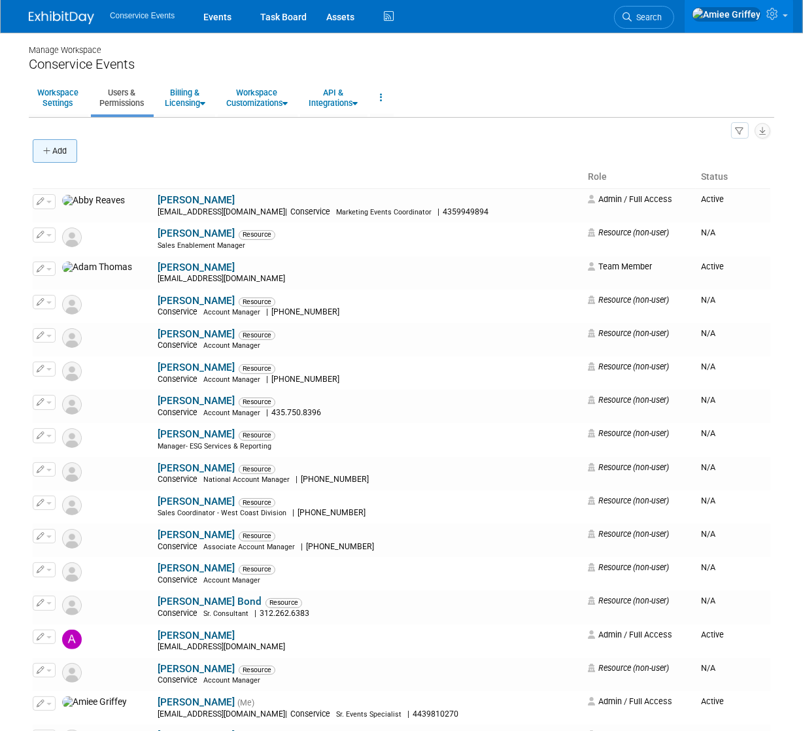
click at [67, 147] on button "Add" at bounding box center [55, 151] width 44 height 24
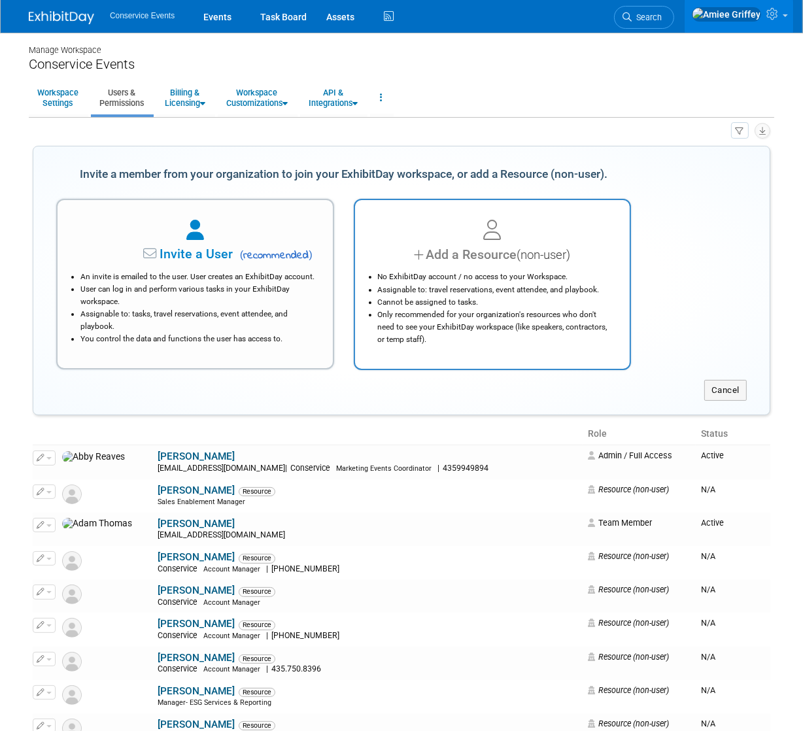
click at [481, 291] on li "Assignable to: travel reservations, event attendee, and playbook." at bounding box center [496, 290] width 236 height 12
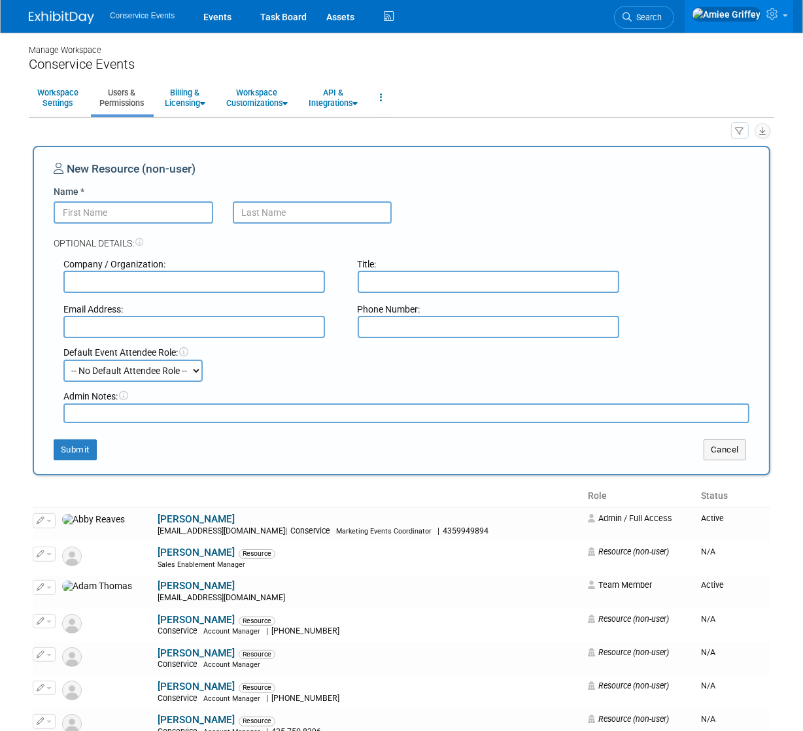
click at [156, 211] on input "Name *" at bounding box center [134, 213] width 160 height 22
type input "[PERSON_NAME]"
type input "Yielding"
click at [118, 281] on input "text" at bounding box center [194, 282] width 262 height 22
type input "Conservice"
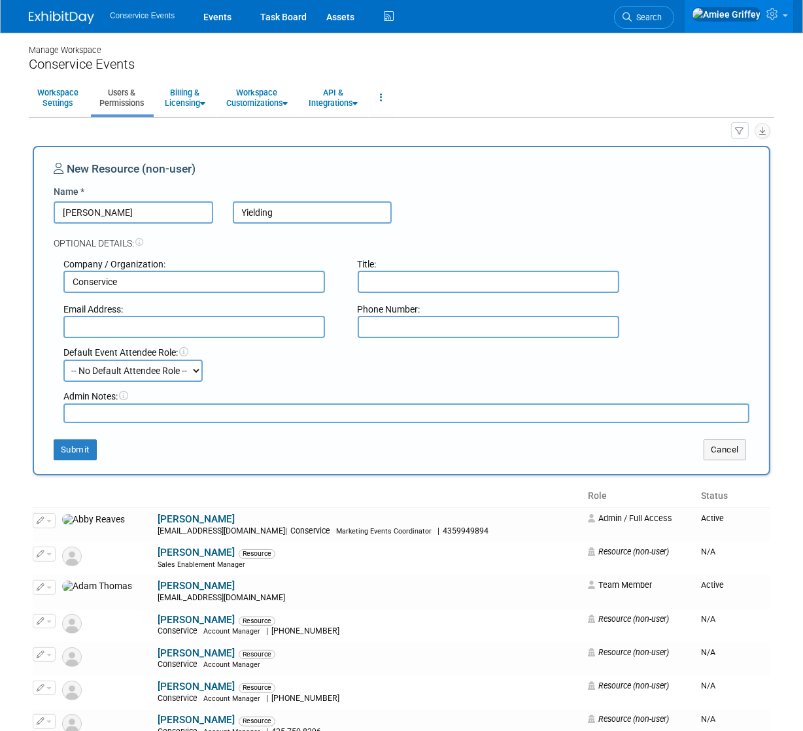
click at [411, 286] on input "text" at bounding box center [489, 282] width 262 height 22
paste input "National Director- Utility Metering"
click at [440, 282] on input "National Director- Utility Metering" at bounding box center [489, 282] width 262 height 22
type input "National Director - Utility Metering"
click at [188, 330] on input "text" at bounding box center [194, 327] width 262 height 22
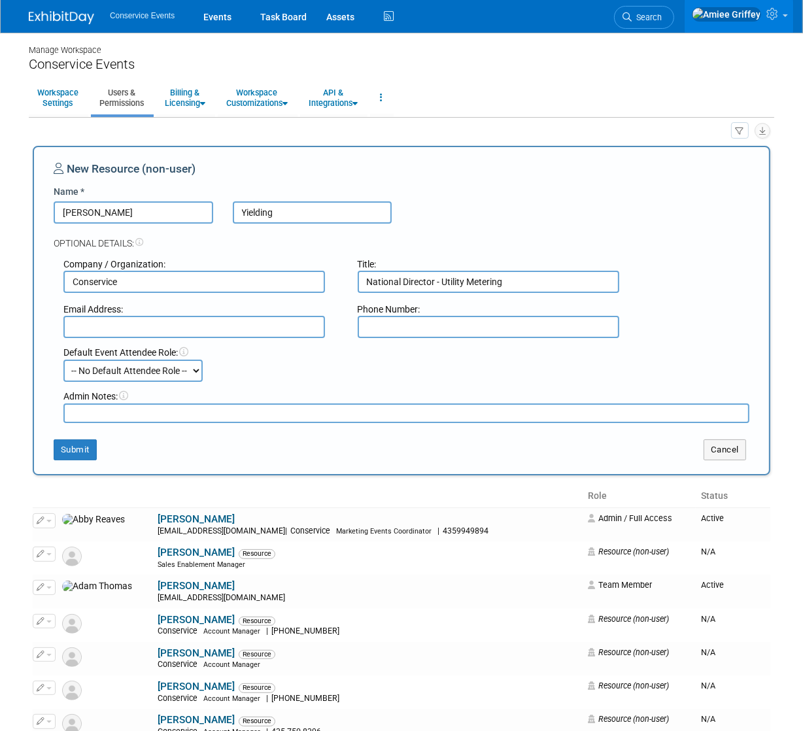
paste input "[EMAIL_ADDRESS][DOMAIN_NAME]"
type input "[EMAIL_ADDRESS][DOMAIN_NAME]"
click at [391, 330] on input "text" at bounding box center [489, 327] width 262 height 22
paste input "585.397.8459"
type input "585.397.8459"
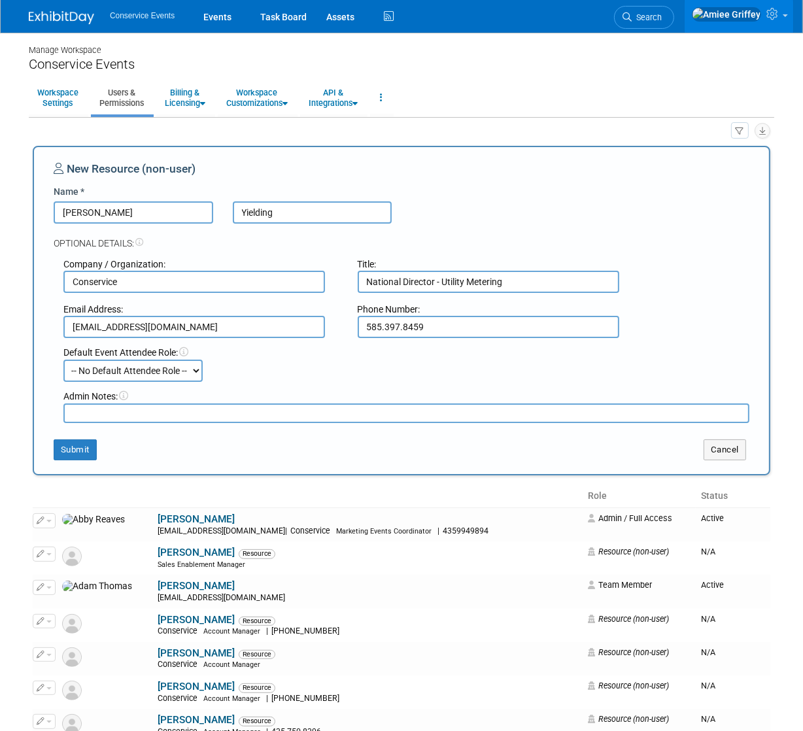
click at [125, 374] on select "-- No Default Attendee Role -- Demonstrator Host Planner Presenter Sales Repres…" at bounding box center [132, 371] width 139 height 22
select select "100"
click at [63, 360] on select "-- No Default Attendee Role -- Demonstrator Host Planner Presenter Sales Repres…" at bounding box center [132, 371] width 139 height 22
click at [84, 449] on button "Submit" at bounding box center [75, 450] width 43 height 21
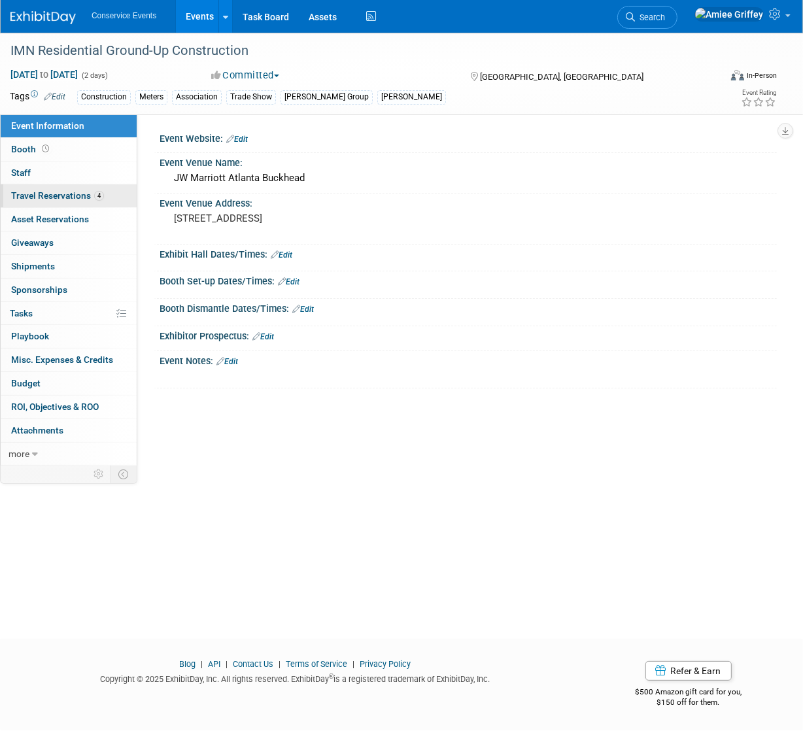
click at [55, 197] on span "Travel Reservations 4" at bounding box center [57, 195] width 93 height 10
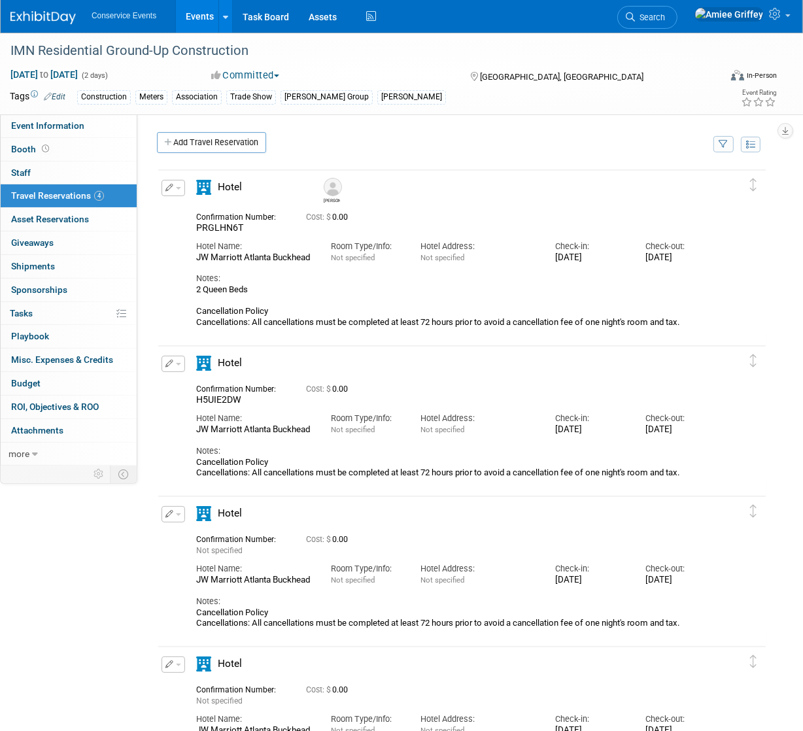
click at [178, 361] on button "button" at bounding box center [174, 364] width 24 height 16
click at [205, 383] on button "Edit Reservation" at bounding box center [217, 387] width 111 height 19
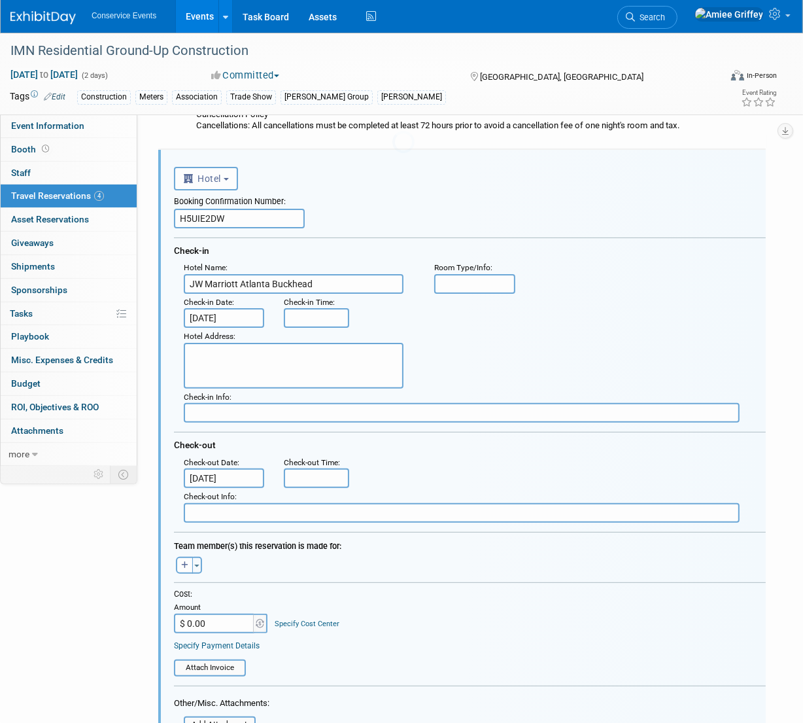
scroll to position [198, 0]
click at [182, 564] on icon "button" at bounding box center [184, 565] width 7 height 8
select select
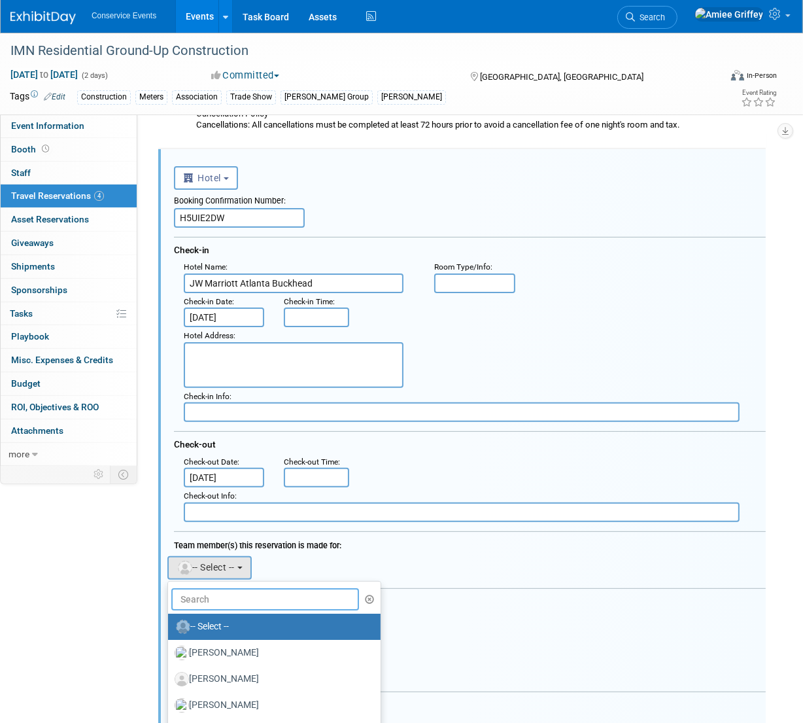
drag, startPoint x: 215, startPoint y: 599, endPoint x: 209, endPoint y: 603, distance: 7.6
click at [215, 599] on input "text" at bounding box center [265, 599] width 188 height 22
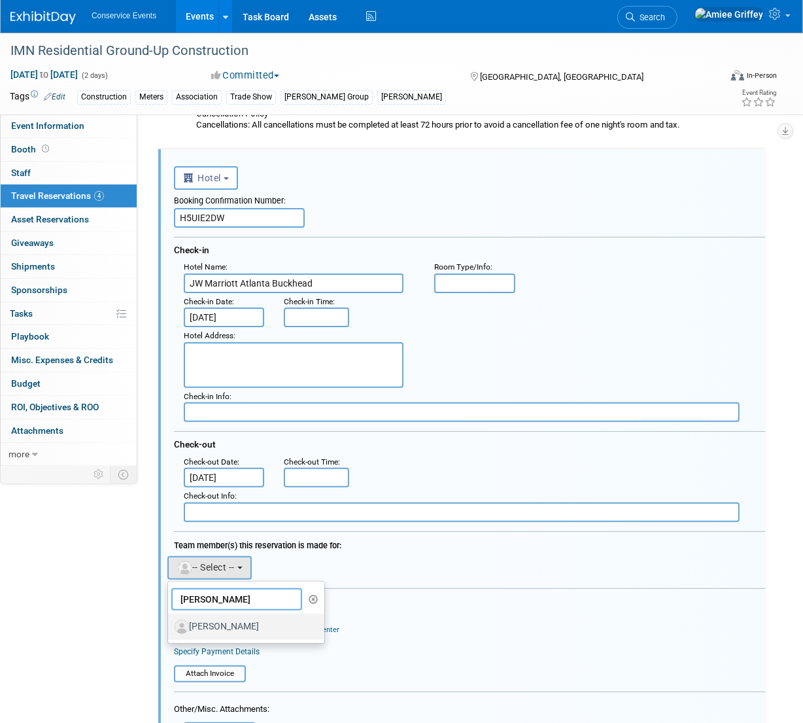
type input "[PERSON_NAME]"
click at [258, 627] on label "[PERSON_NAME]" at bounding box center [243, 626] width 137 height 21
click at [170, 627] on input "[PERSON_NAME]" at bounding box center [166, 625] width 9 height 9
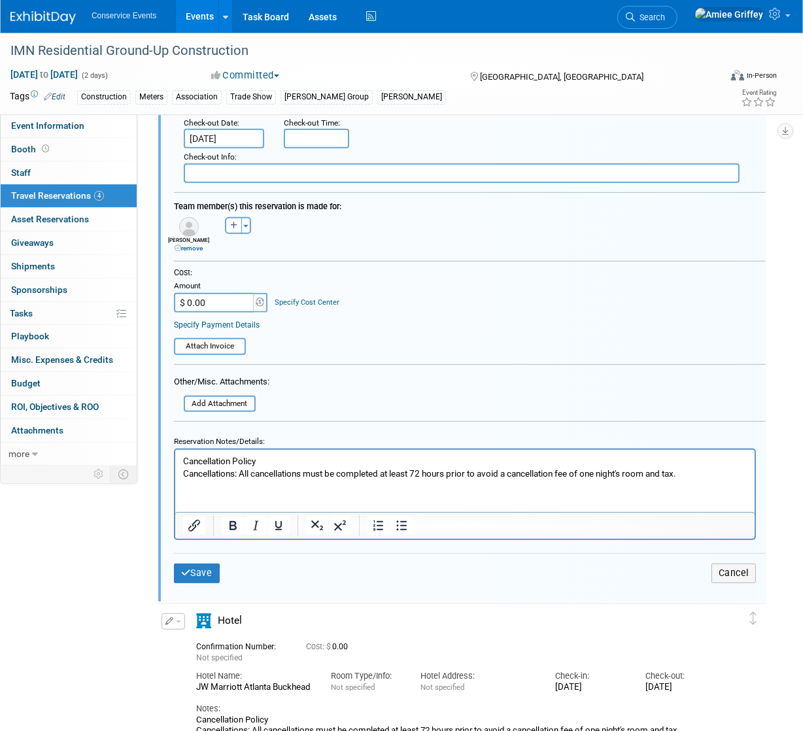
scroll to position [540, 0]
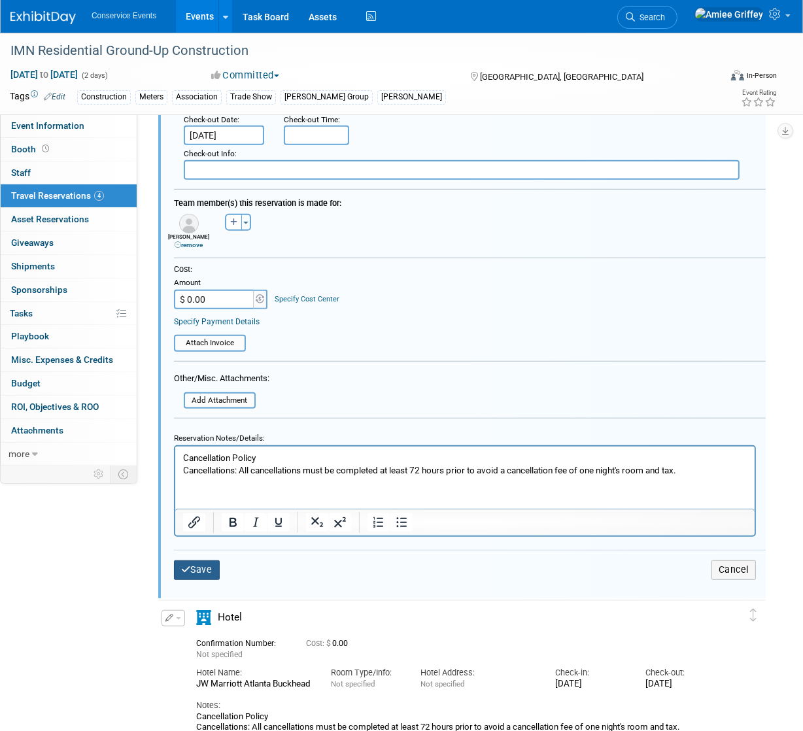
click at [192, 571] on button "Save" at bounding box center [197, 570] width 46 height 19
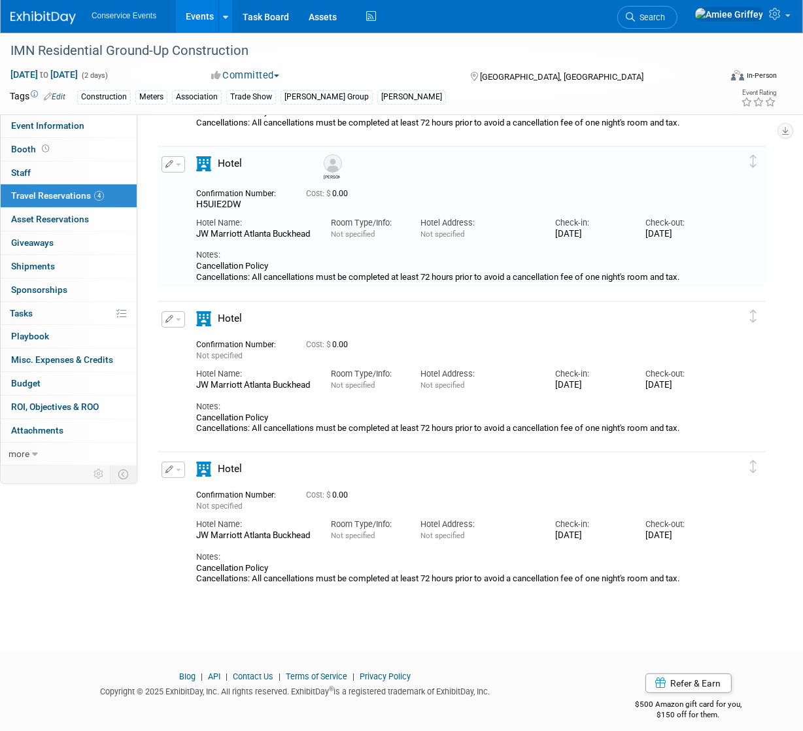
scroll to position [198, 0]
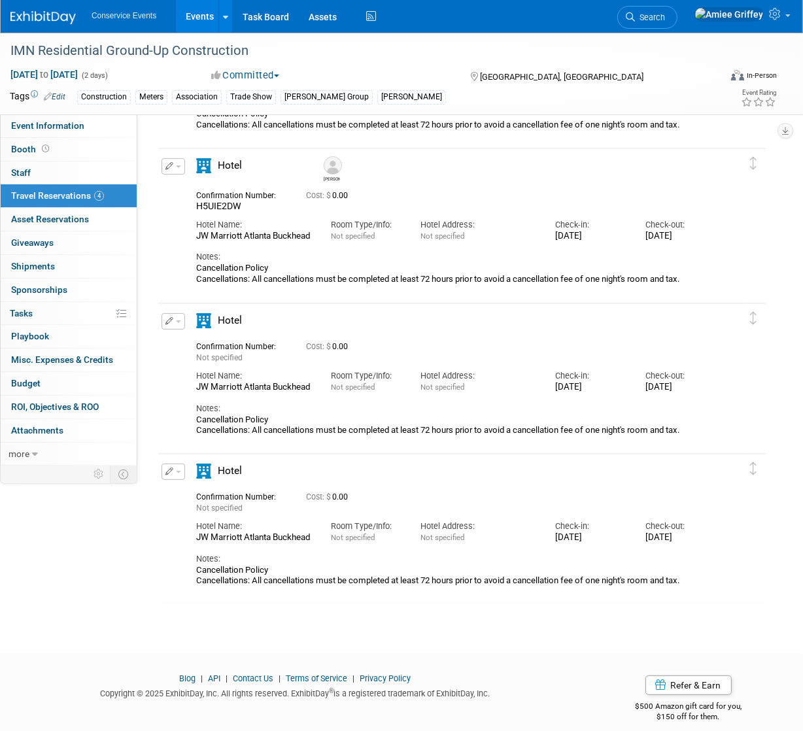
click at [182, 474] on button "button" at bounding box center [174, 472] width 24 height 16
click at [206, 517] on span "Delete Reservation" at bounding box center [225, 516] width 81 height 10
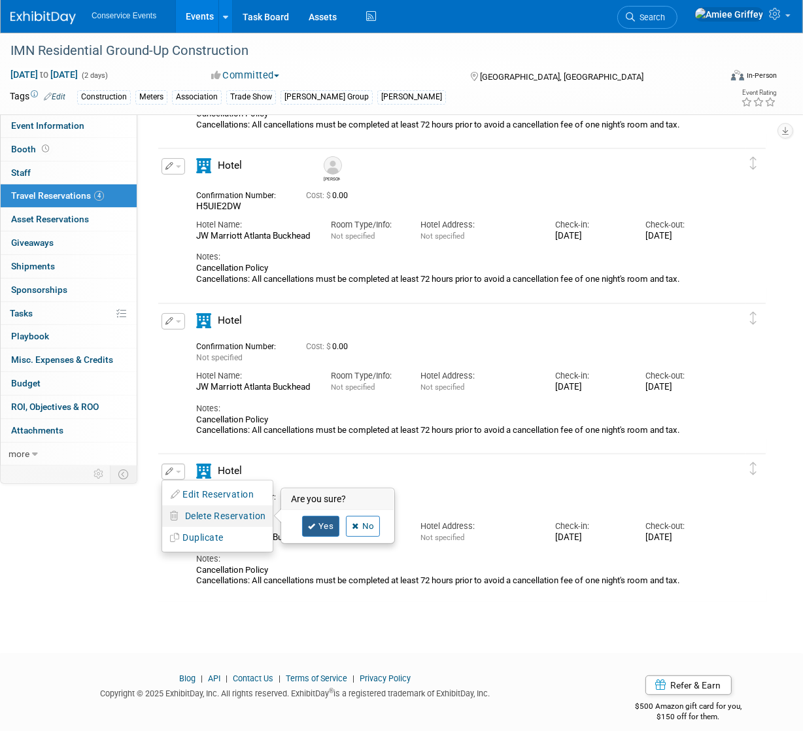
click at [320, 527] on link "Yes" at bounding box center [321, 526] width 38 height 21
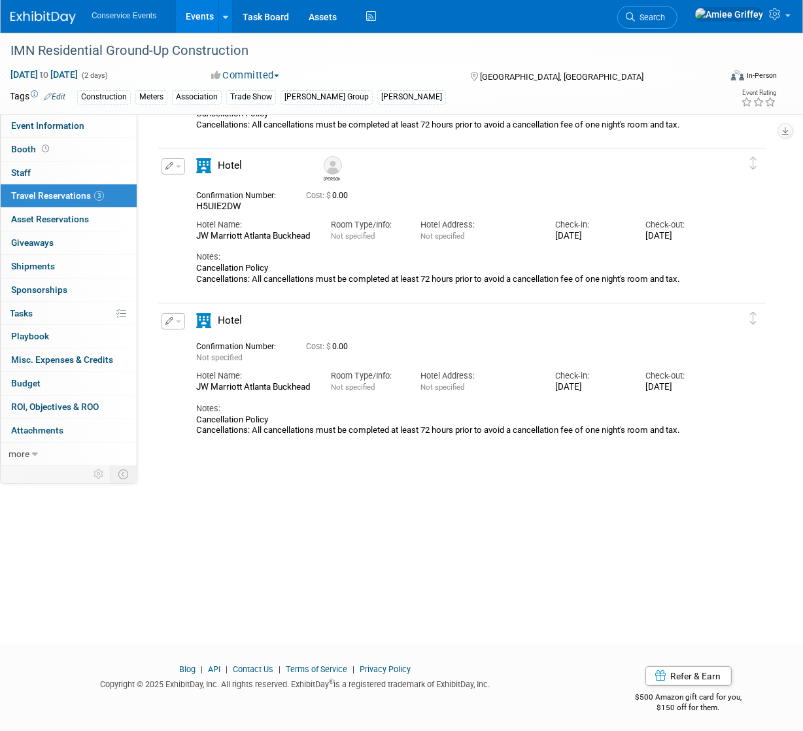
click at [176, 322] on span "button" at bounding box center [178, 322] width 5 height 3
click at [216, 349] on button "Edit Reservation" at bounding box center [217, 344] width 111 height 19
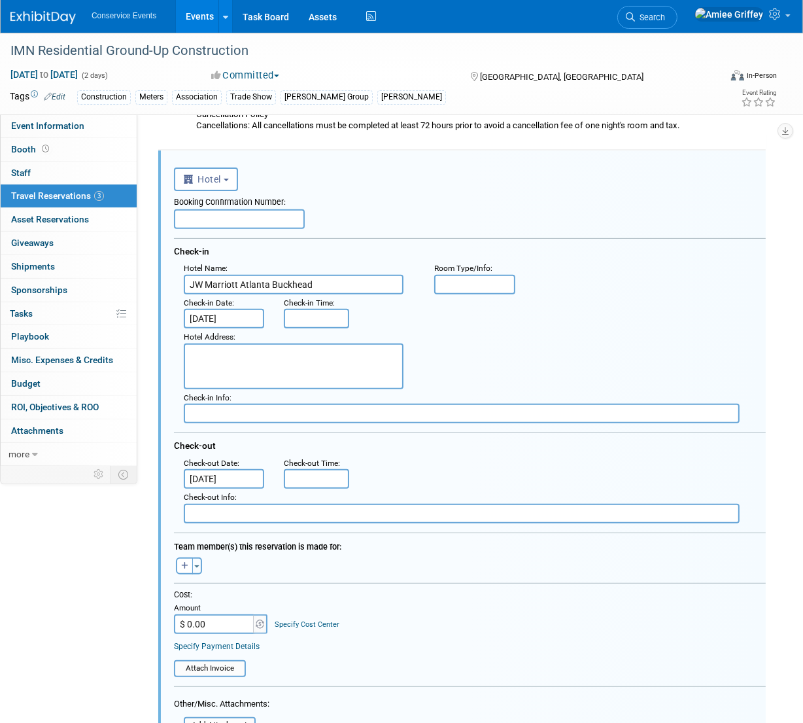
scroll to position [353, 0]
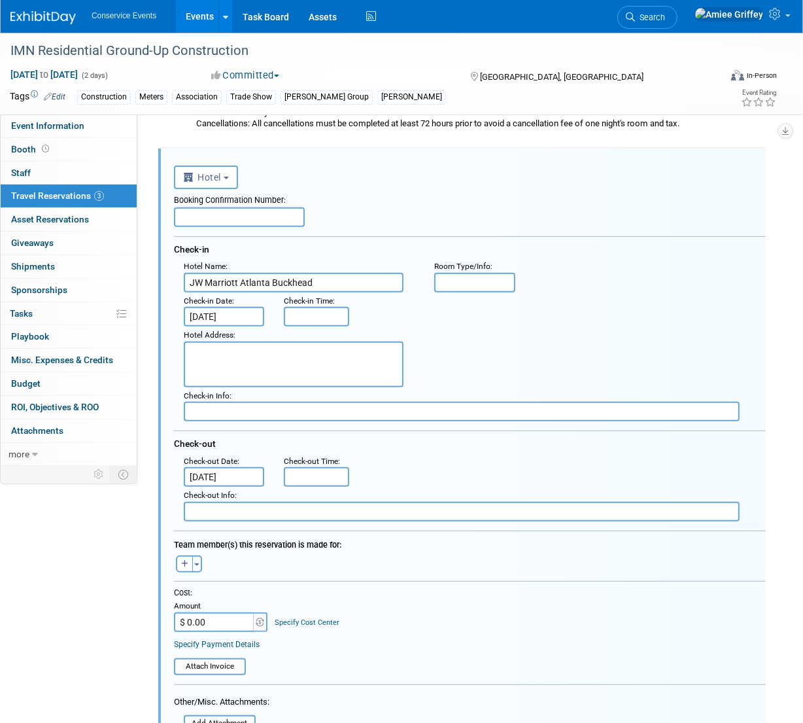
click at [194, 217] on input "text" at bounding box center [239, 217] width 131 height 20
paste input "LYMJNIEC"
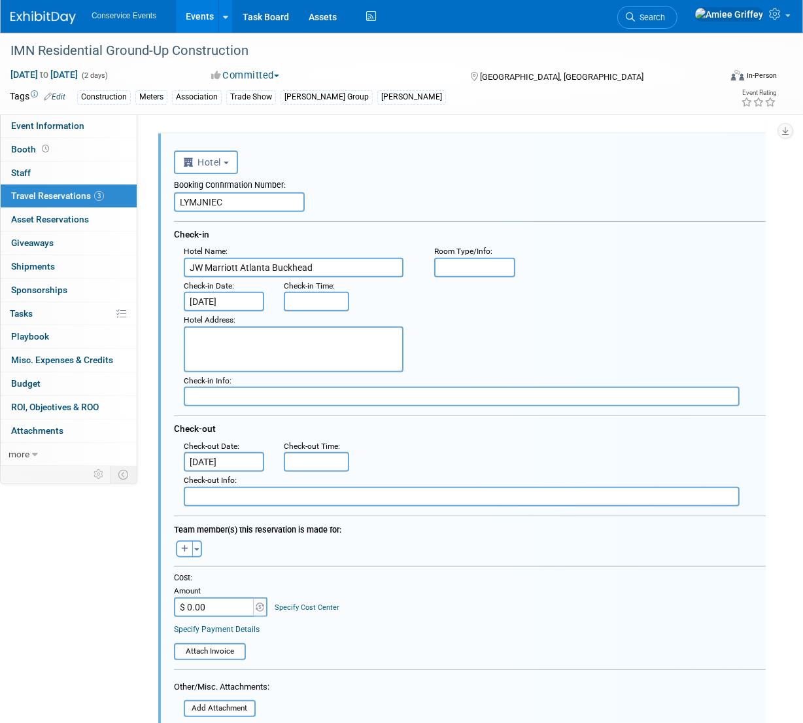
scroll to position [389, 0]
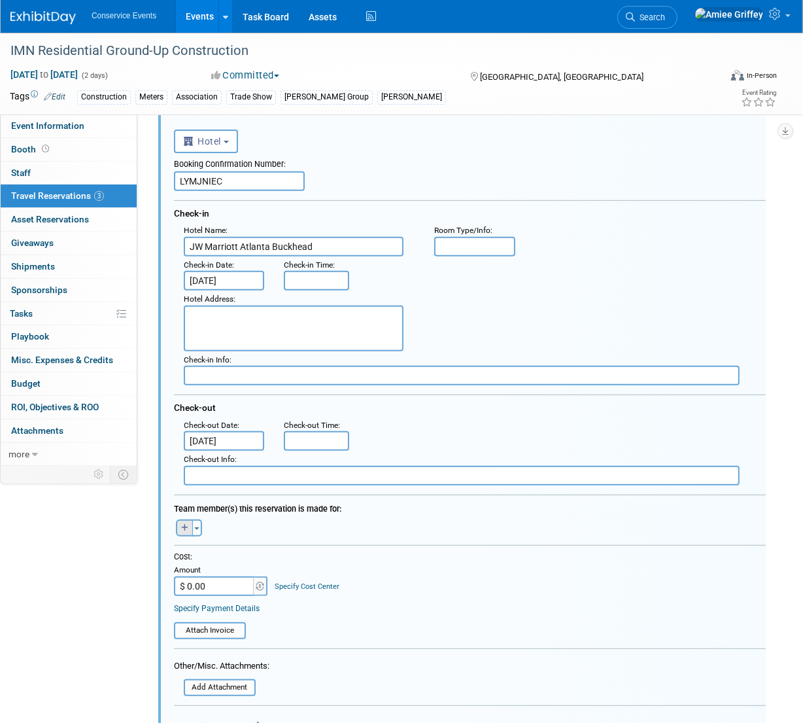
type input "LYMJNIEC"
click at [181, 528] on icon "button" at bounding box center [184, 528] width 7 height 8
select select
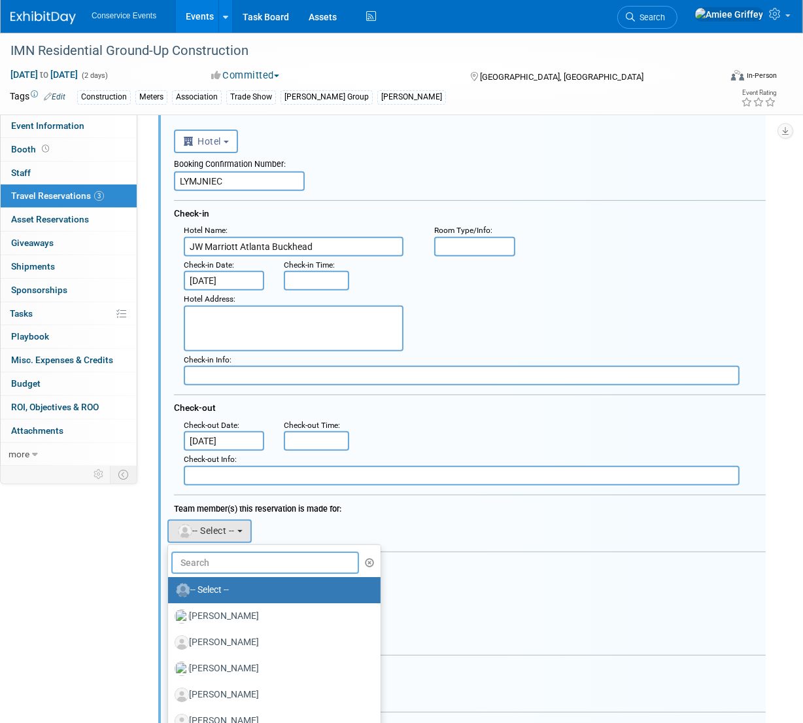
click at [209, 559] on input "text" at bounding box center [265, 563] width 188 height 22
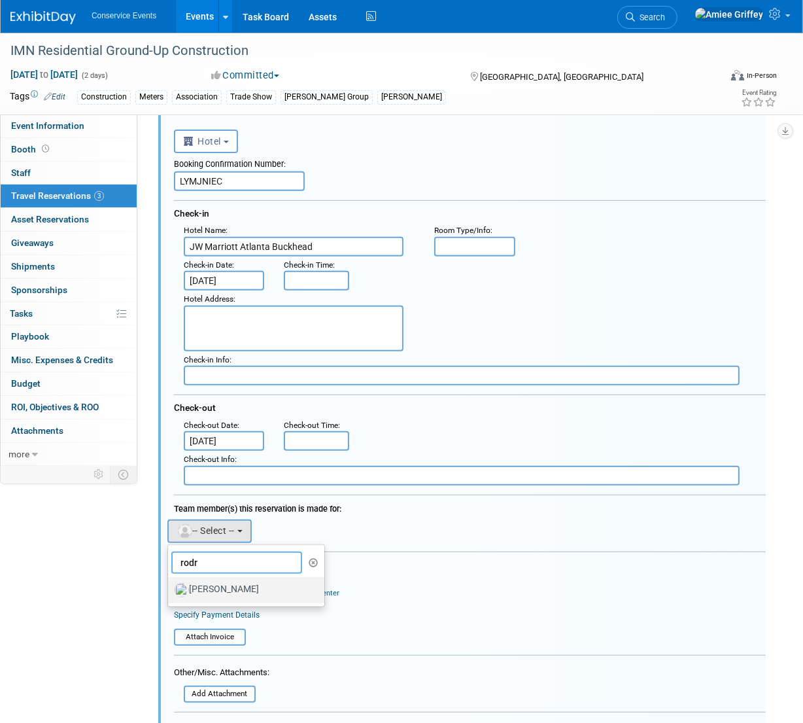
type input "rodr"
click at [215, 583] on label "[PERSON_NAME]" at bounding box center [243, 590] width 137 height 21
click at [170, 584] on input "[PERSON_NAME]" at bounding box center [166, 588] width 9 height 9
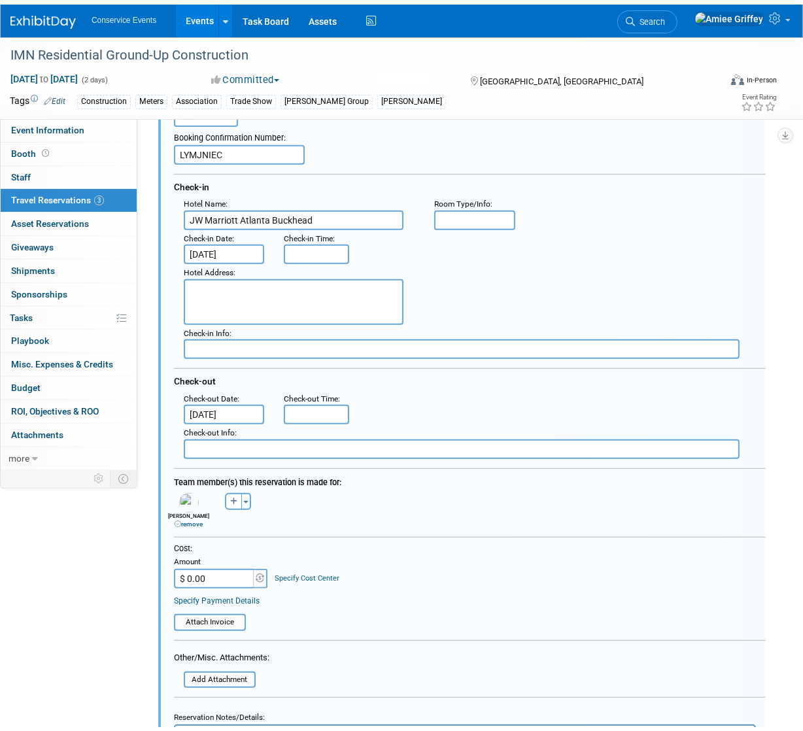
scroll to position [694, 0]
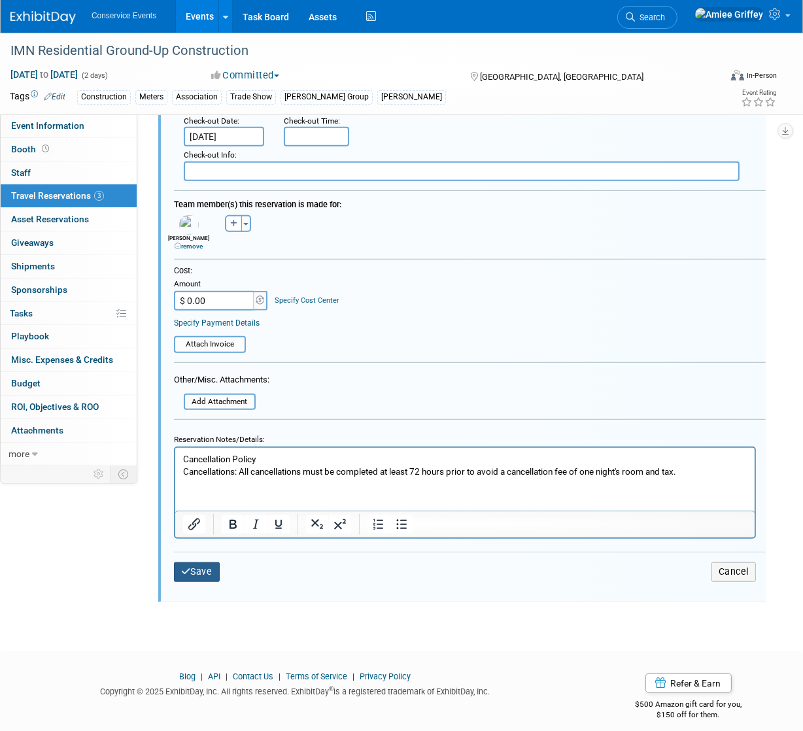
click at [205, 574] on button "Save" at bounding box center [197, 572] width 46 height 19
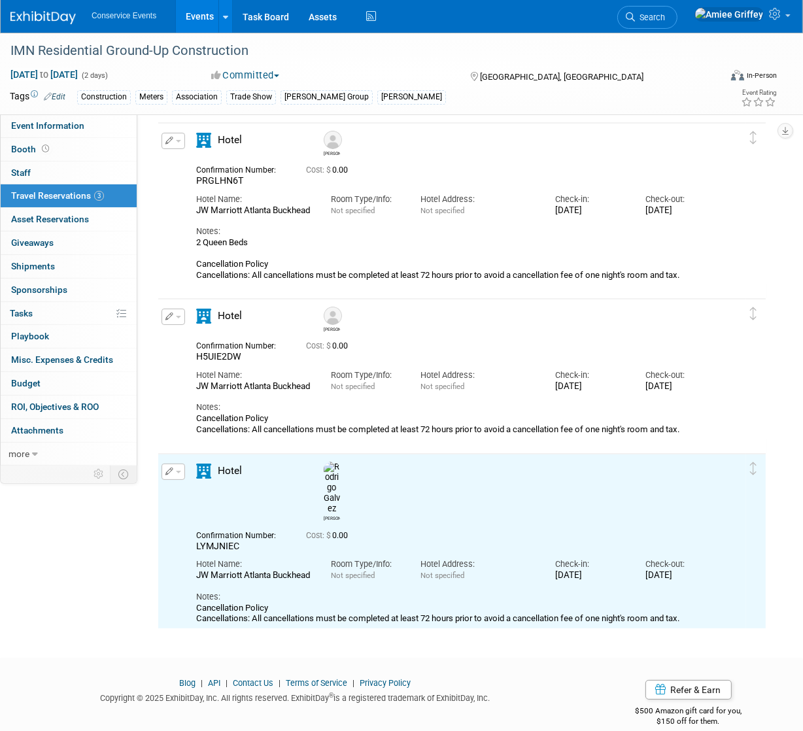
scroll to position [0, 0]
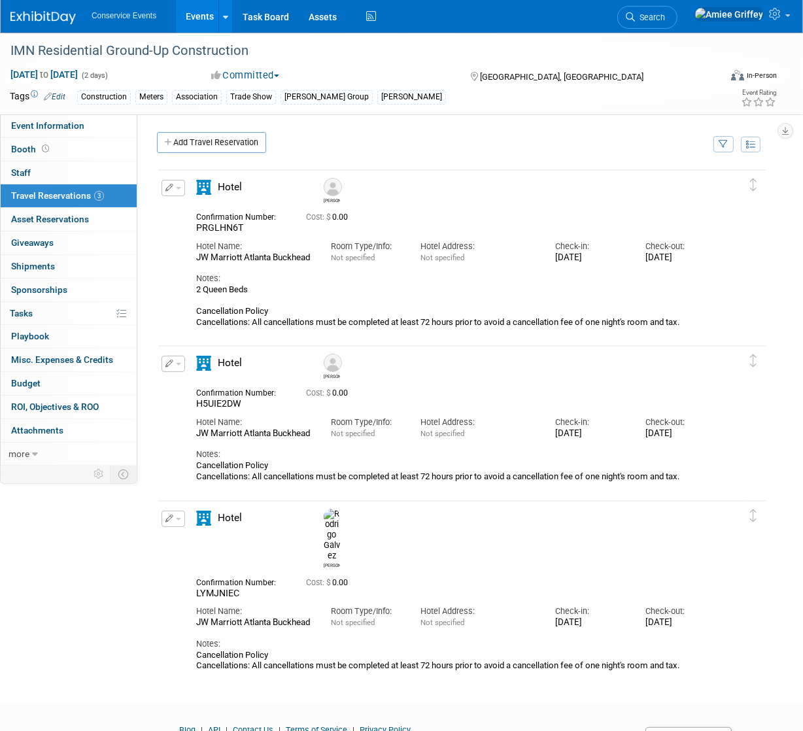
click at [176, 520] on span "button" at bounding box center [178, 519] width 5 height 3
click at [225, 588] on button "Duplicate" at bounding box center [217, 585] width 111 height 19
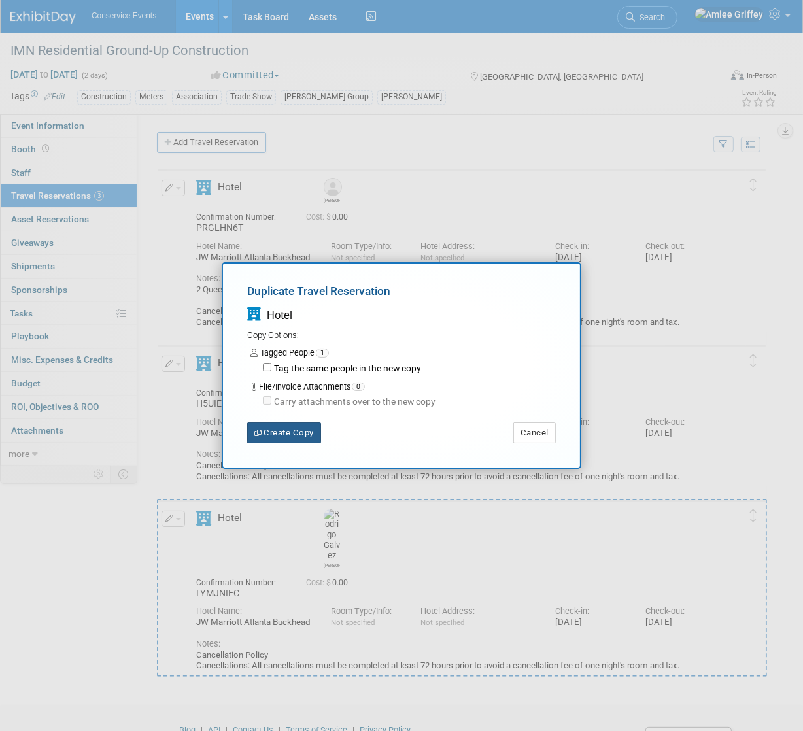
click at [301, 437] on button "Create Copy" at bounding box center [284, 433] width 74 height 21
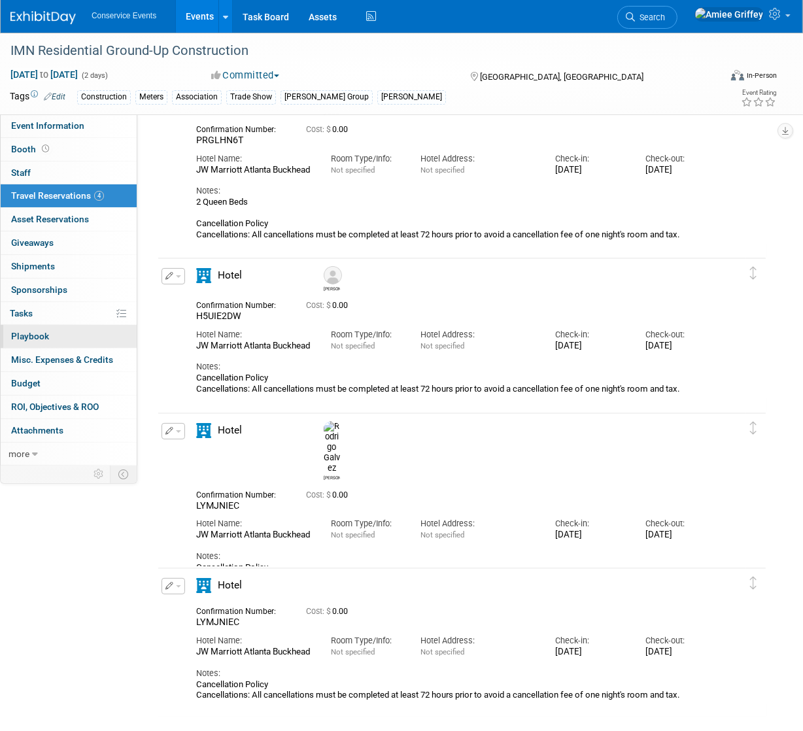
scroll to position [216, 0]
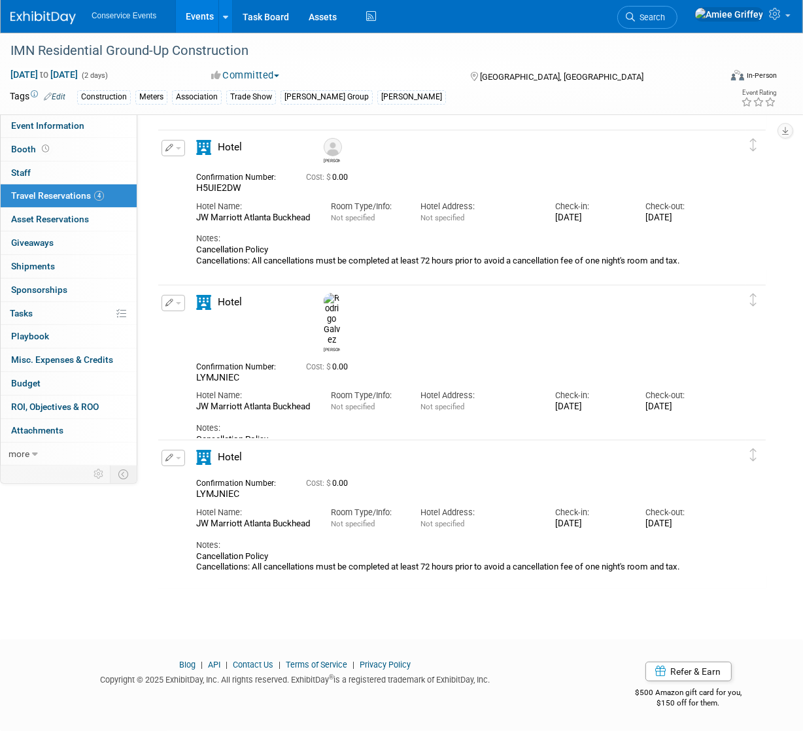
click at [179, 459] on button "button" at bounding box center [174, 458] width 24 height 16
click at [207, 478] on button "Edit Reservation" at bounding box center [217, 481] width 111 height 19
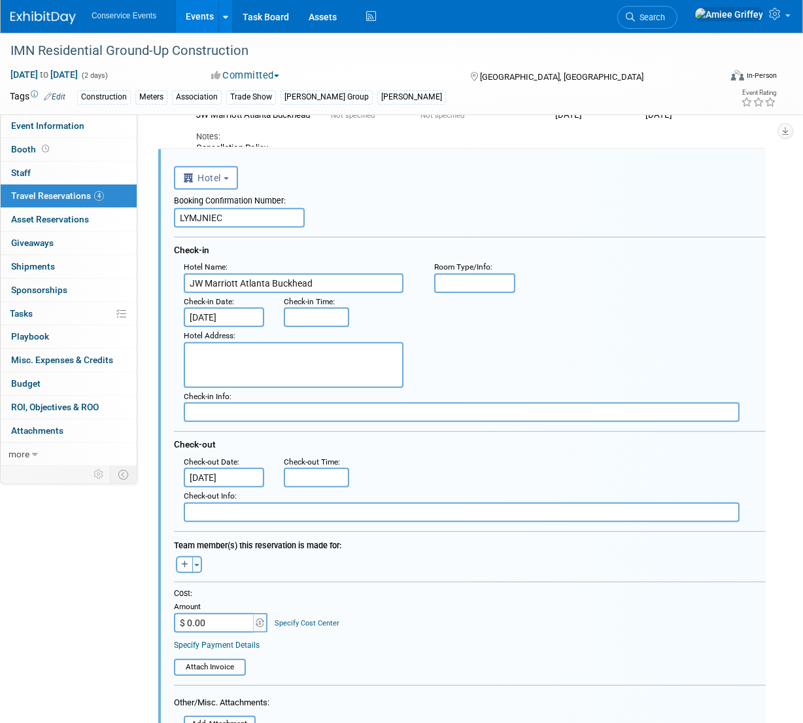
scroll to position [0, 0]
click at [235, 219] on input "LYMJNIEC" at bounding box center [239, 218] width 131 height 20
click at [234, 219] on input "LYMJNIEC" at bounding box center [239, 218] width 131 height 20
paste input "I47DE8JV"
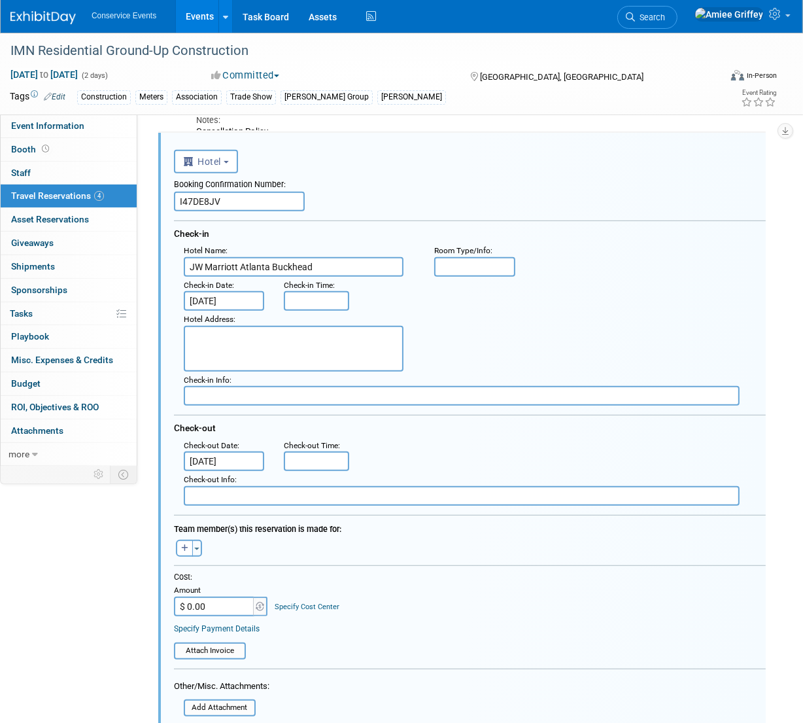
scroll to position [528, 0]
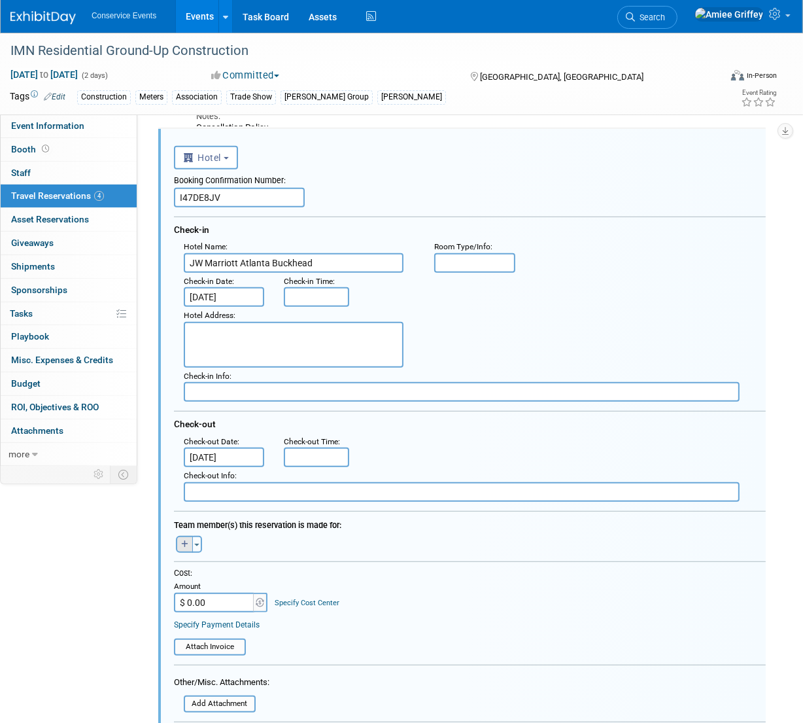
type input "I47DE8JV"
click at [182, 545] on icon "button" at bounding box center [184, 544] width 7 height 8
select select
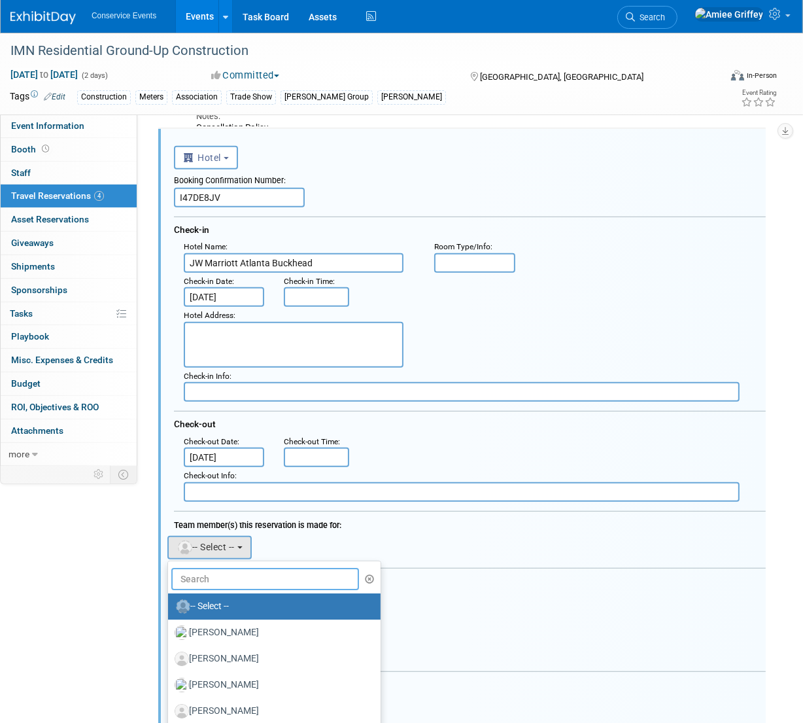
click at [227, 577] on input "text" at bounding box center [265, 579] width 188 height 22
click at [220, 583] on input "text" at bounding box center [265, 579] width 188 height 22
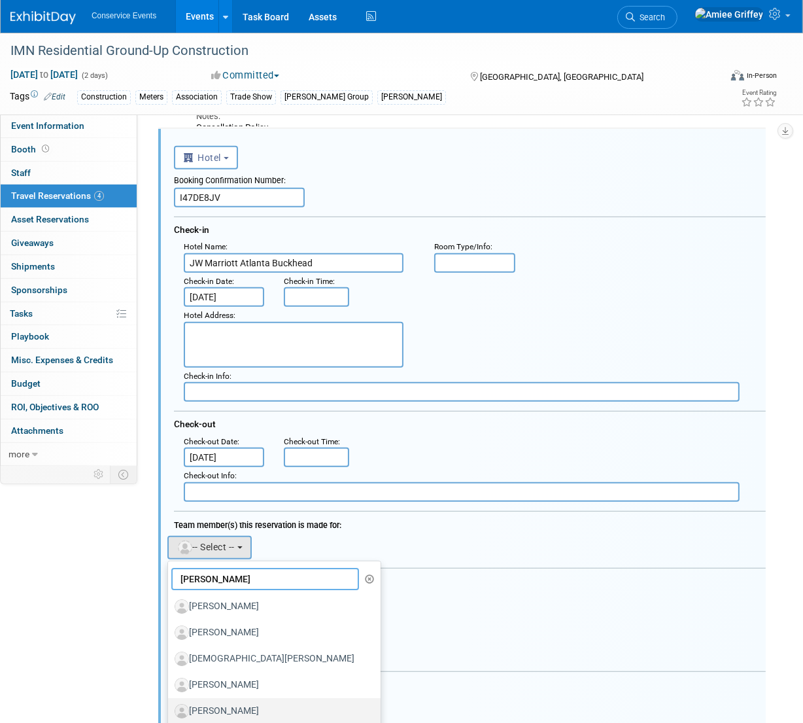
type input "[PERSON_NAME]"
click at [239, 711] on label "[PERSON_NAME]" at bounding box center [271, 711] width 193 height 21
click at [170, 711] on input "[PERSON_NAME]" at bounding box center [166, 709] width 9 height 9
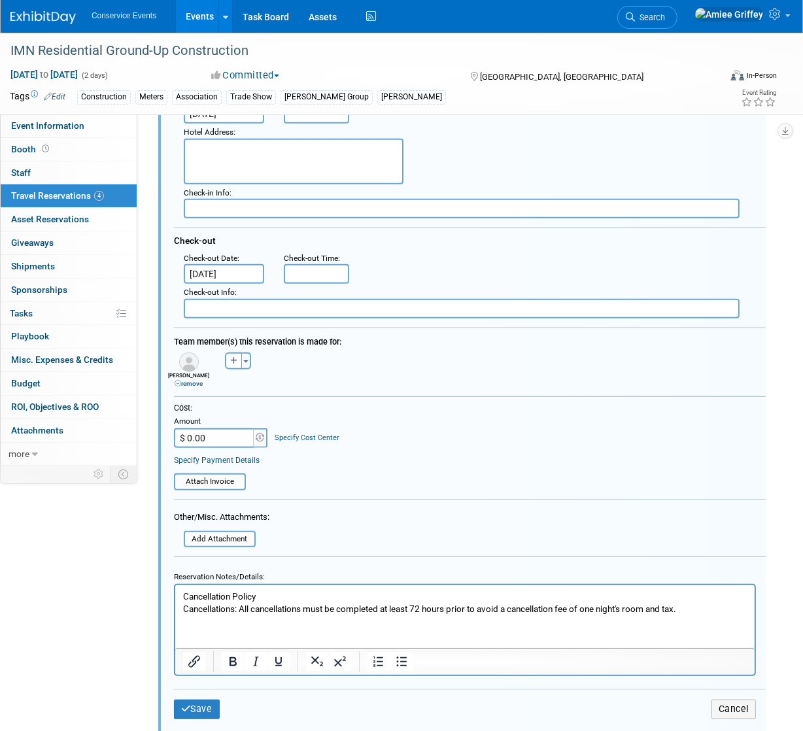
scroll to position [712, 0]
click at [230, 615] on html "Cancellation Policy Cancellations: All cancellations must be completed at least…" at bounding box center [465, 600] width 580 height 30
click at [696, 609] on p "Cancellation Policy Cancellations: All cancellations must be completed at least…" at bounding box center [465, 602] width 565 height 25
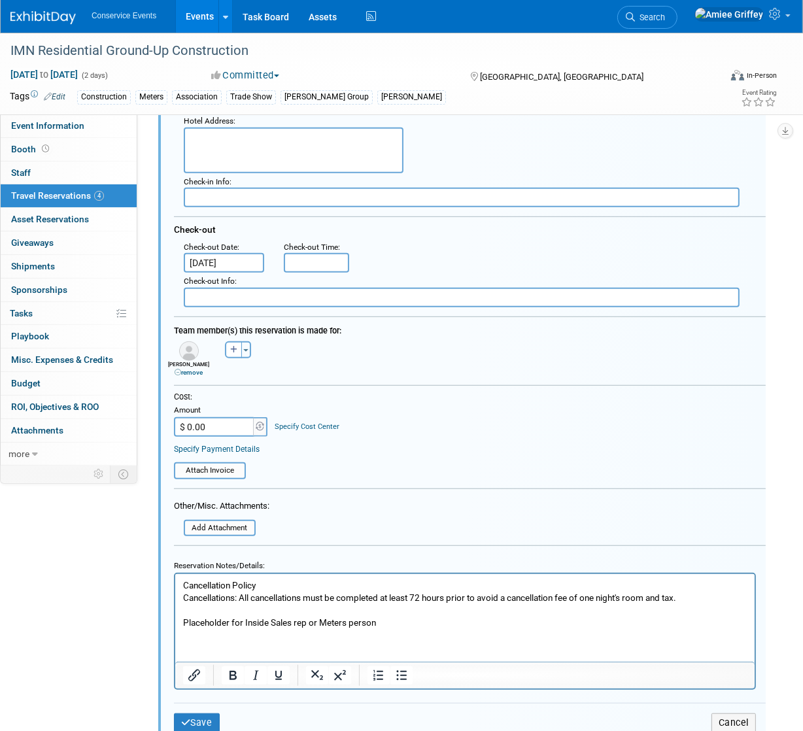
scroll to position [857, 0]
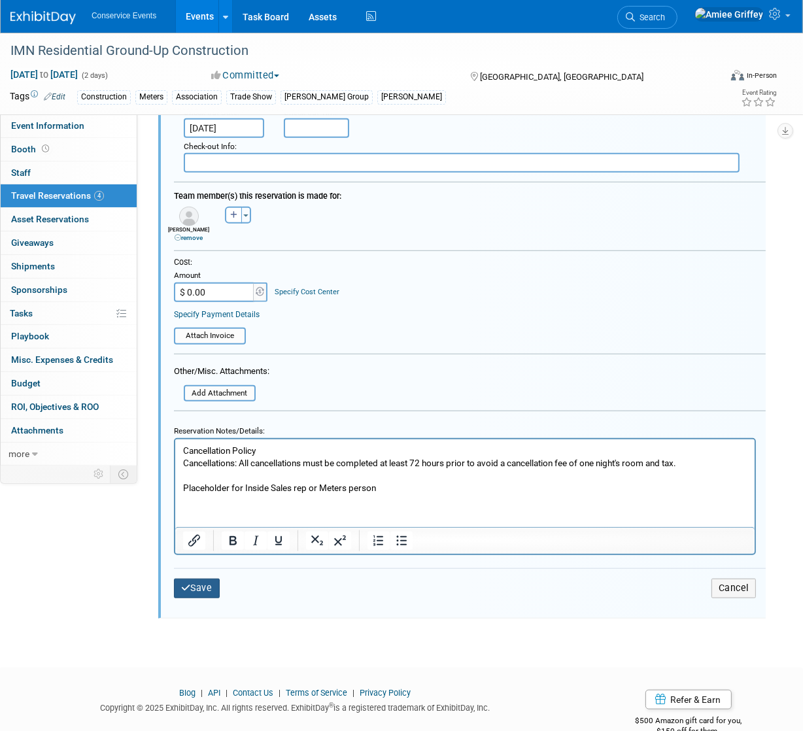
click at [199, 587] on button "Save" at bounding box center [197, 588] width 46 height 19
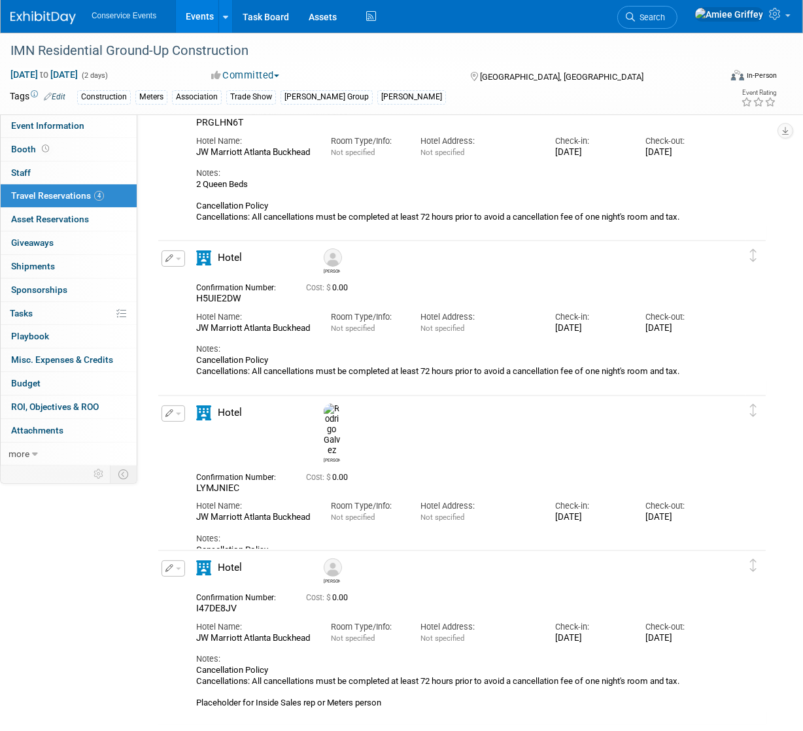
scroll to position [0, 0]
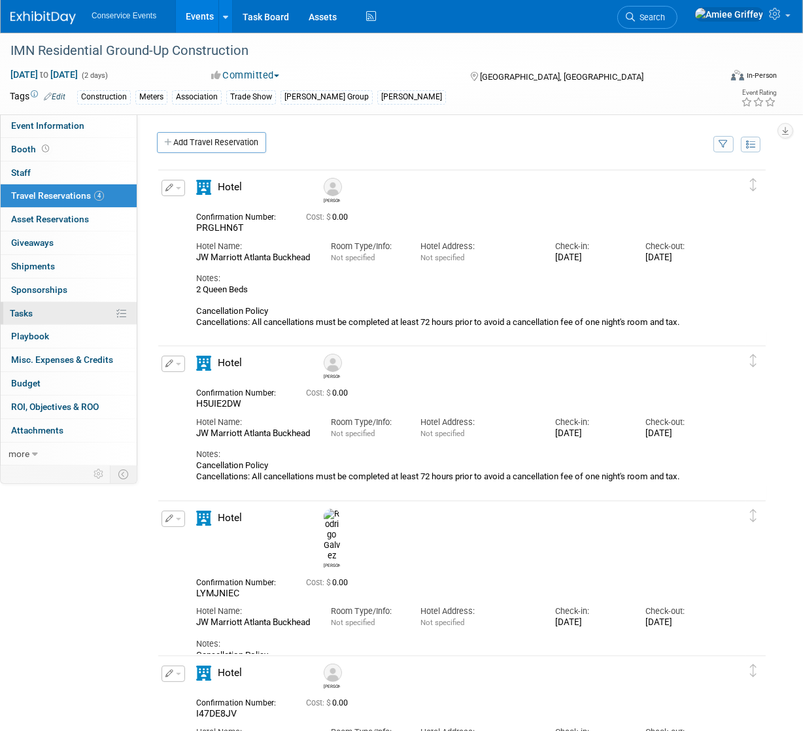
click at [45, 309] on link "0% Tasks 0%" at bounding box center [69, 313] width 136 height 23
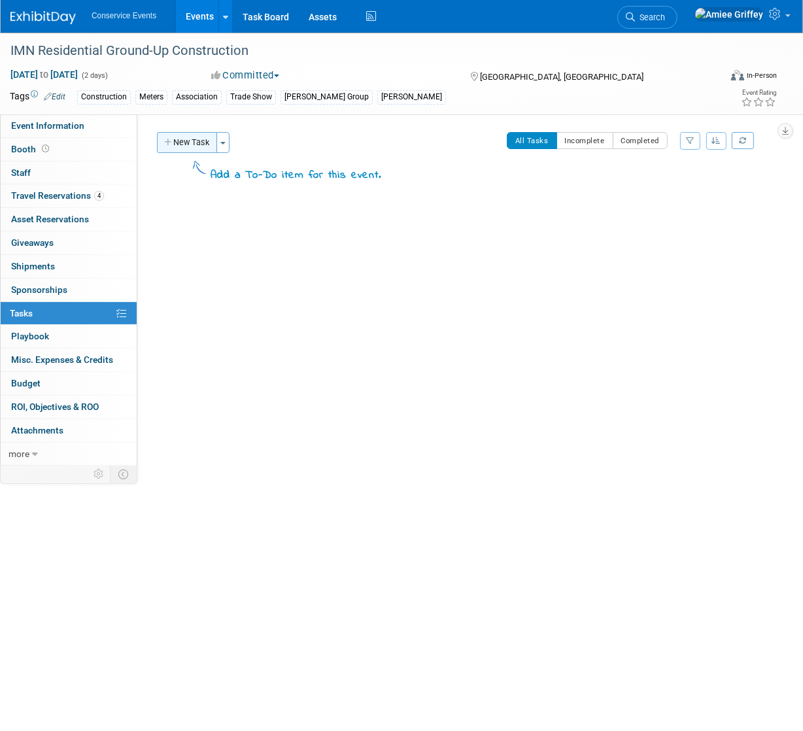
click at [190, 143] on button "New Task" at bounding box center [187, 142] width 60 height 21
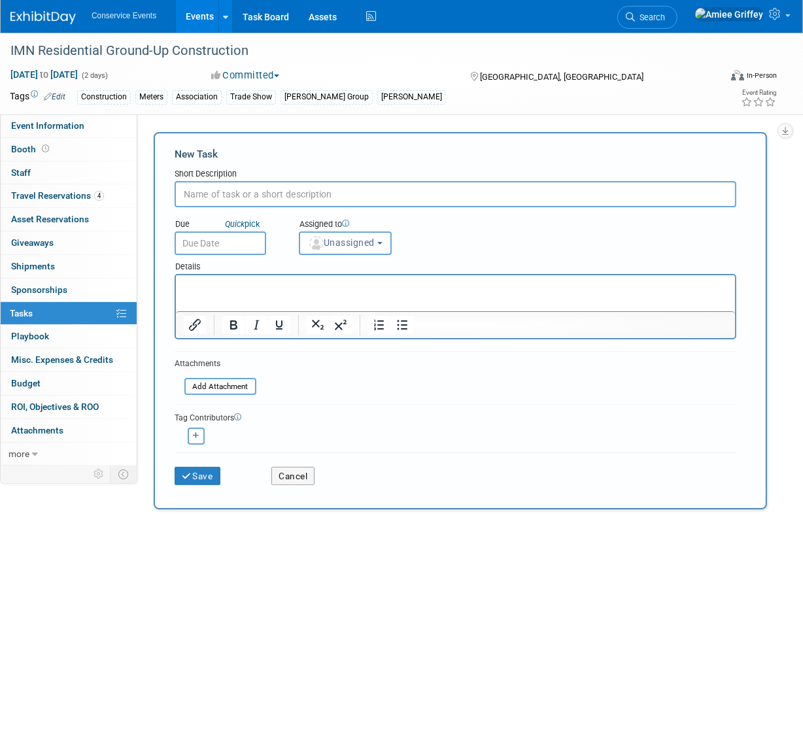
click at [217, 194] on input "text" at bounding box center [456, 194] width 562 height 26
type input "Book hotels"
click at [240, 244] on input "text" at bounding box center [221, 244] width 92 height 24
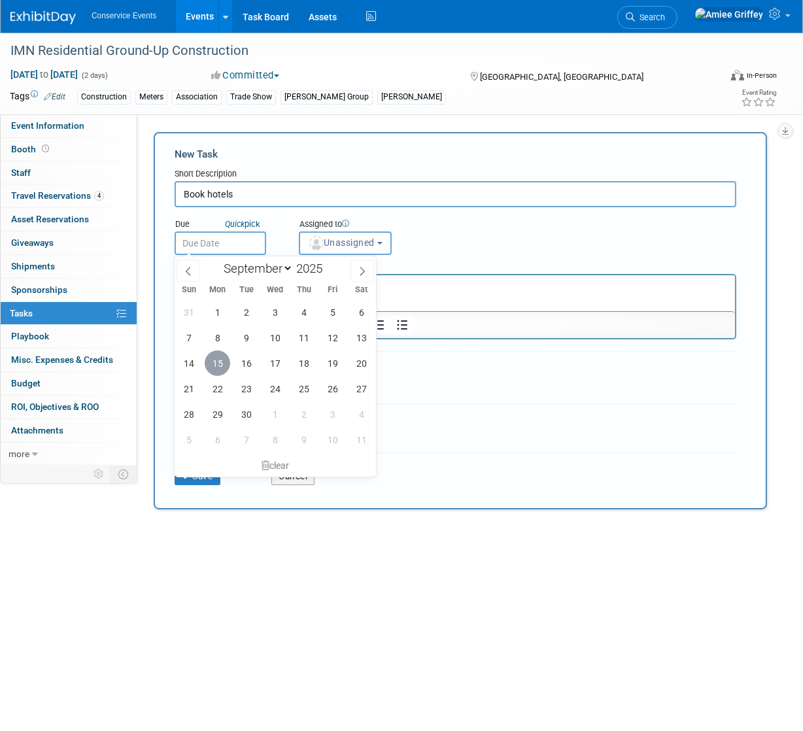
click at [221, 359] on span "15" at bounding box center [218, 364] width 26 height 26
type input "[DATE]"
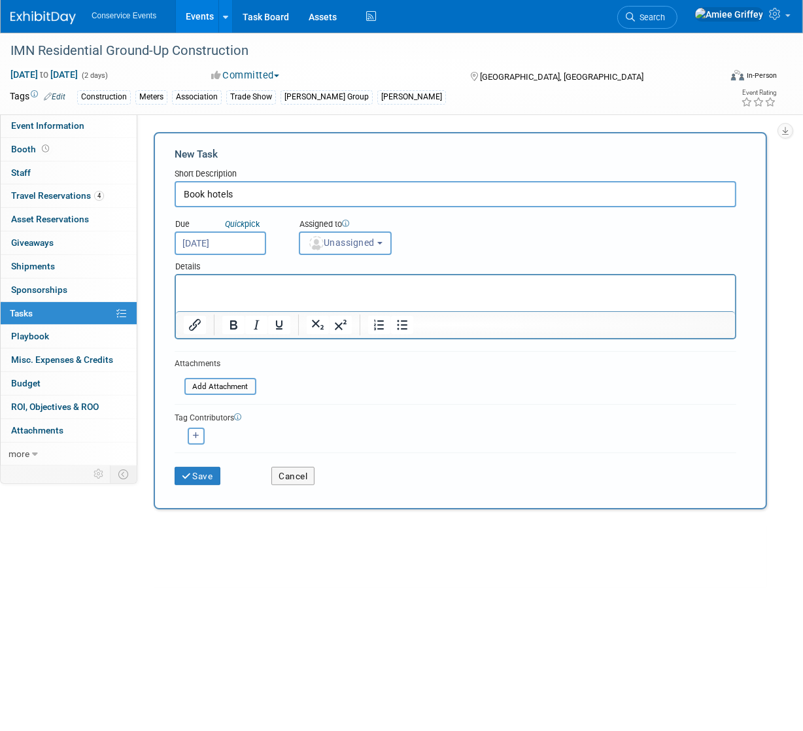
click at [344, 246] on span "Unassigned" at bounding box center [341, 243] width 67 height 10
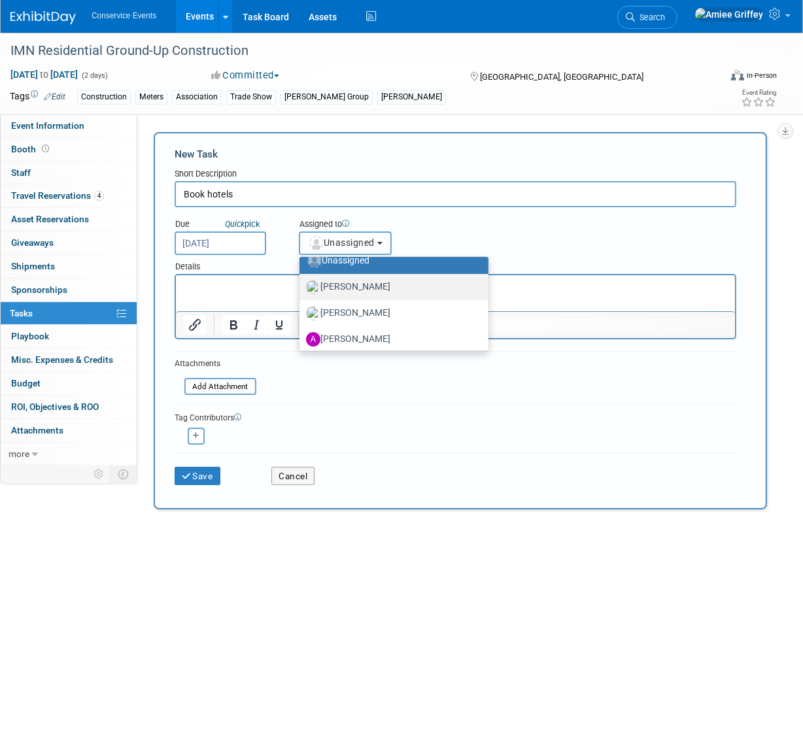
scroll to position [89, 0]
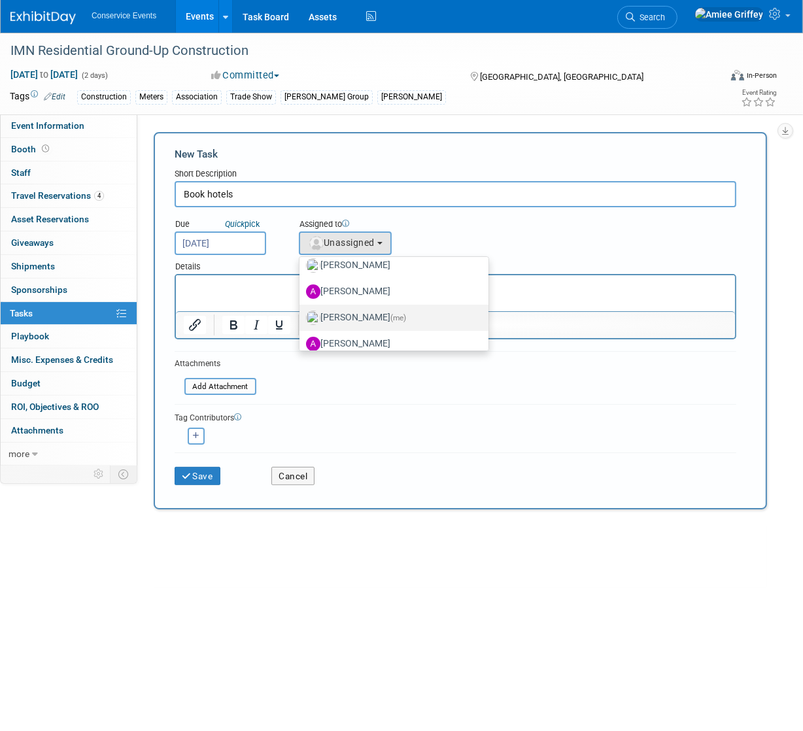
click at [352, 314] on label "[PERSON_NAME] (me)" at bounding box center [390, 318] width 169 height 21
click at [302, 314] on input "[PERSON_NAME] (me)" at bounding box center [297, 316] width 9 height 9
select select "28722387-35c6-4557-bb24-edeacb20f2e1"
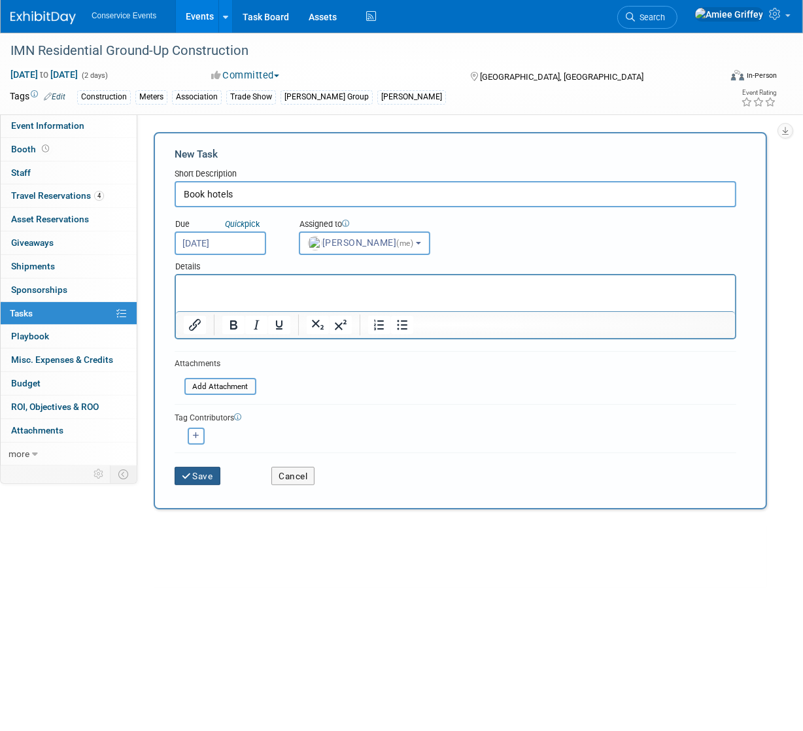
click at [213, 476] on button "Save" at bounding box center [198, 476] width 46 height 18
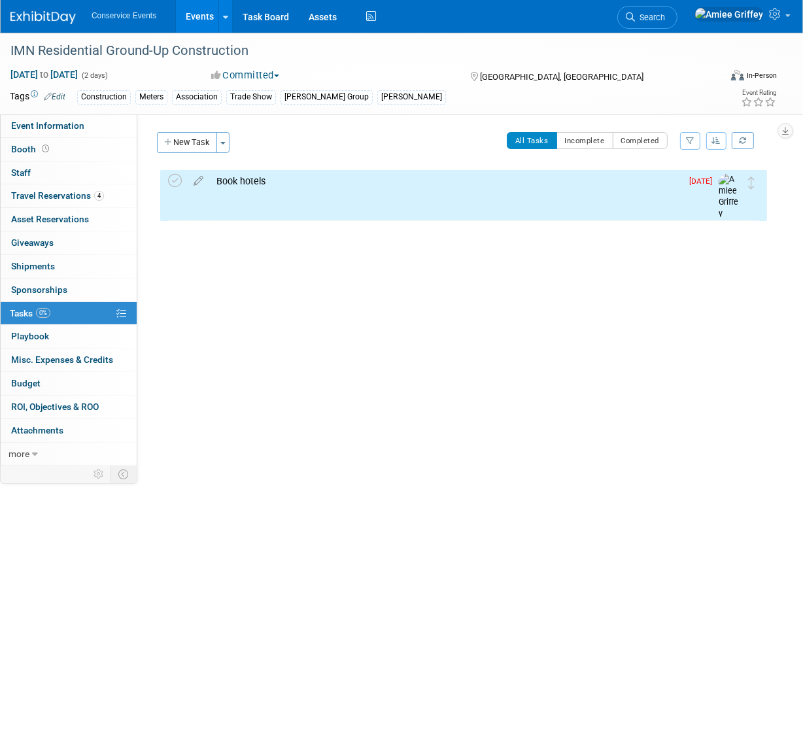
click at [230, 180] on div "Book hotels" at bounding box center [446, 181] width 472 height 22
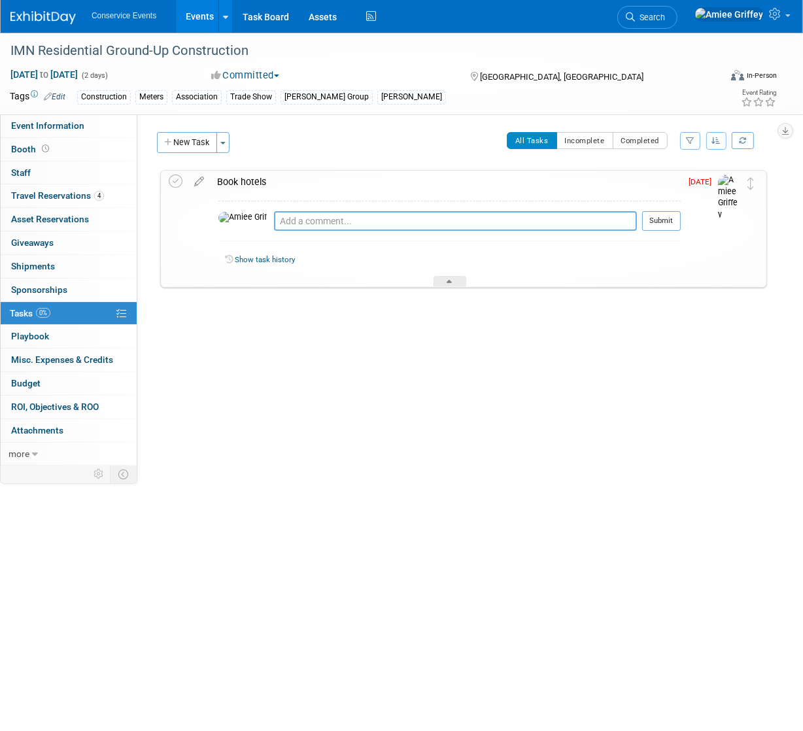
click at [274, 226] on textarea at bounding box center [455, 221] width 363 height 20
type textarea "Booked [DATE]"
click at [669, 219] on button "Submit" at bounding box center [662, 221] width 39 height 20
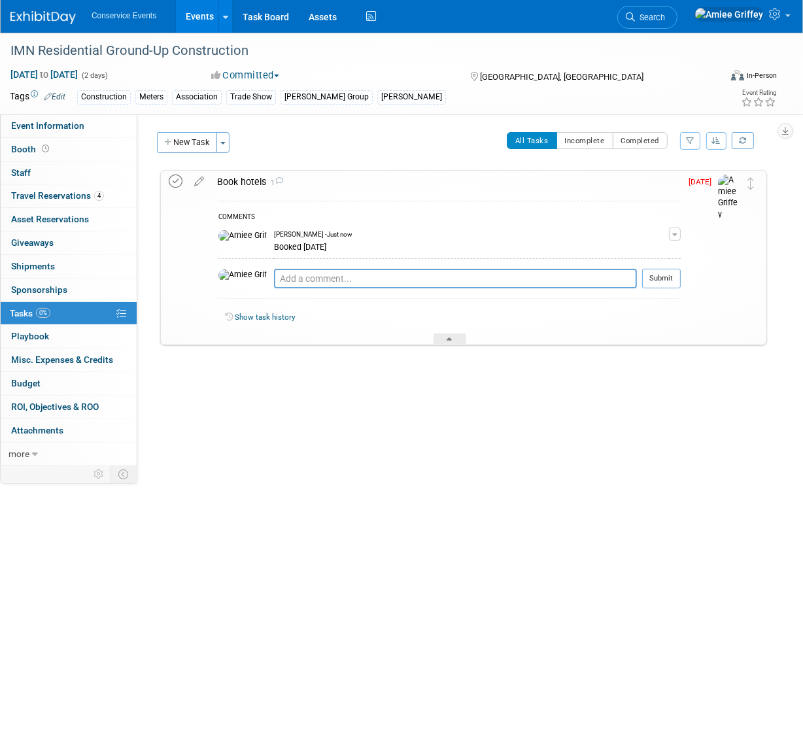
click at [175, 183] on icon at bounding box center [176, 182] width 14 height 14
click at [252, 181] on div "Book hotels 1" at bounding box center [446, 182] width 470 height 22
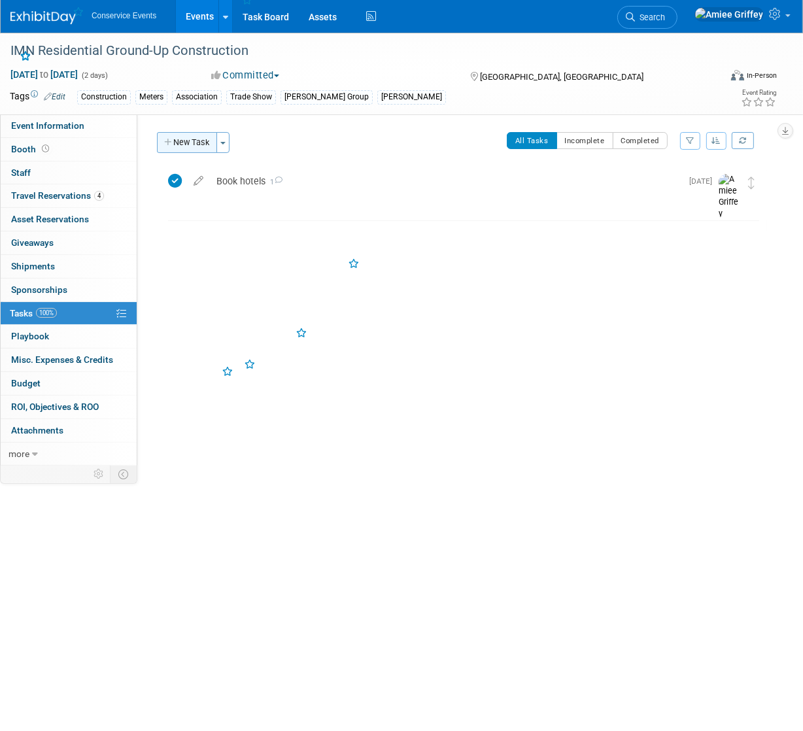
click at [196, 149] on button "New Task" at bounding box center [187, 142] width 60 height 21
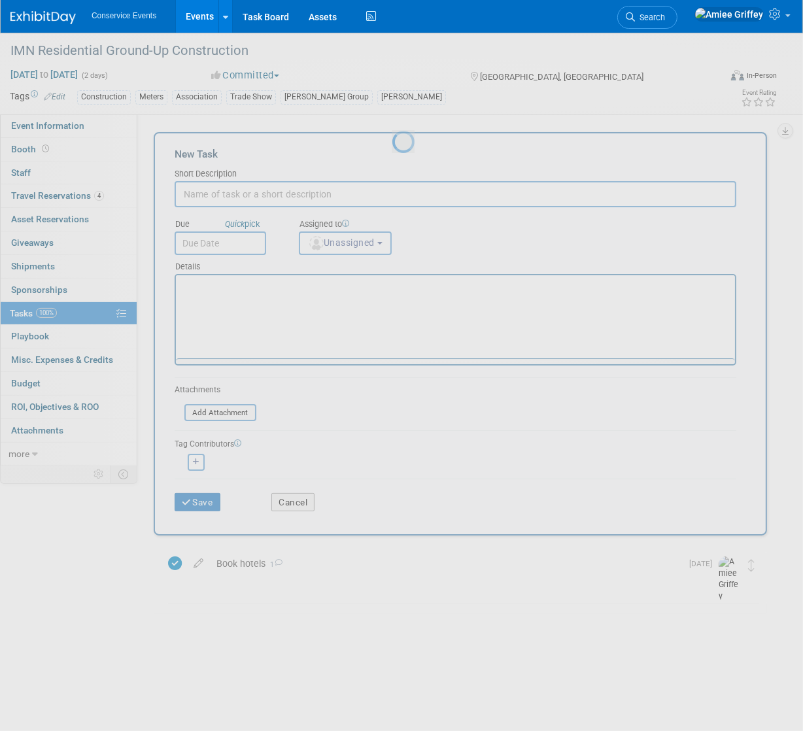
scroll to position [0, 0]
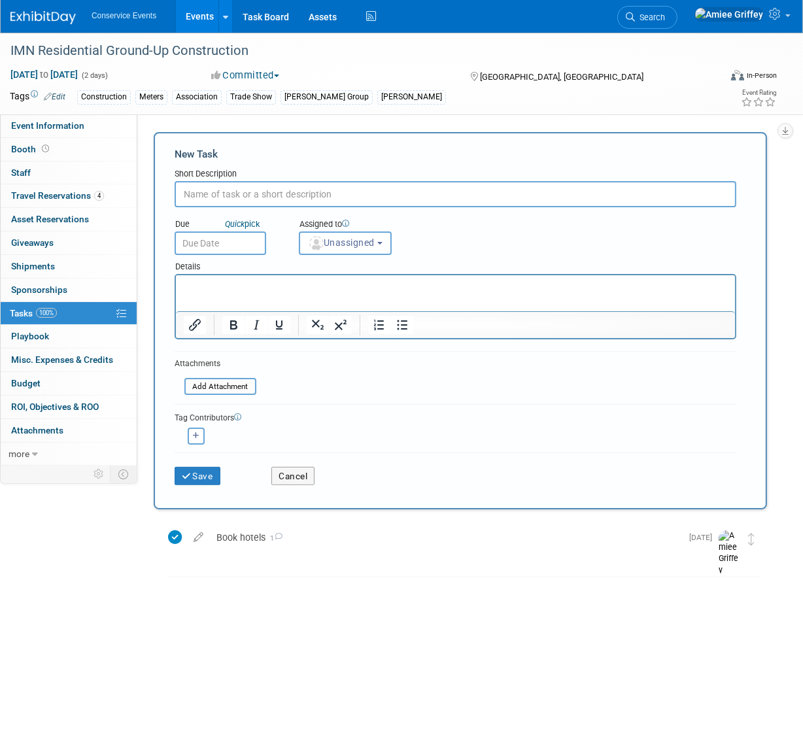
click at [234, 196] on input "text" at bounding box center [456, 194] width 562 height 26
type input "Speaking opportunity"
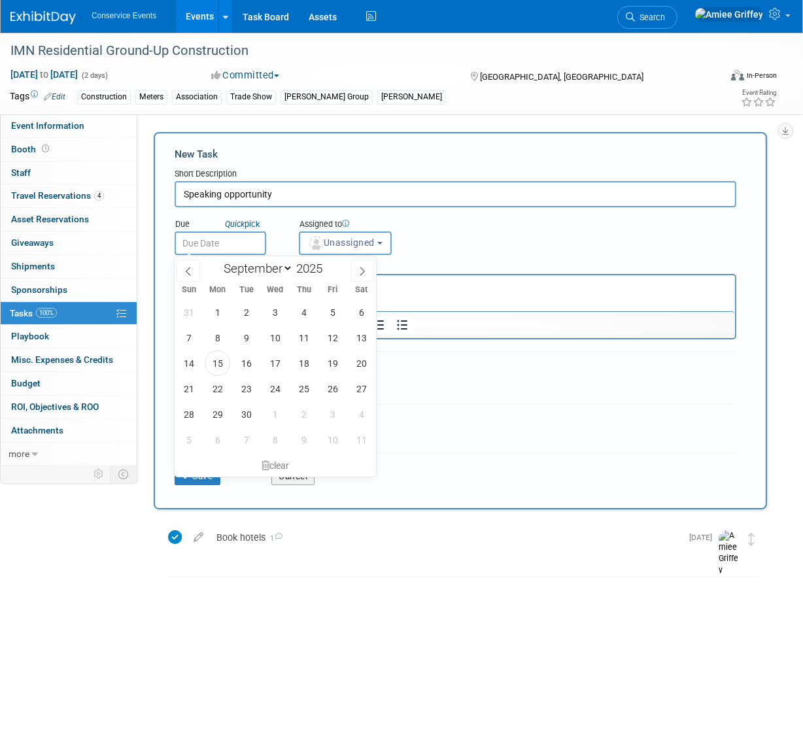
click at [217, 245] on input "text" at bounding box center [221, 244] width 92 height 24
click at [220, 417] on span "29" at bounding box center [218, 415] width 26 height 26
type input "[DATE]"
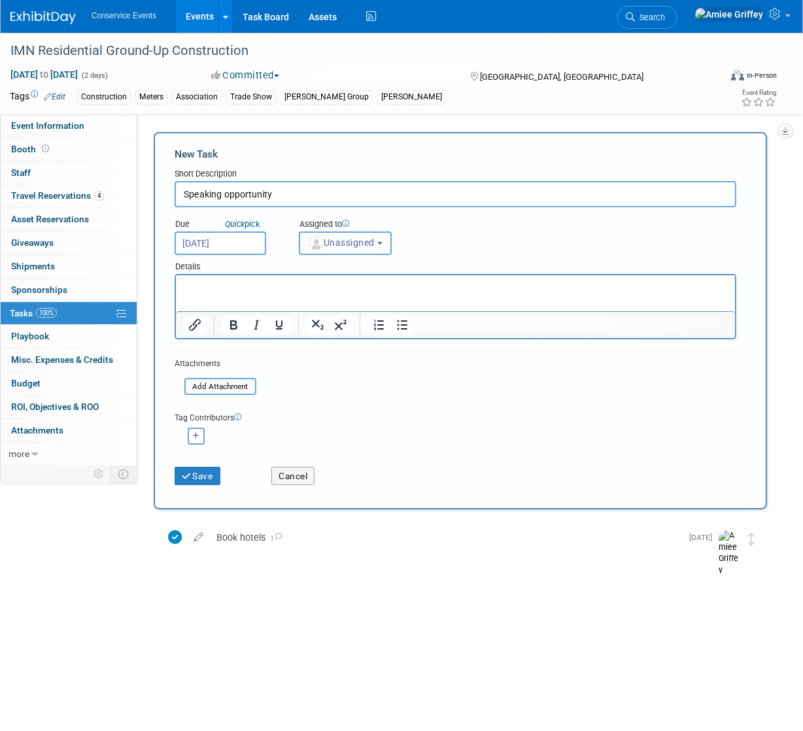
click at [375, 244] on span "Unassigned" at bounding box center [341, 243] width 67 height 10
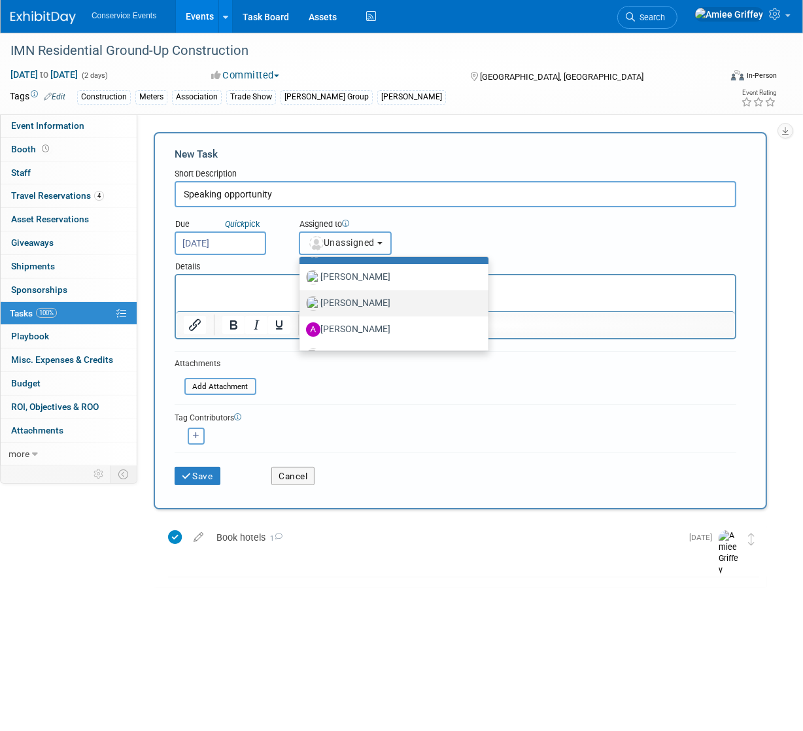
scroll to position [68, 0]
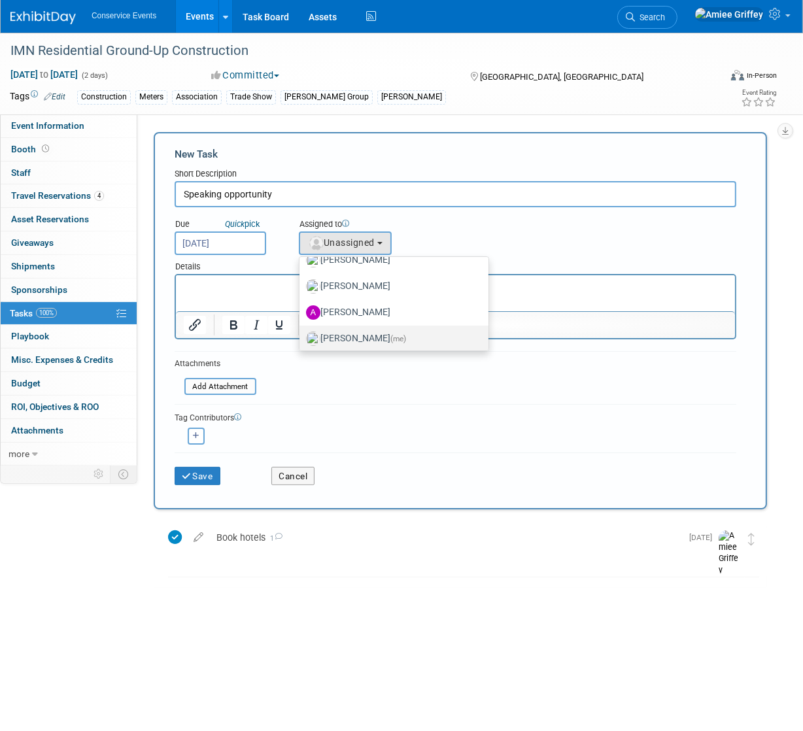
click at [353, 343] on label "[PERSON_NAME] (me)" at bounding box center [390, 338] width 169 height 21
click at [302, 342] on input "[PERSON_NAME] (me)" at bounding box center [297, 337] width 9 height 9
select select "28722387-35c6-4557-bb24-edeacb20f2e1"
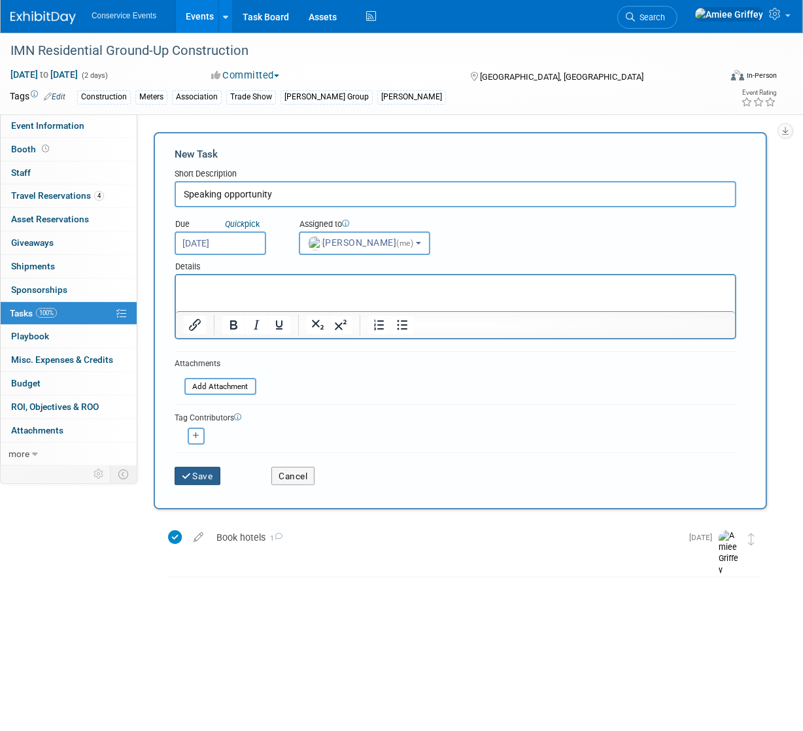
click at [203, 478] on button "Save" at bounding box center [198, 476] width 46 height 18
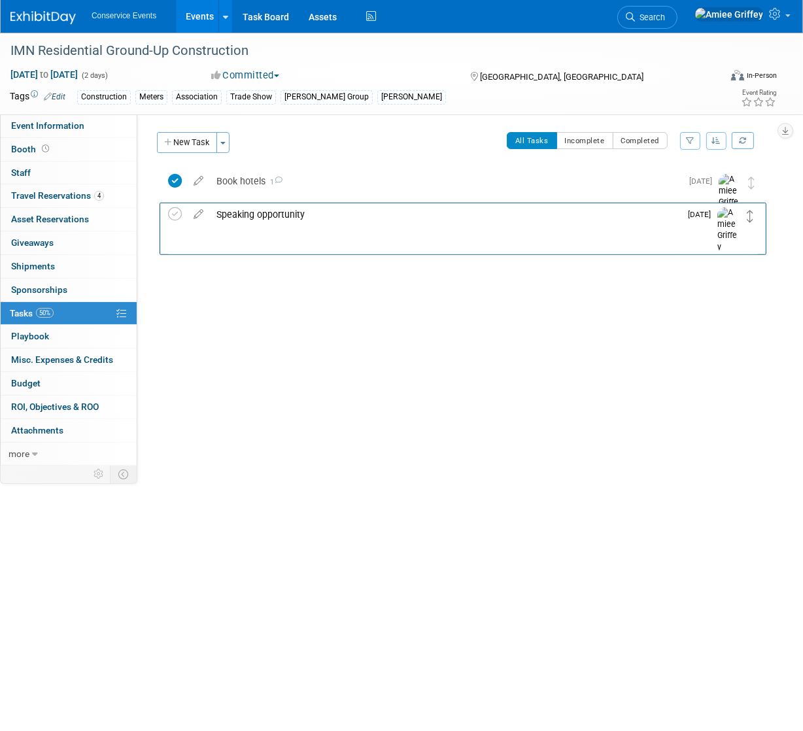
drag, startPoint x: 752, startPoint y: 185, endPoint x: 751, endPoint y: 219, distance: 34.0
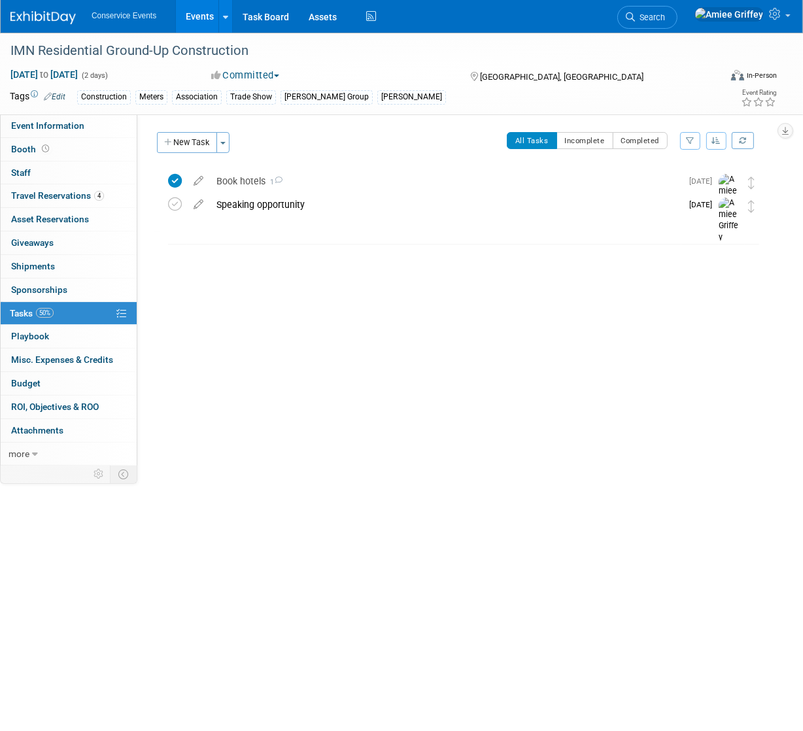
click at [255, 203] on div "Speaking opportunity" at bounding box center [446, 205] width 472 height 22
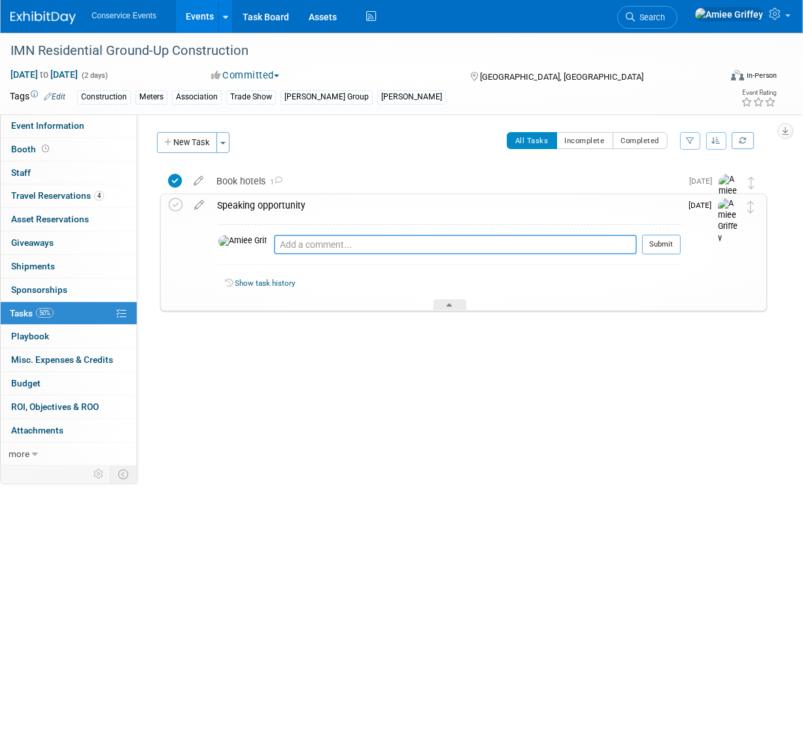
click at [274, 246] on textarea at bounding box center [455, 245] width 363 height 20
type textarea "E"
type textarea "Sent email with options [DATE]"
click at [673, 243] on button "Submit" at bounding box center [662, 245] width 39 height 20
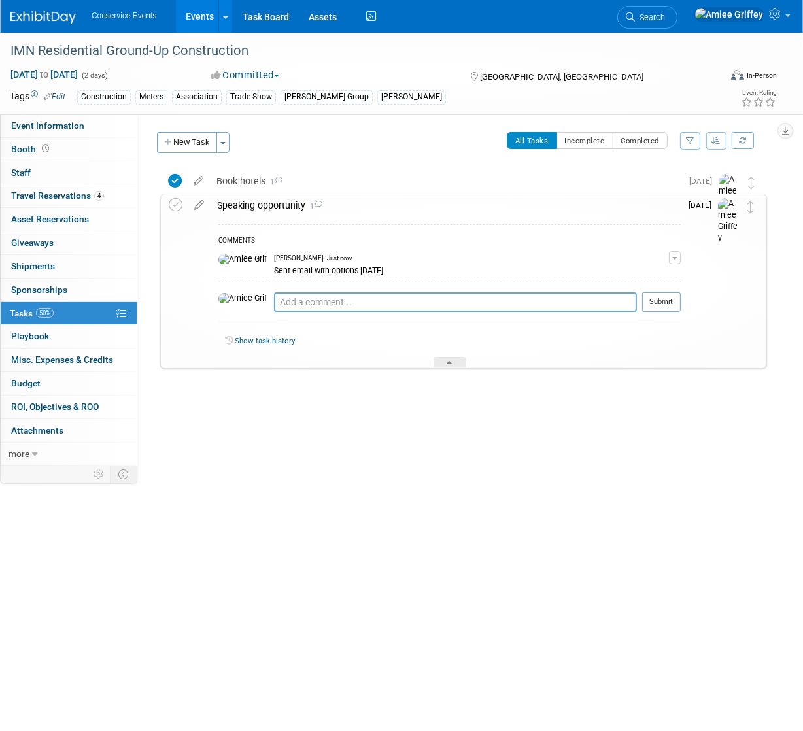
click at [270, 200] on div "Speaking opportunity 1" at bounding box center [446, 205] width 470 height 22
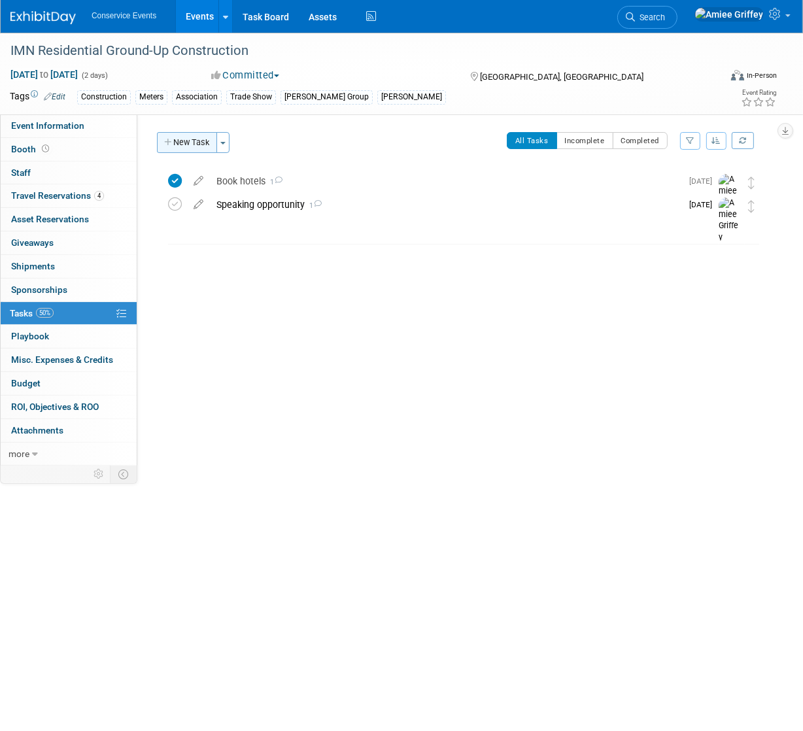
click at [197, 140] on button "New Task" at bounding box center [187, 142] width 60 height 21
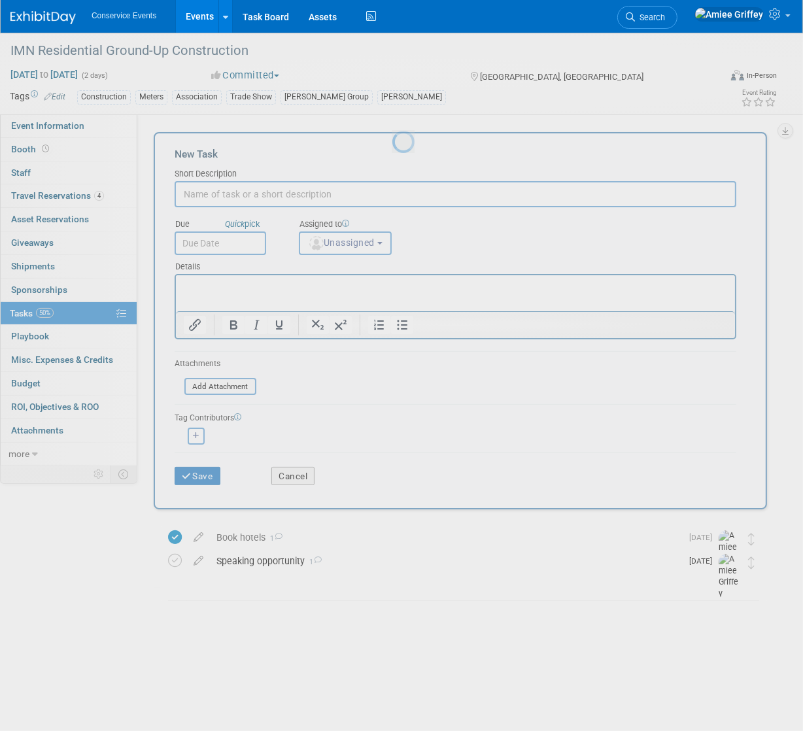
scroll to position [0, 0]
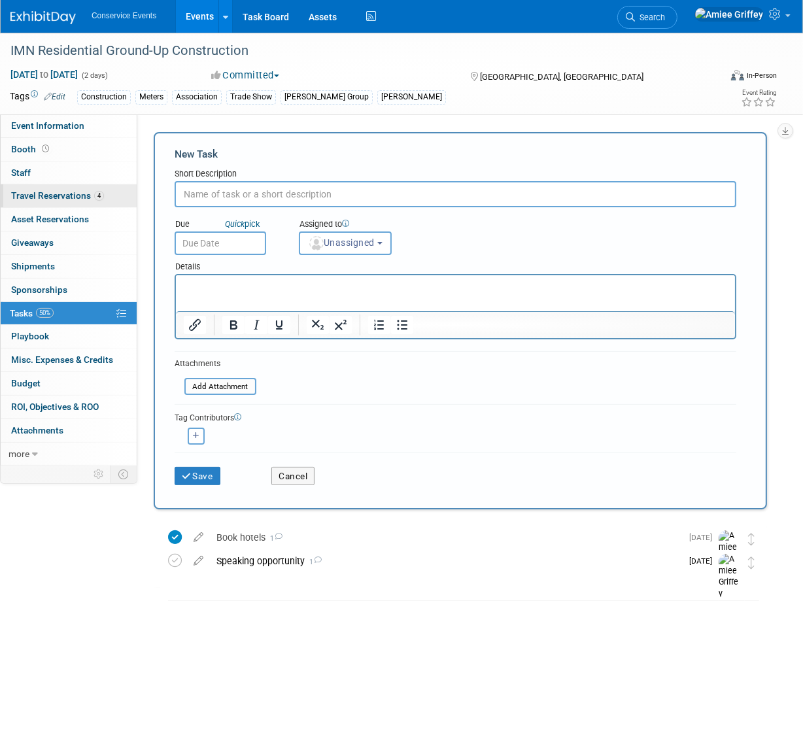
click at [73, 199] on span "Travel Reservations 4" at bounding box center [57, 195] width 93 height 10
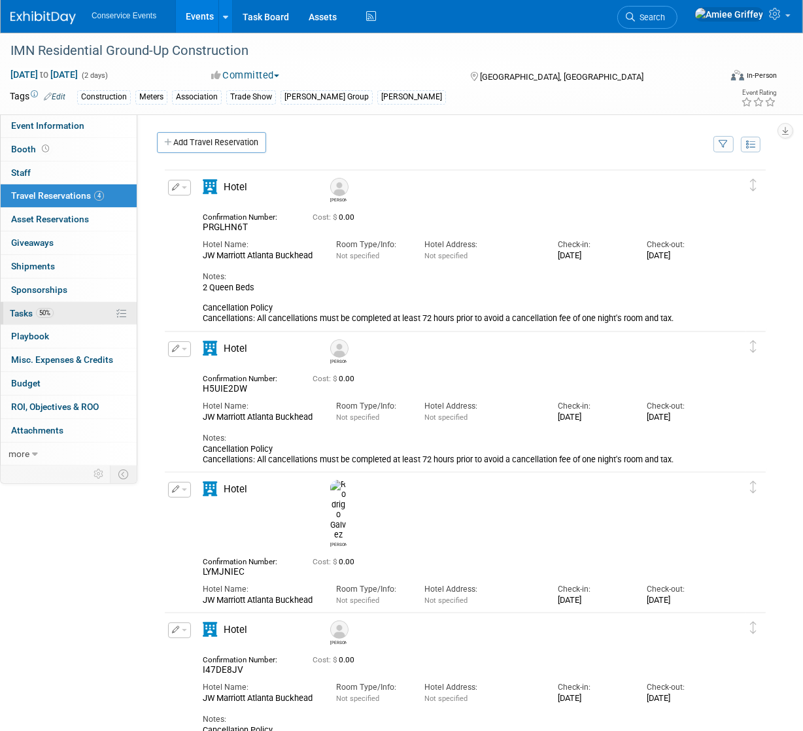
click at [48, 311] on span "50%" at bounding box center [45, 313] width 18 height 10
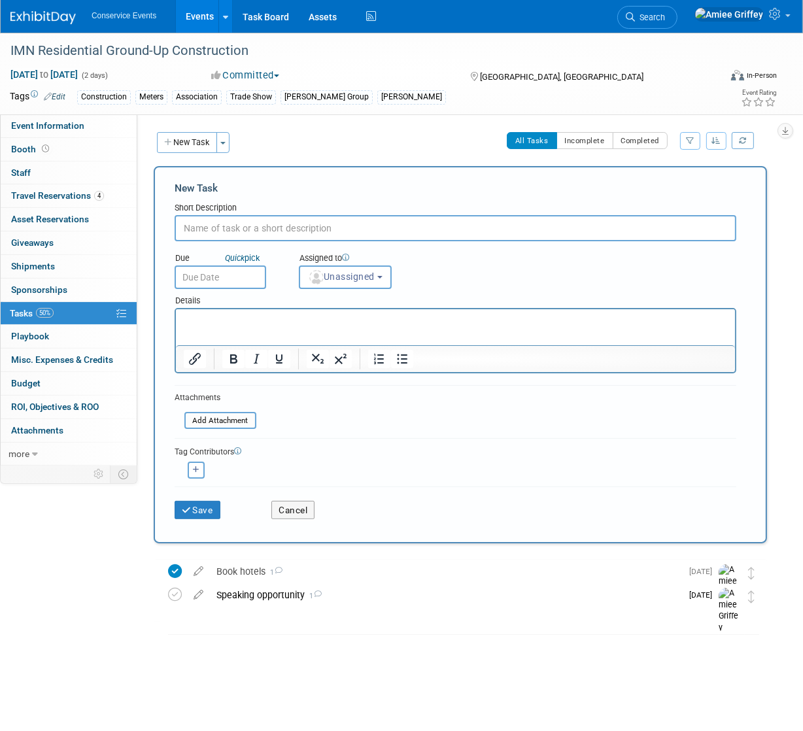
click at [238, 220] on input "text" at bounding box center [456, 228] width 562 height 26
type input "Cancel or Modify Hotels"
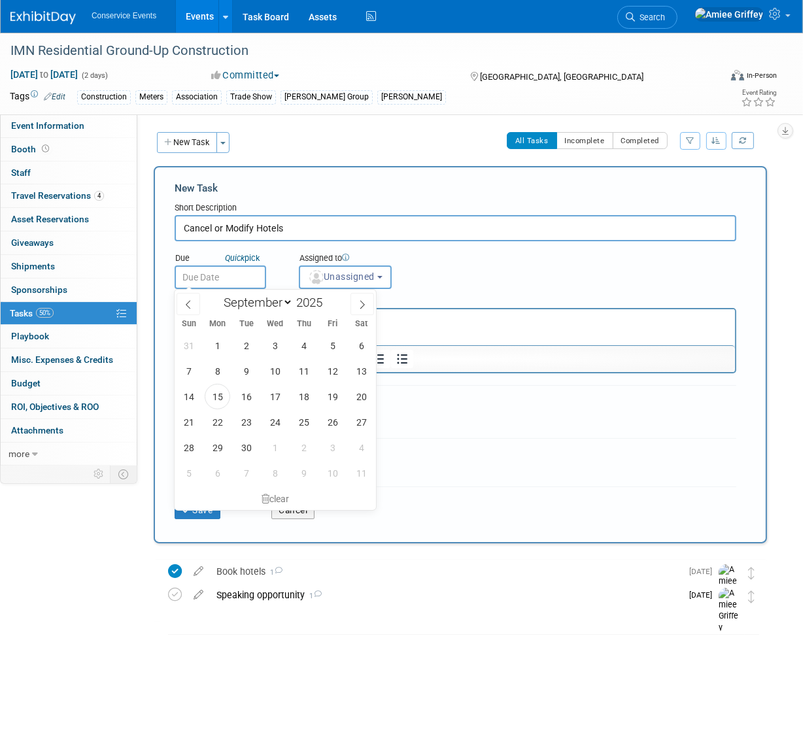
click at [236, 274] on input "text" at bounding box center [221, 278] width 92 height 24
click at [364, 304] on icon at bounding box center [363, 305] width 5 height 9
select select "10"
click at [244, 343] on span "28" at bounding box center [247, 346] width 26 height 26
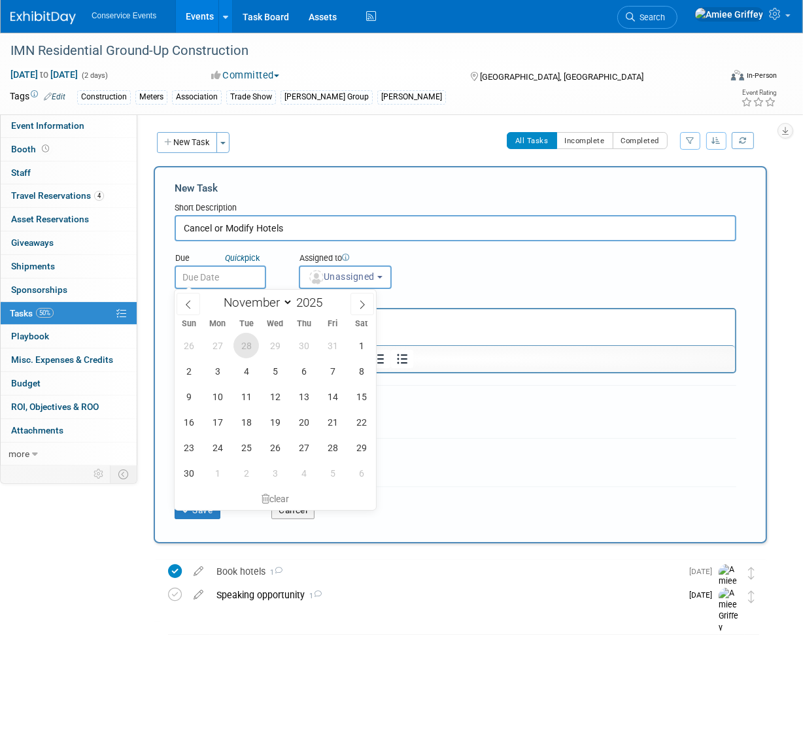
type input "[DATE]"
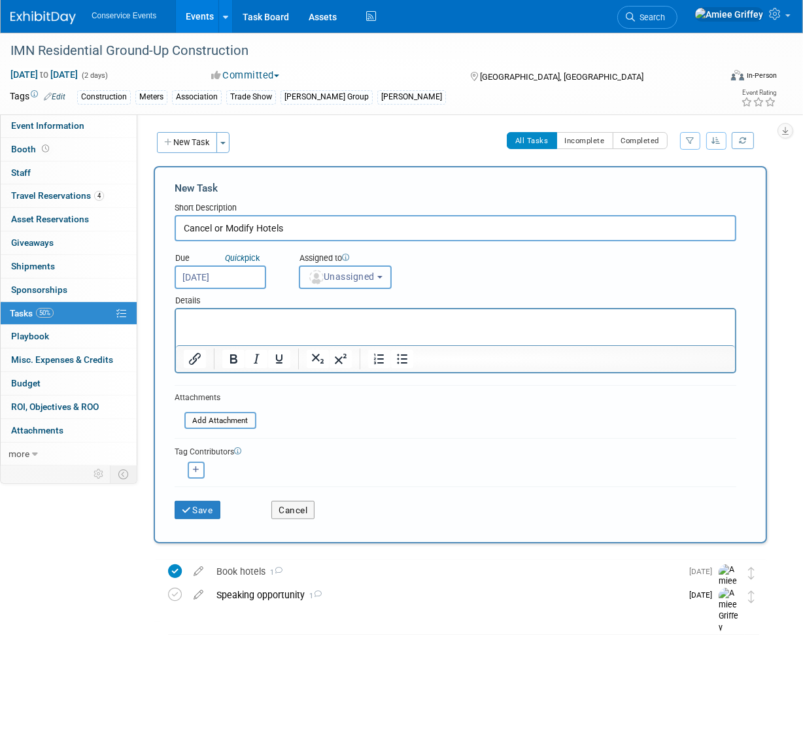
click at [364, 282] on button "Unassigned" at bounding box center [345, 278] width 93 height 24
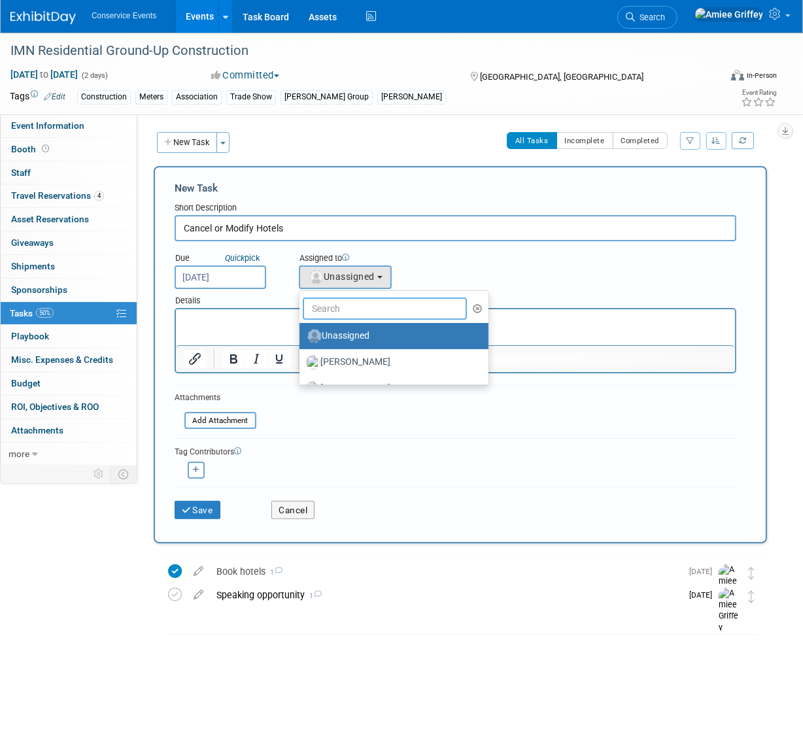
click at [378, 312] on input "text" at bounding box center [385, 309] width 164 height 22
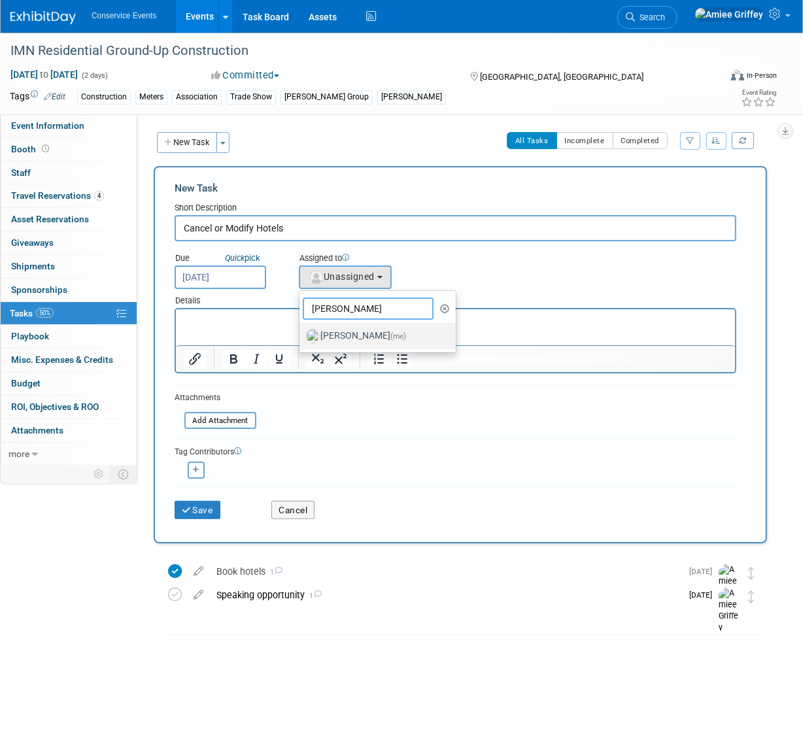
type input "[PERSON_NAME]"
drag, startPoint x: 335, startPoint y: 333, endPoint x: 93, endPoint y: 14, distance: 400.2
click at [335, 333] on label "[PERSON_NAME] (me)" at bounding box center [374, 336] width 137 height 21
click at [302, 333] on input "[PERSON_NAME] (me)" at bounding box center [297, 334] width 9 height 9
select select "28722387-35c6-4557-bb24-edeacb20f2e1"
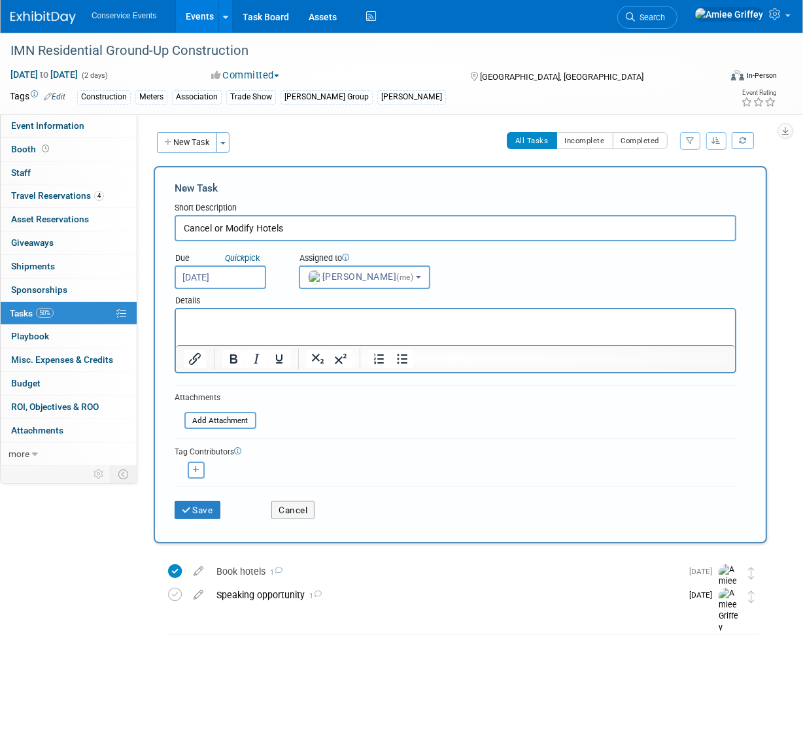
click at [258, 321] on p "Rich Text Area. Press ALT-0 for help." at bounding box center [455, 321] width 544 height 13
click at [209, 506] on button "Save" at bounding box center [198, 510] width 46 height 18
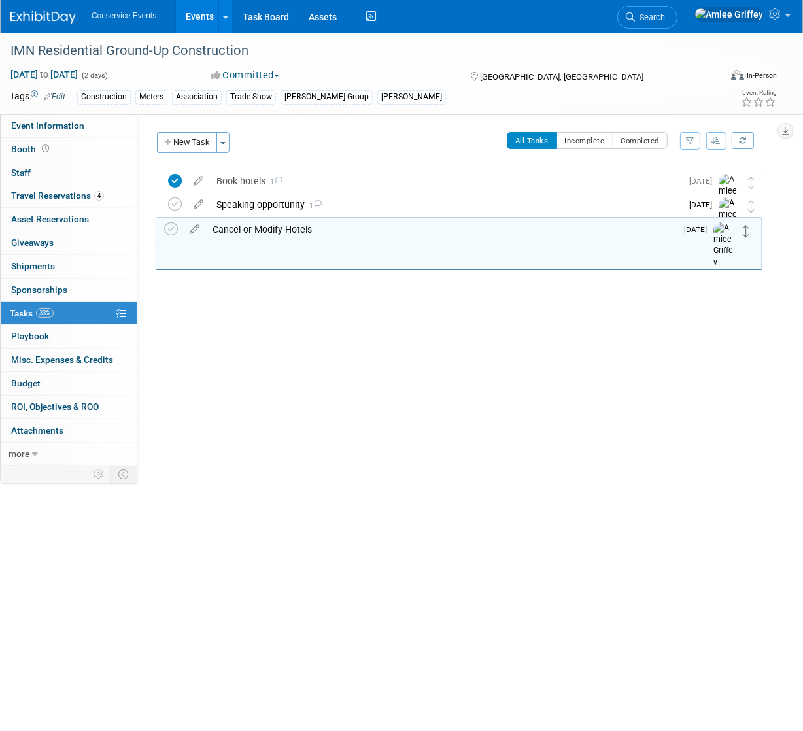
drag, startPoint x: 752, startPoint y: 183, endPoint x: 749, endPoint y: 230, distance: 47.2
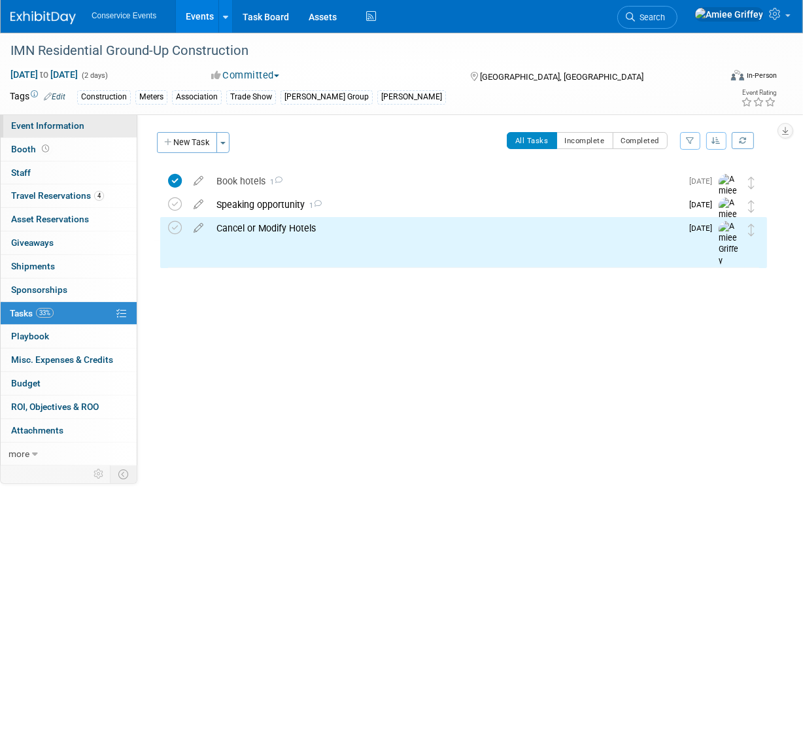
click at [47, 128] on span "Event Information" at bounding box center [47, 125] width 73 height 10
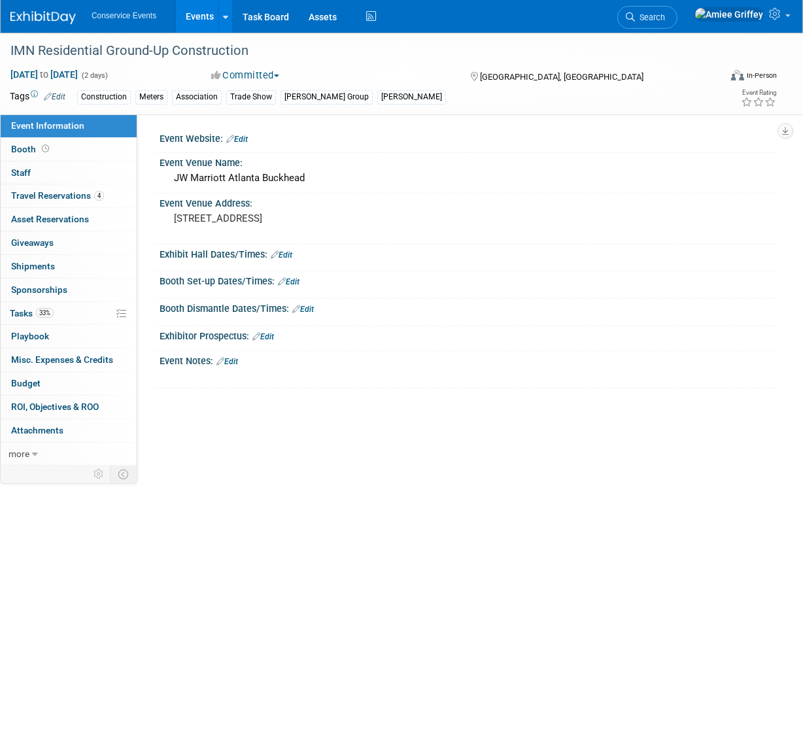
click at [243, 137] on link "Edit" at bounding box center [237, 139] width 22 height 9
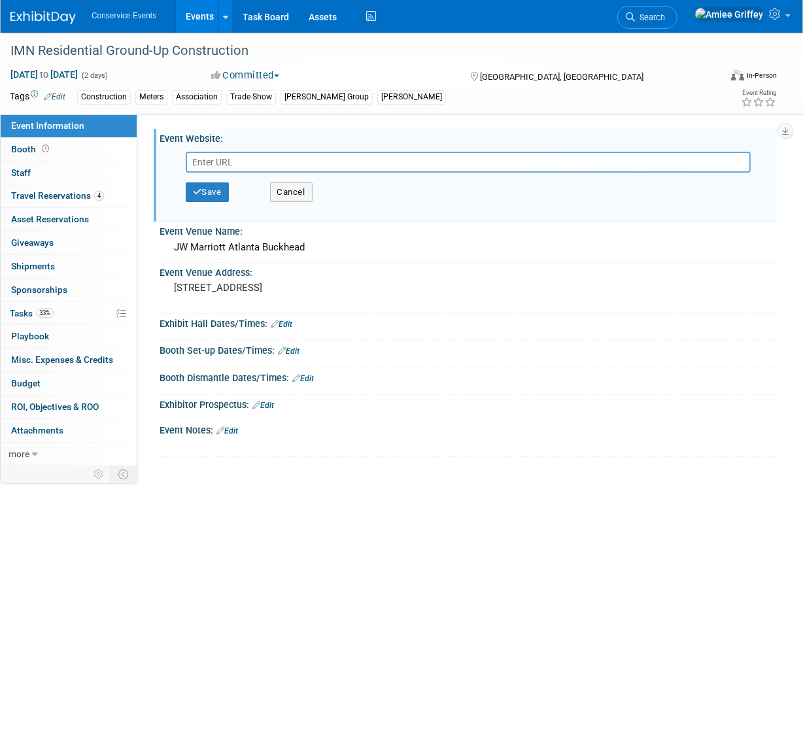
click at [274, 161] on input "text" at bounding box center [468, 162] width 565 height 21
type input "[URL][DOMAIN_NAME]"
click at [213, 194] on button "Save" at bounding box center [207, 193] width 43 height 20
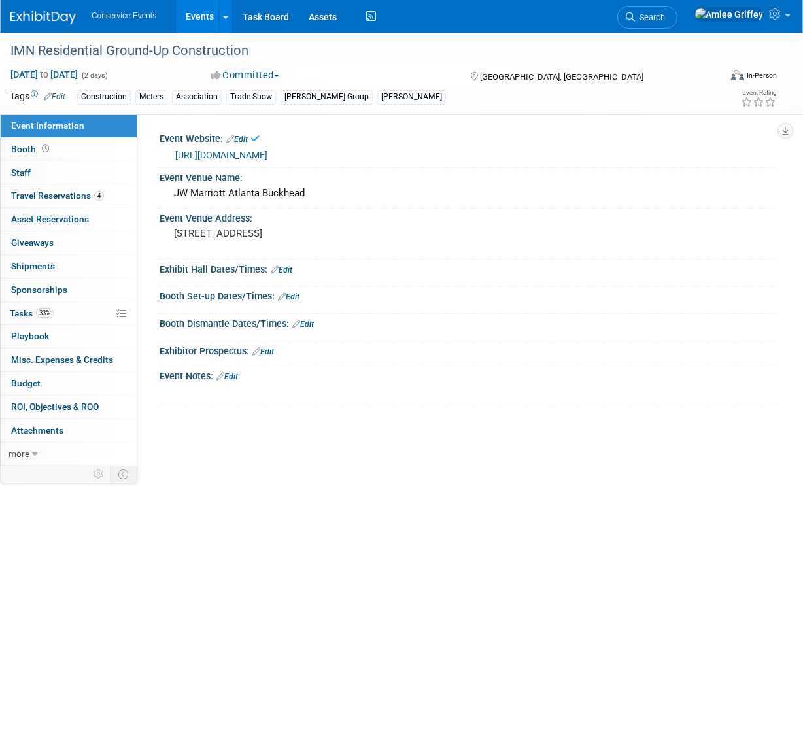
click at [233, 375] on link "Edit" at bounding box center [228, 376] width 22 height 9
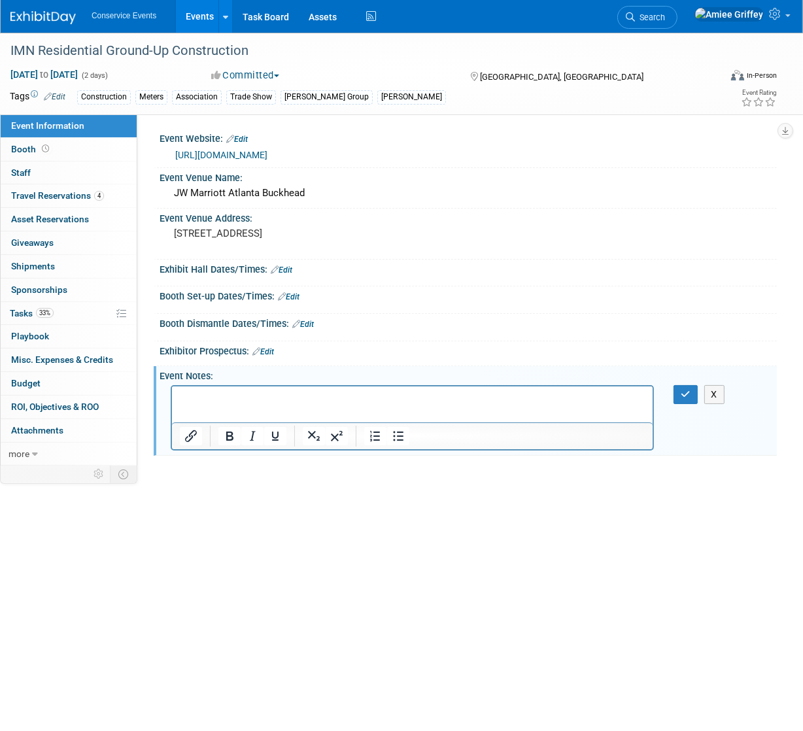
click at [208, 400] on p "Rich Text Area. Press ALT-0 for help." at bounding box center [412, 397] width 466 height 13
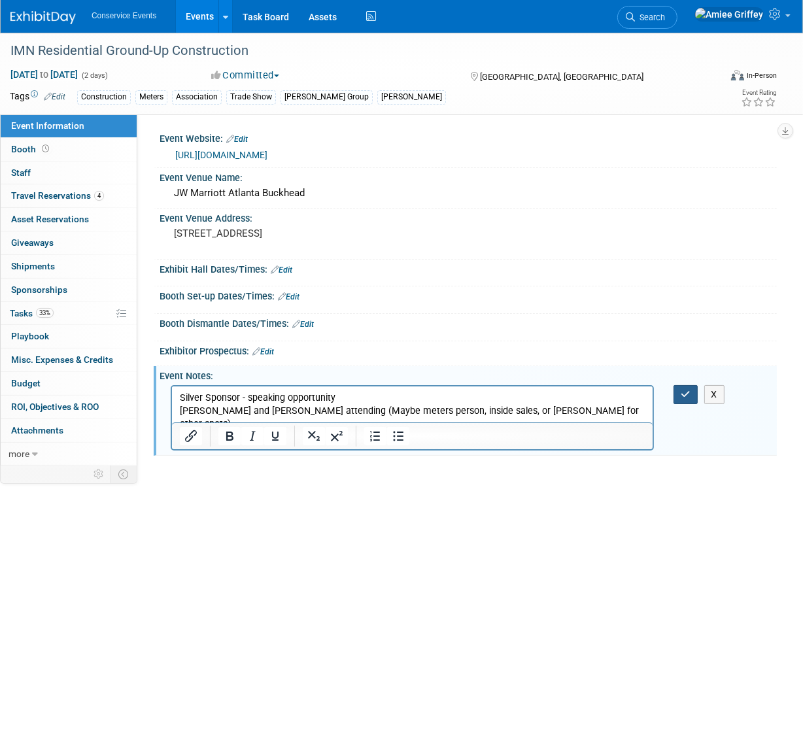
click at [692, 398] on button "button" at bounding box center [686, 394] width 24 height 19
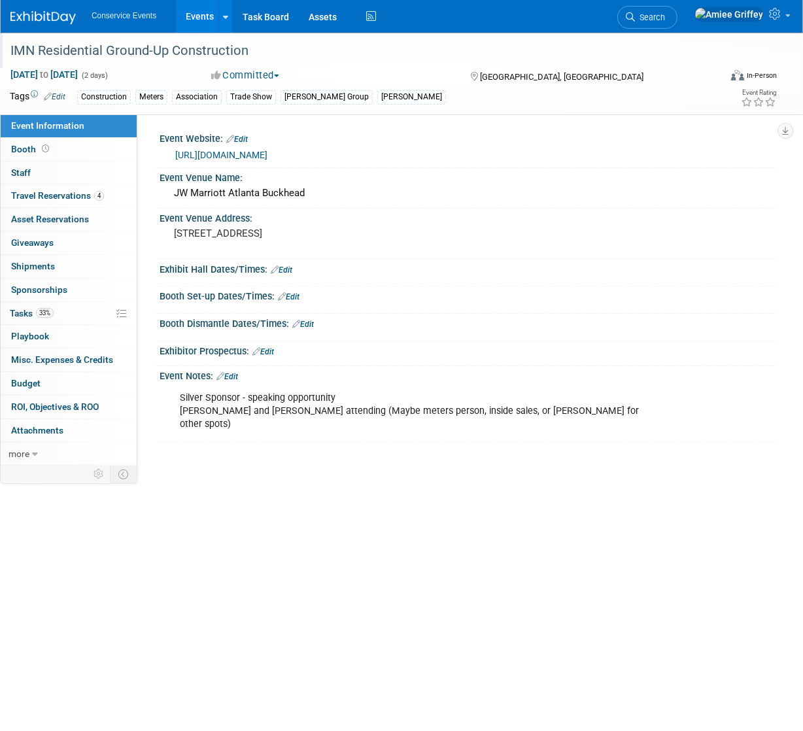
drag, startPoint x: 270, startPoint y: 50, endPoint x: 10, endPoint y: 43, distance: 259.8
click at [10, 43] on div "IMN Residential Ground-Up Construction" at bounding box center [359, 51] width 706 height 24
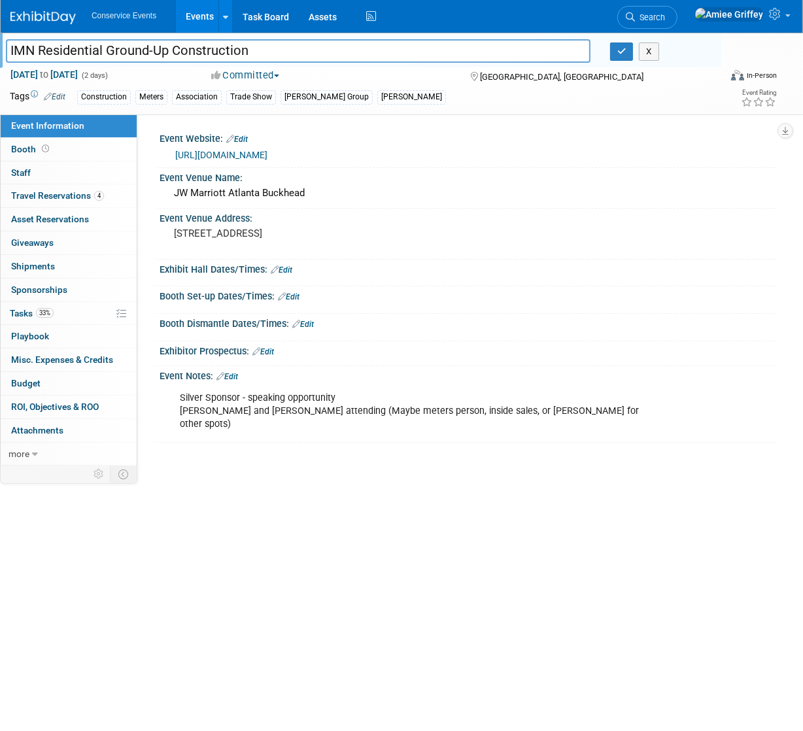
click at [263, 48] on input "IMN Residential Ground-Up Construction" at bounding box center [298, 50] width 585 height 23
click at [264, 49] on input "IMN Residential Ground-Up Construction" at bounding box center [298, 50] width 585 height 23
click at [620, 56] on button "button" at bounding box center [622, 52] width 24 height 18
